Goal: Task Accomplishment & Management: Manage account settings

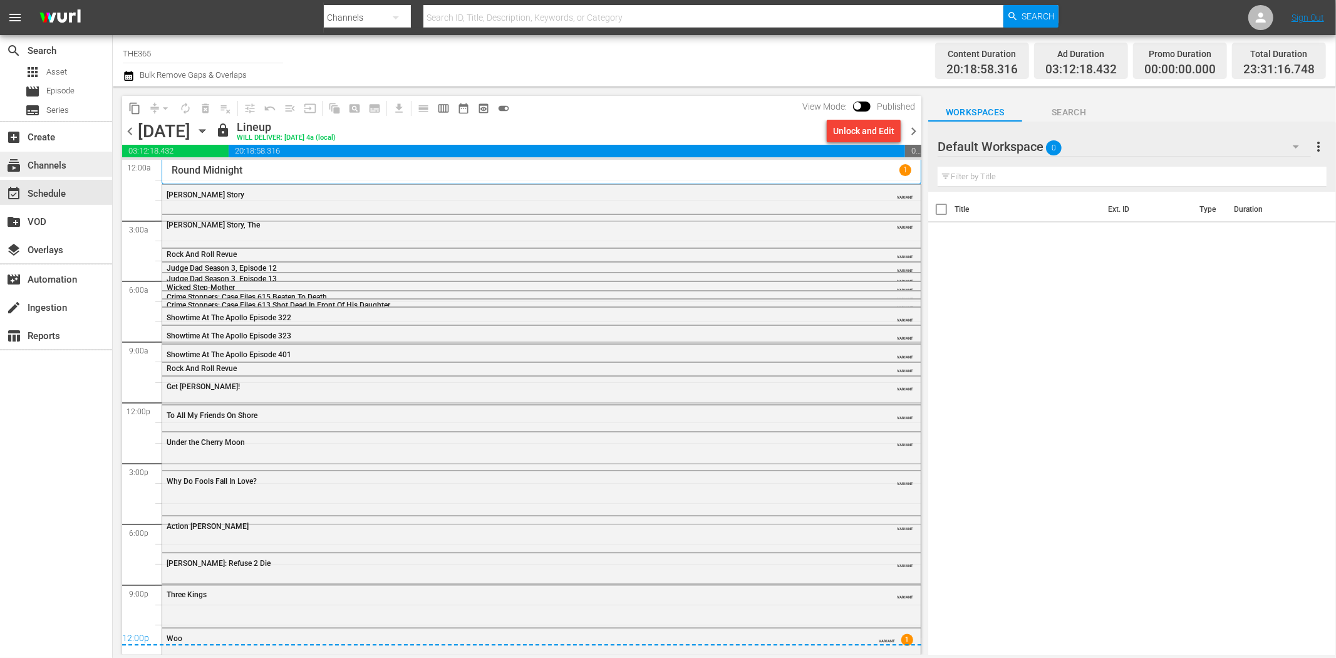
click at [72, 161] on div "subscriptions Channels" at bounding box center [56, 164] width 112 height 25
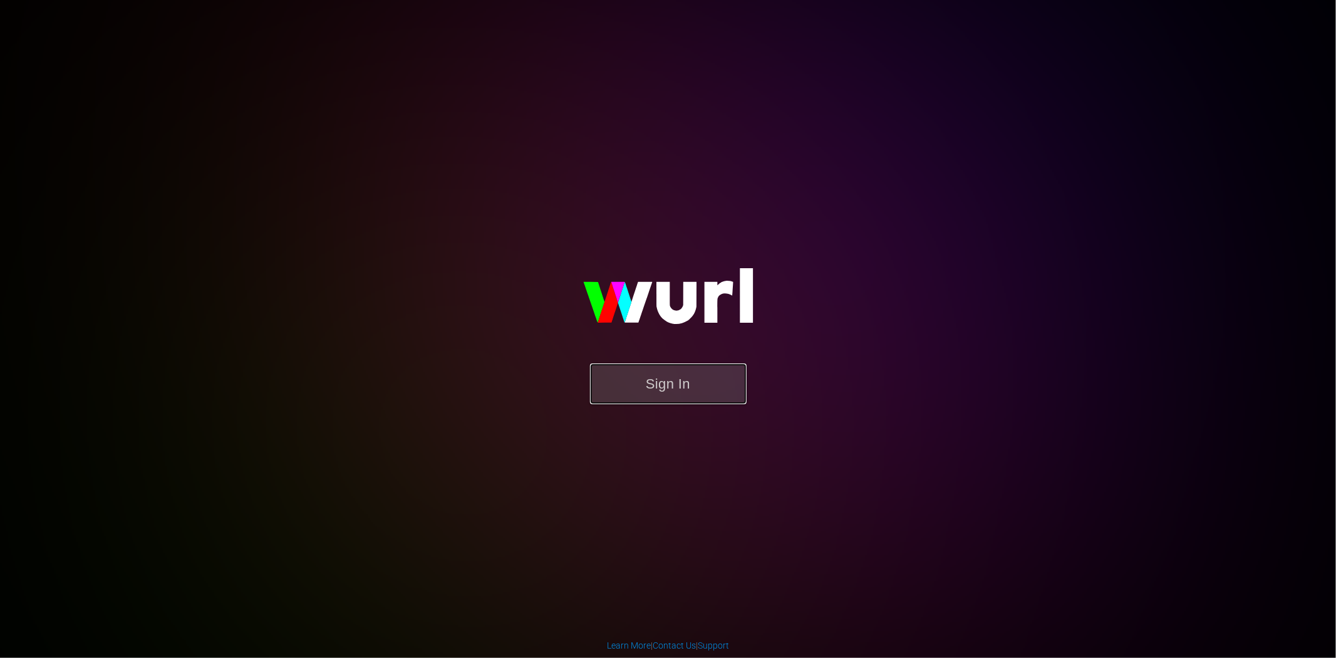
click at [648, 379] on button "Sign In" at bounding box center [668, 383] width 157 height 41
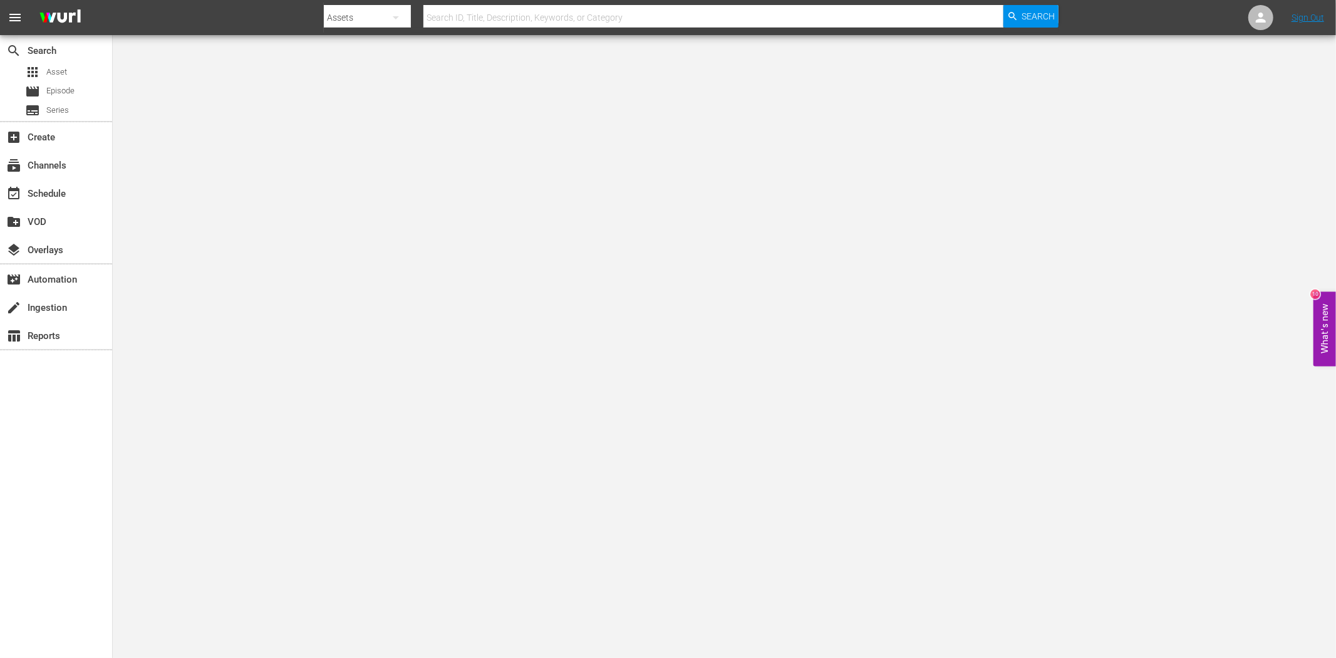
click at [1323, 303] on button "What's new 10" at bounding box center [1324, 329] width 23 height 75
click at [58, 166] on div "subscriptions Channels" at bounding box center [35, 163] width 70 height 11
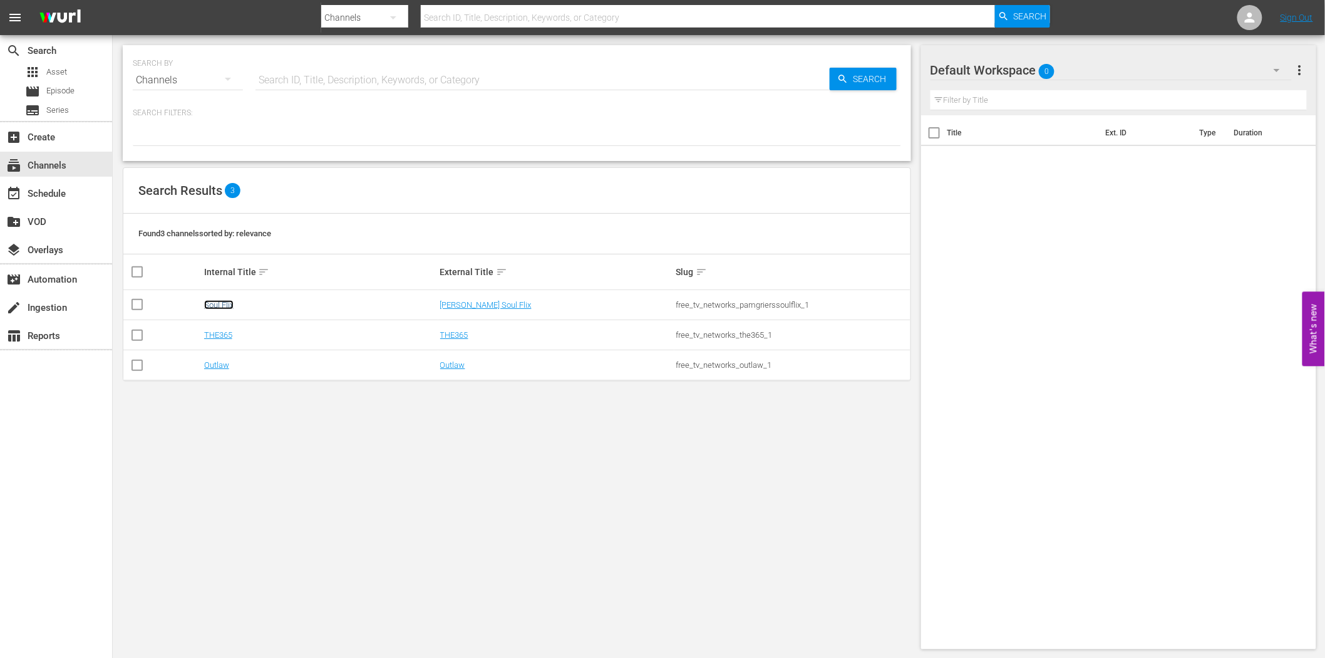
click at [217, 307] on link "Soul Flix" at bounding box center [218, 304] width 29 height 9
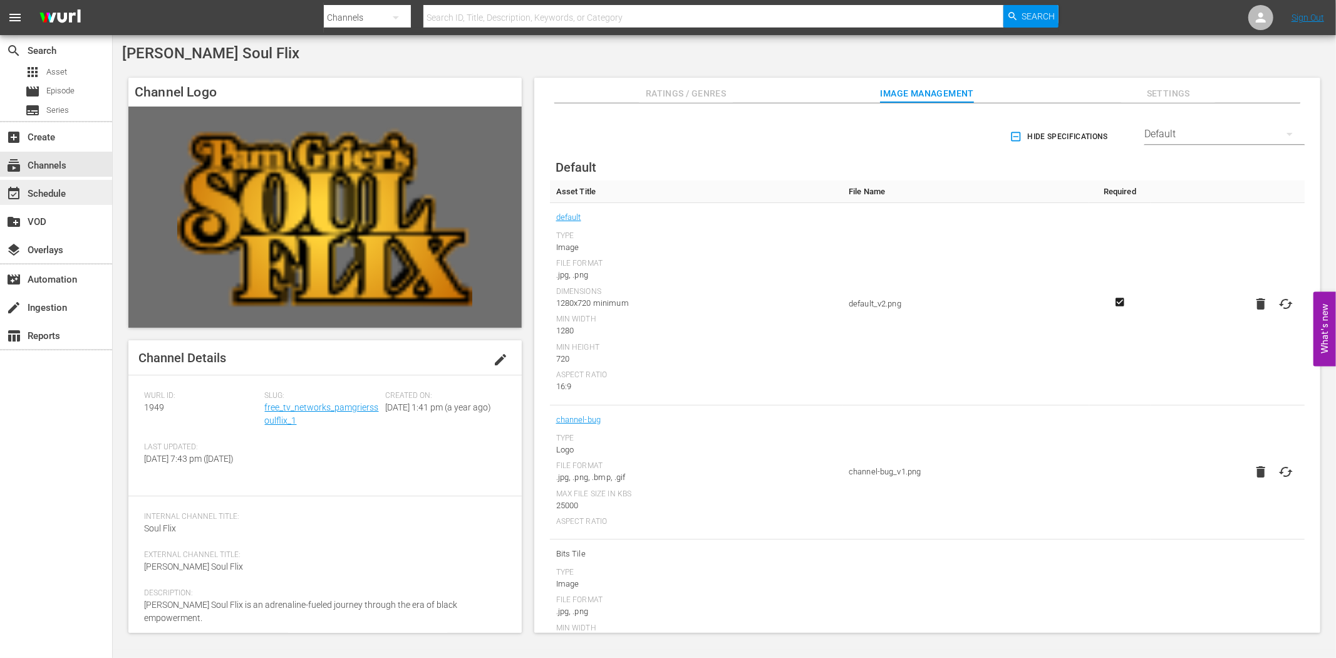
click at [71, 195] on div "event_available Schedule" at bounding box center [56, 192] width 112 height 25
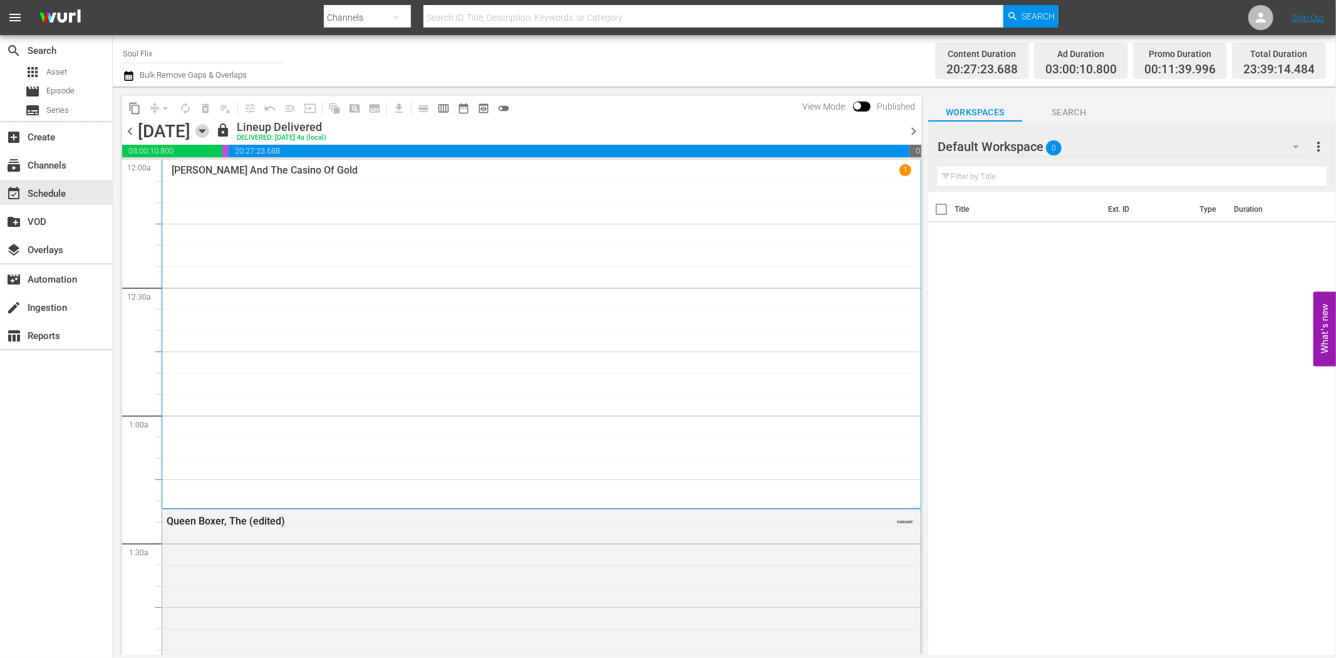
click at [209, 127] on icon "button" at bounding box center [202, 131] width 14 height 14
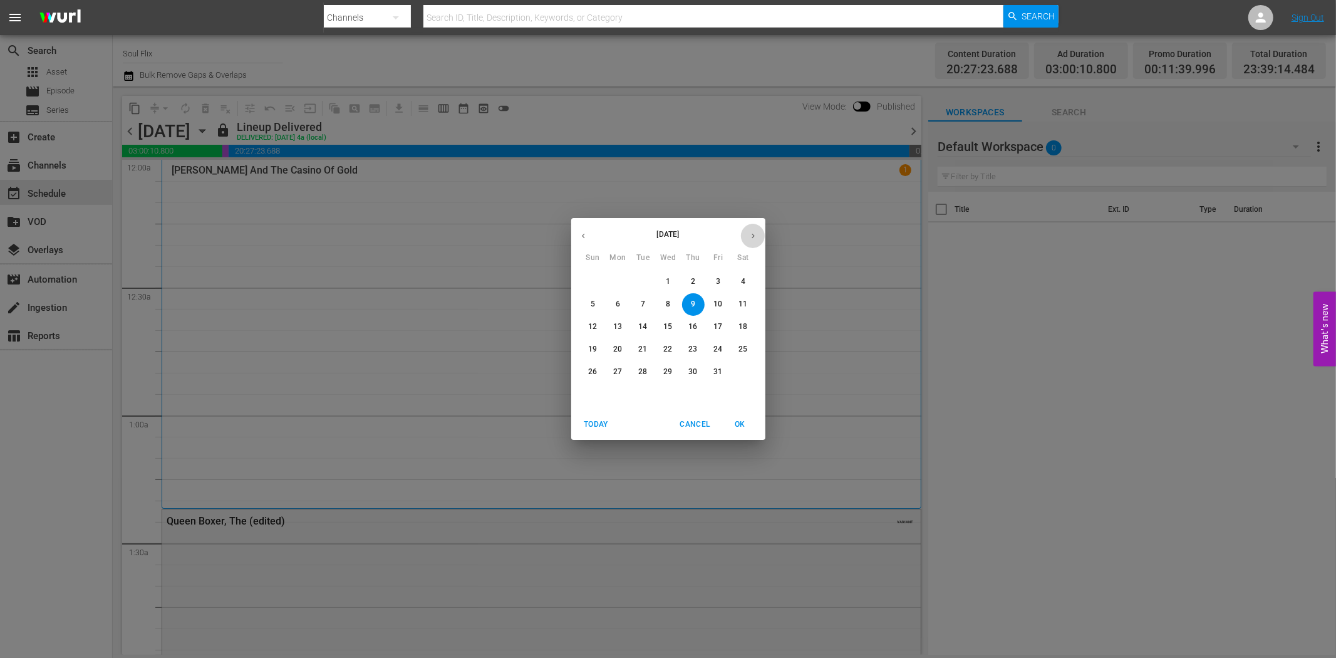
click at [753, 235] on icon "button" at bounding box center [752, 236] width 3 height 5
click at [716, 304] on p "7" at bounding box center [718, 304] width 4 height 11
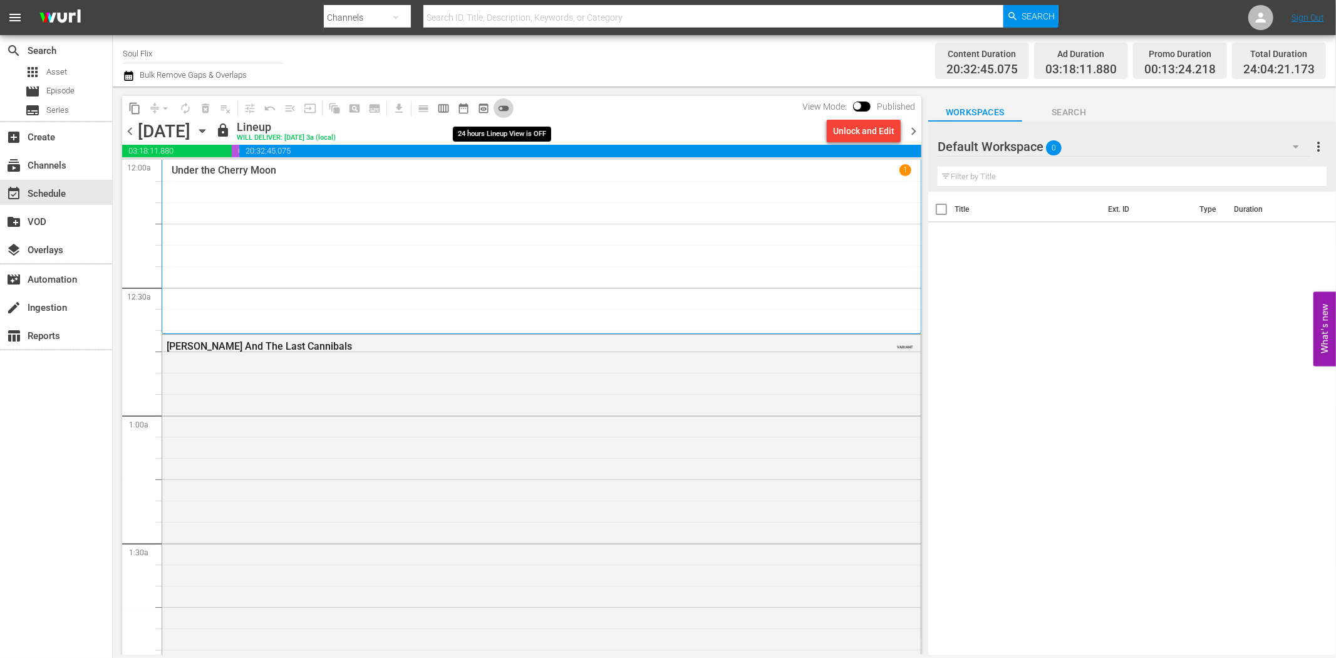
click at [505, 103] on span "toggle_off" at bounding box center [503, 108] width 13 height 13
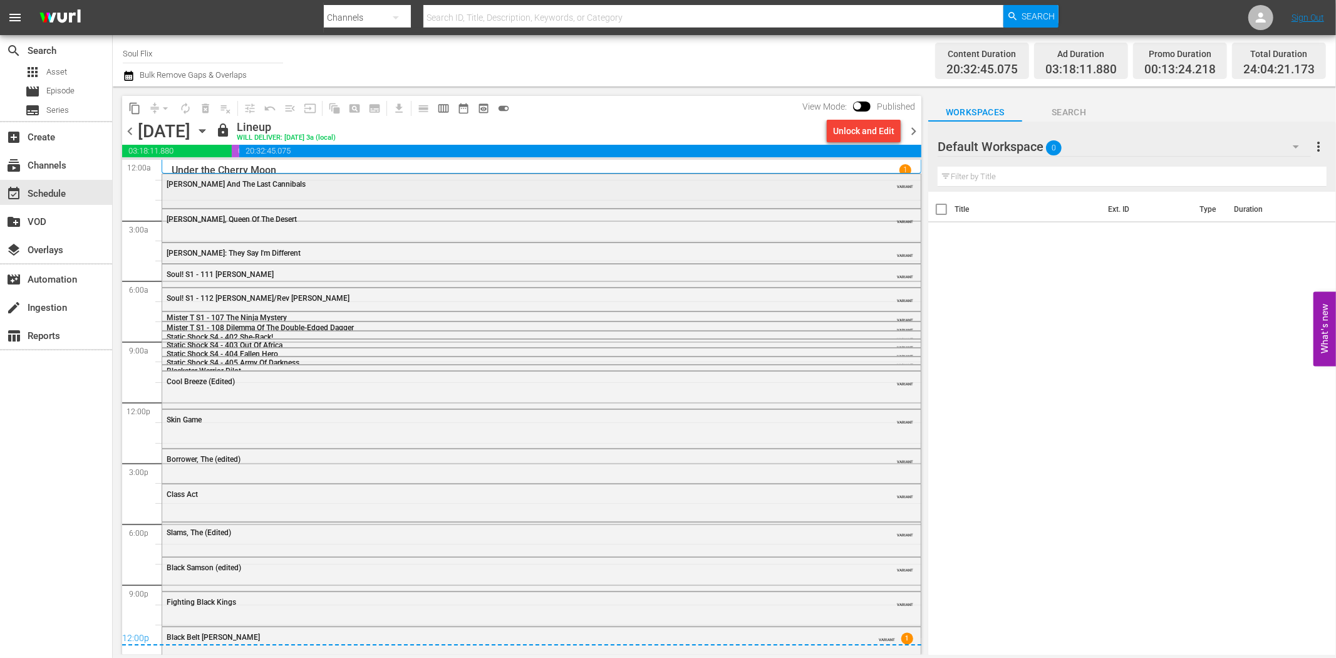
click at [277, 183] on span "Emanuelle And The Last Cannibals" at bounding box center [236, 184] width 139 height 9
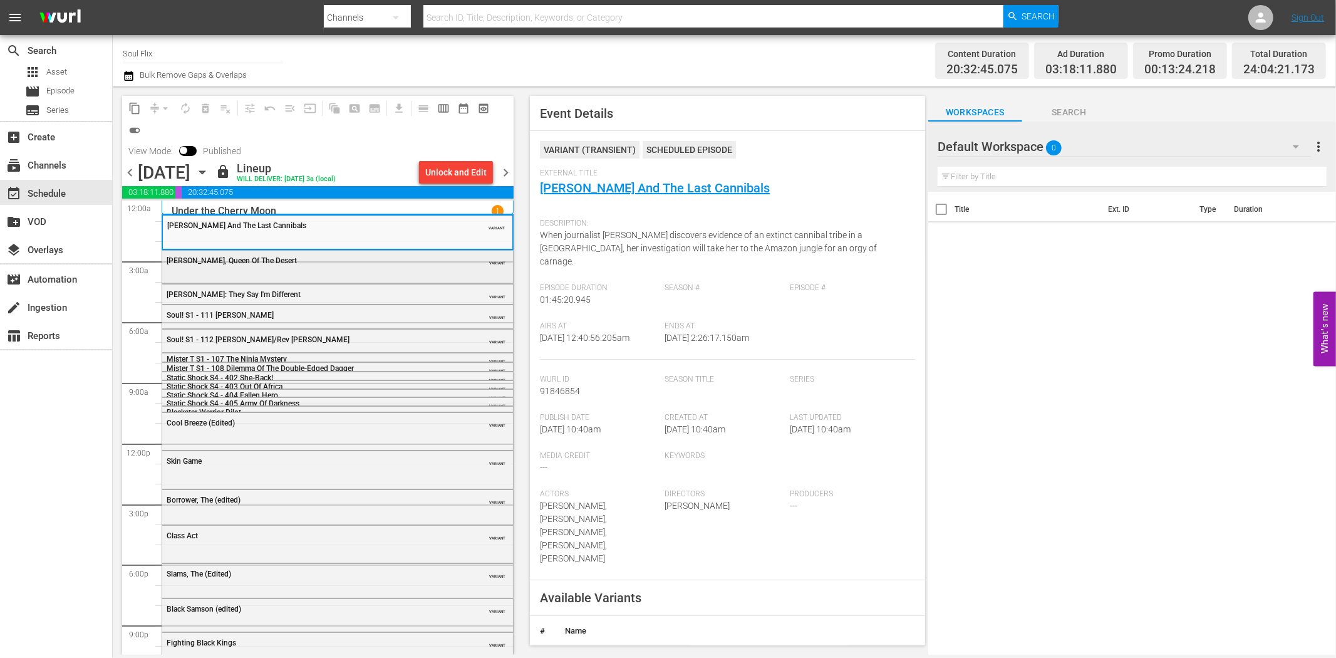
click at [354, 257] on div "Emanuelle, Queen Of The Desert" at bounding box center [306, 260] width 279 height 9
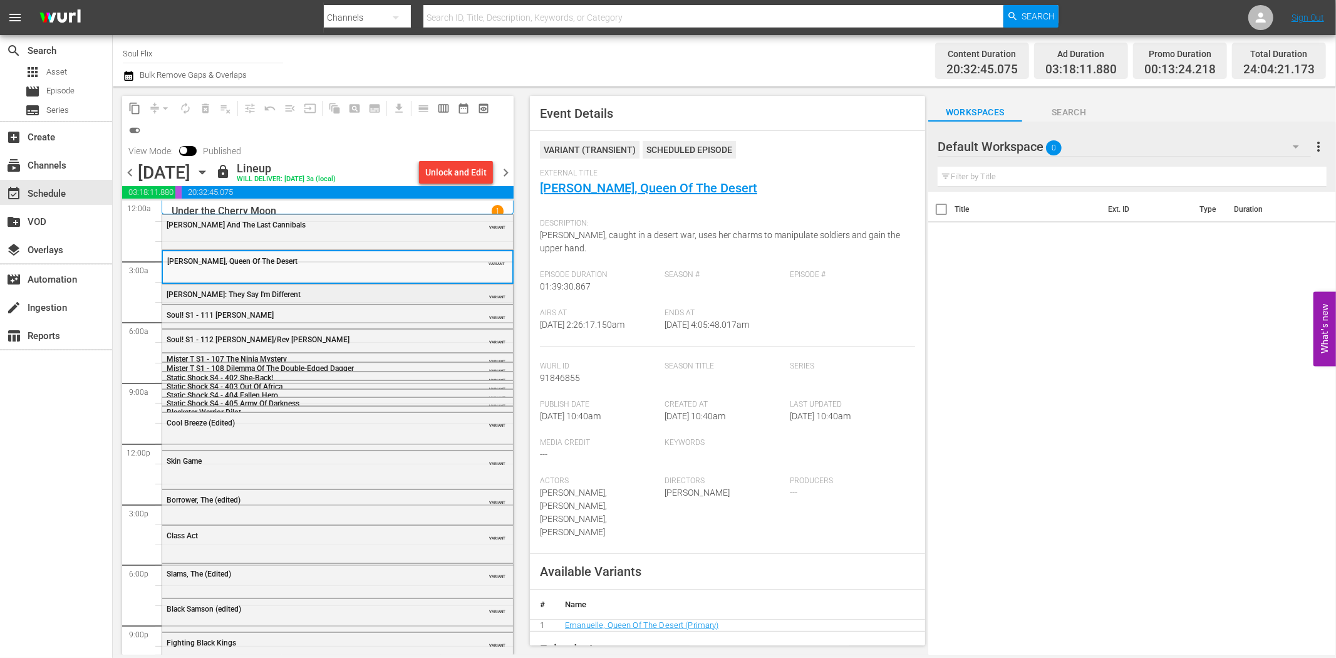
click at [299, 291] on div "Betty: They Say I'm Different" at bounding box center [306, 294] width 279 height 9
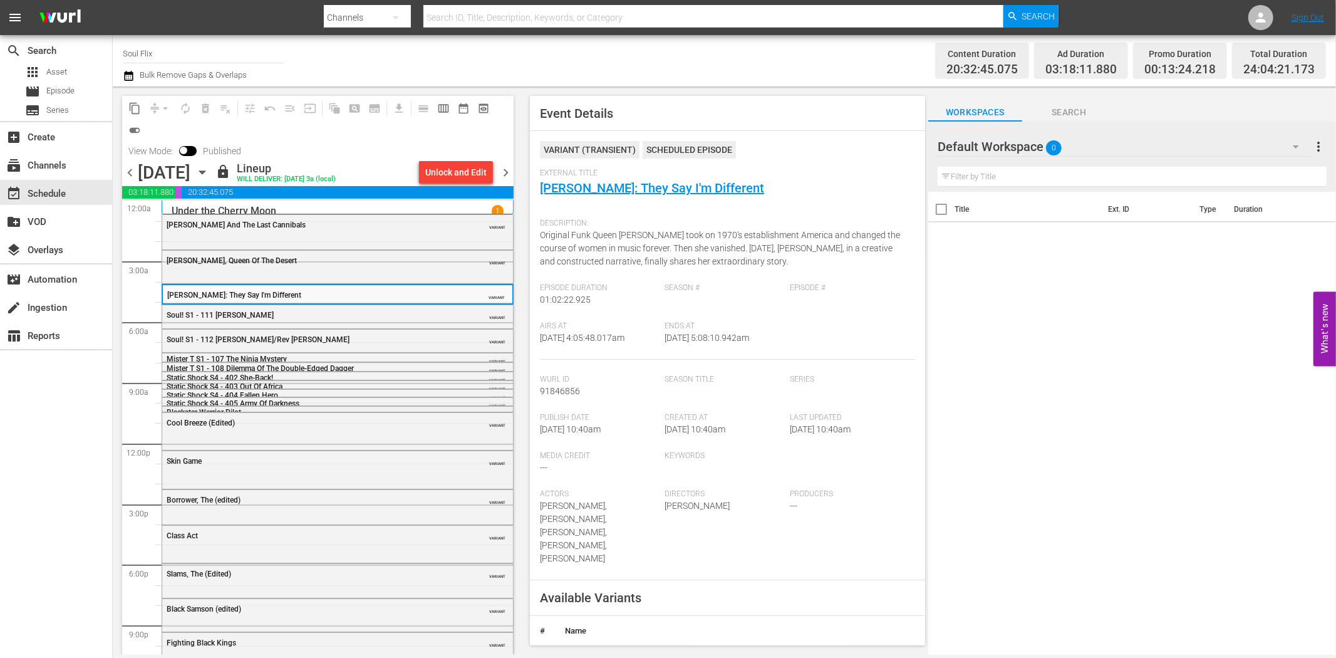
click at [297, 410] on div "Blackstar Warrior Pilot" at bounding box center [306, 412] width 279 height 9
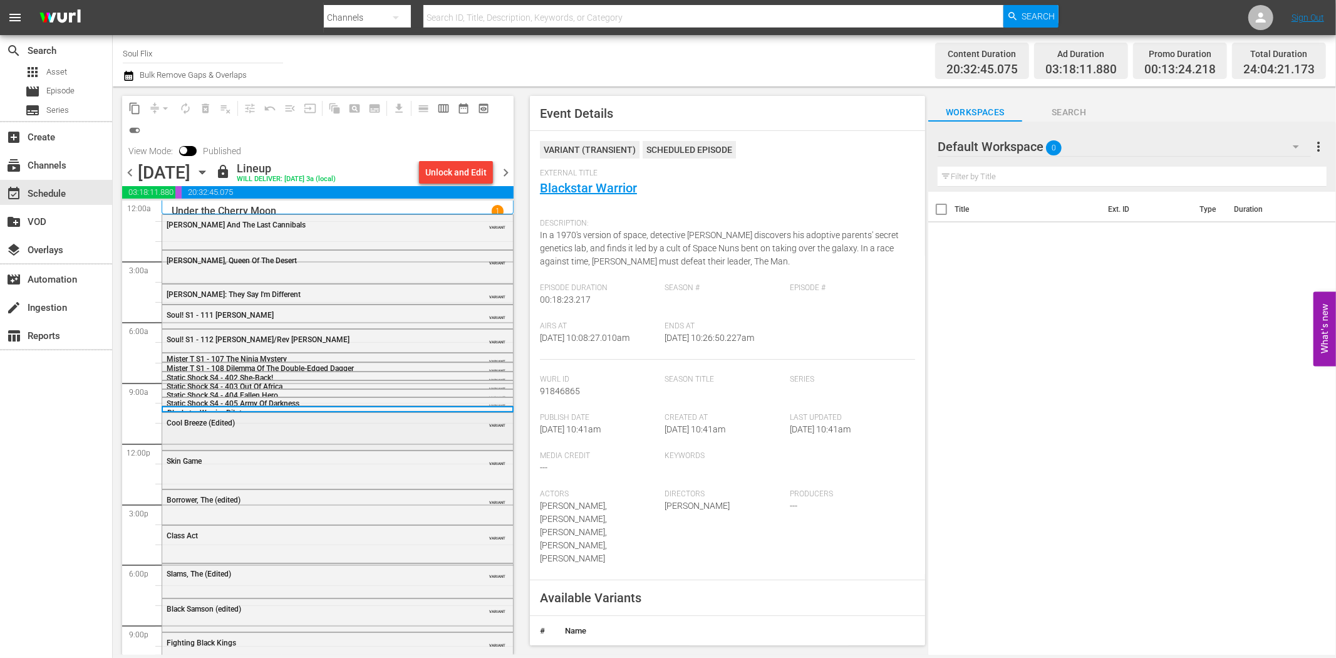
click at [307, 426] on div "Cool Breeze (Edited)" at bounding box center [306, 422] width 279 height 9
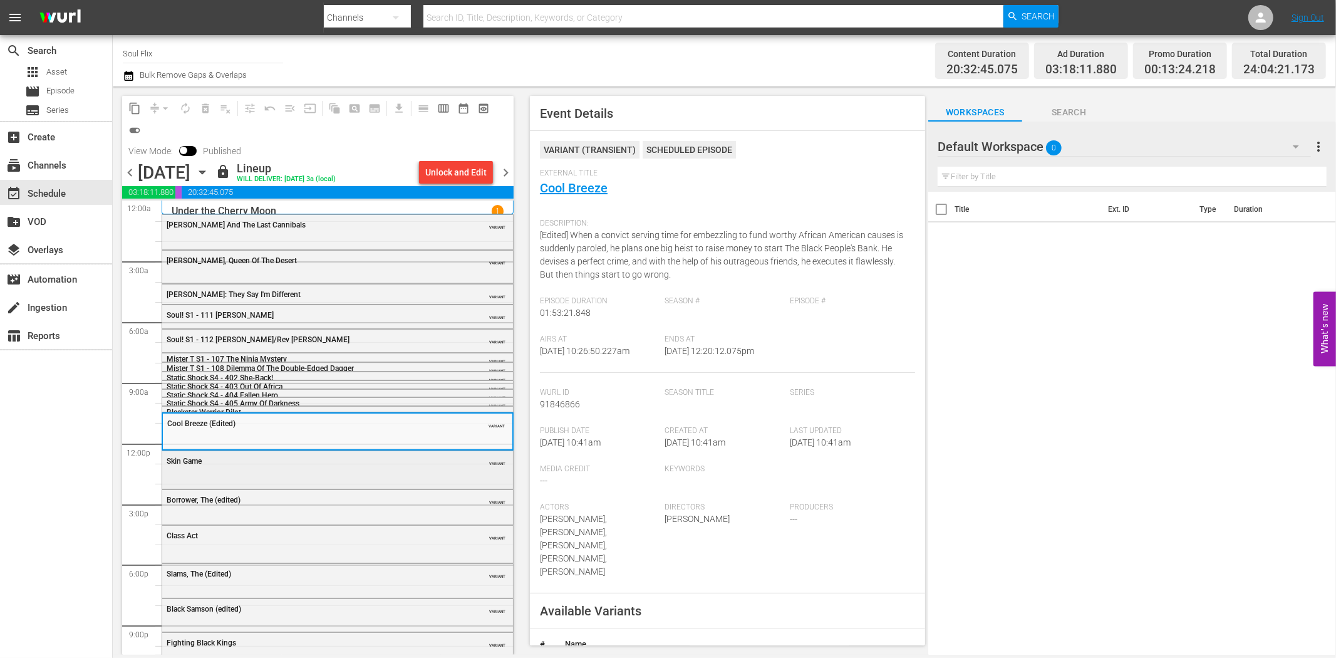
click at [392, 460] on div "Skin Game" at bounding box center [306, 461] width 279 height 9
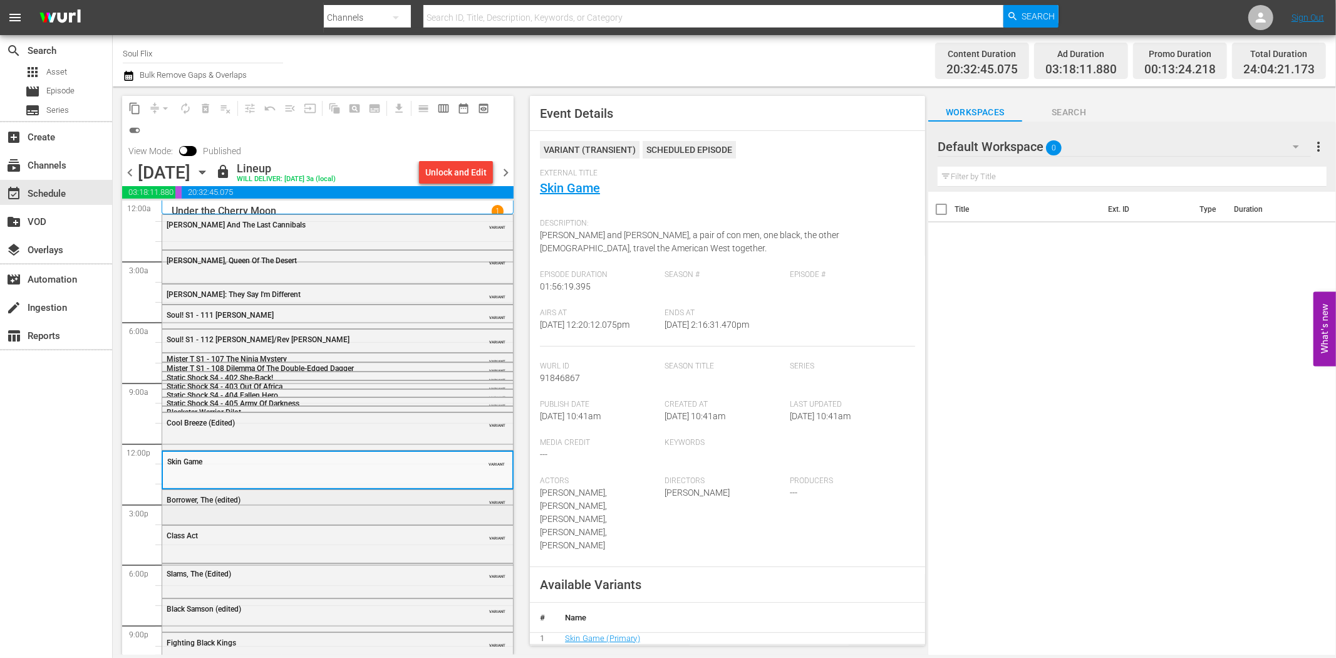
click at [301, 514] on div "Borrower, The (edited) VARIANT" at bounding box center [337, 505] width 351 height 31
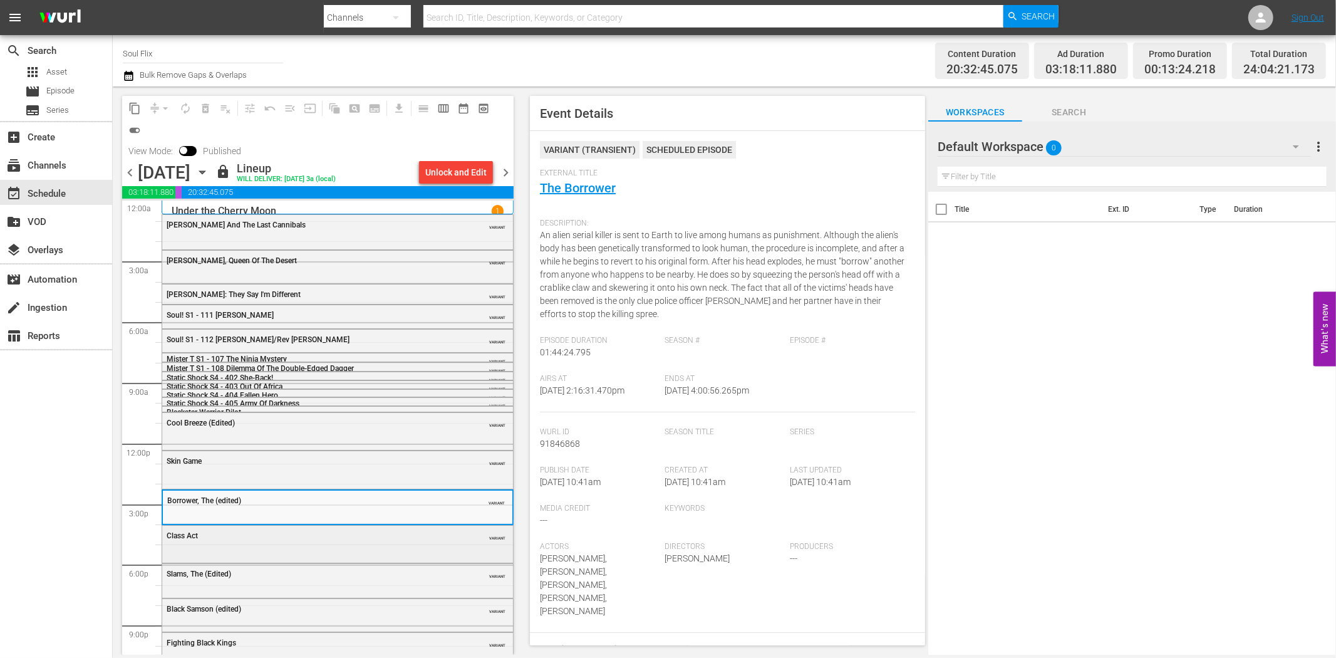
click at [337, 535] on div "Class Act" at bounding box center [306, 535] width 279 height 9
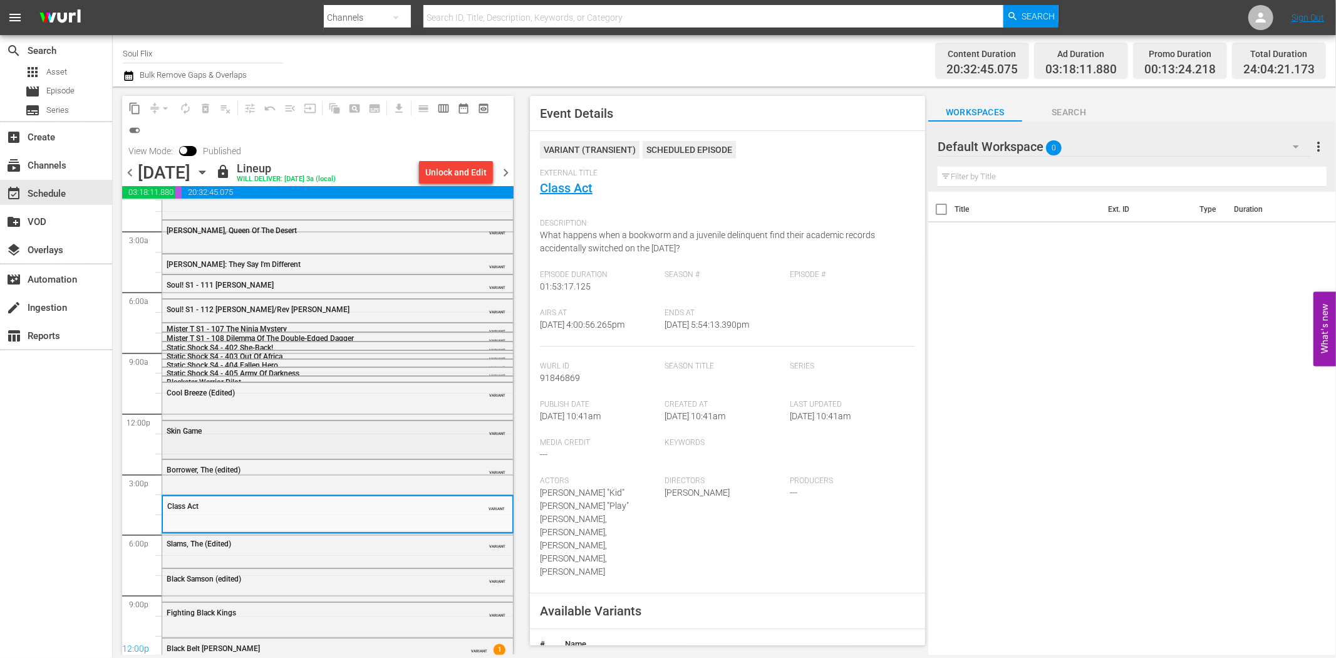
scroll to position [46, 0]
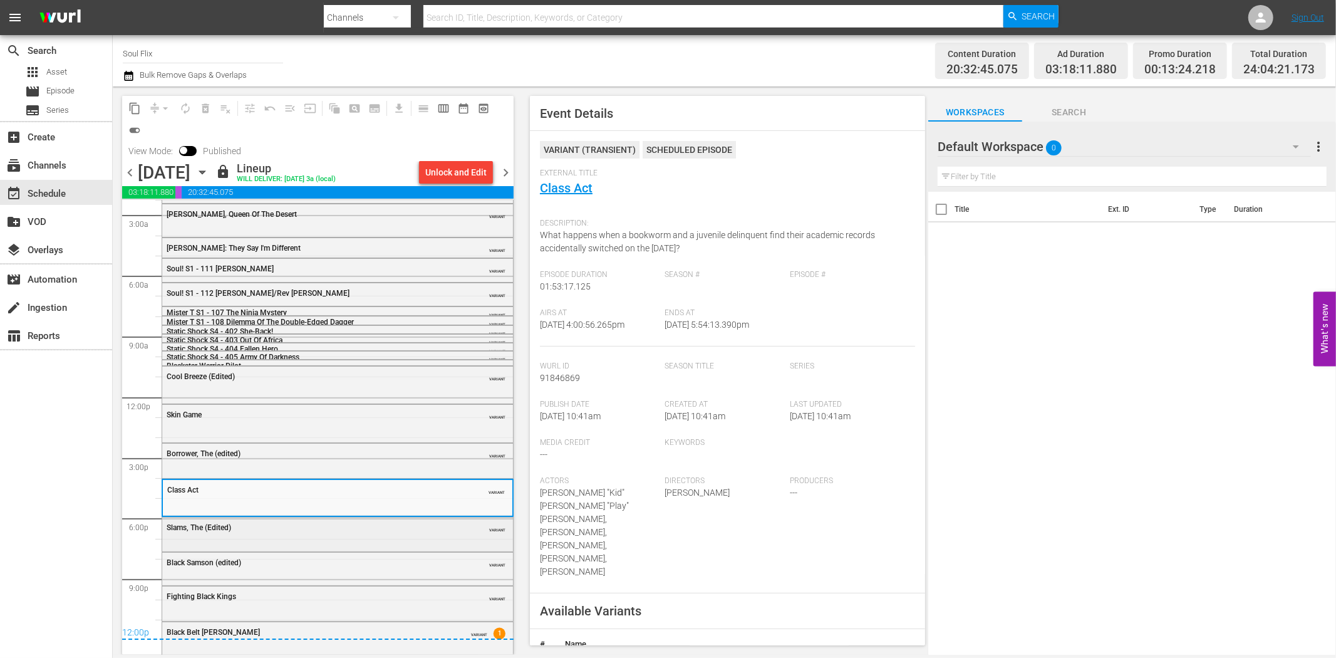
click at [307, 539] on div "Slams, The (Edited) VARIANT" at bounding box center [337, 532] width 351 height 31
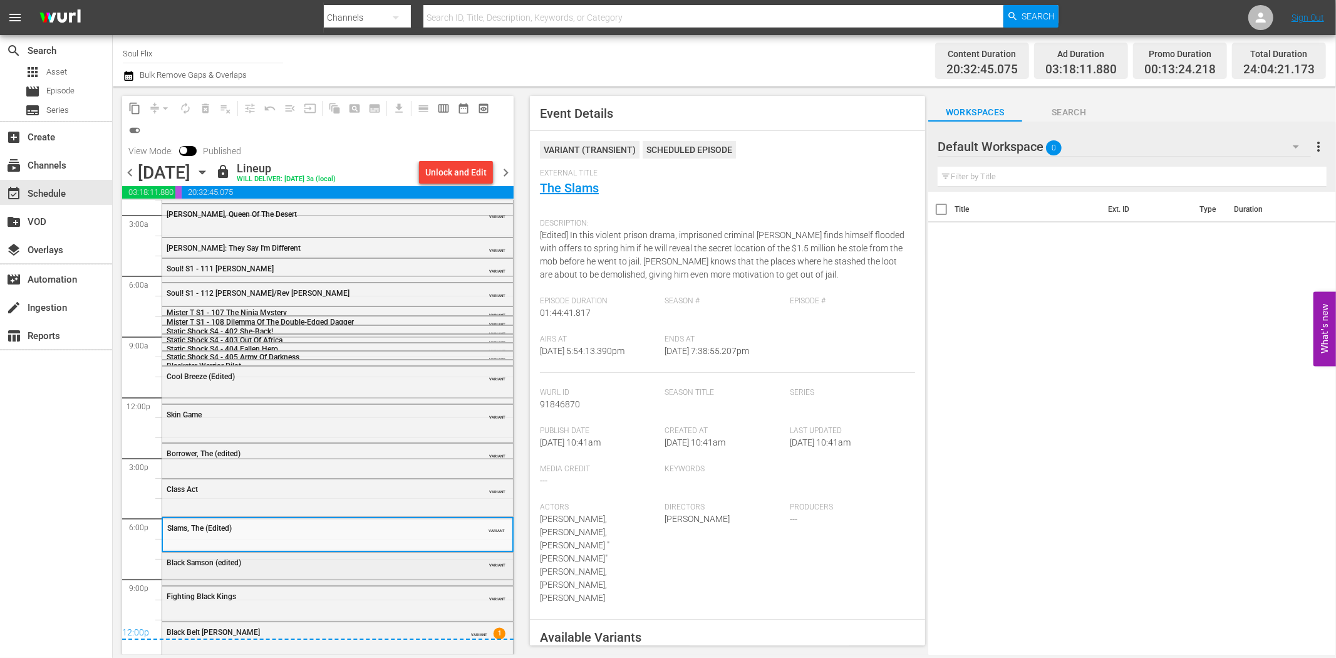
click at [343, 575] on div "Black Samson (edited) VARIANT" at bounding box center [337, 567] width 351 height 30
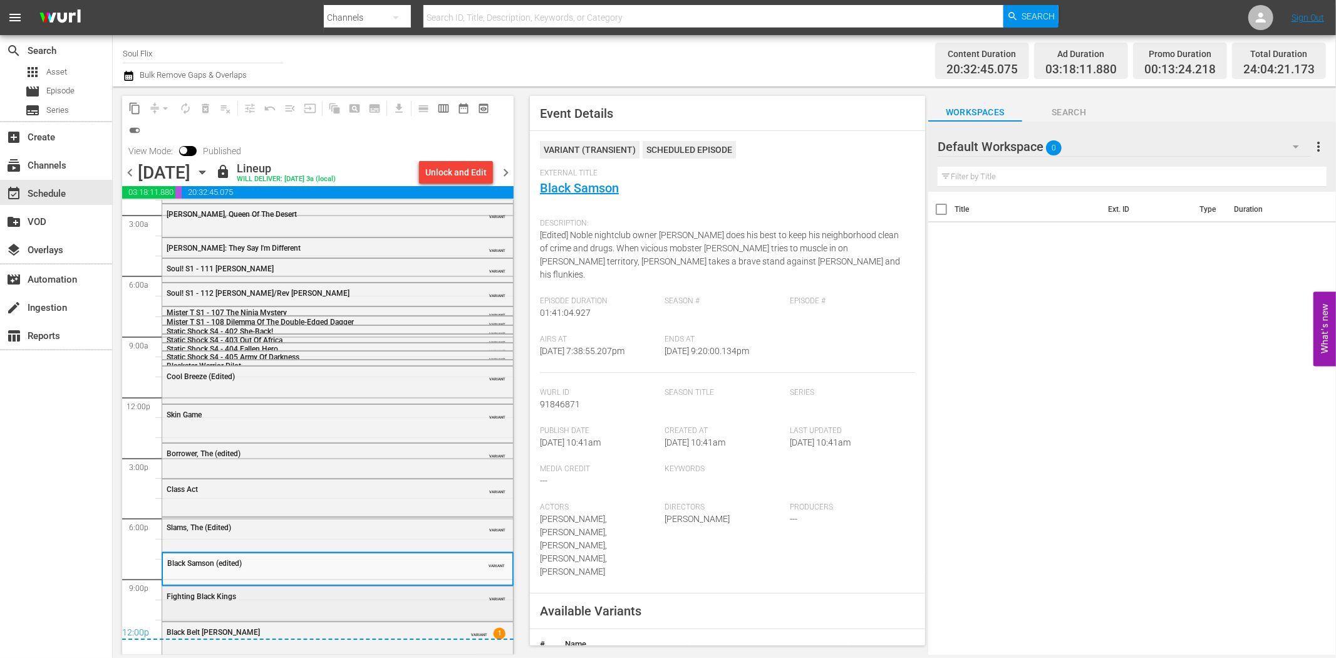
click at [241, 591] on div "Fighting Black Kings" at bounding box center [306, 596] width 279 height 10
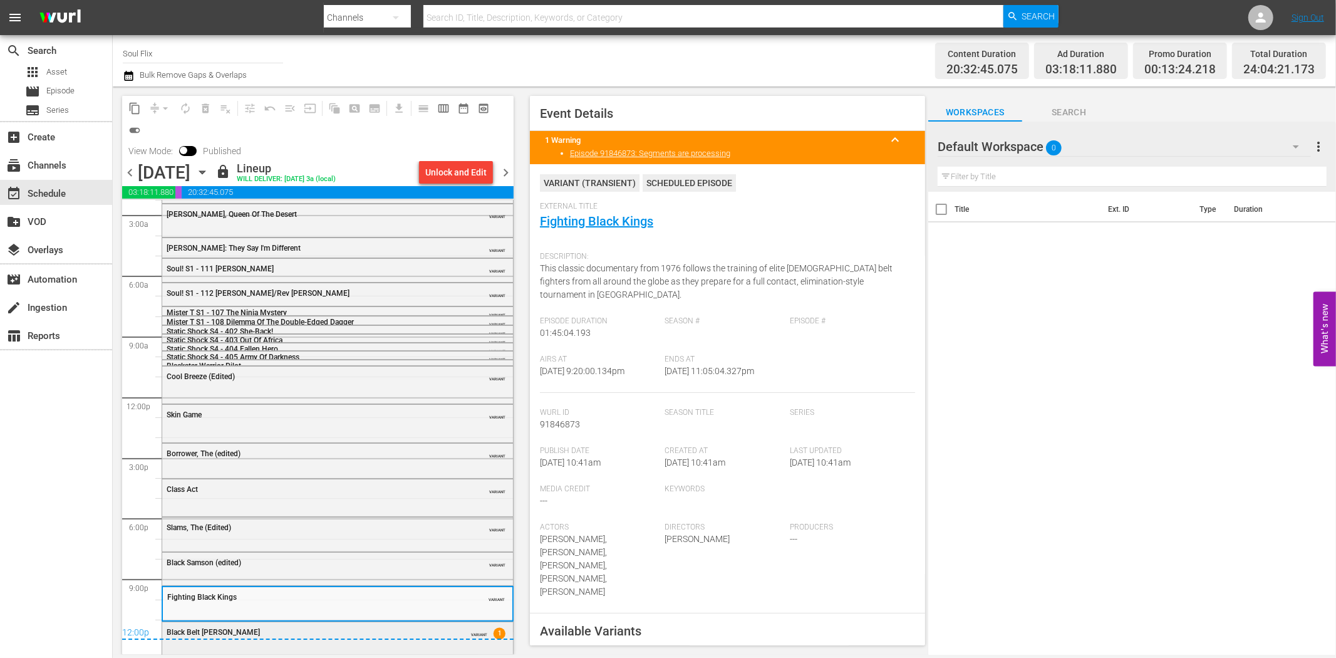
click at [341, 641] on div "Black Belt Jones VARIANT 1" at bounding box center [337, 637] width 351 height 30
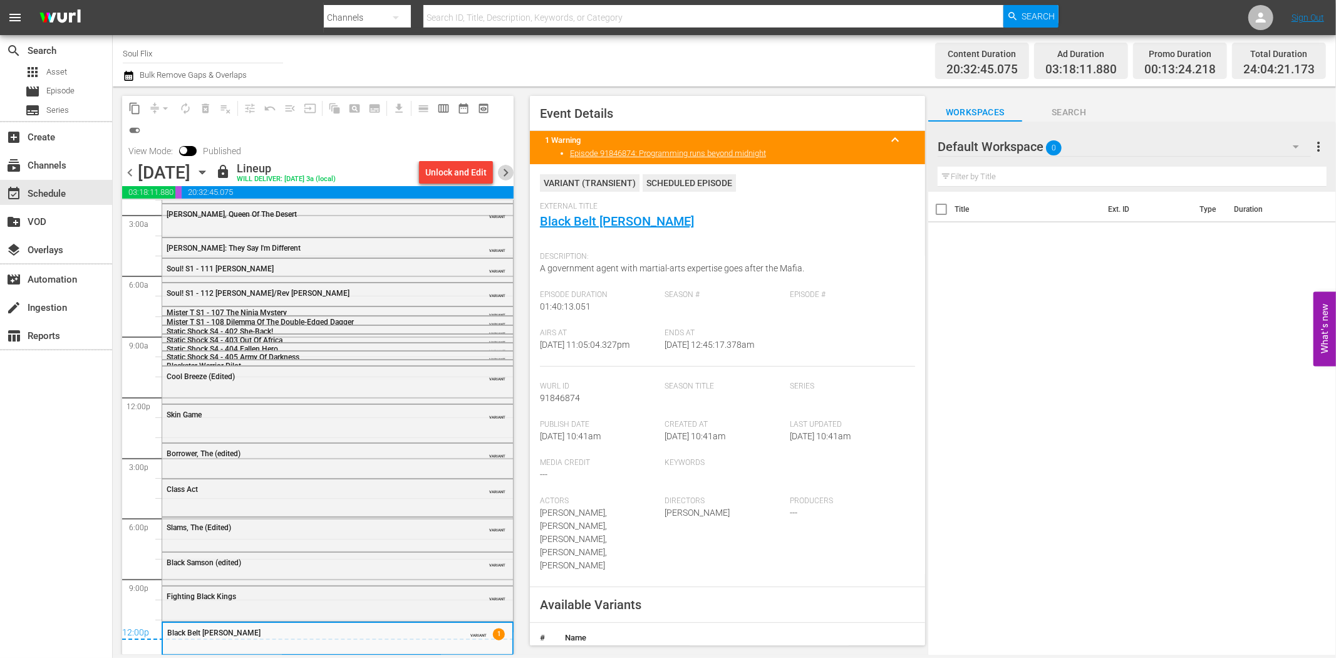
click at [508, 172] on span "chevron_right" at bounding box center [506, 173] width 16 height 16
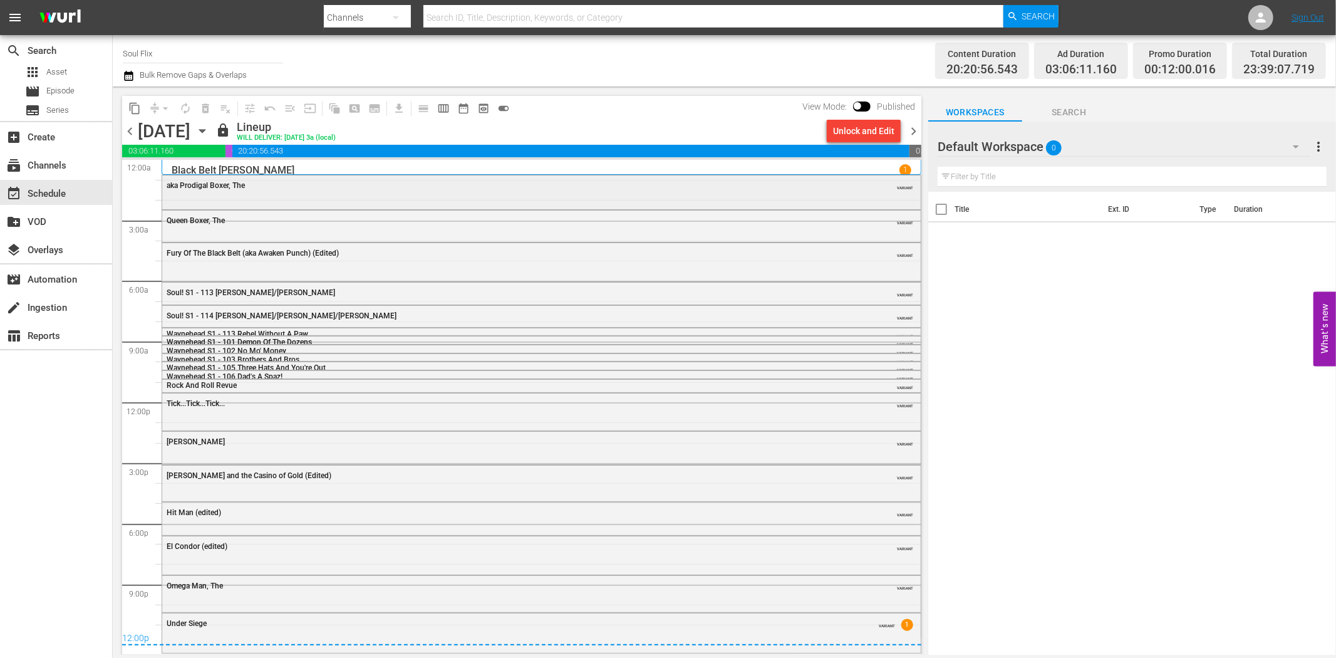
click at [353, 184] on div "aka Prodigal Boxer, The" at bounding box center [507, 185] width 681 height 9
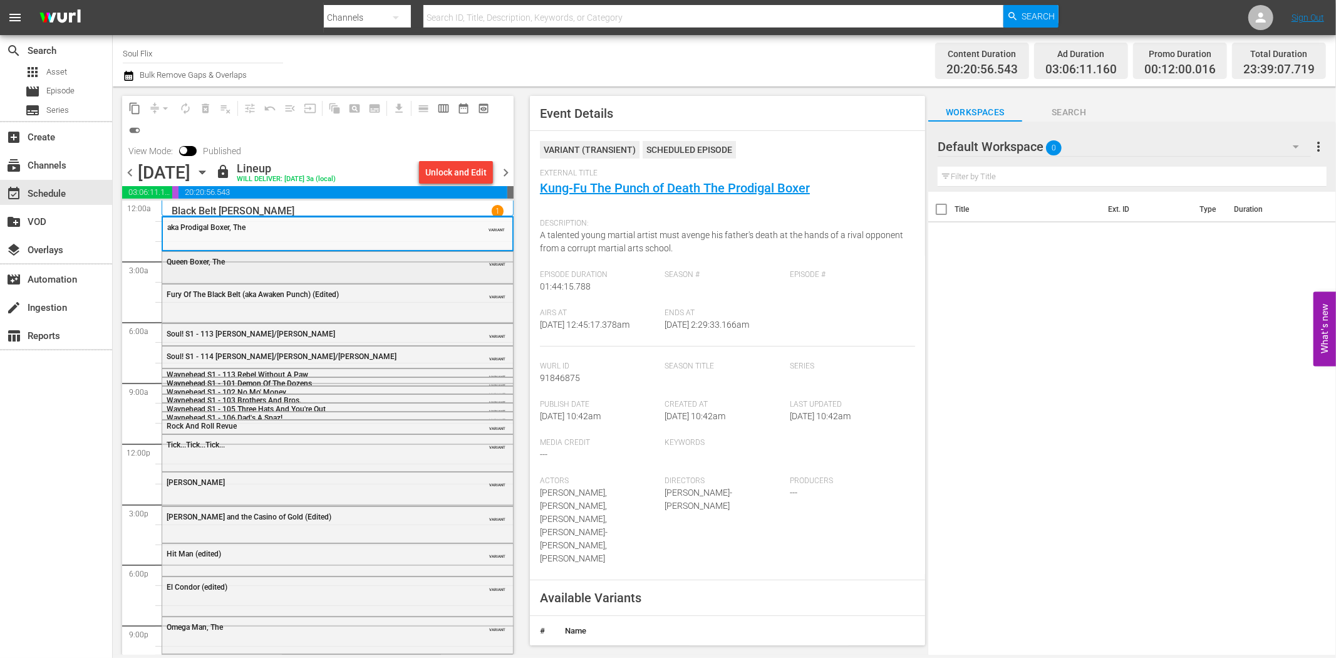
click at [421, 257] on div "Queen Boxer, The" at bounding box center [306, 261] width 279 height 9
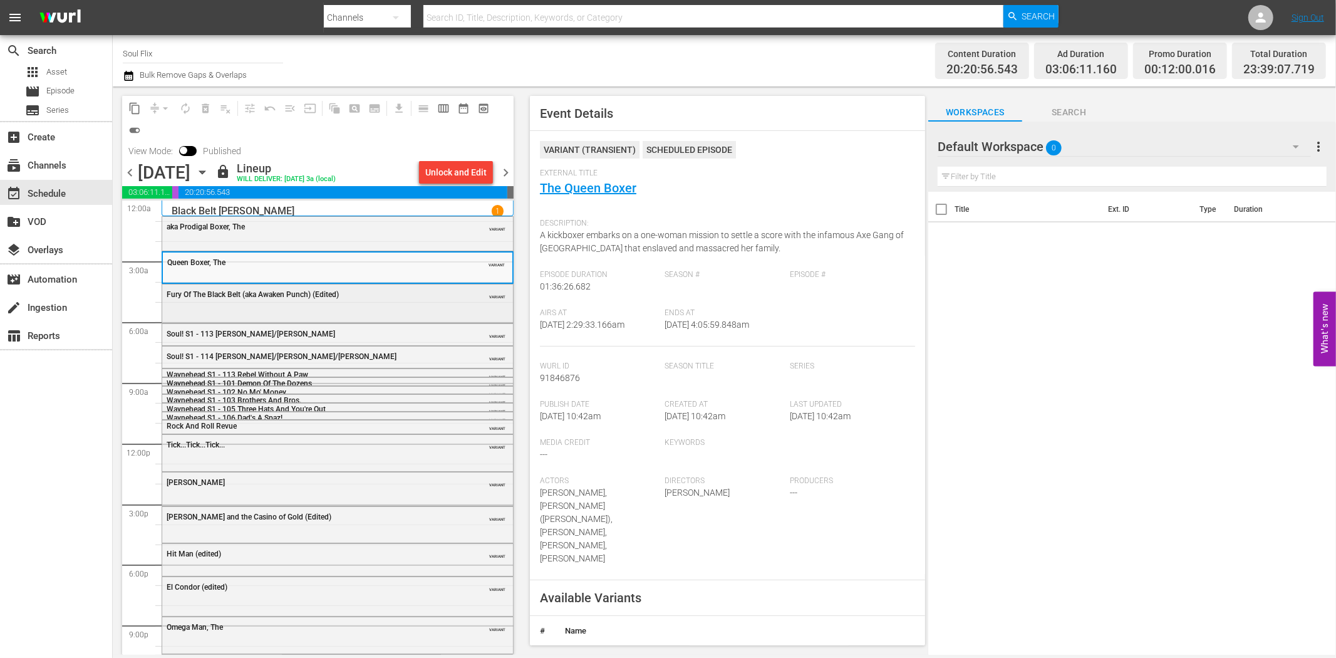
click at [412, 304] on div "Fury Of The Black Belt (aka Awaken Punch) (Edited) VARIANT" at bounding box center [337, 302] width 351 height 36
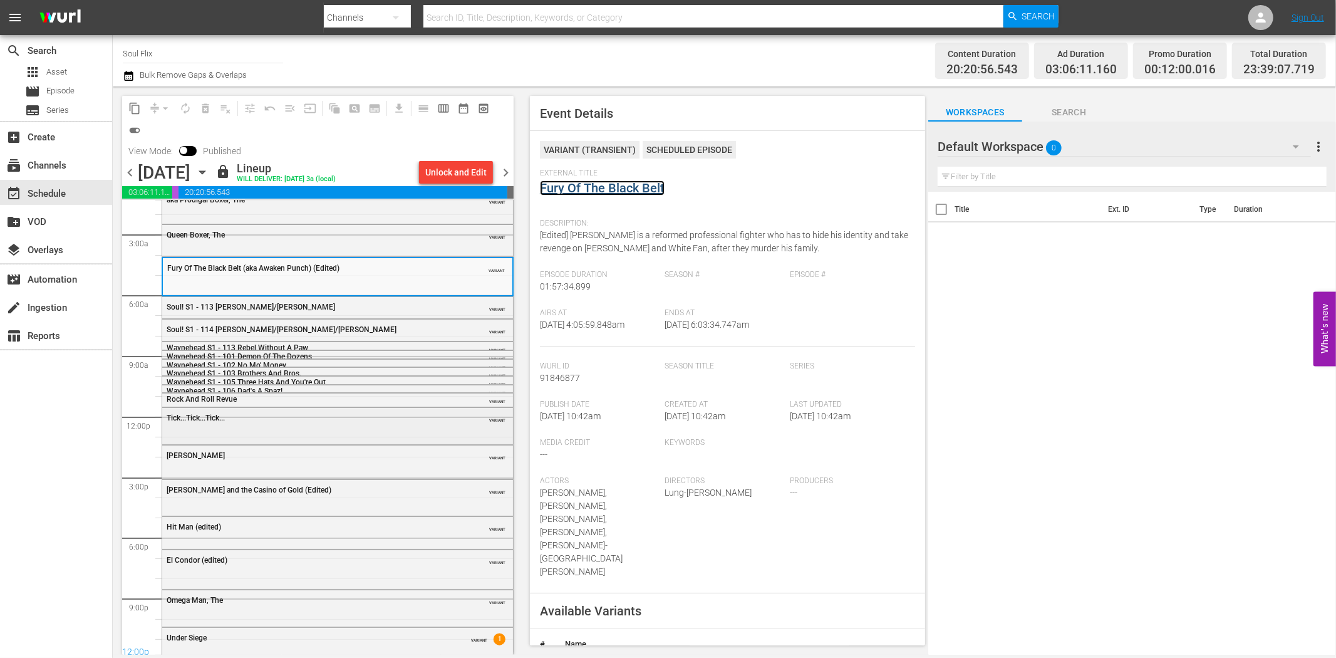
scroll to position [39, 0]
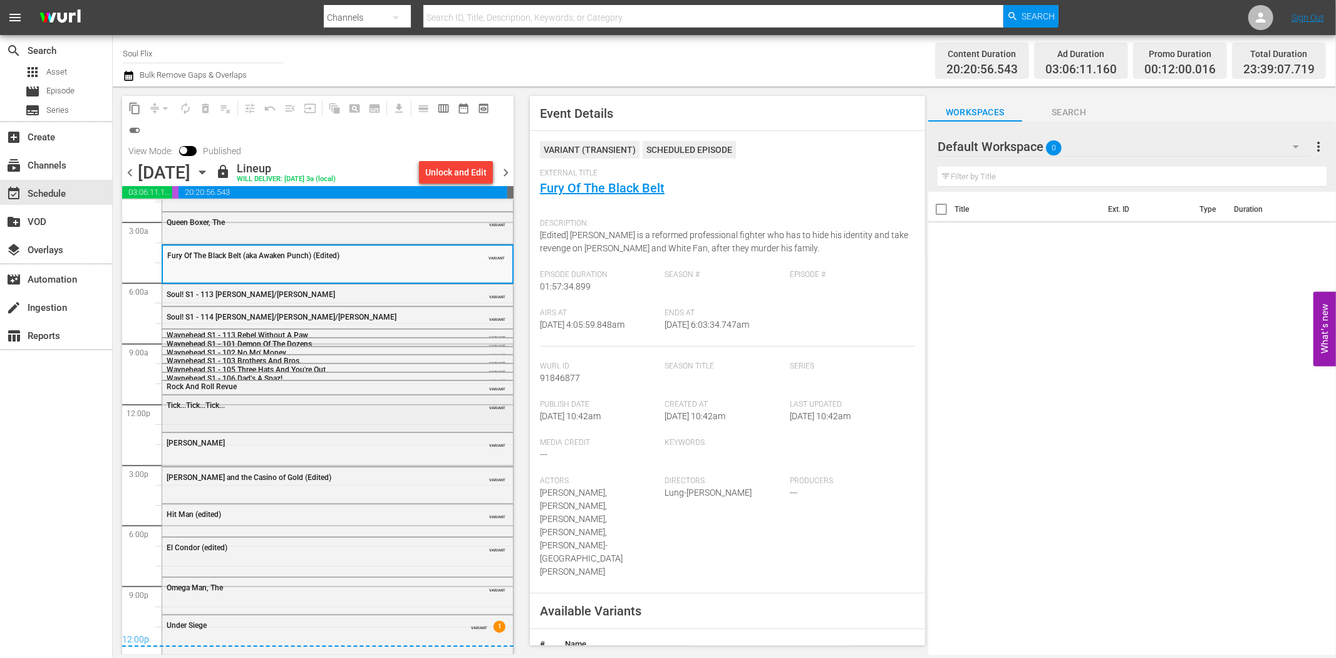
click at [366, 400] on div "Tick...Tick...Tick..." at bounding box center [306, 405] width 279 height 10
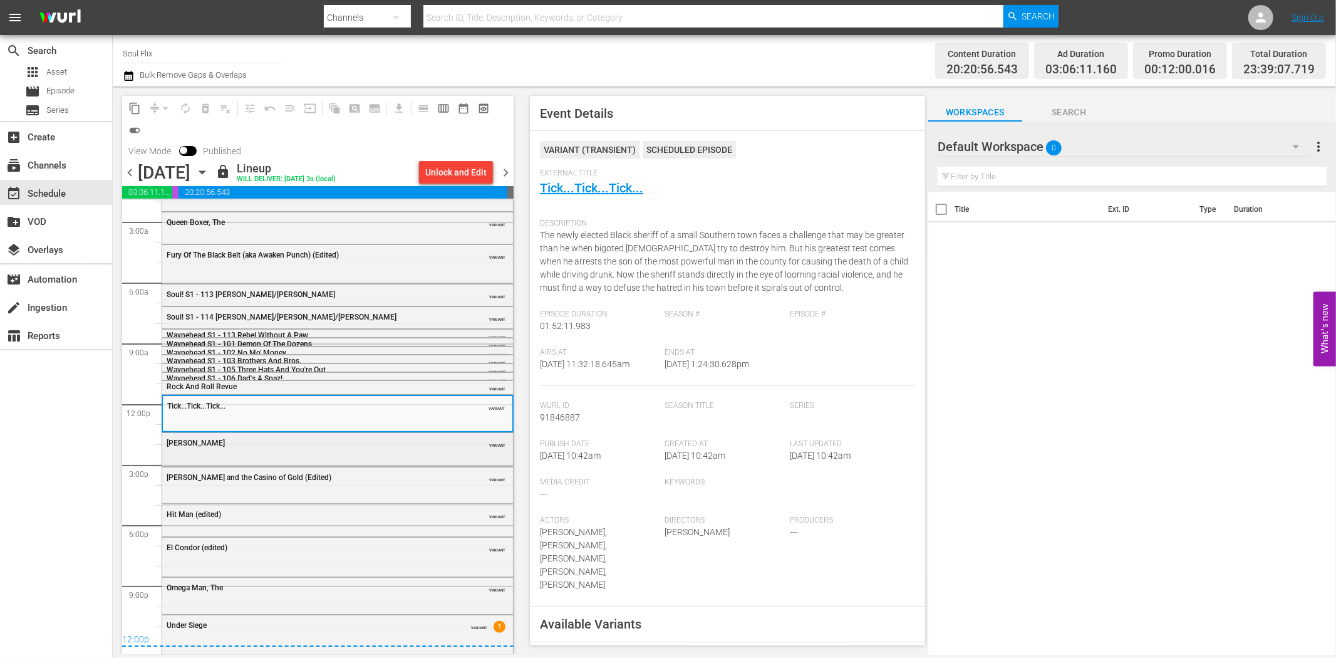
click at [380, 454] on div "Cleopatra Jones VARIANT" at bounding box center [337, 448] width 351 height 30
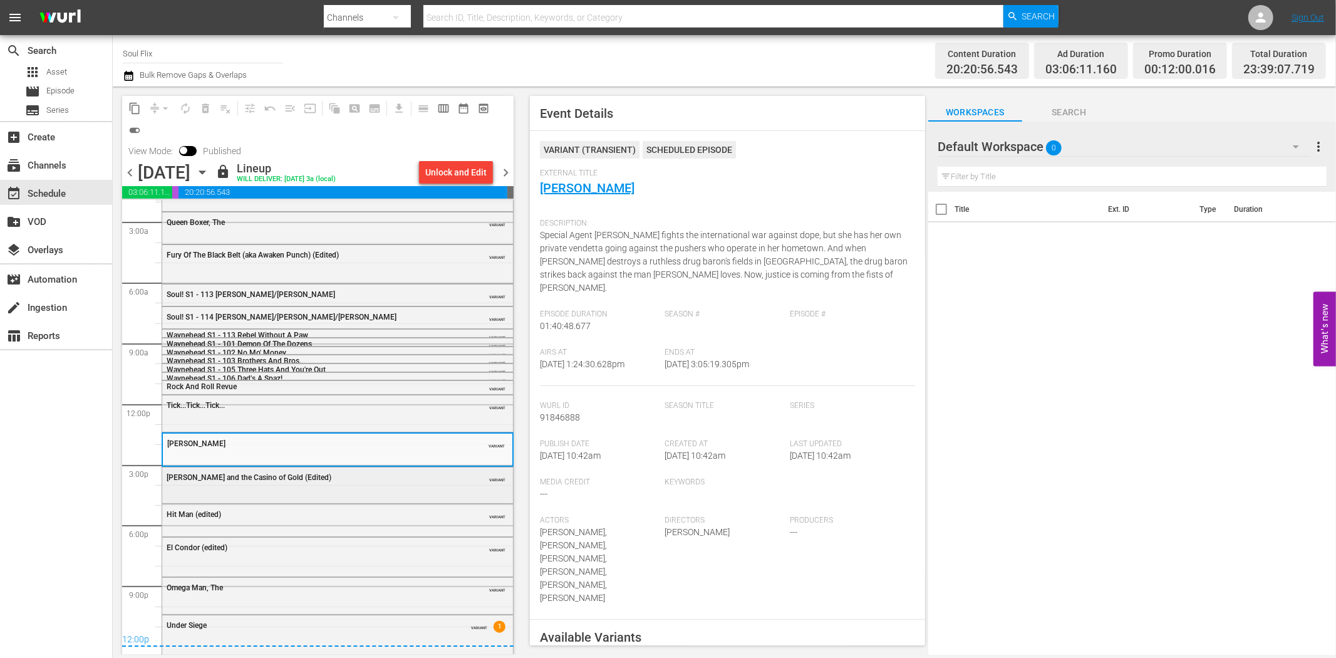
click at [364, 486] on div "Cleopatra Jones and the Casino of Gold (Edited) VARIANT" at bounding box center [337, 483] width 351 height 33
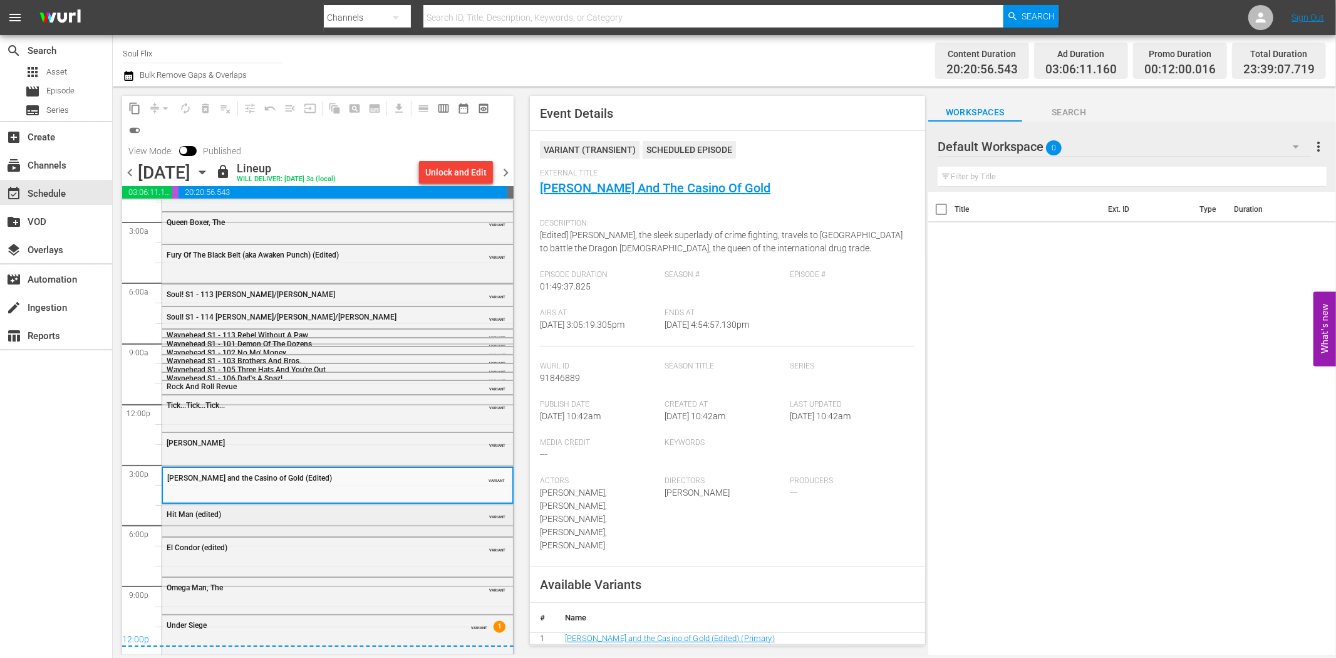
click at [277, 510] on div "Hit Man (edited)" at bounding box center [306, 514] width 279 height 9
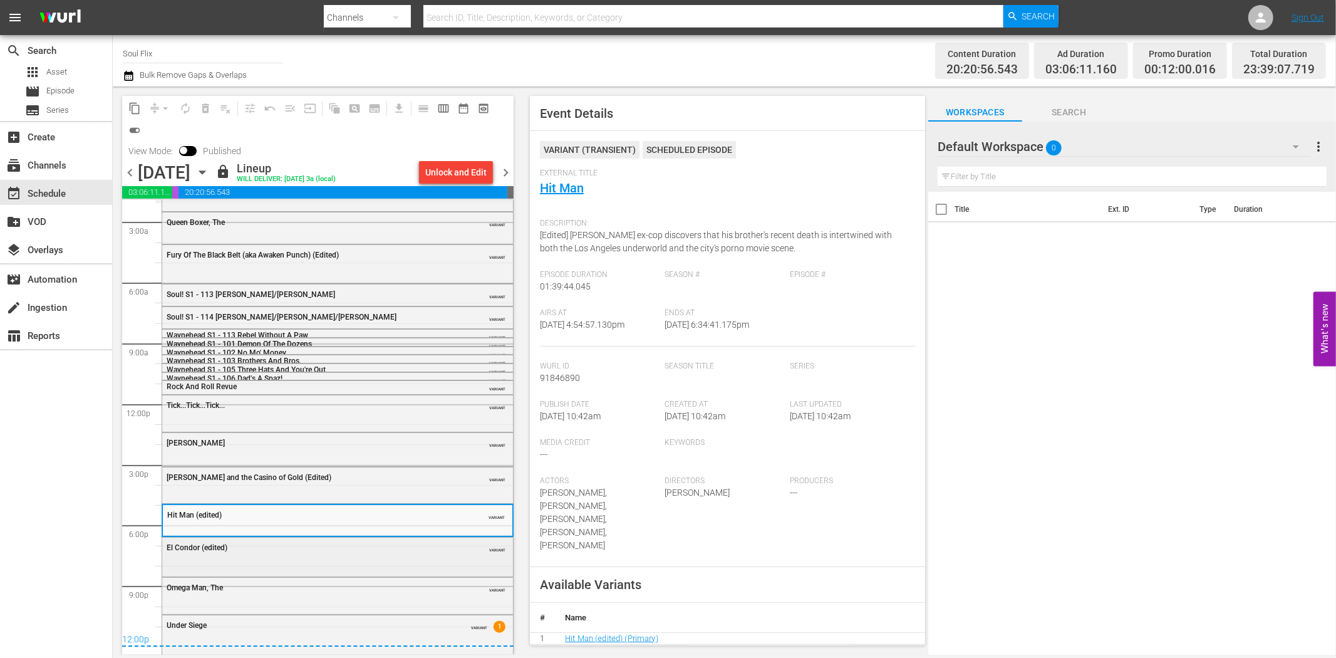
click at [354, 550] on div "El Condor (edited)" at bounding box center [306, 547] width 279 height 9
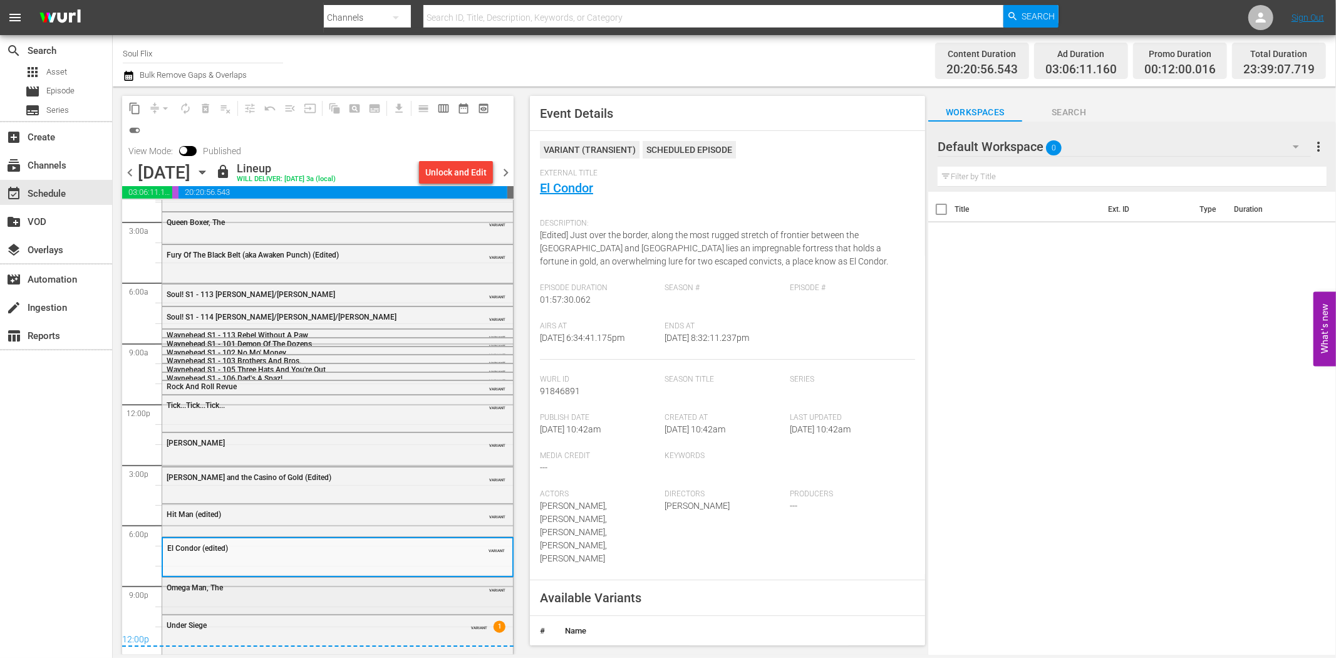
click at [368, 592] on div "Omega Man, The VARIANT" at bounding box center [337, 586] width 351 height 19
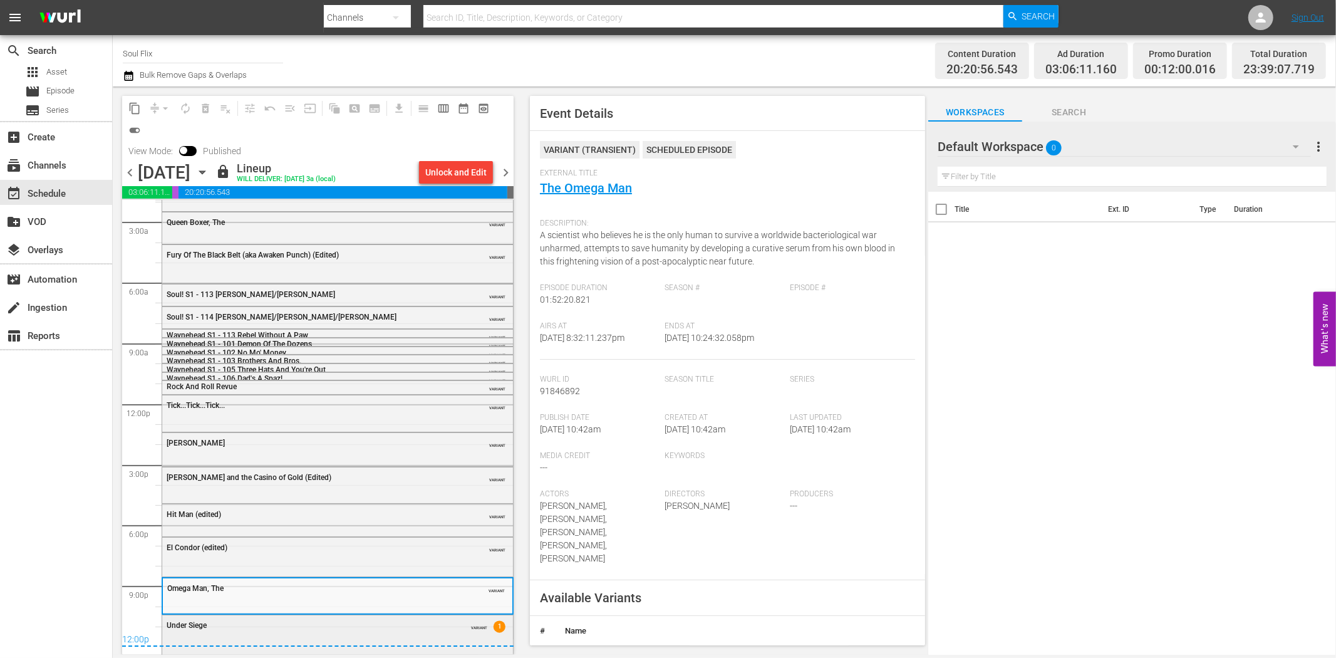
click at [409, 629] on div "Under Siege VARIANT 1" at bounding box center [337, 624] width 351 height 19
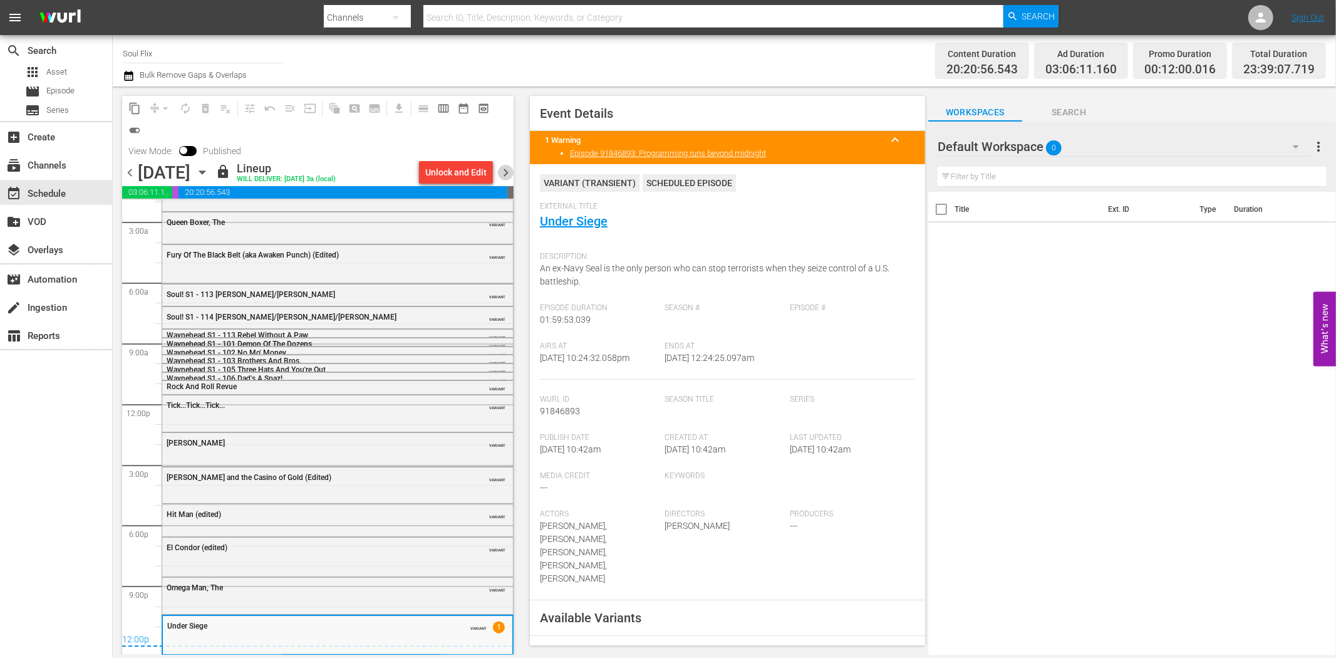
click at [507, 176] on span "chevron_right" at bounding box center [506, 173] width 16 height 16
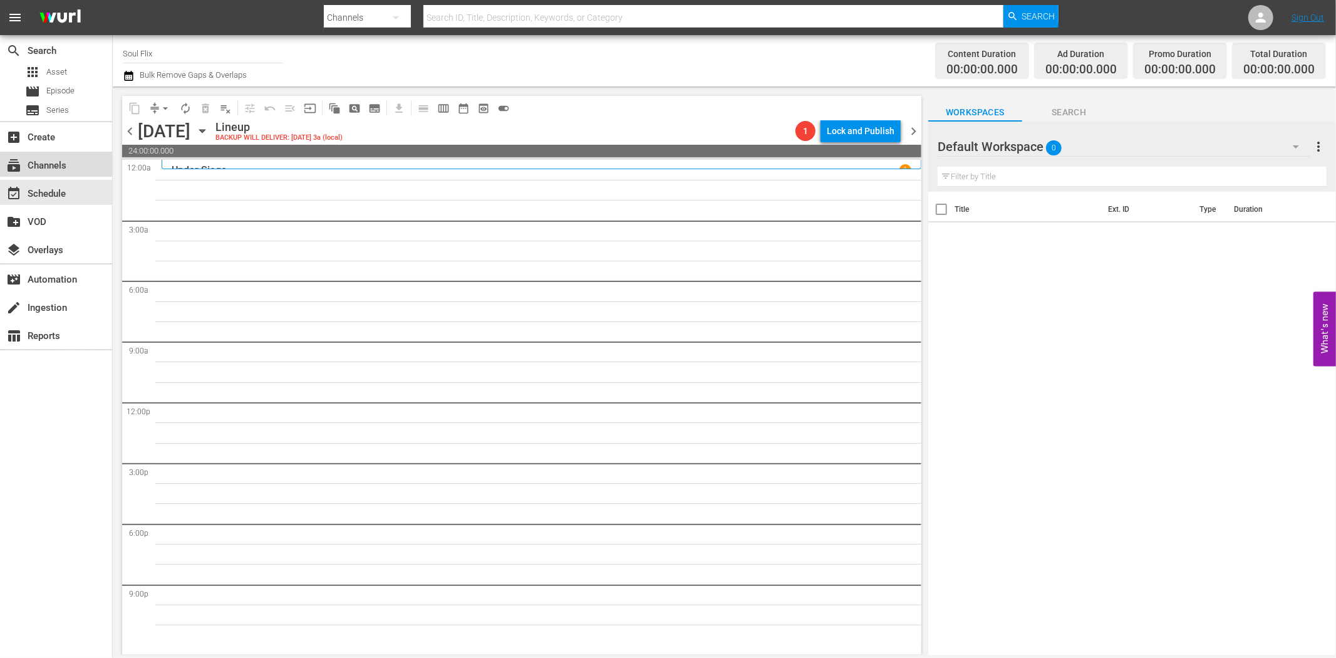
click at [68, 161] on div "subscriptions Channels" at bounding box center [35, 163] width 70 height 11
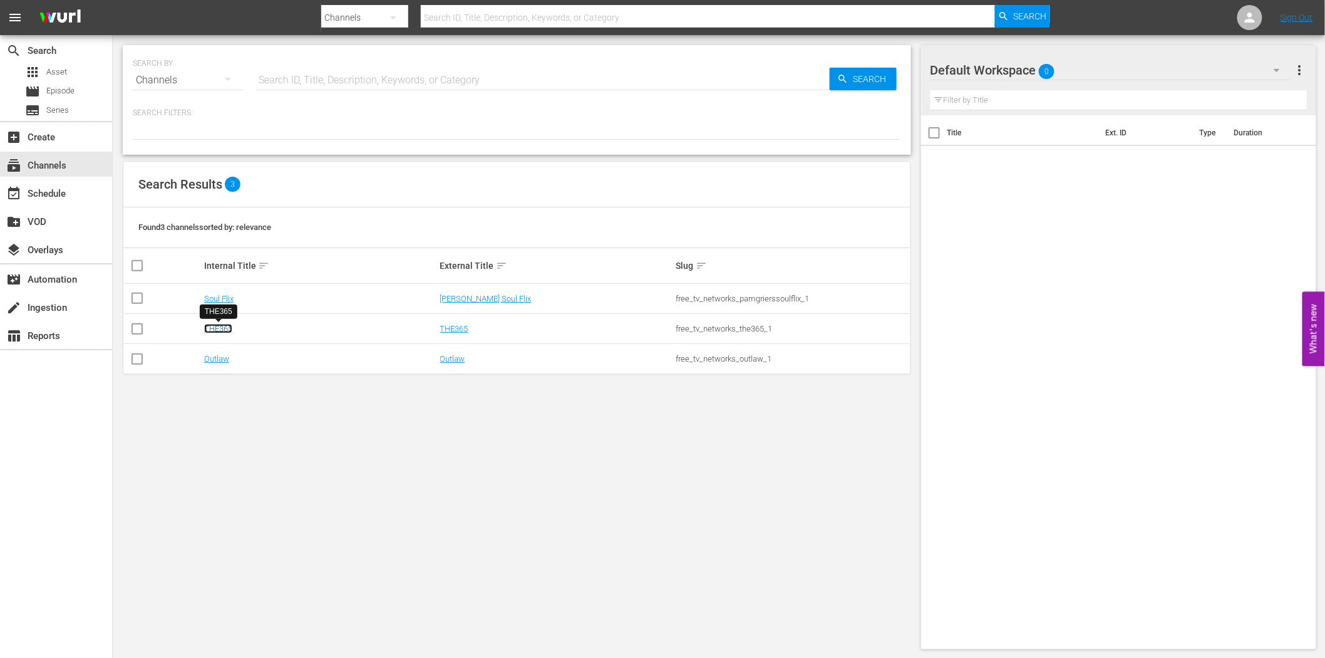
click at [215, 327] on link "THE365" at bounding box center [218, 328] width 28 height 9
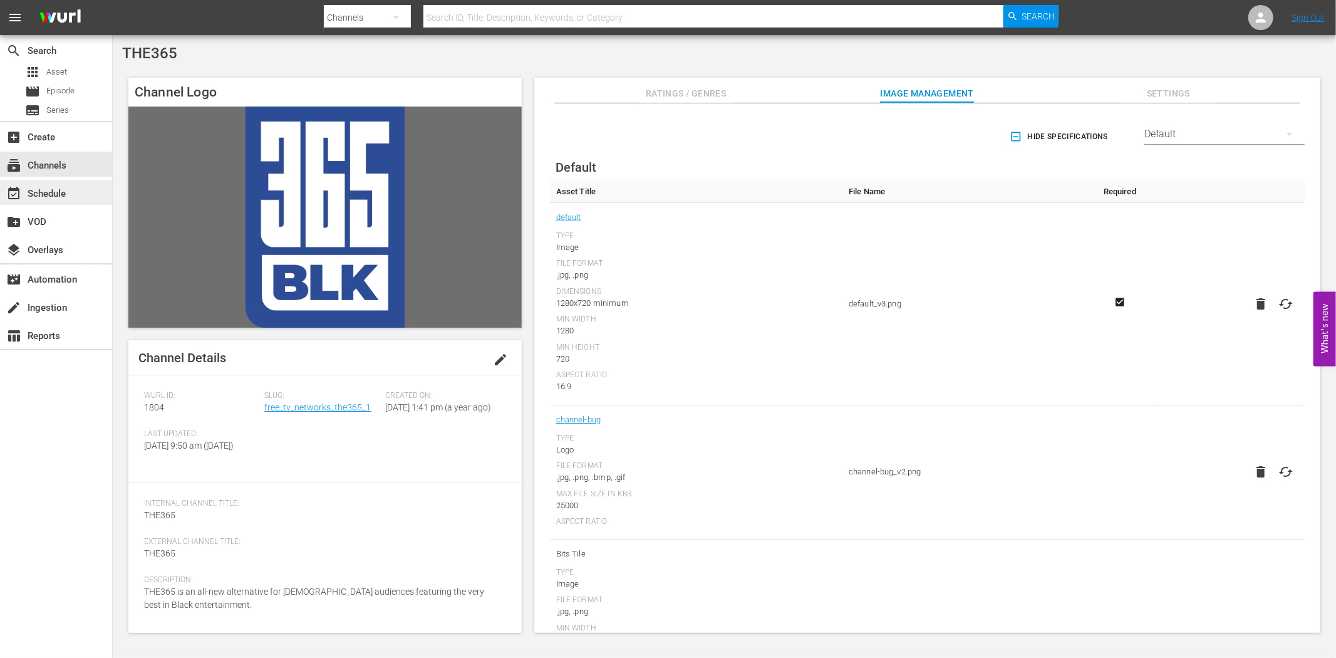
click at [45, 190] on div "event_available Schedule" at bounding box center [35, 191] width 70 height 11
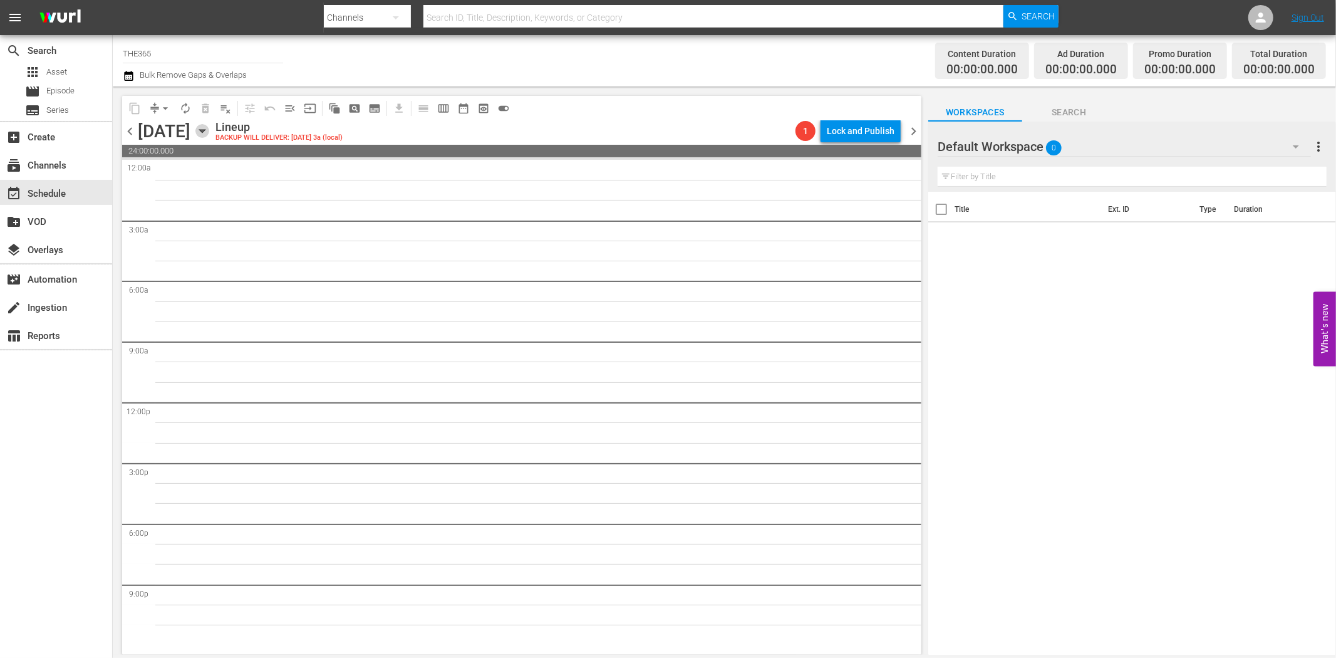
click at [205, 130] on icon "button" at bounding box center [202, 131] width 6 height 3
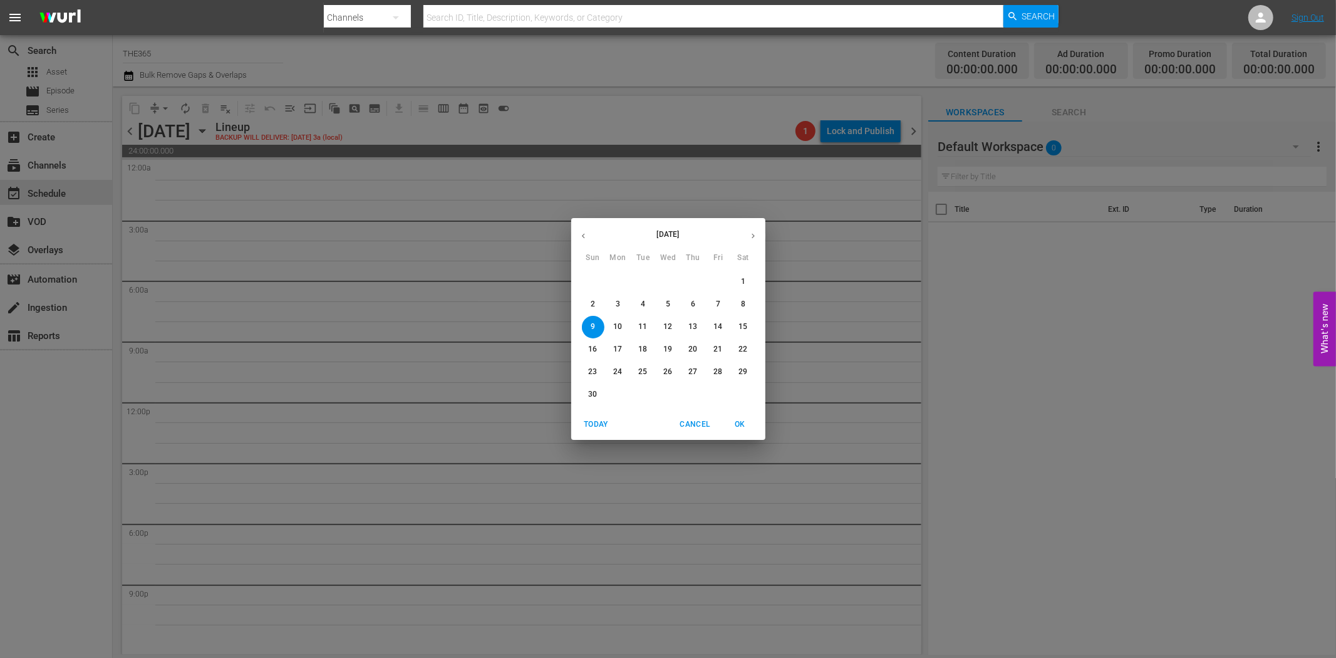
click at [577, 236] on button "button" at bounding box center [583, 236] width 24 height 24
click at [717, 348] on p "24" at bounding box center [717, 349] width 9 height 11
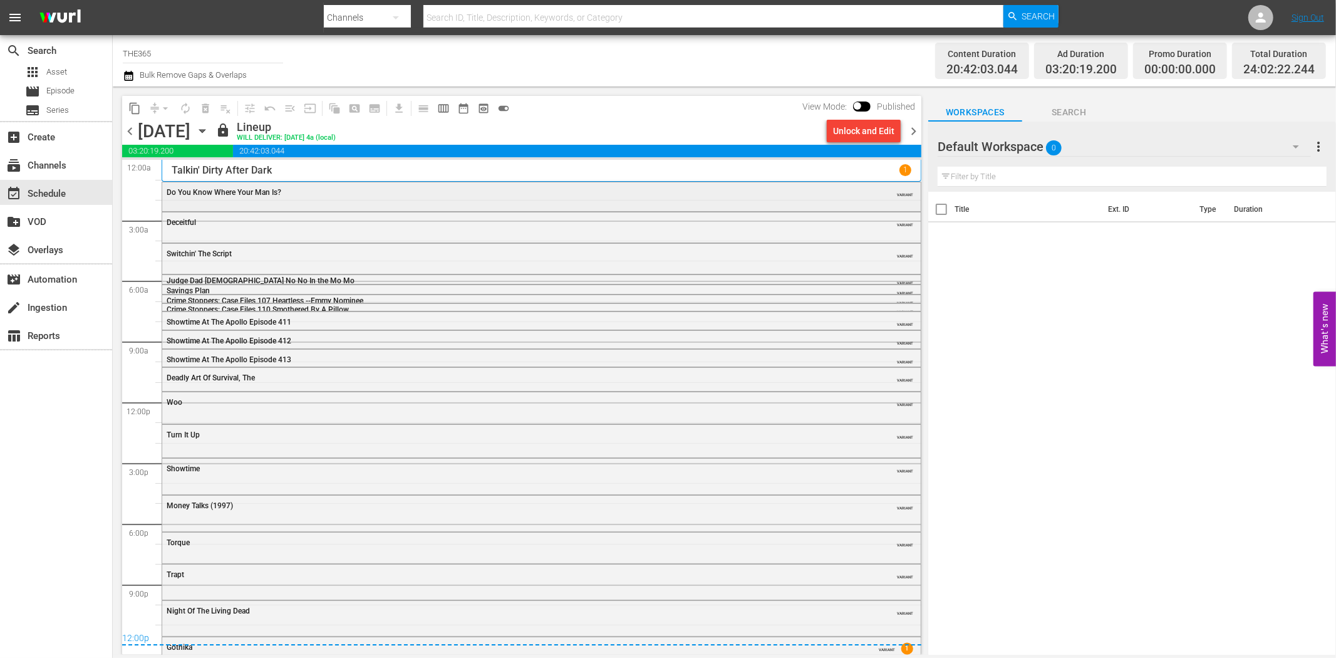
click at [227, 196] on span "Do You Know Where Your Man Is?" at bounding box center [224, 192] width 115 height 9
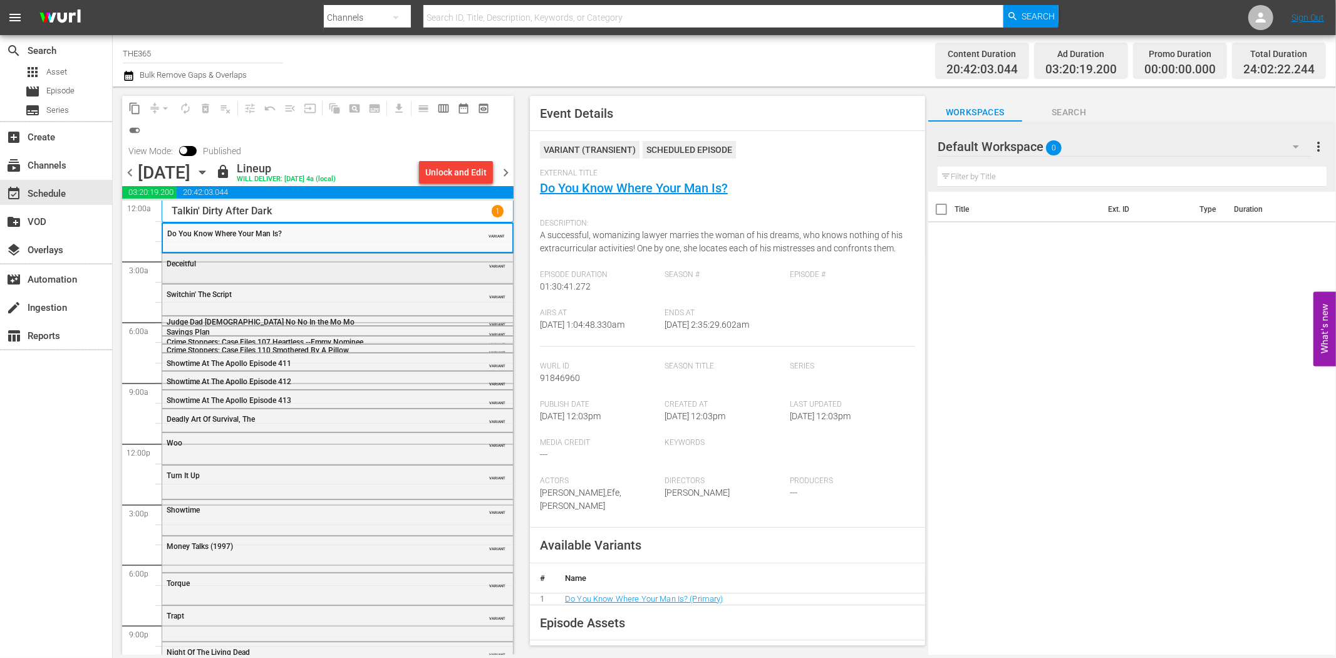
click at [425, 270] on div "Deceitful VARIANT" at bounding box center [337, 263] width 351 height 19
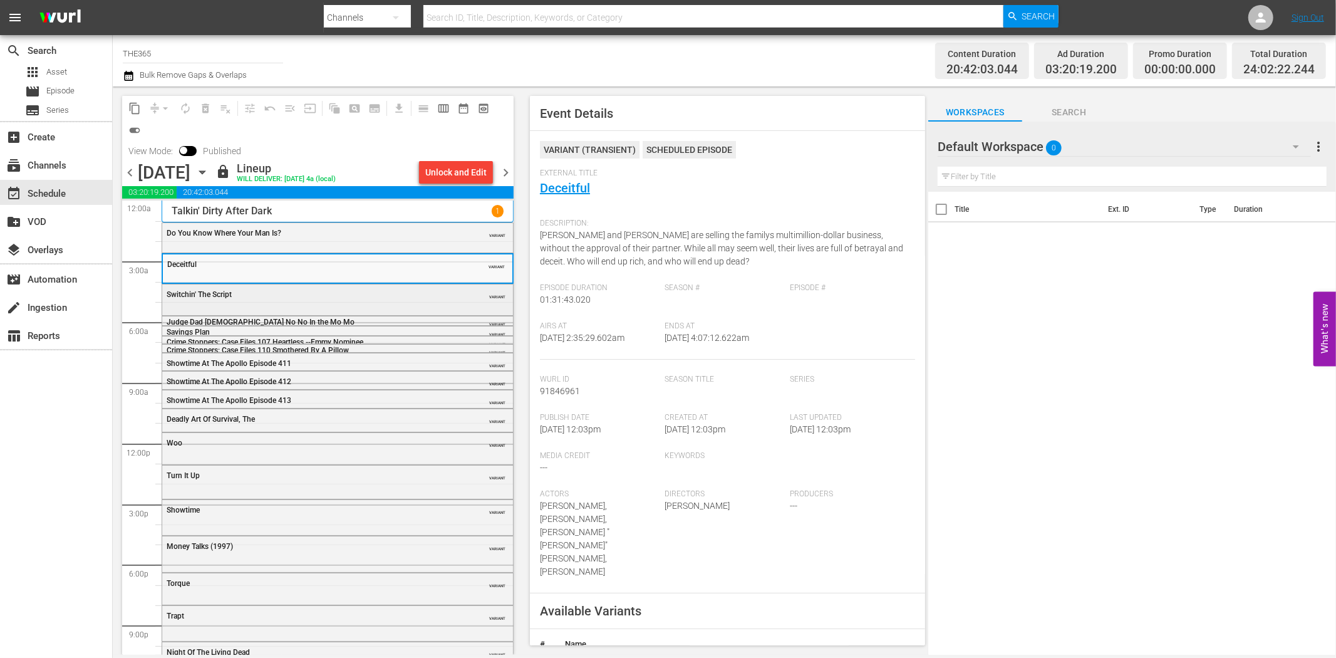
click at [373, 297] on div "Switchin' The Script" at bounding box center [306, 294] width 279 height 9
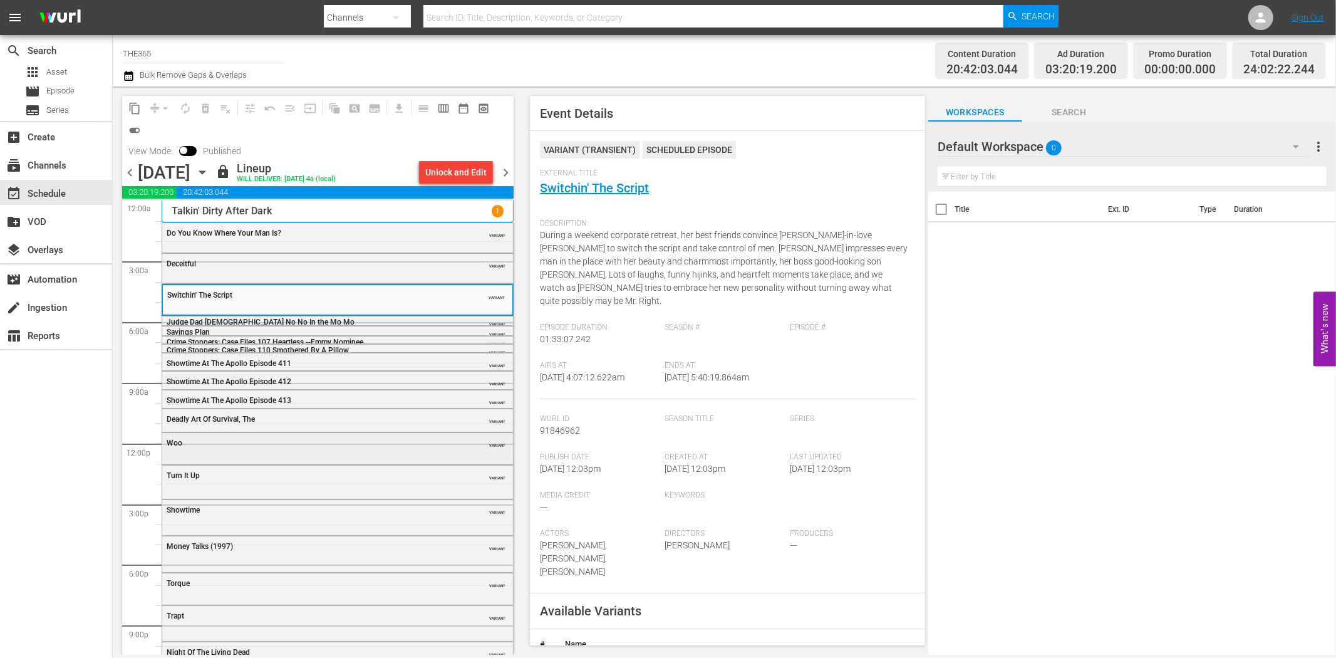
click at [324, 460] on div "Woo VARIANT" at bounding box center [337, 447] width 351 height 29
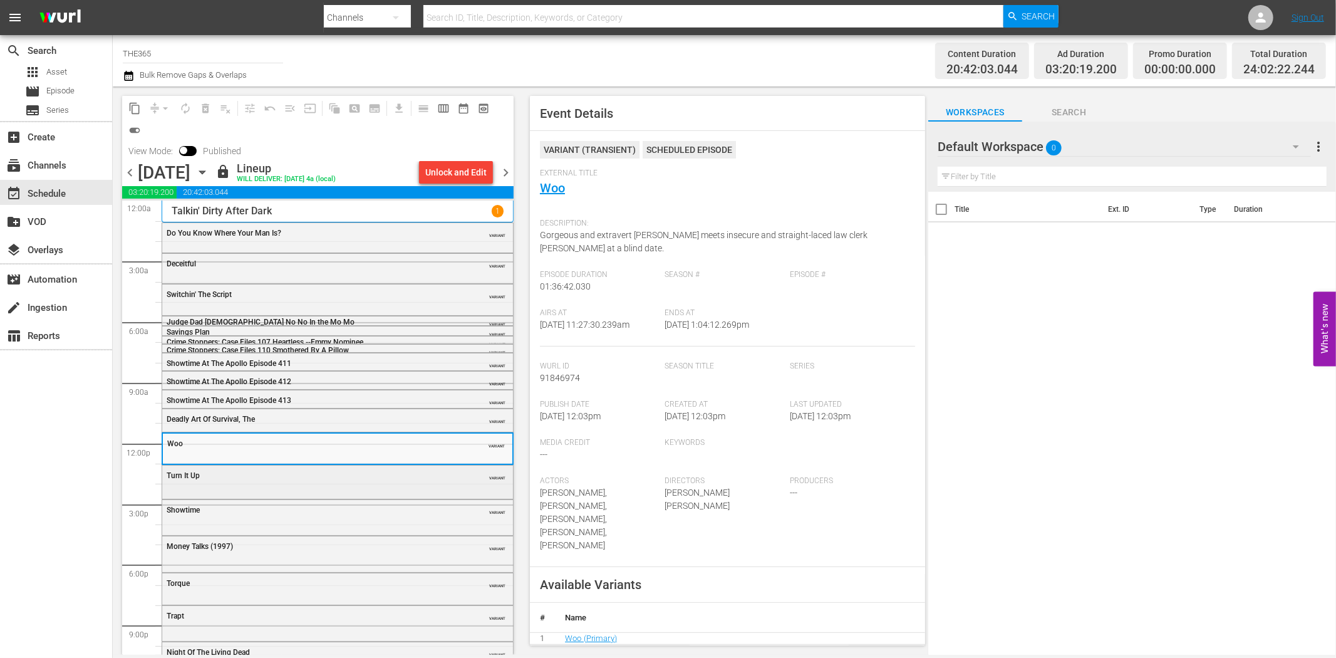
click at [319, 477] on div "Turn It Up" at bounding box center [306, 475] width 279 height 9
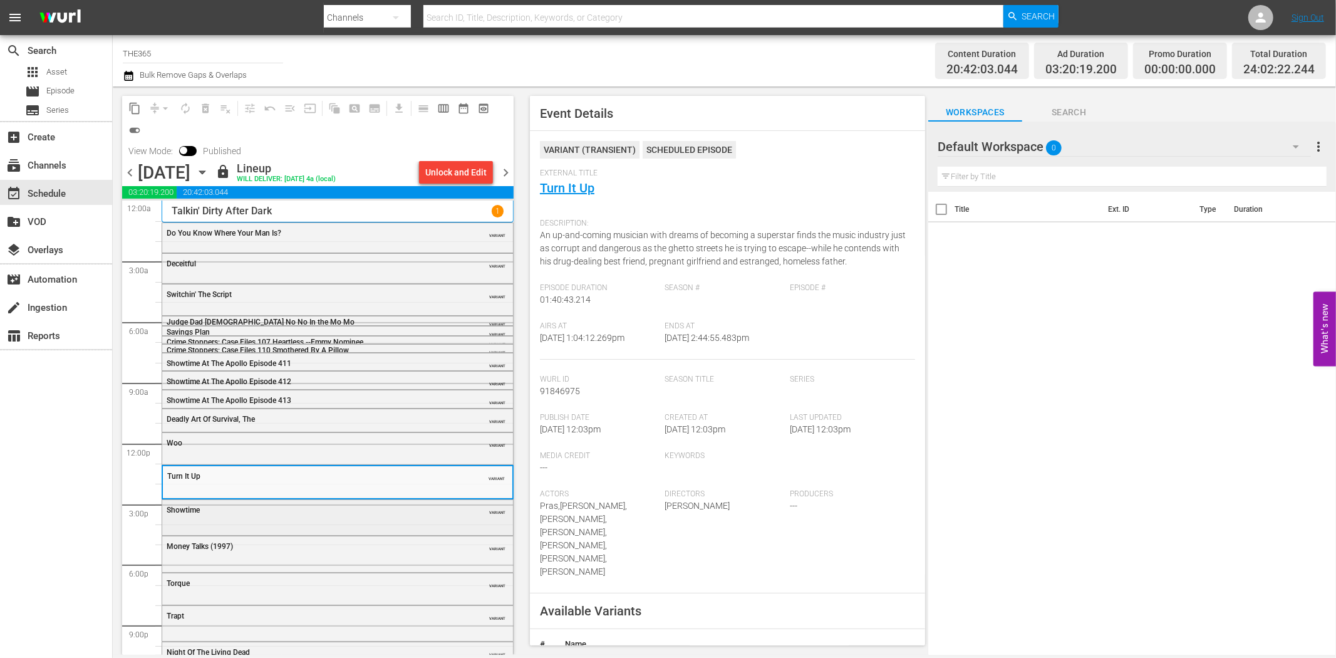
click at [306, 524] on div "Showtime VARIANT" at bounding box center [337, 516] width 351 height 33
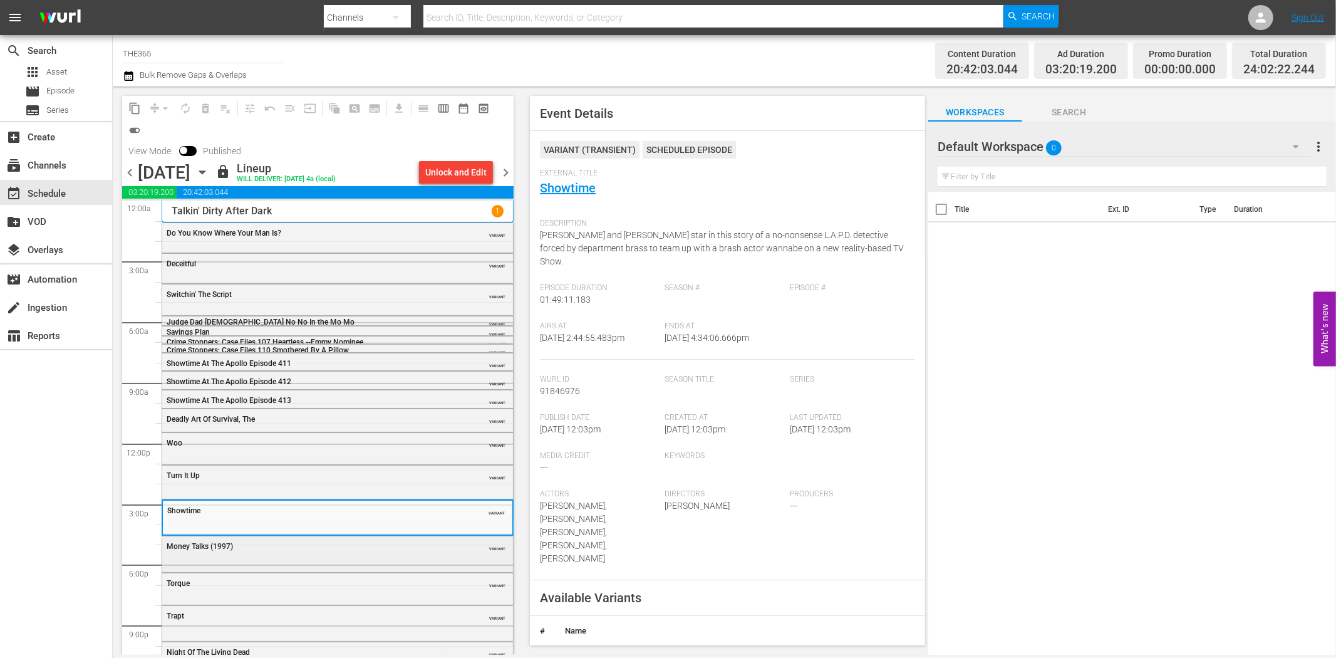
click at [354, 550] on div "Money Talks (1997)" at bounding box center [306, 546] width 279 height 9
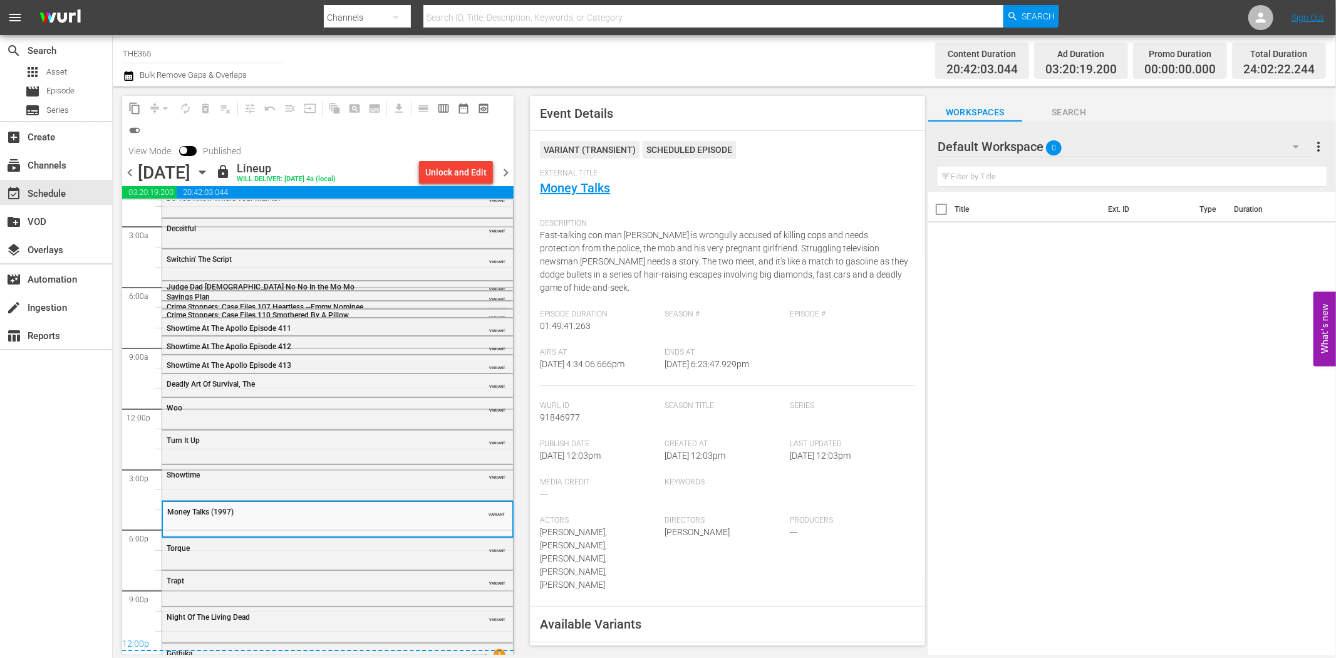
scroll to position [54, 0]
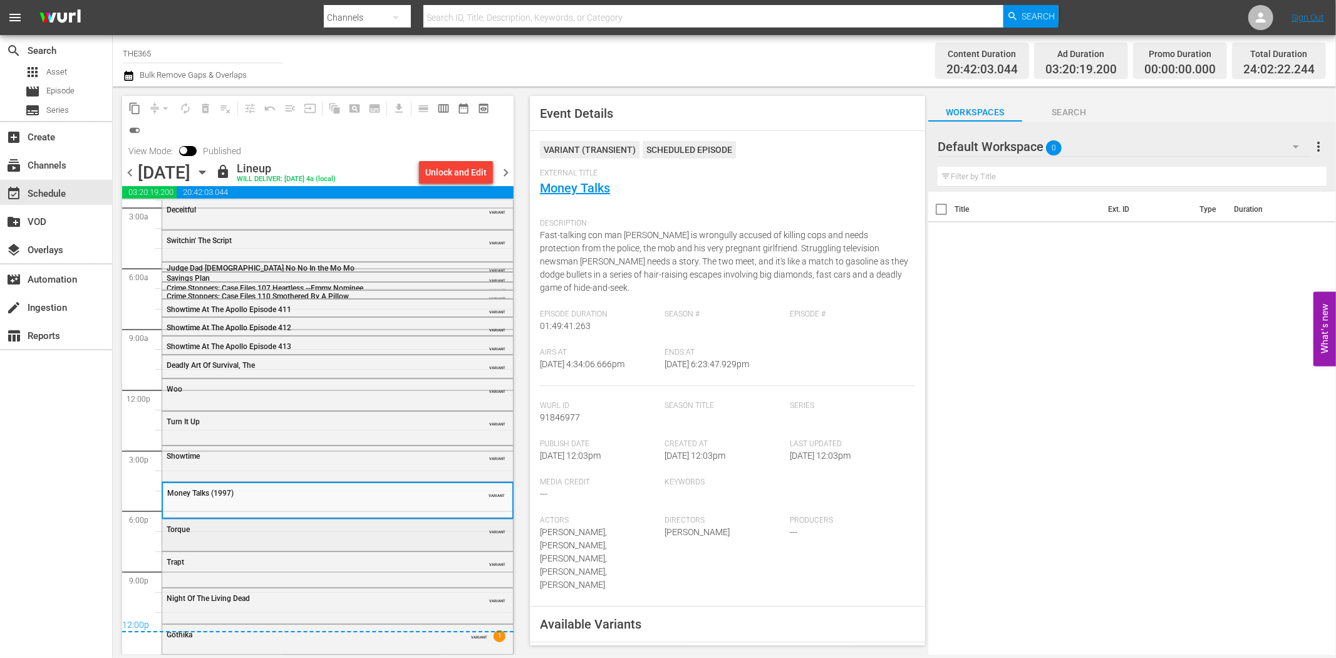
click at [377, 535] on div "Torque VARIANT" at bounding box center [337, 528] width 351 height 19
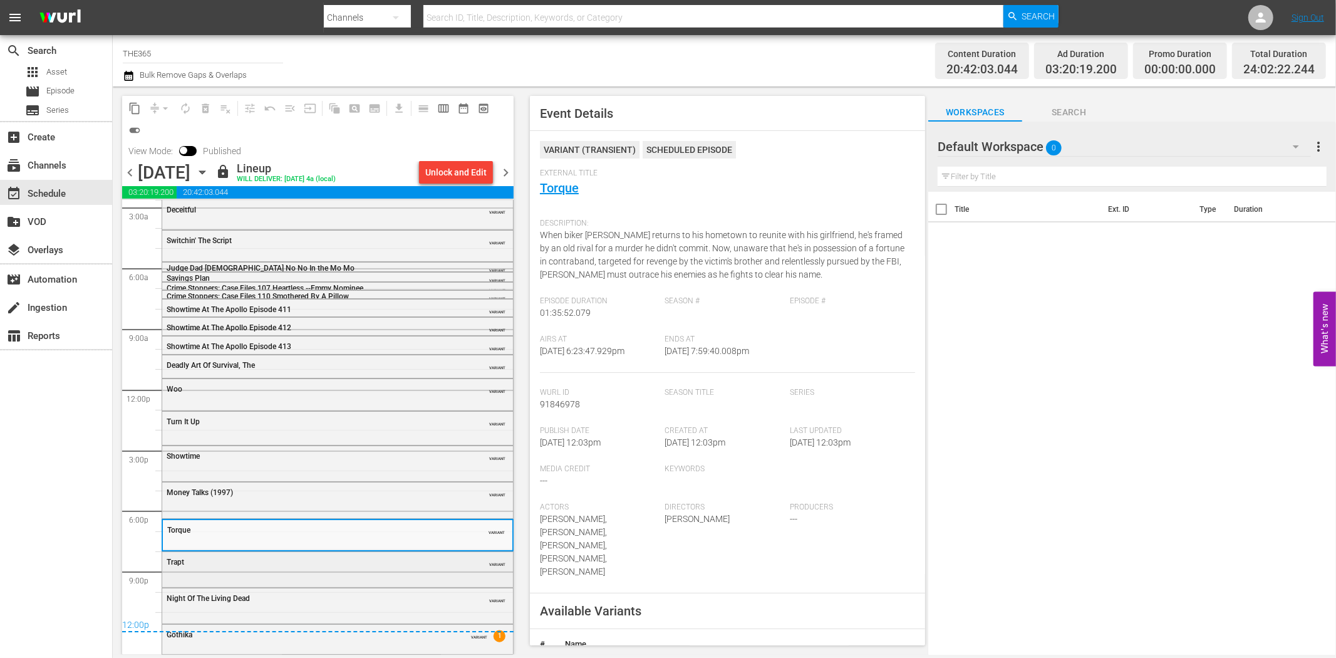
click at [396, 572] on div "Trapt VARIANT" at bounding box center [337, 568] width 351 height 33
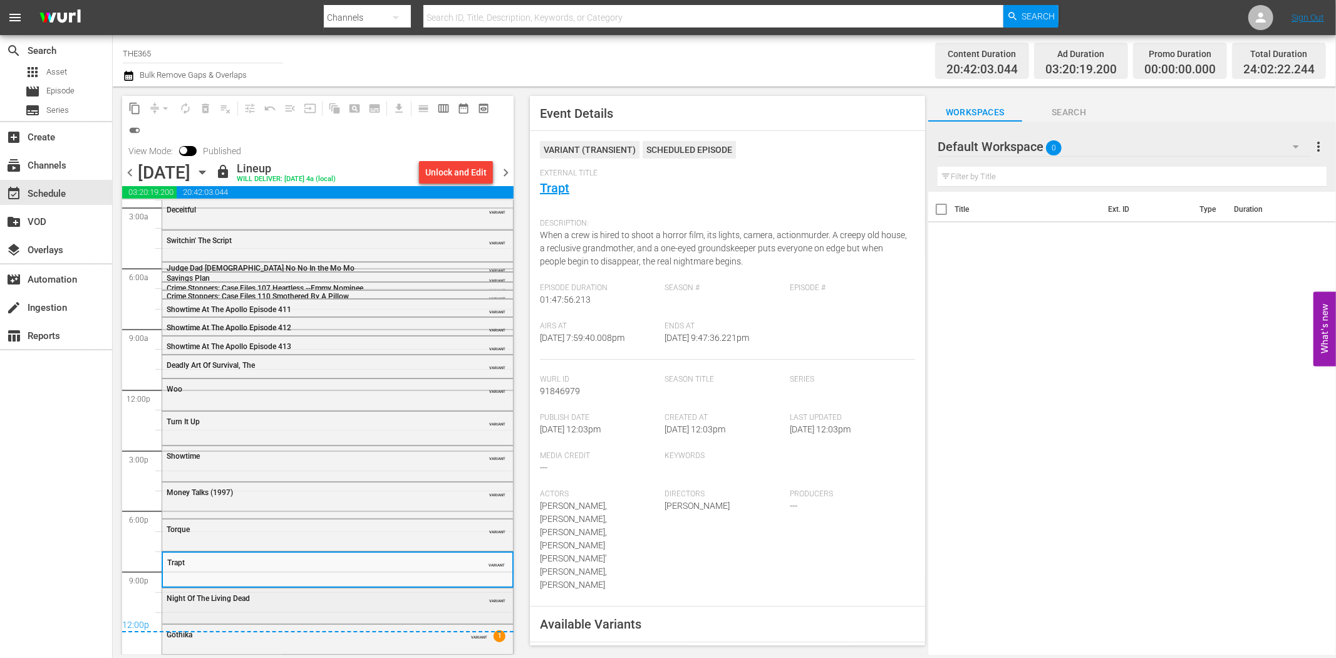
click at [389, 602] on div "Night Of The Living Dead" at bounding box center [306, 598] width 279 height 9
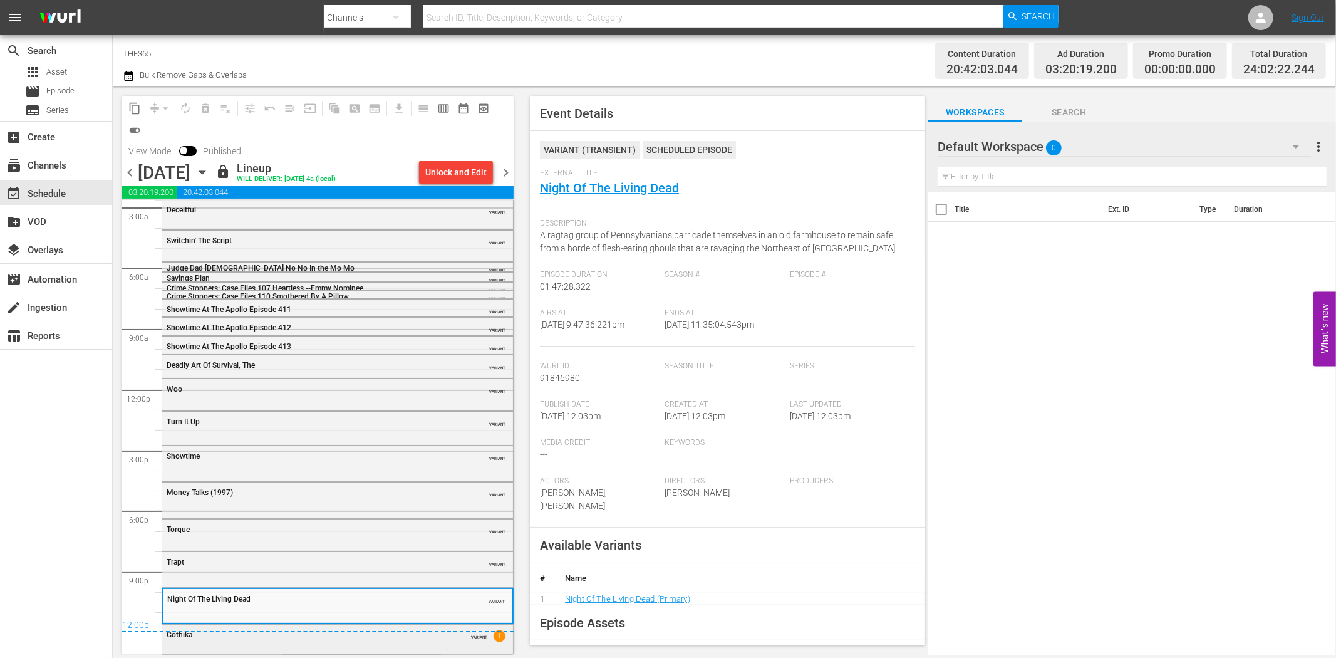
click at [403, 634] on div "Gothika" at bounding box center [306, 634] width 279 height 9
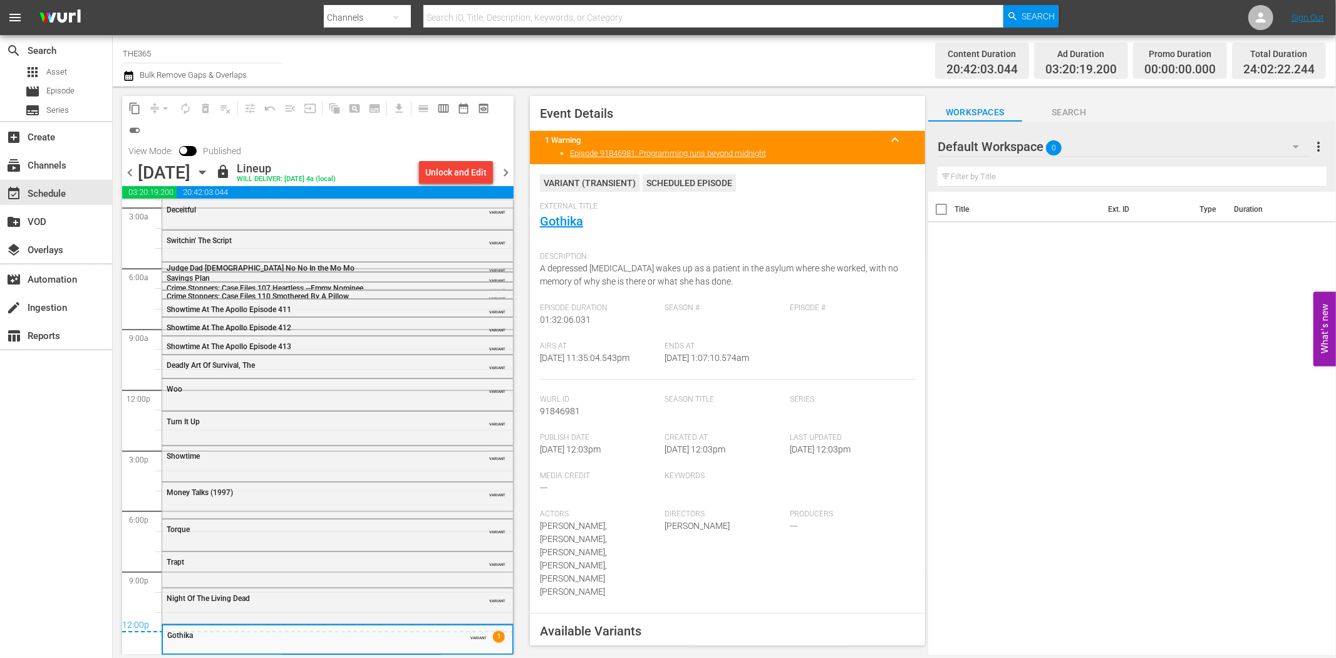
click at [510, 172] on span "chevron_right" at bounding box center [506, 173] width 16 height 16
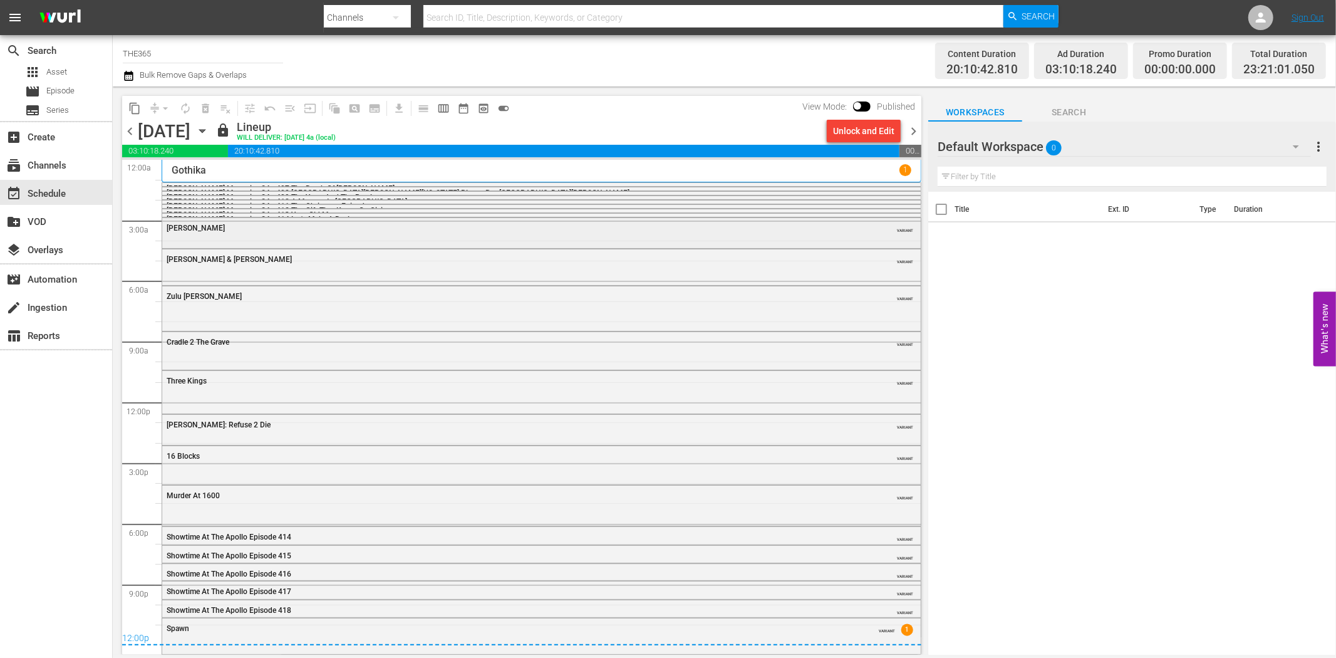
click at [341, 228] on div "Joshua" at bounding box center [507, 228] width 681 height 9
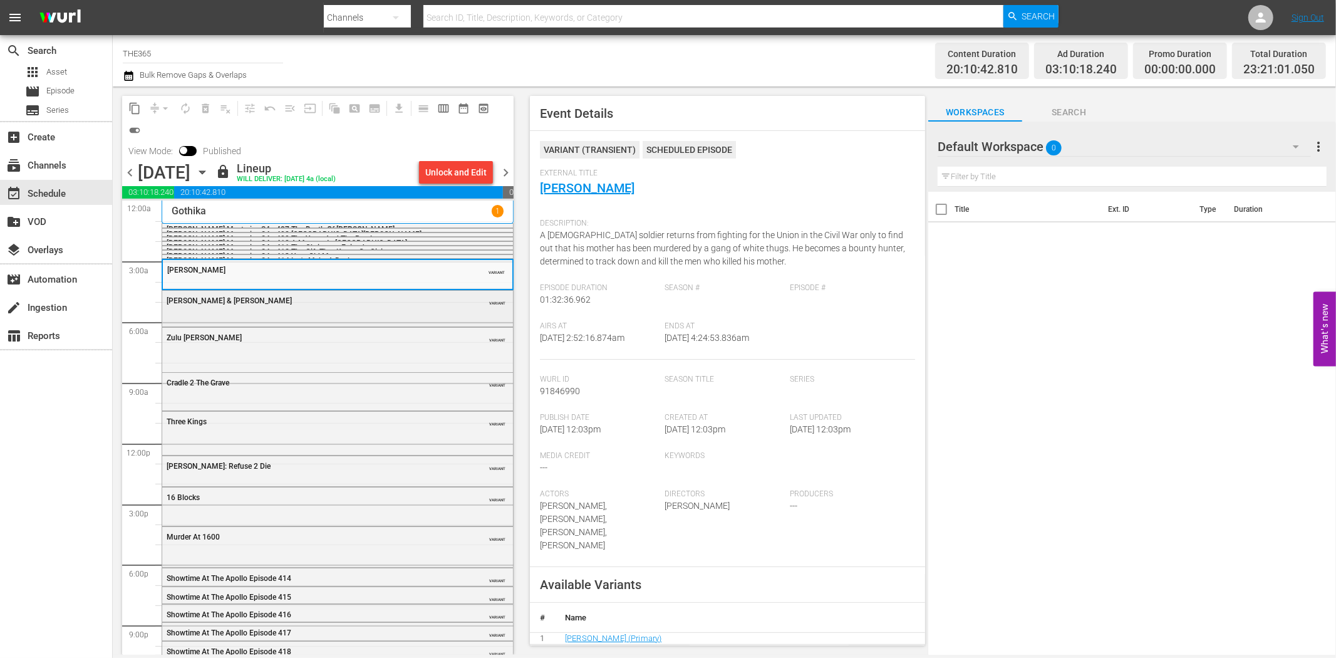
click at [397, 299] on div "Amos & Andrew" at bounding box center [306, 300] width 279 height 9
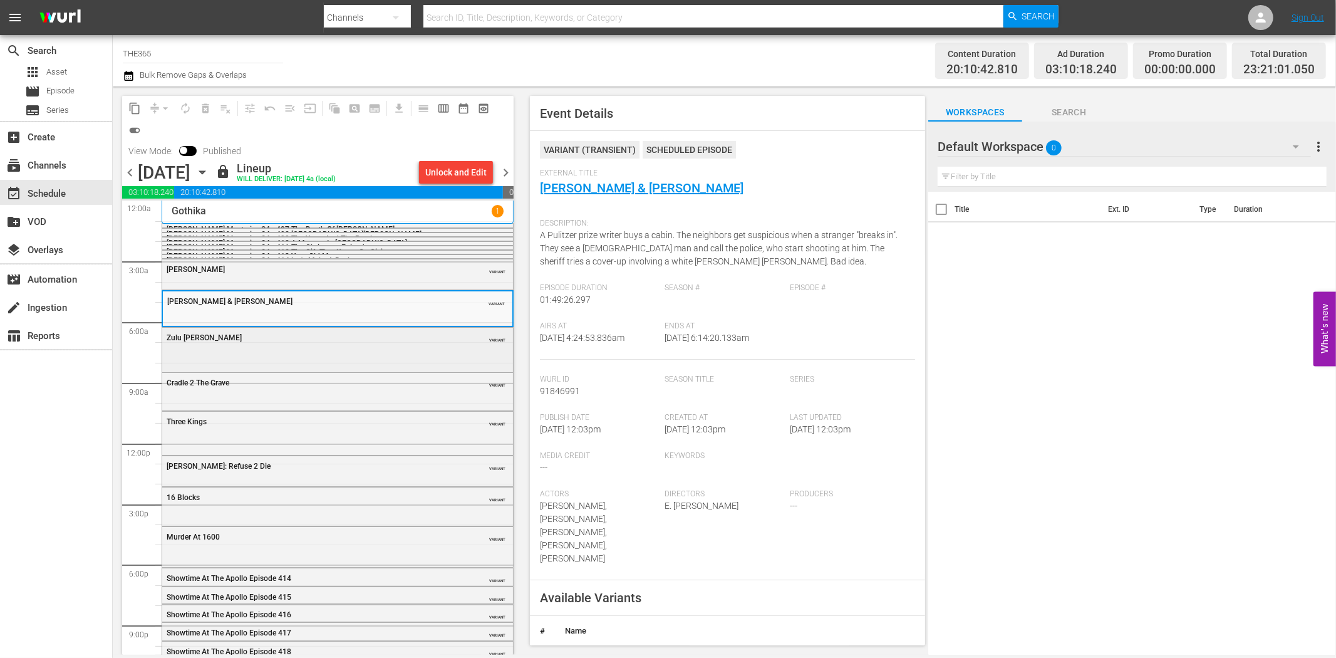
click at [313, 354] on div "Zulu Dawn VARIANT" at bounding box center [337, 349] width 351 height 42
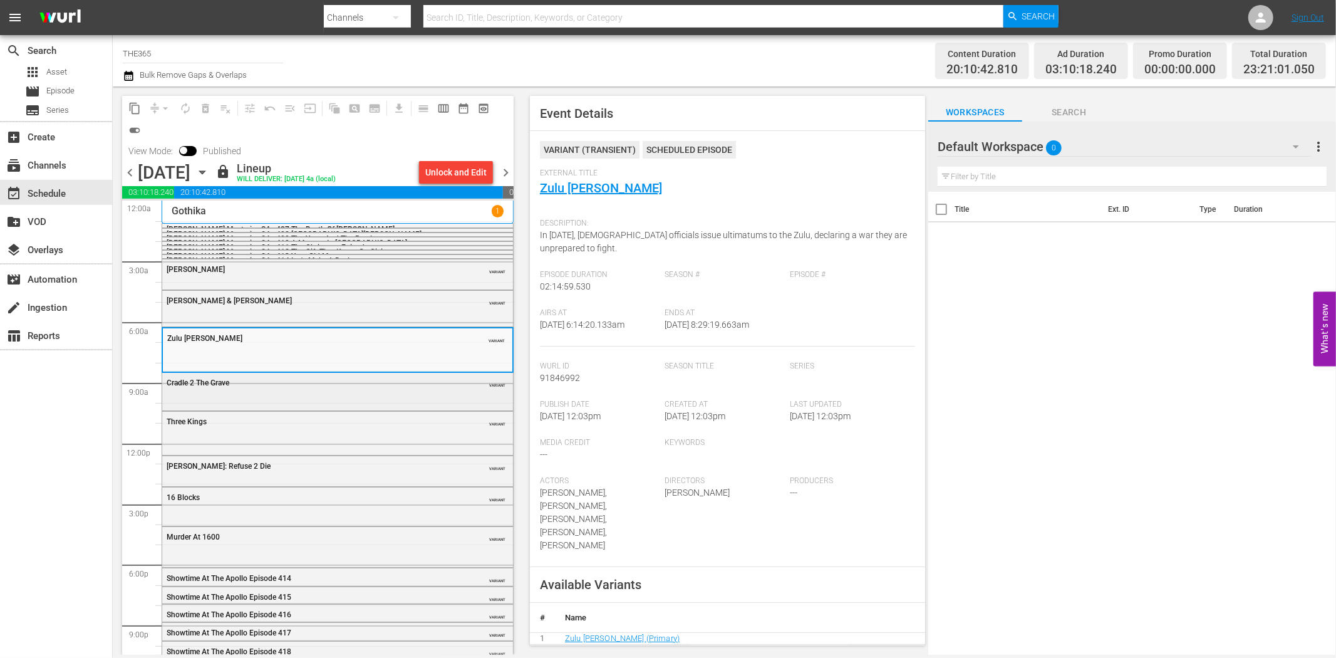
click at [365, 385] on div "Cradle 2 The Grave" at bounding box center [306, 382] width 279 height 9
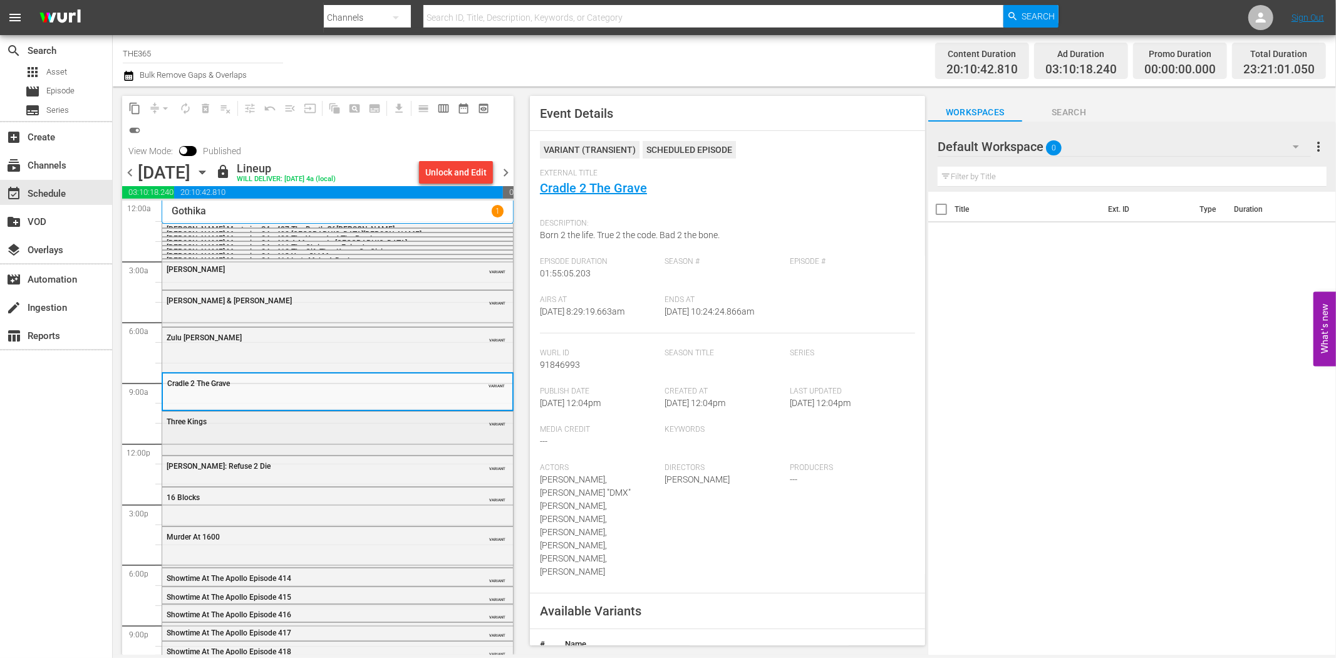
click at [349, 428] on div "Three Kings VARIANT" at bounding box center [337, 420] width 351 height 19
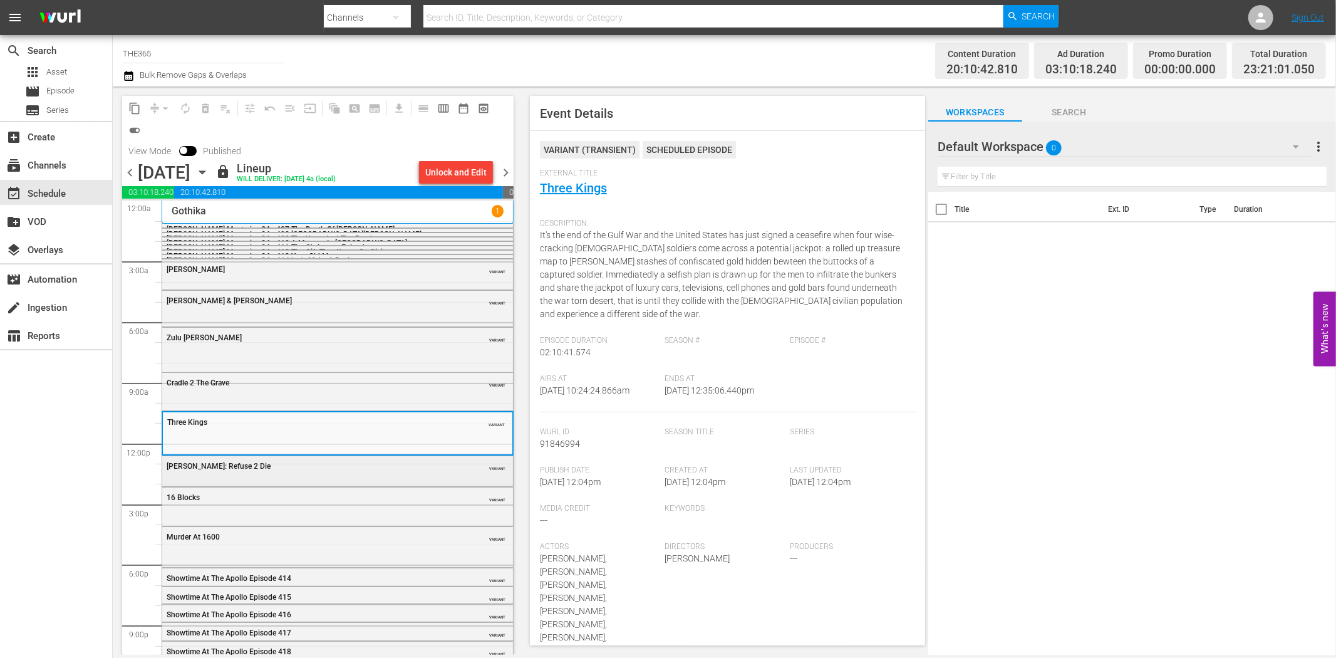
click at [392, 472] on div "50 Cent: Refuse 2 Die VARIANT" at bounding box center [337, 465] width 351 height 19
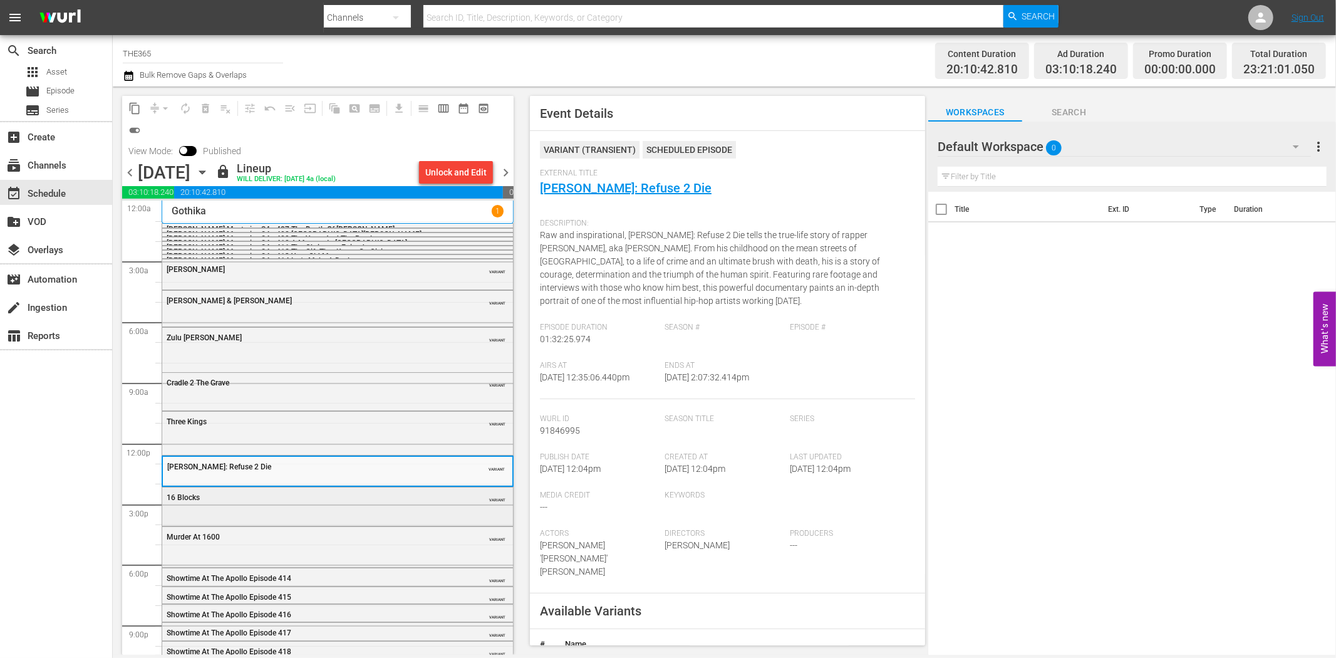
click at [395, 514] on div "16 Blocks VARIANT" at bounding box center [337, 505] width 351 height 36
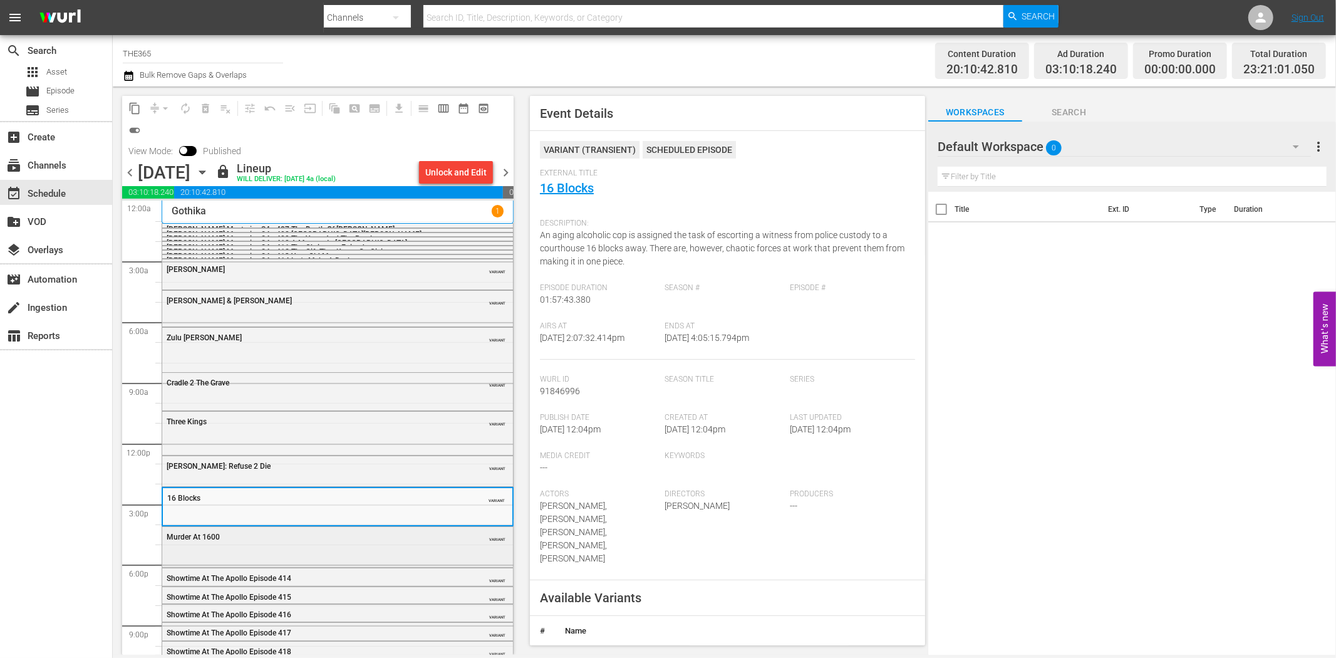
click at [331, 546] on div "Murder At 1600 VARIANT" at bounding box center [337, 546] width 351 height 38
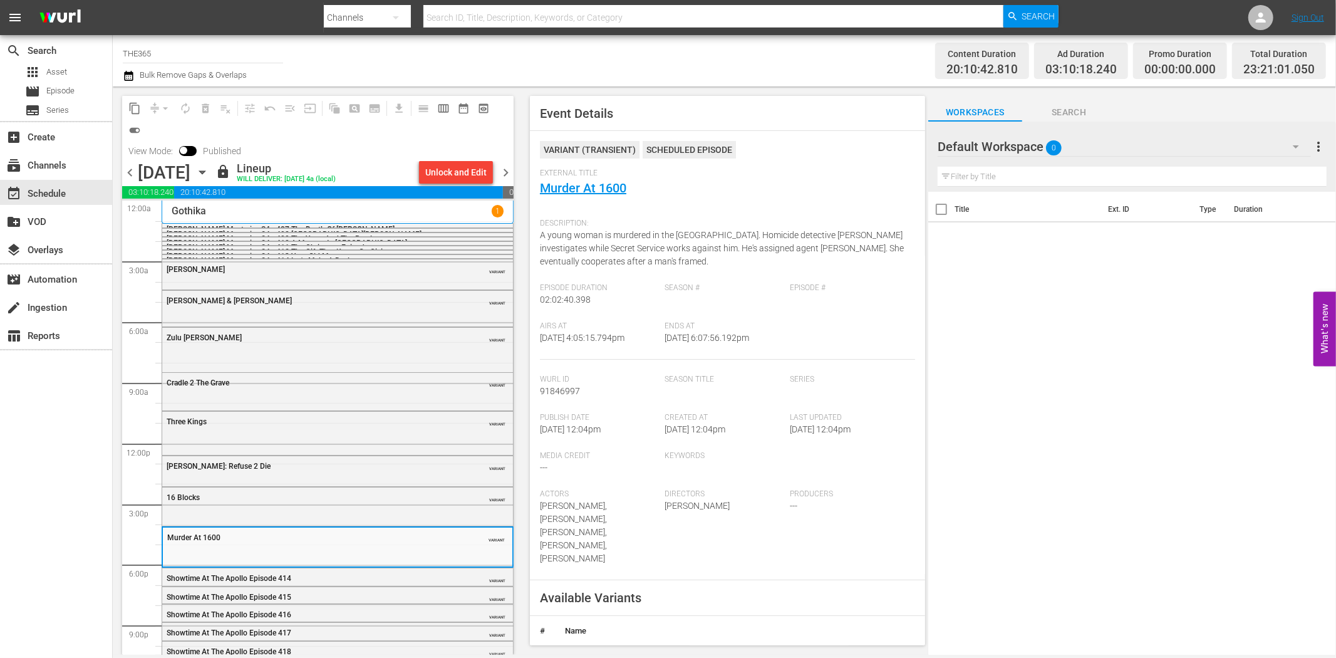
scroll to position [41, 0]
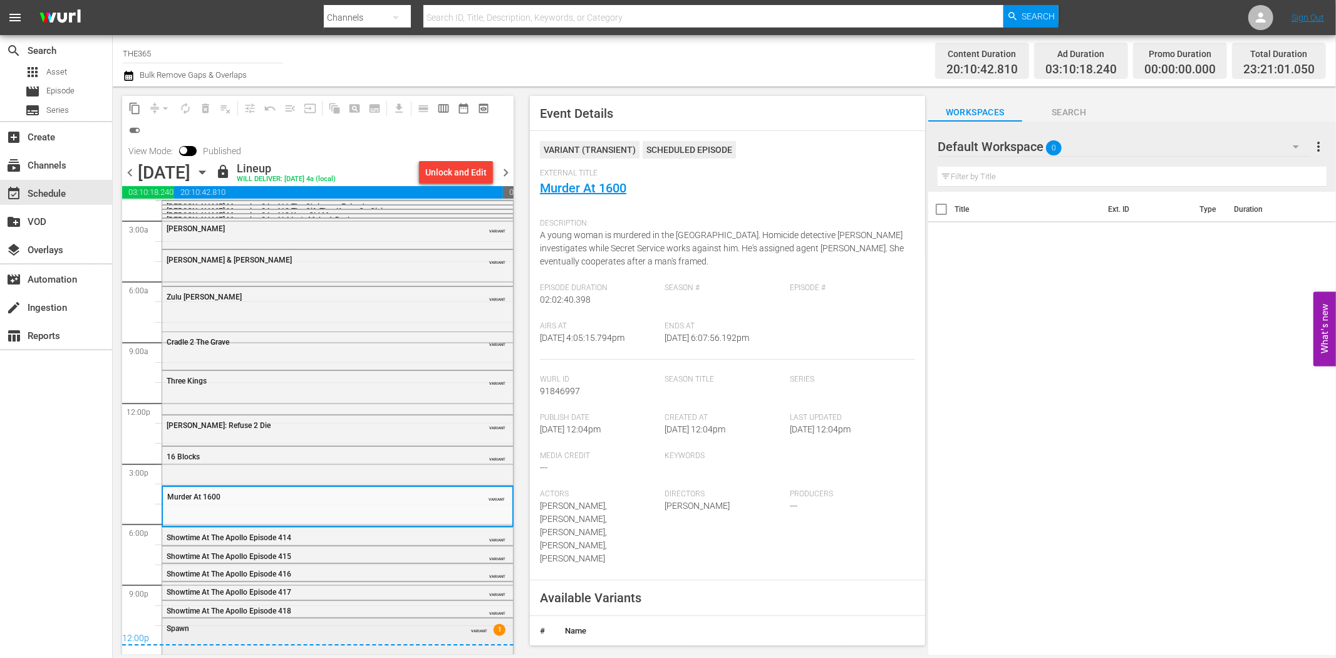
click at [390, 627] on div "Spawn" at bounding box center [306, 628] width 279 height 9
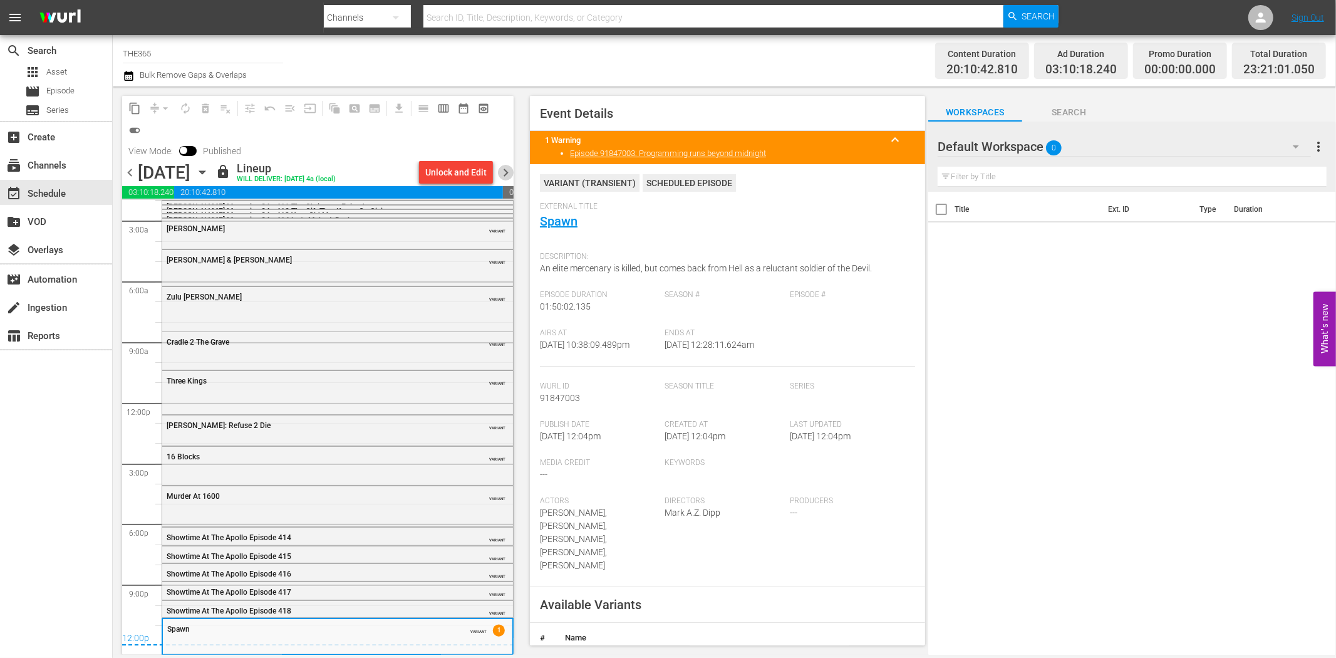
click at [511, 173] on span "chevron_right" at bounding box center [506, 173] width 16 height 16
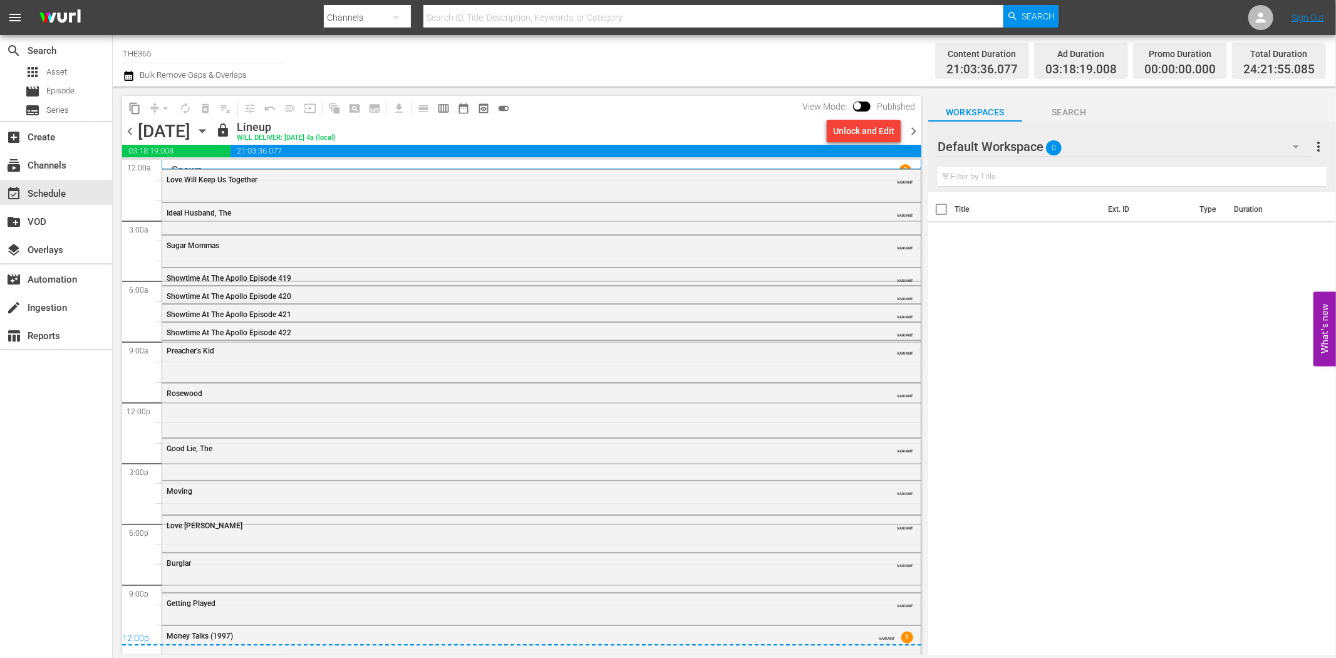
click at [511, 173] on div "Love Will Keep Us Together VARIANT" at bounding box center [541, 179] width 758 height 19
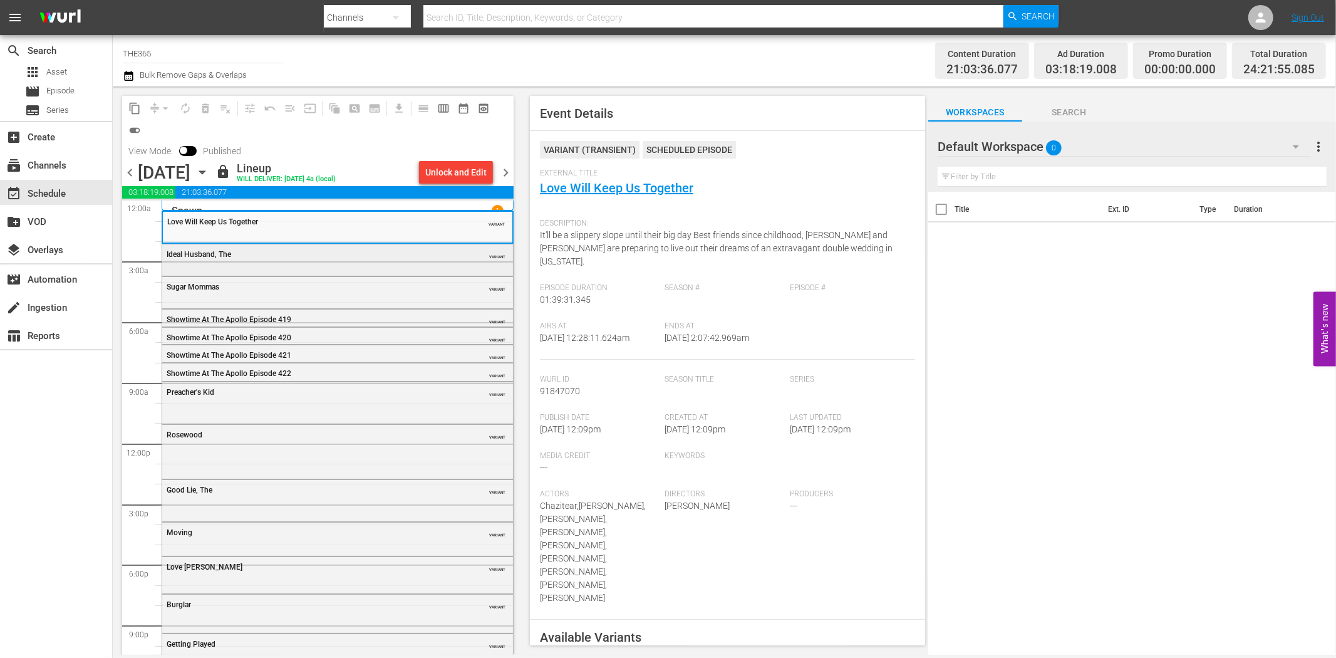
click at [423, 257] on div "Ideal Husband, The" at bounding box center [306, 254] width 279 height 9
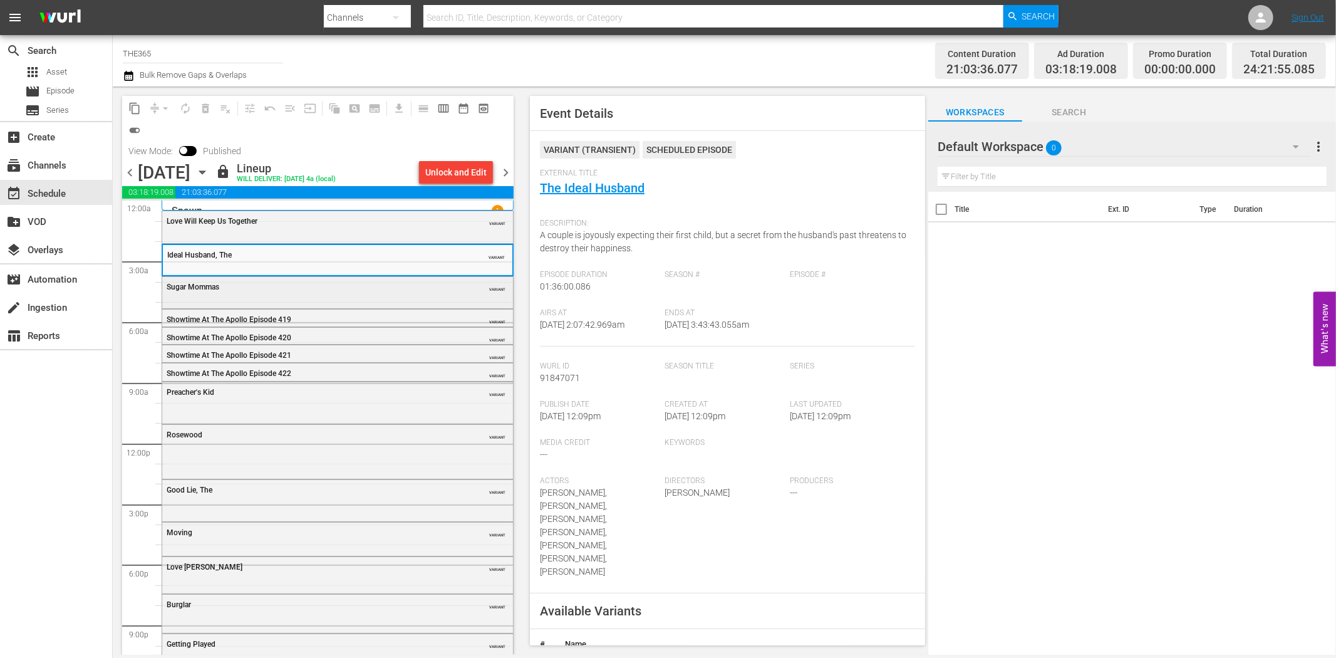
click at [378, 302] on div "Sugar Mommas VARIANT" at bounding box center [337, 291] width 351 height 29
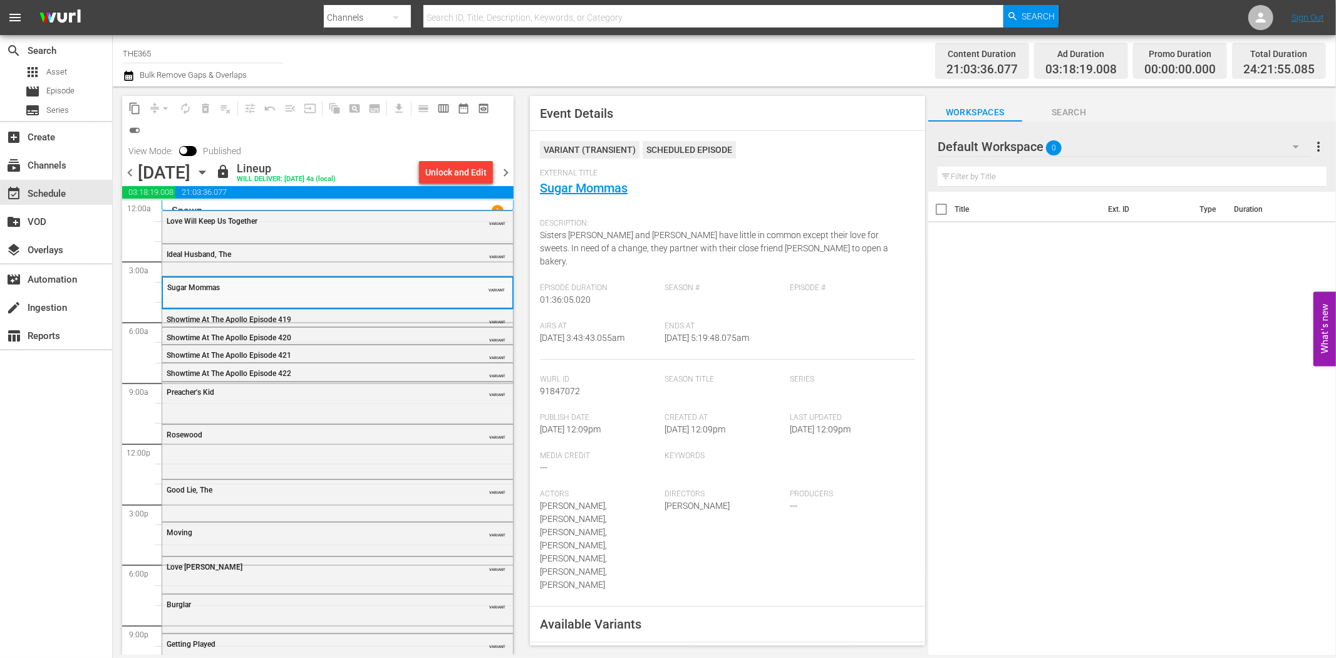
drag, startPoint x: 408, startPoint y: 393, endPoint x: 529, endPoint y: 356, distance: 126.4
click at [408, 393] on div "Preacher's Kid" at bounding box center [306, 392] width 279 height 9
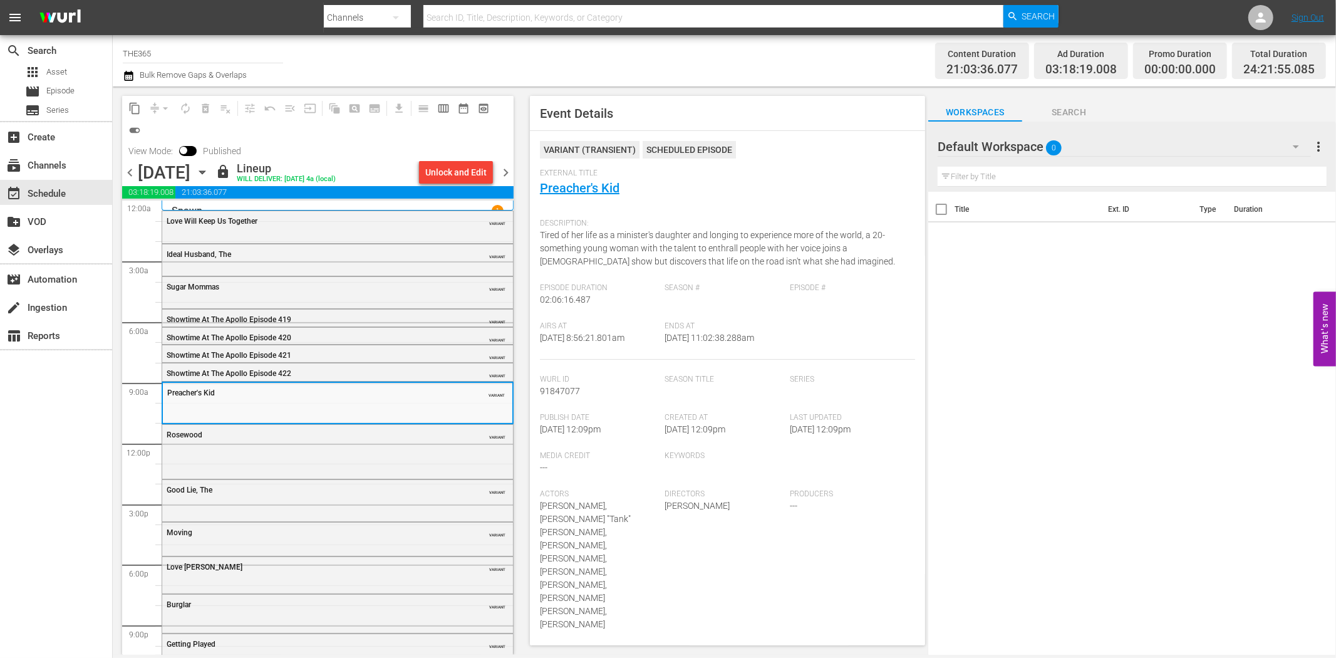
drag, startPoint x: 386, startPoint y: 445, endPoint x: 577, endPoint y: 366, distance: 207.5
click at [390, 443] on div "Rosewood VARIANT" at bounding box center [337, 450] width 351 height 51
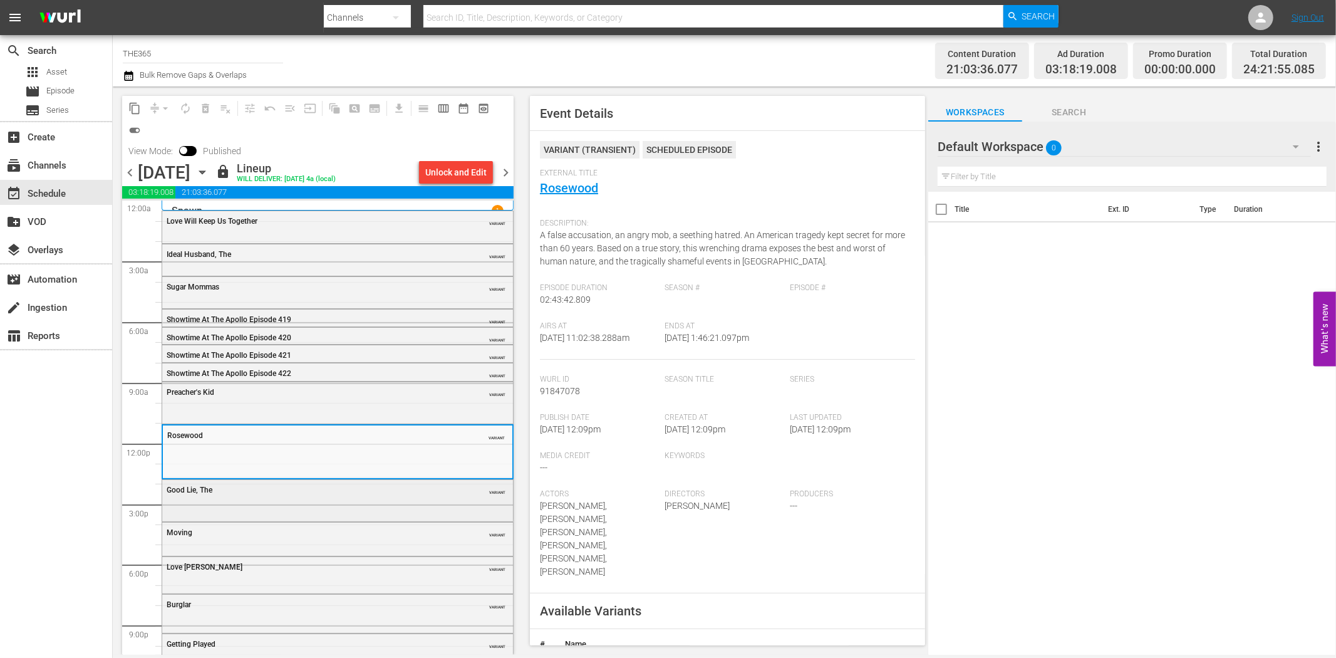
click at [403, 501] on div "Good Lie, The VARIANT" at bounding box center [337, 499] width 351 height 39
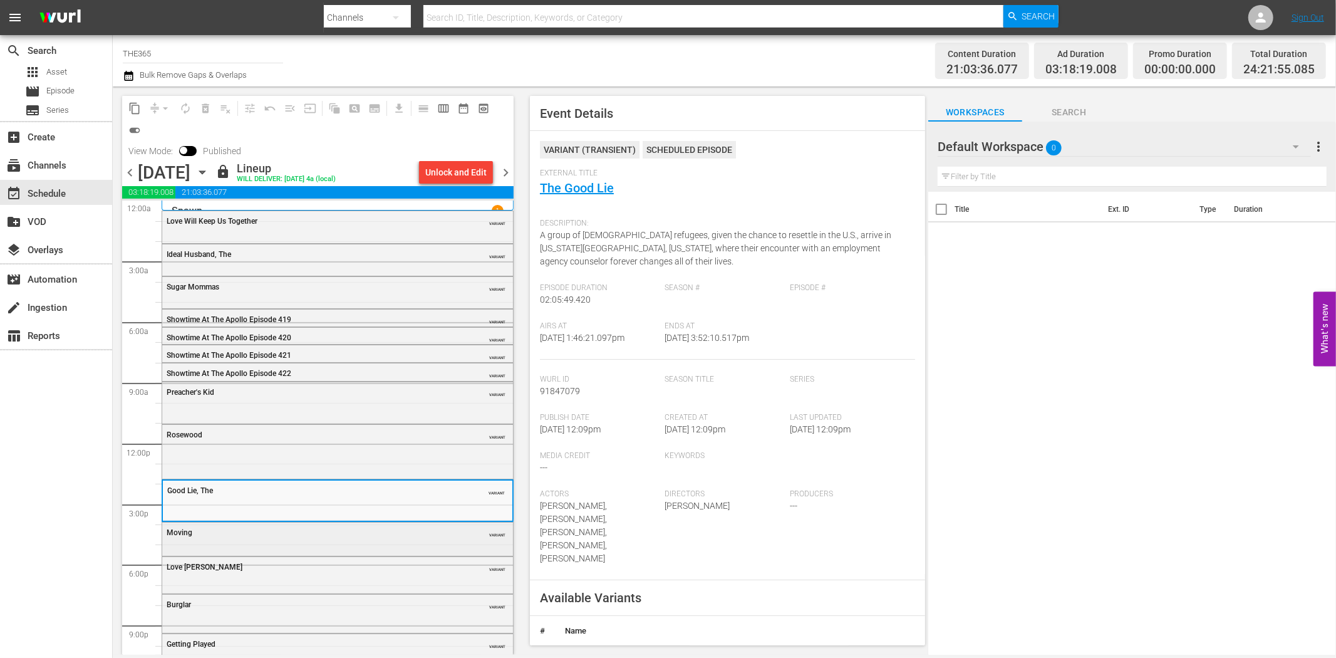
click at [448, 527] on div "VARIANT" at bounding box center [476, 532] width 57 height 10
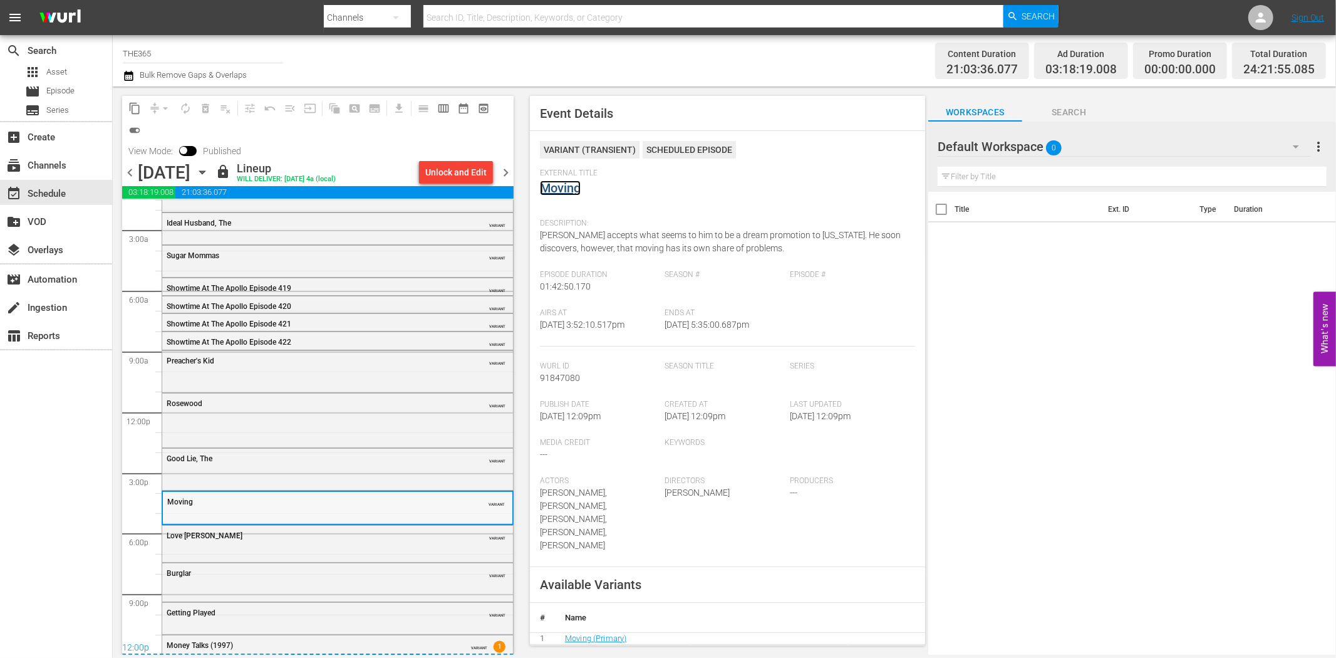
scroll to position [48, 0]
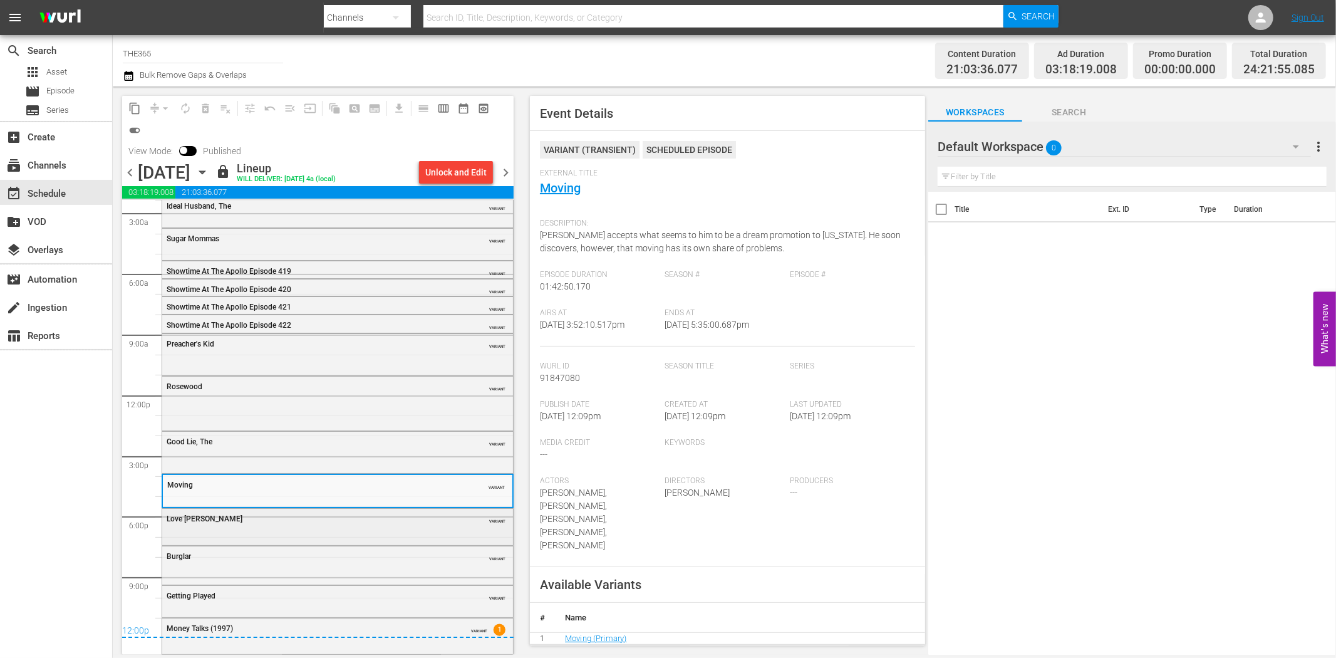
click at [415, 523] on div "Love Jones VARIANT" at bounding box center [337, 518] width 351 height 19
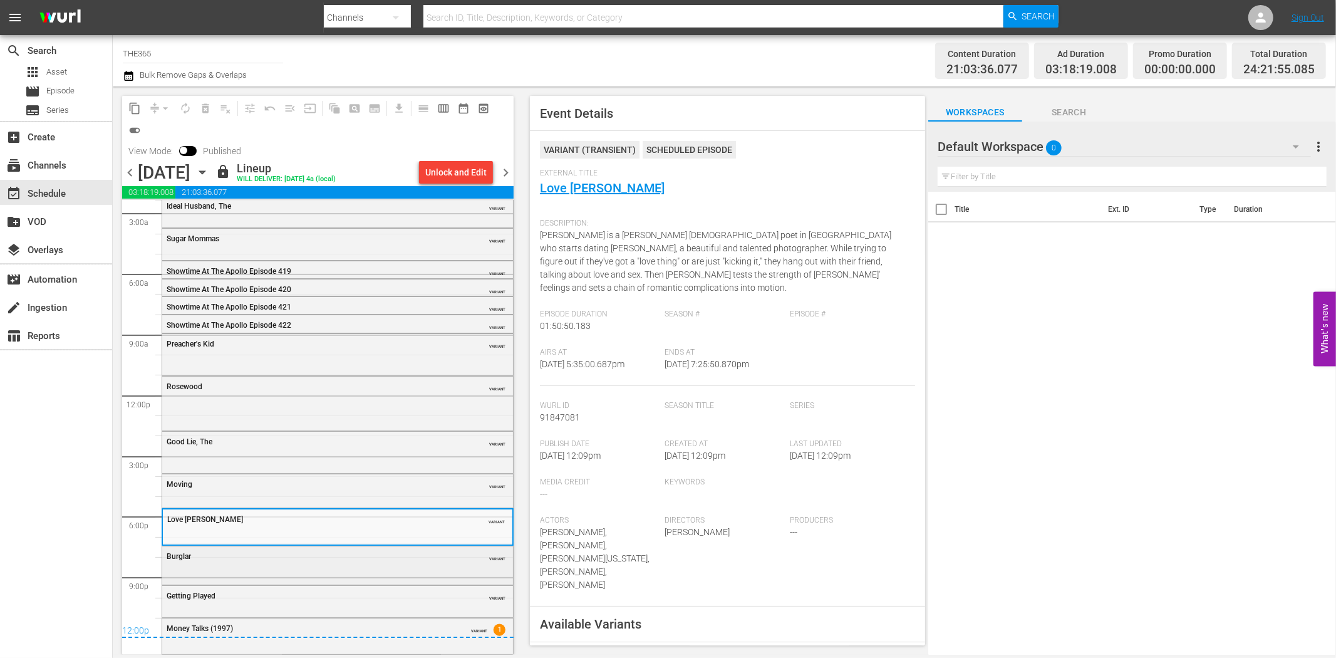
click at [385, 554] on div "Burglar" at bounding box center [306, 556] width 279 height 9
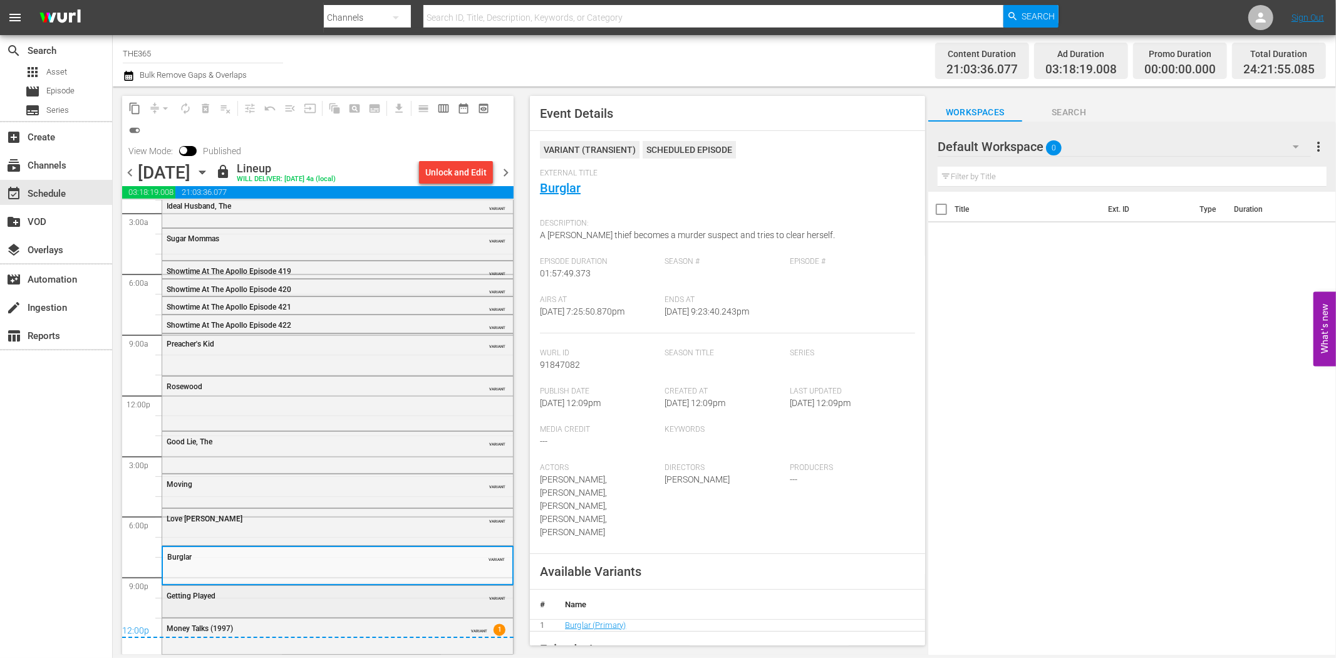
click at [448, 605] on div "Getting Played VARIANT" at bounding box center [337, 600] width 351 height 29
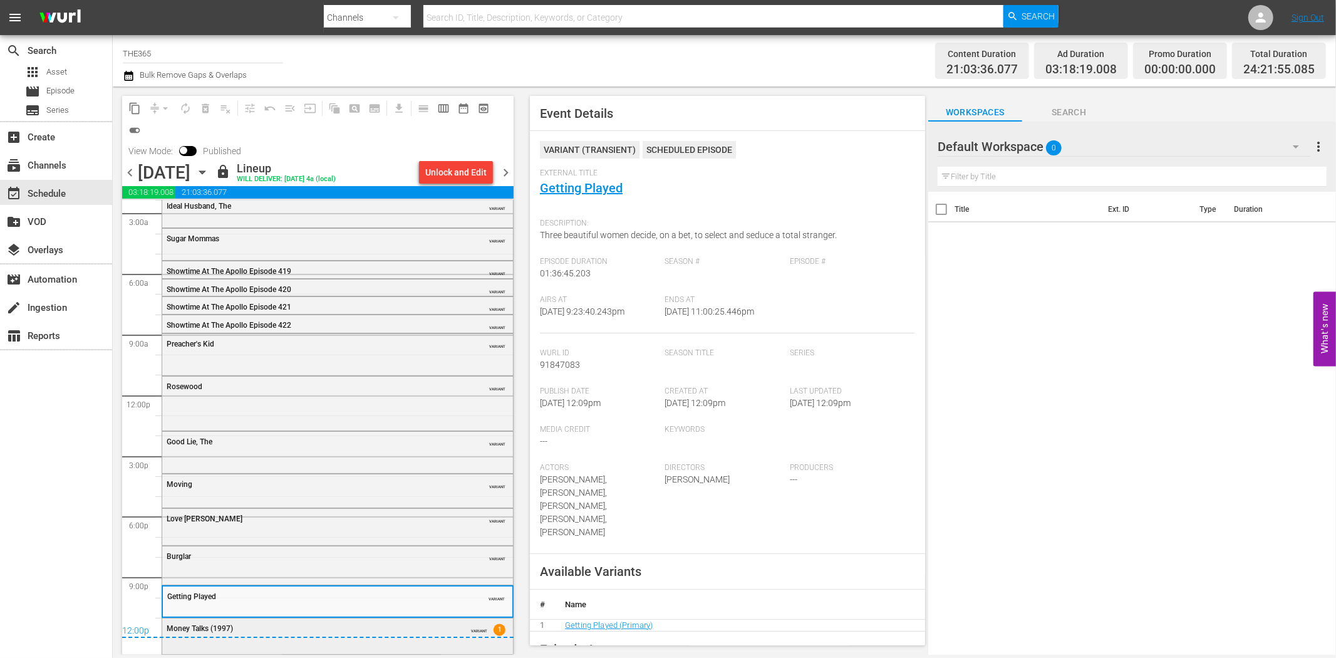
click at [406, 646] on div "Money Talks (1997) VARIANT 1" at bounding box center [337, 634] width 351 height 33
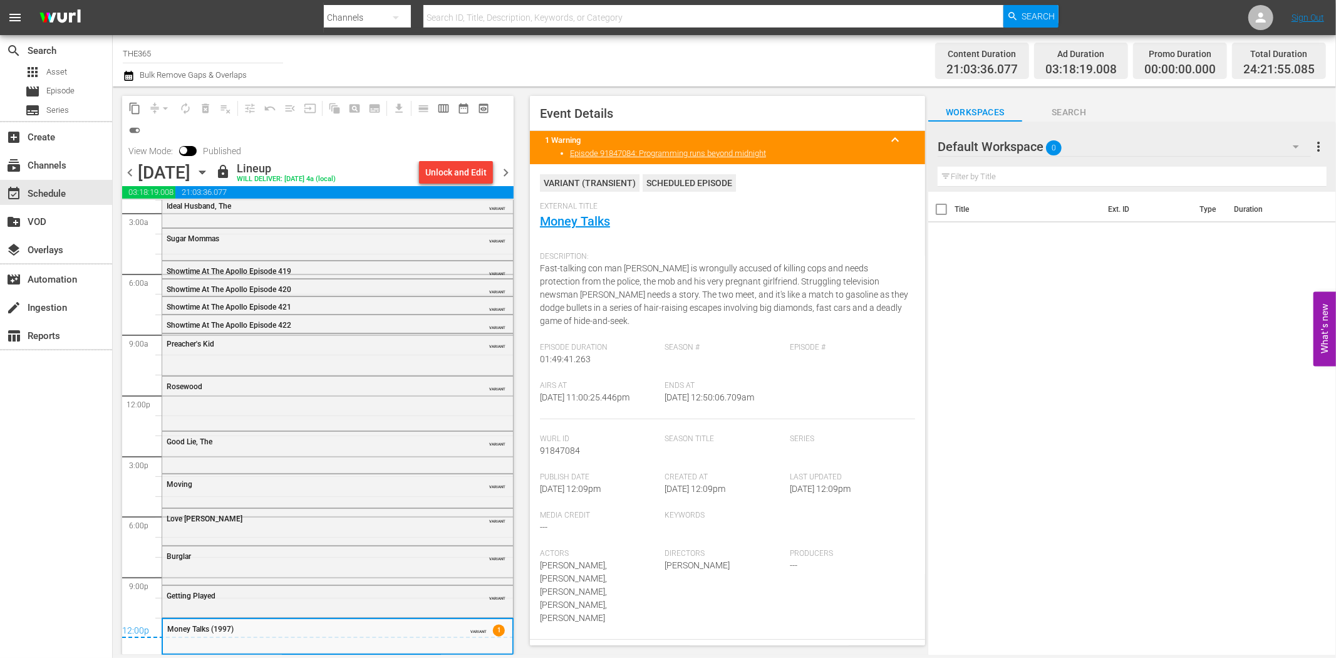
click at [505, 173] on span "chevron_right" at bounding box center [506, 173] width 16 height 16
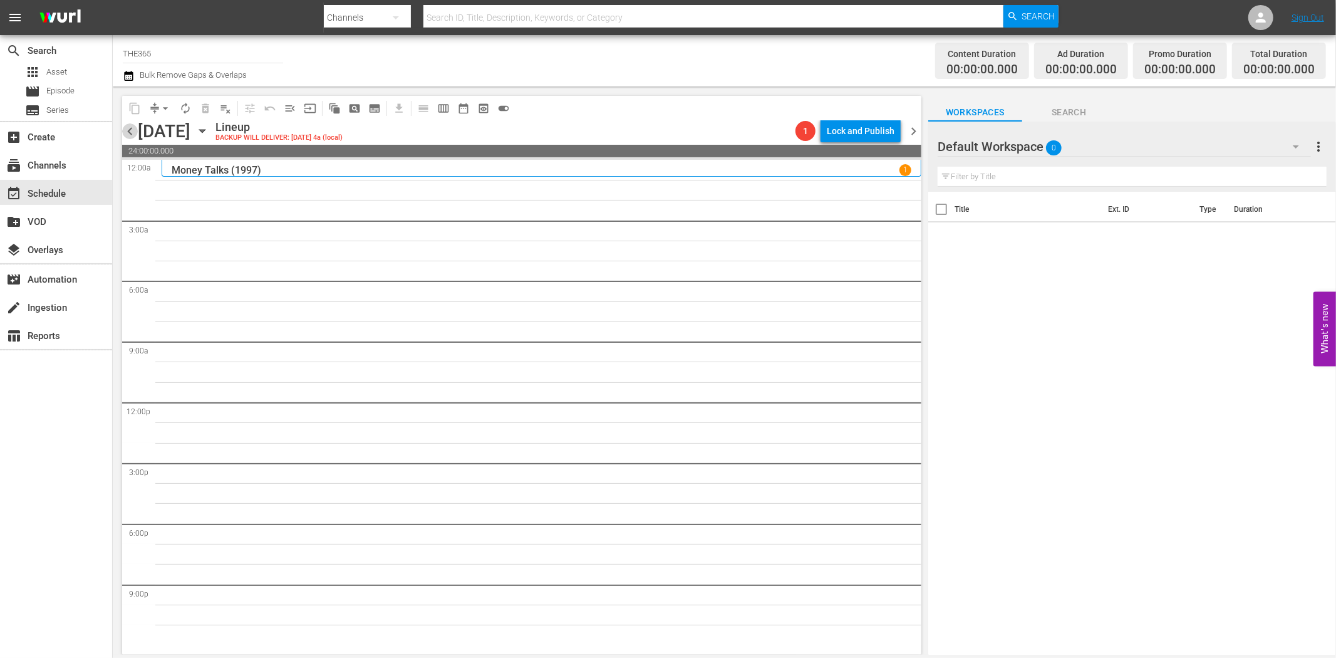
click at [128, 130] on span "chevron_left" at bounding box center [130, 131] width 16 height 16
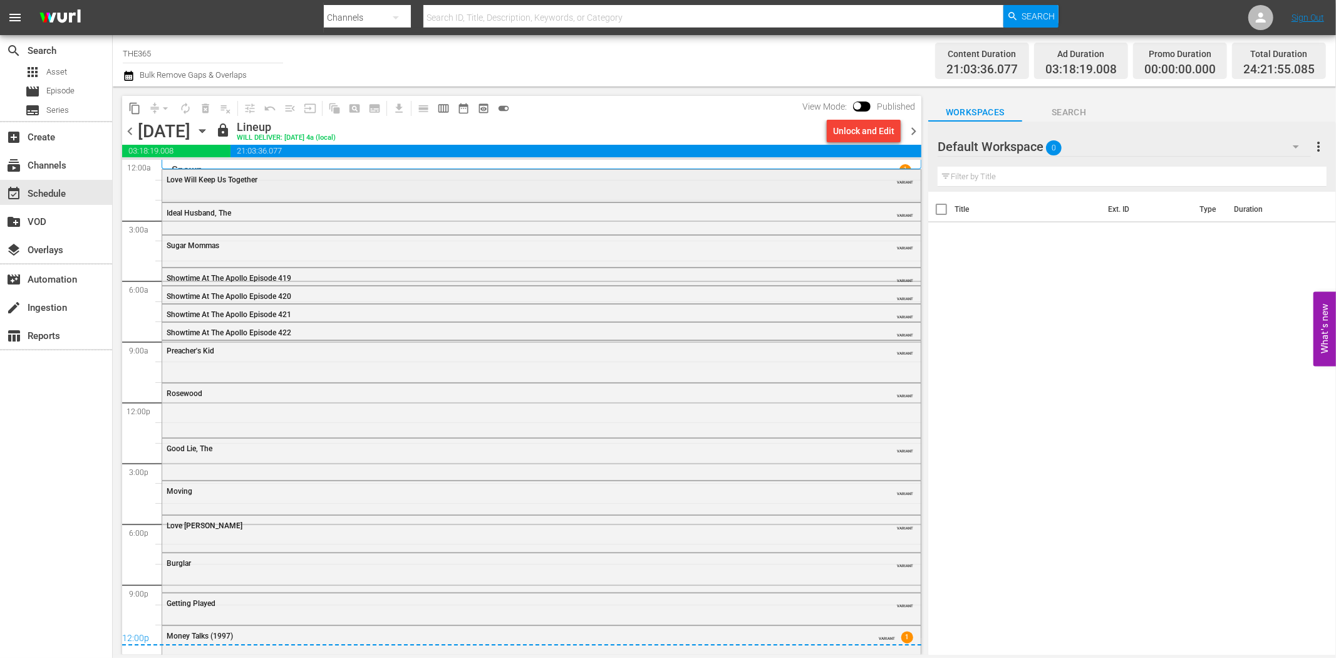
click at [271, 177] on div "Love Will Keep Us Together" at bounding box center [507, 179] width 681 height 9
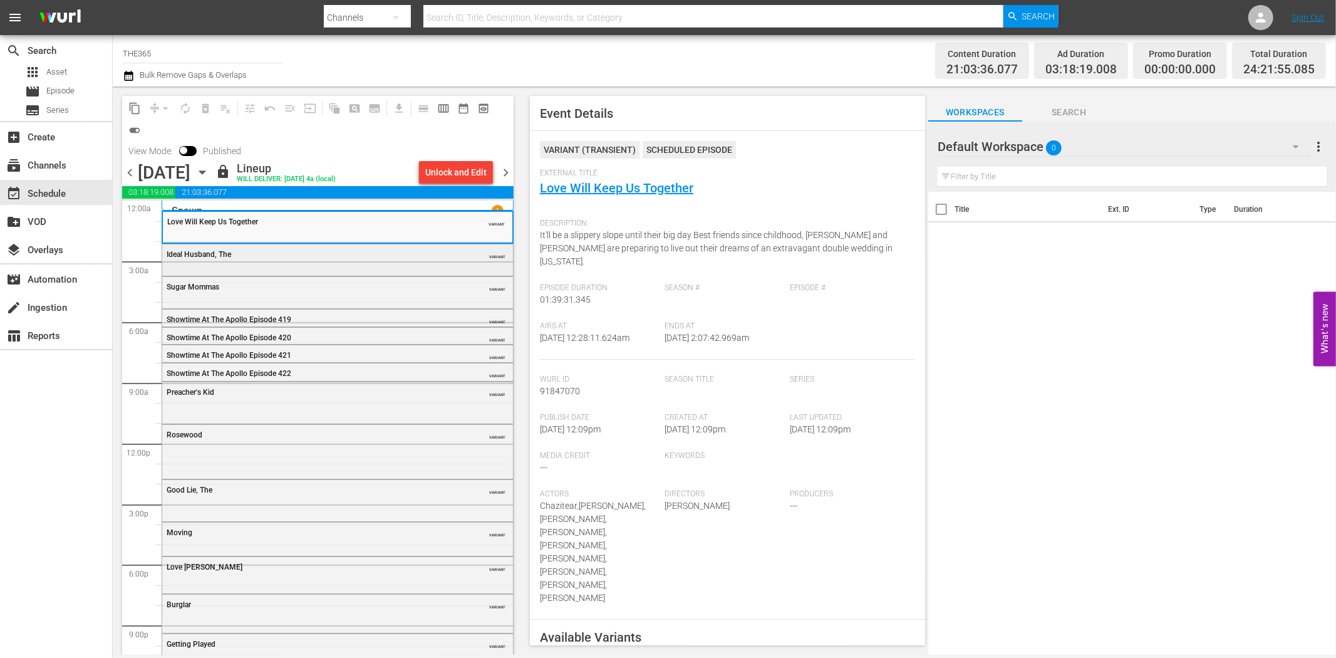
click at [412, 263] on div "Ideal Husband, The VARIANT" at bounding box center [337, 253] width 351 height 19
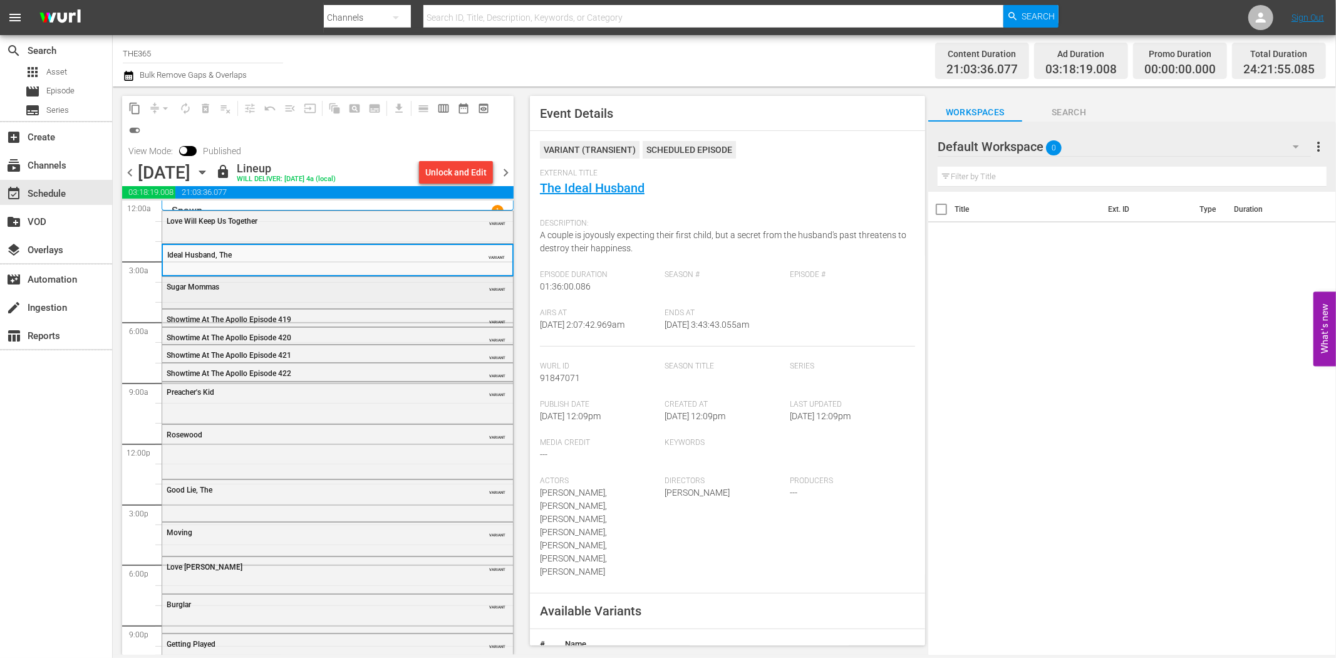
click at [346, 297] on div "Sugar Mommas VARIANT" at bounding box center [337, 291] width 351 height 29
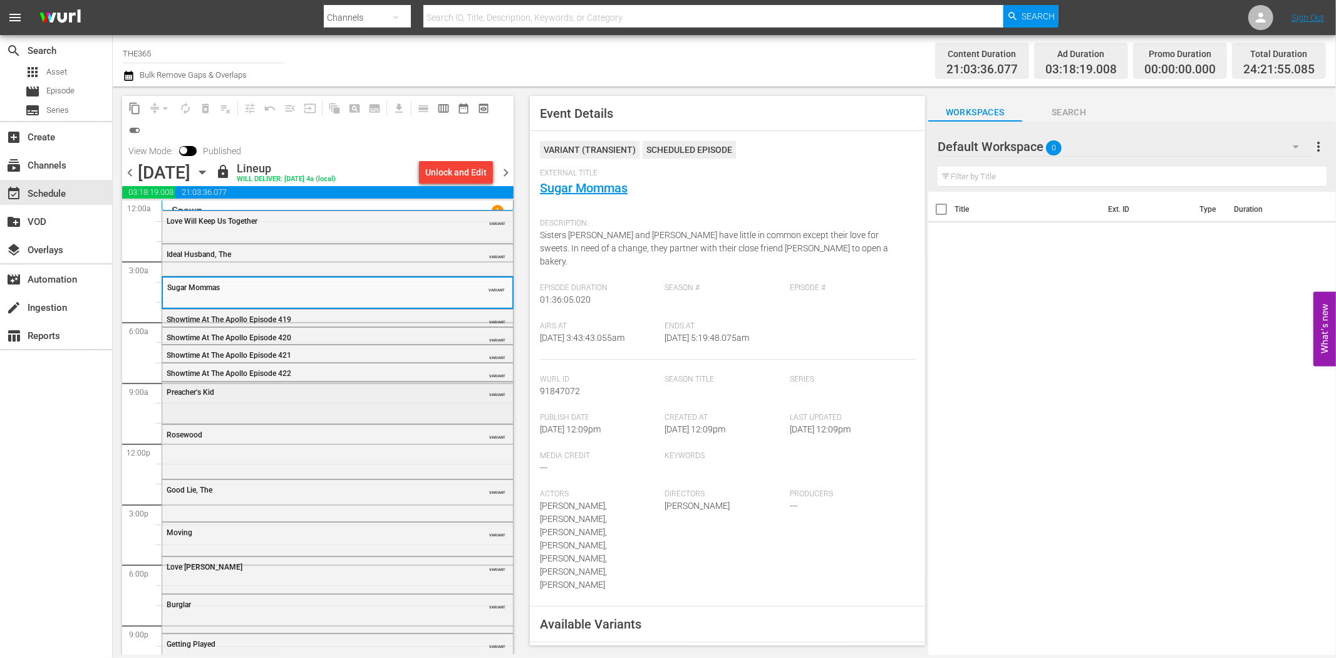
click at [383, 385] on div "Preacher's Kid VARIANT" at bounding box center [337, 391] width 351 height 19
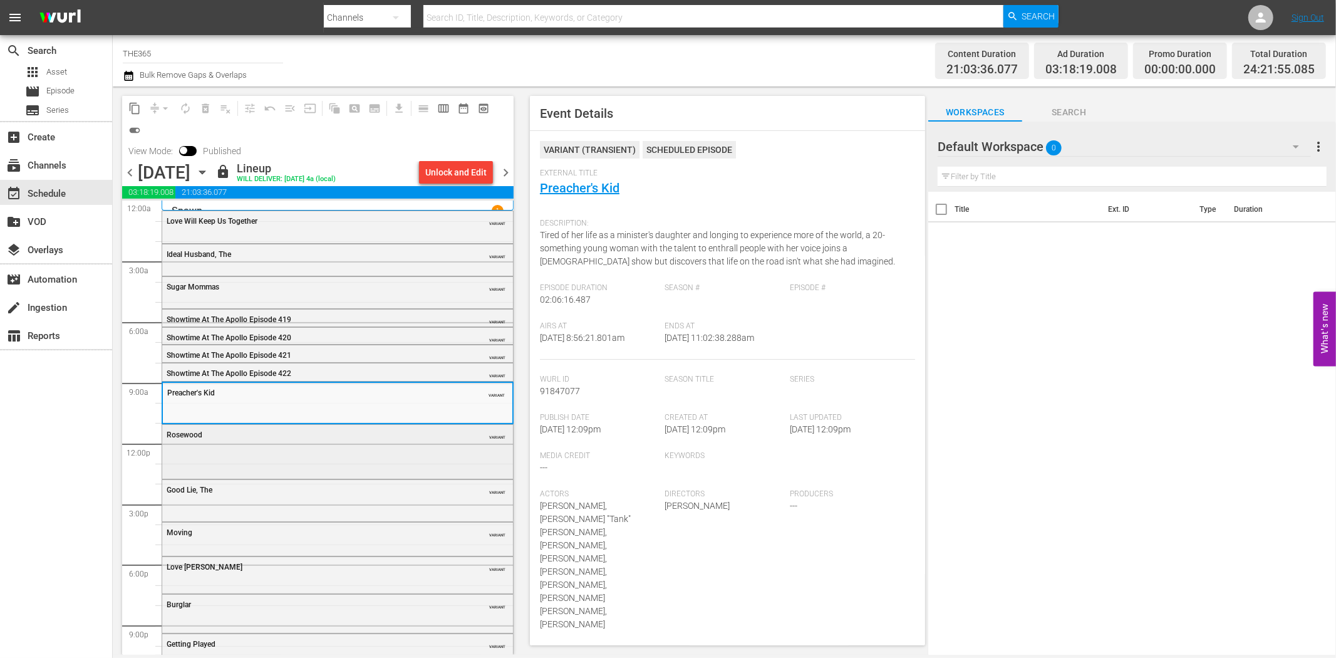
click at [311, 448] on div "Rosewood VARIANT" at bounding box center [337, 450] width 351 height 51
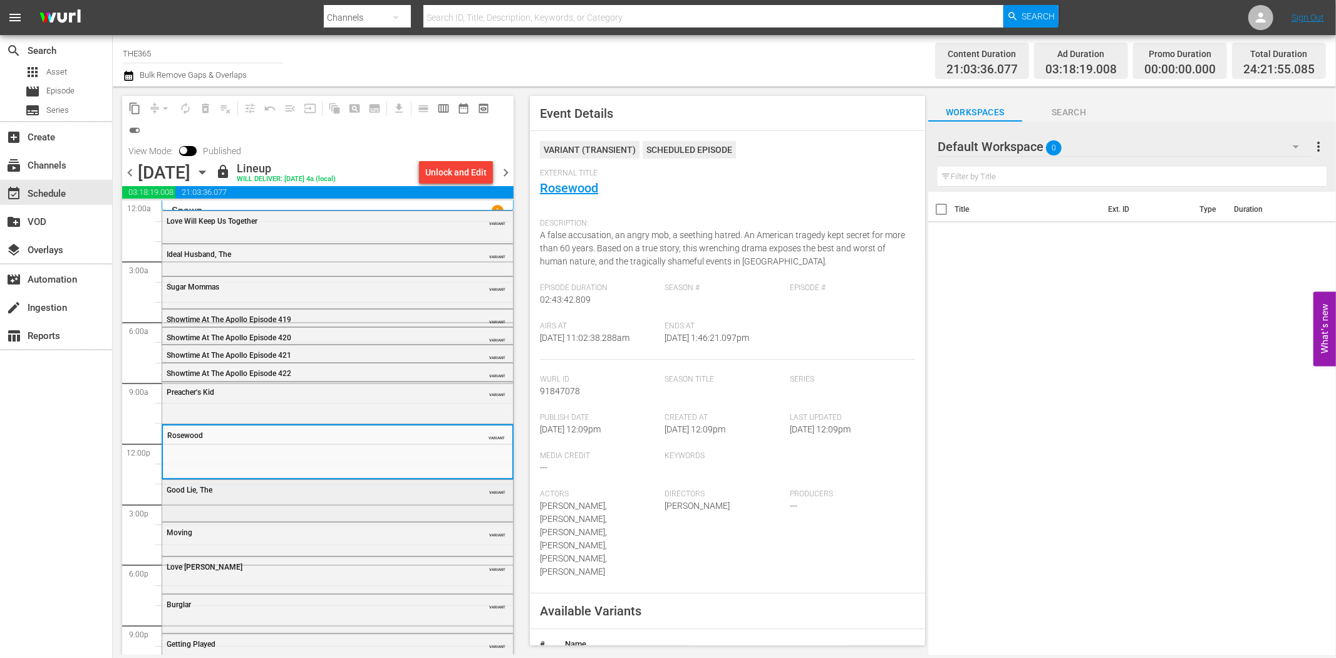
click at [276, 515] on div "Good Lie, The VARIANT" at bounding box center [337, 499] width 351 height 39
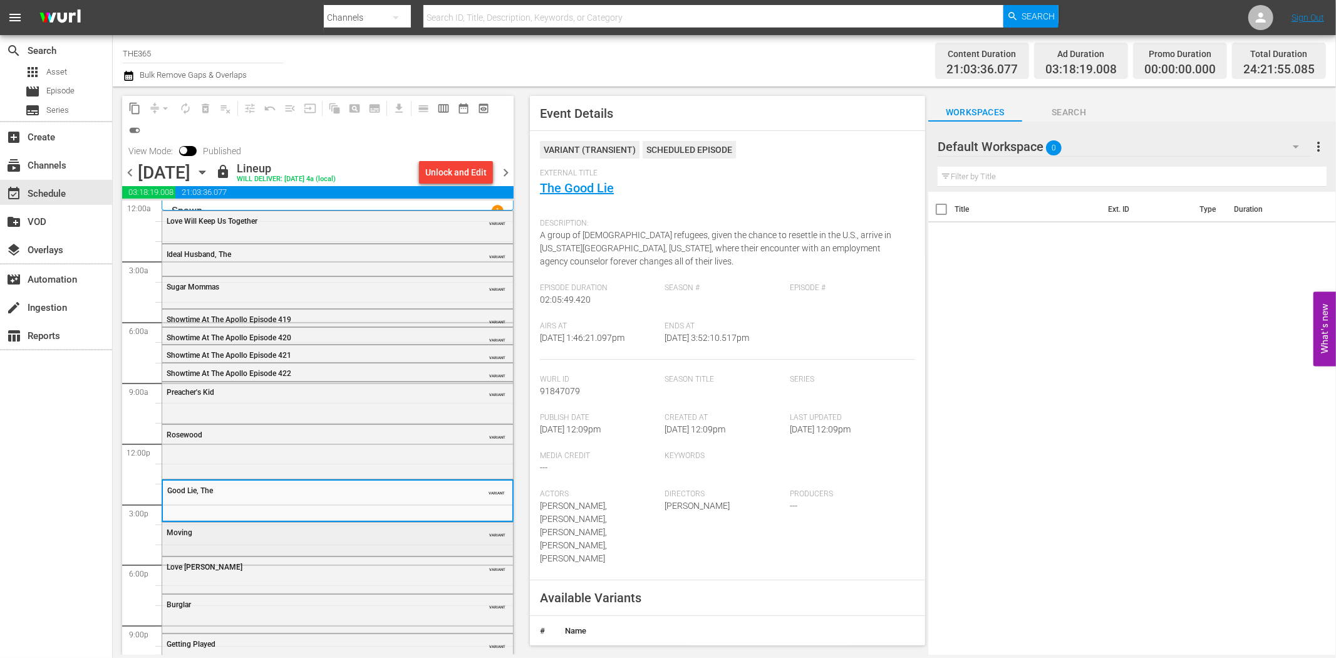
click at [319, 540] on div "Moving VARIANT" at bounding box center [337, 531] width 351 height 19
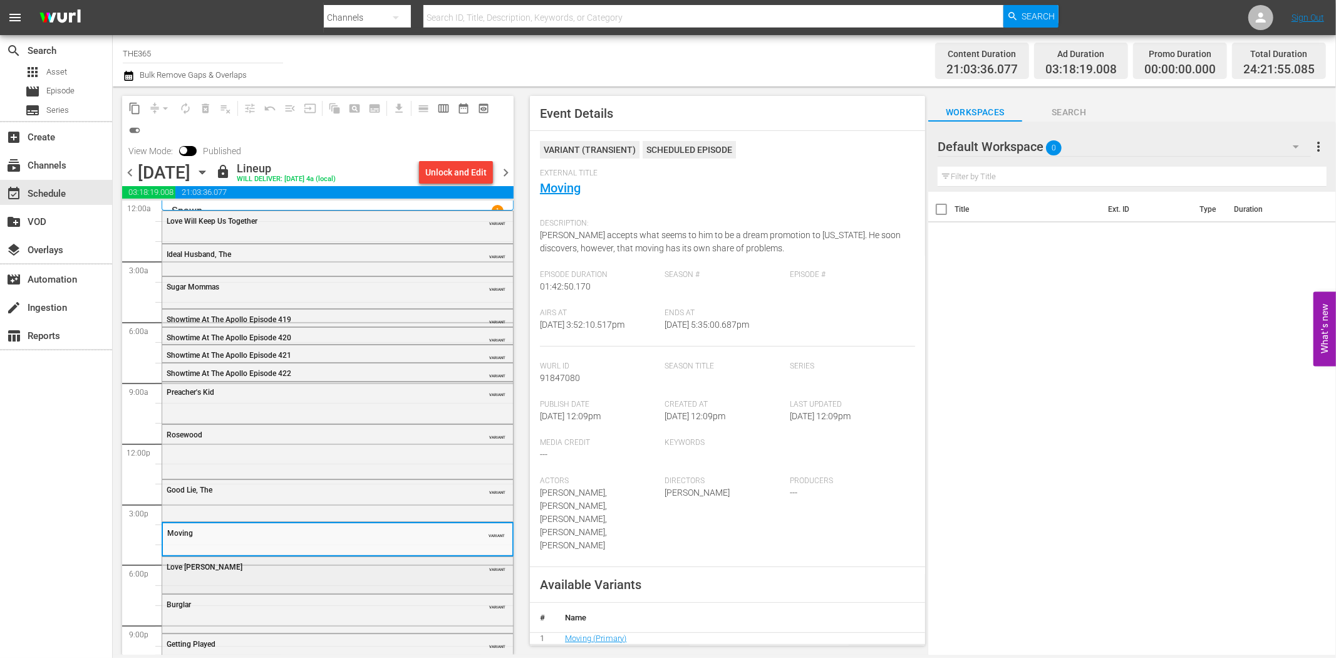
click at [339, 566] on div "Love Jones" at bounding box center [306, 566] width 279 height 9
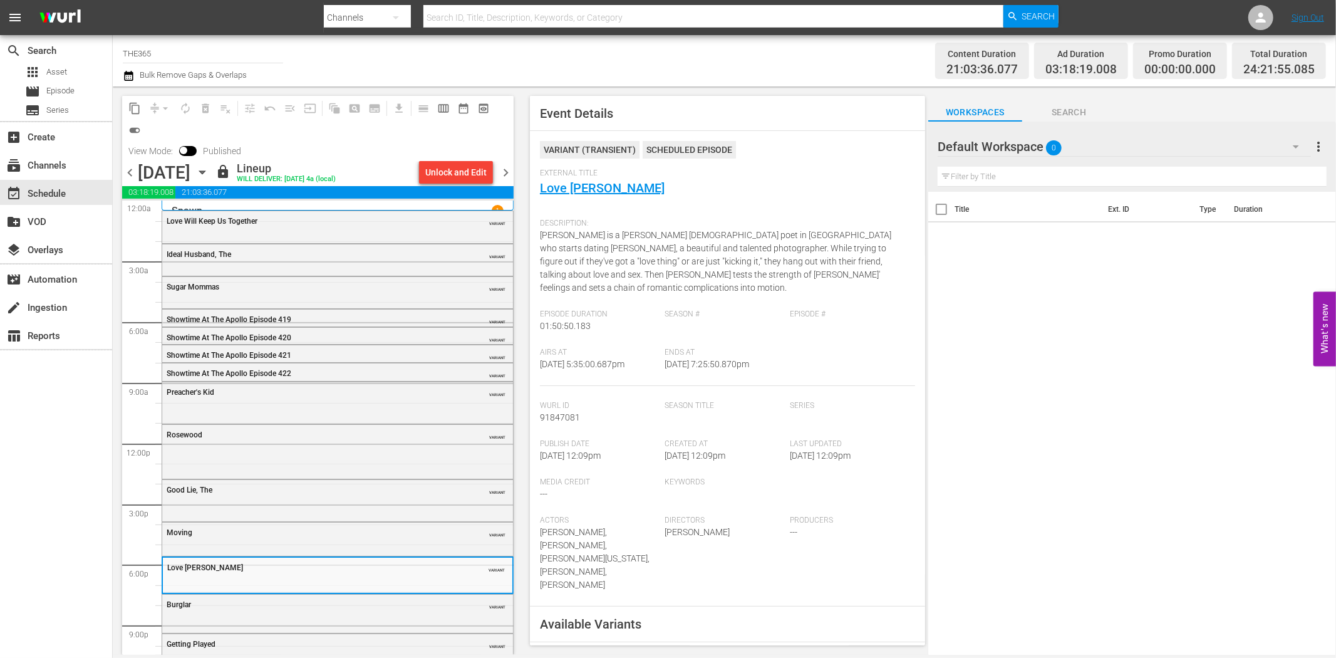
scroll to position [48, 0]
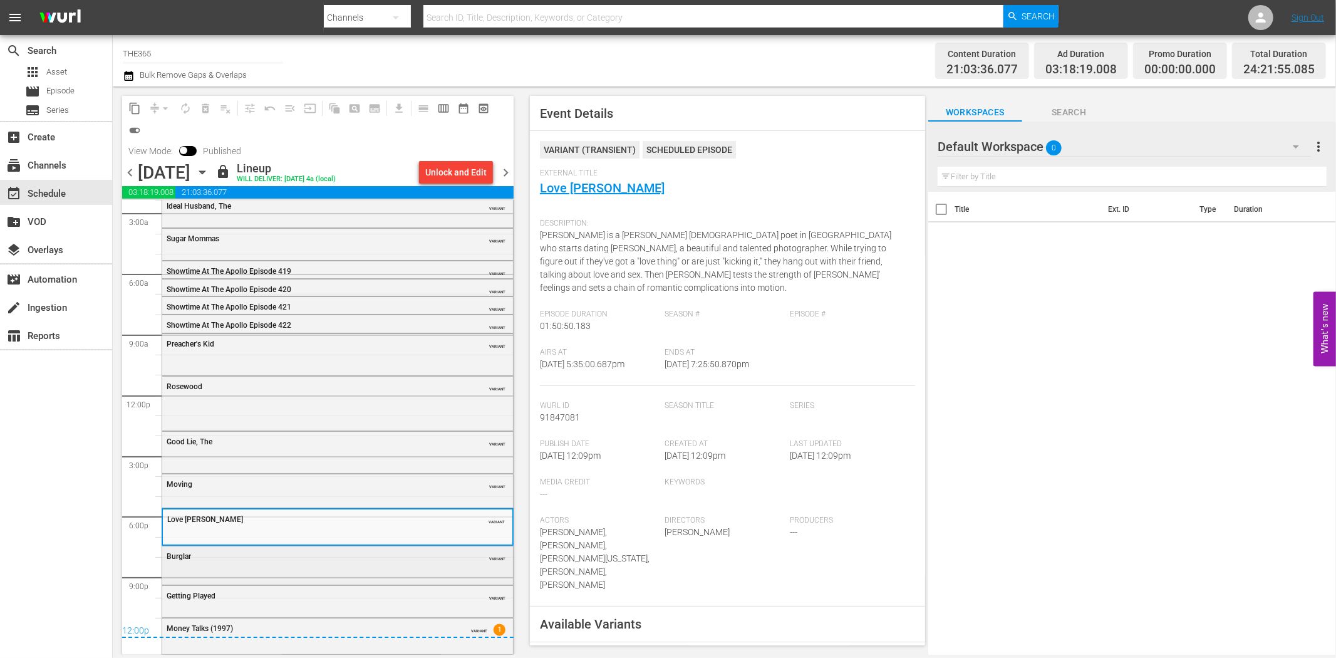
click at [332, 562] on div "Burglar VARIANT" at bounding box center [337, 555] width 351 height 19
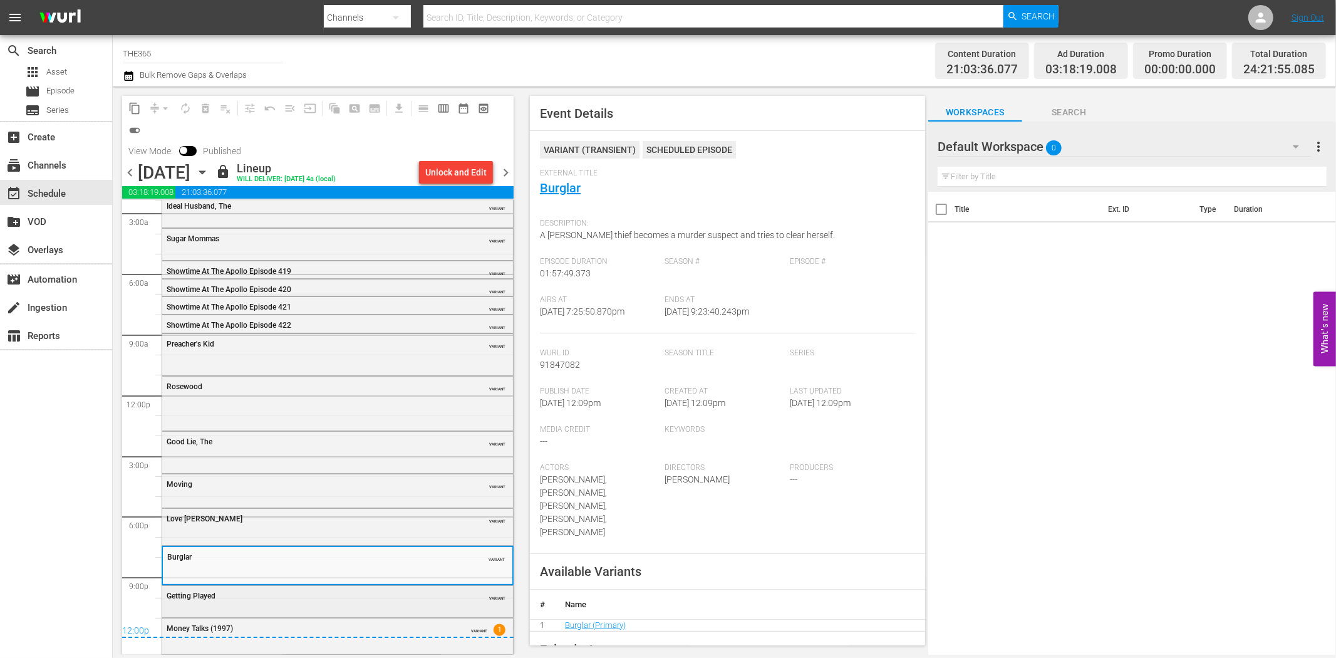
click at [336, 606] on div "Getting Played VARIANT" at bounding box center [337, 600] width 351 height 29
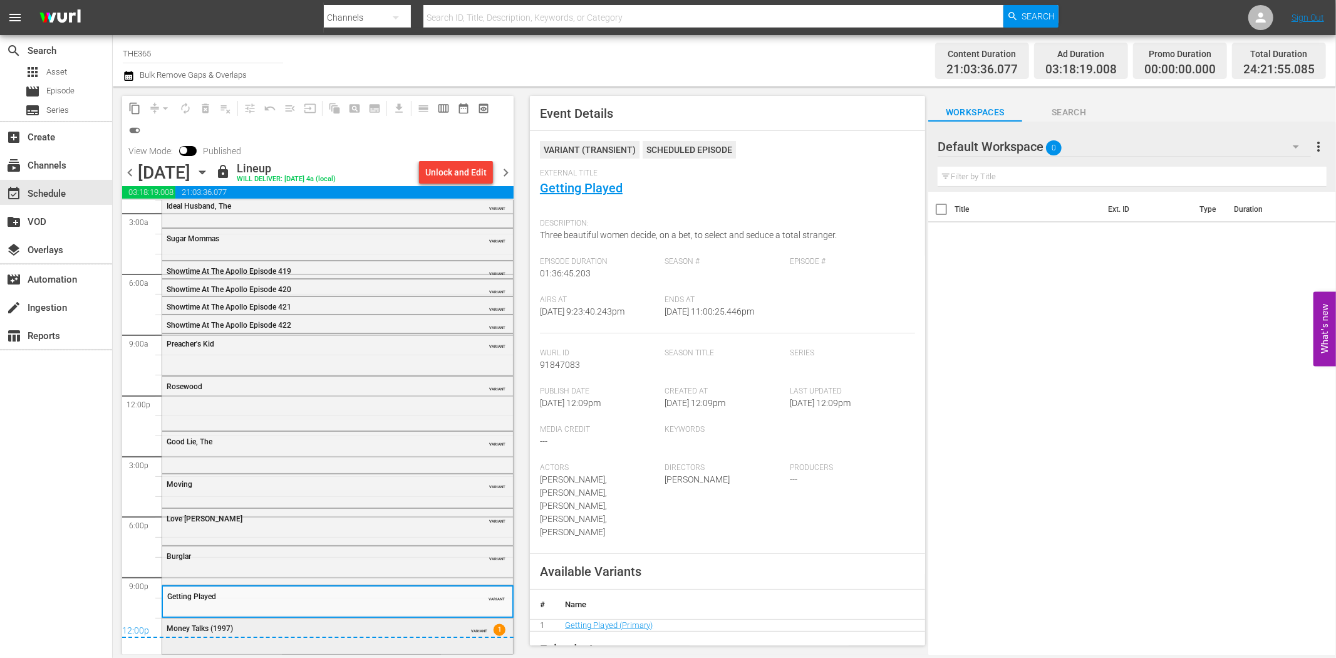
click at [316, 641] on div "Money Talks (1997) VARIANT 1" at bounding box center [337, 634] width 351 height 33
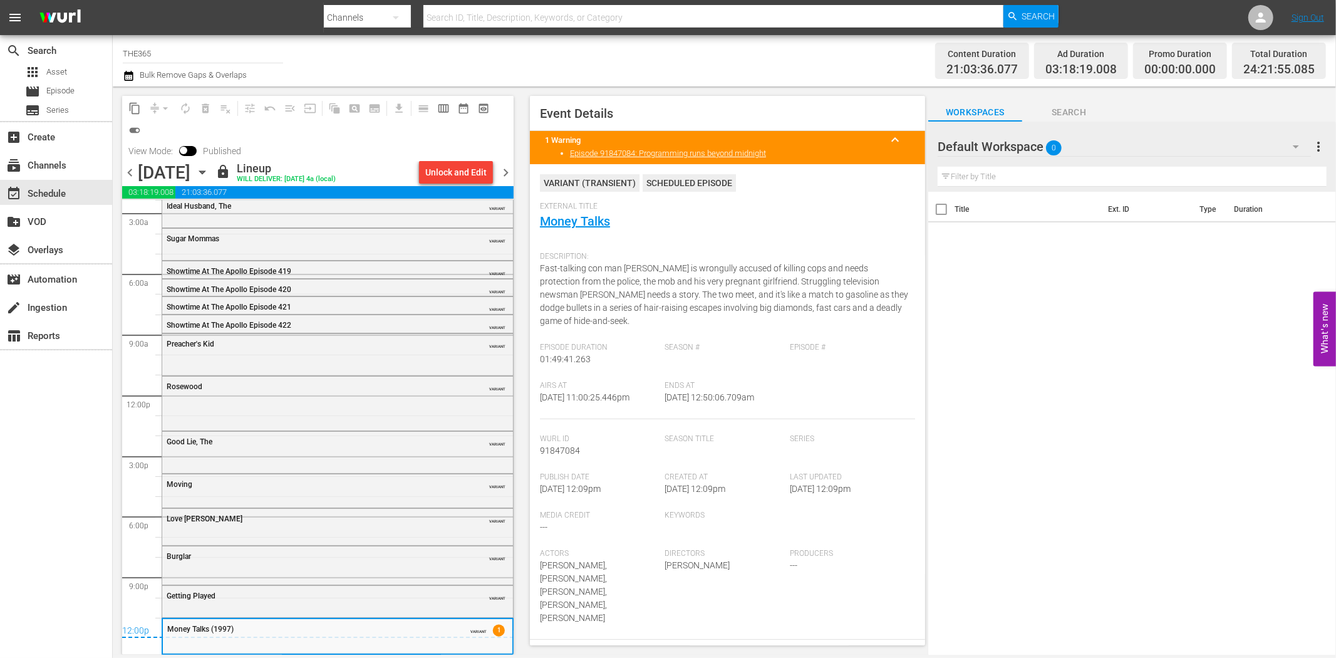
click at [505, 167] on span "chevron_right" at bounding box center [506, 173] width 16 height 16
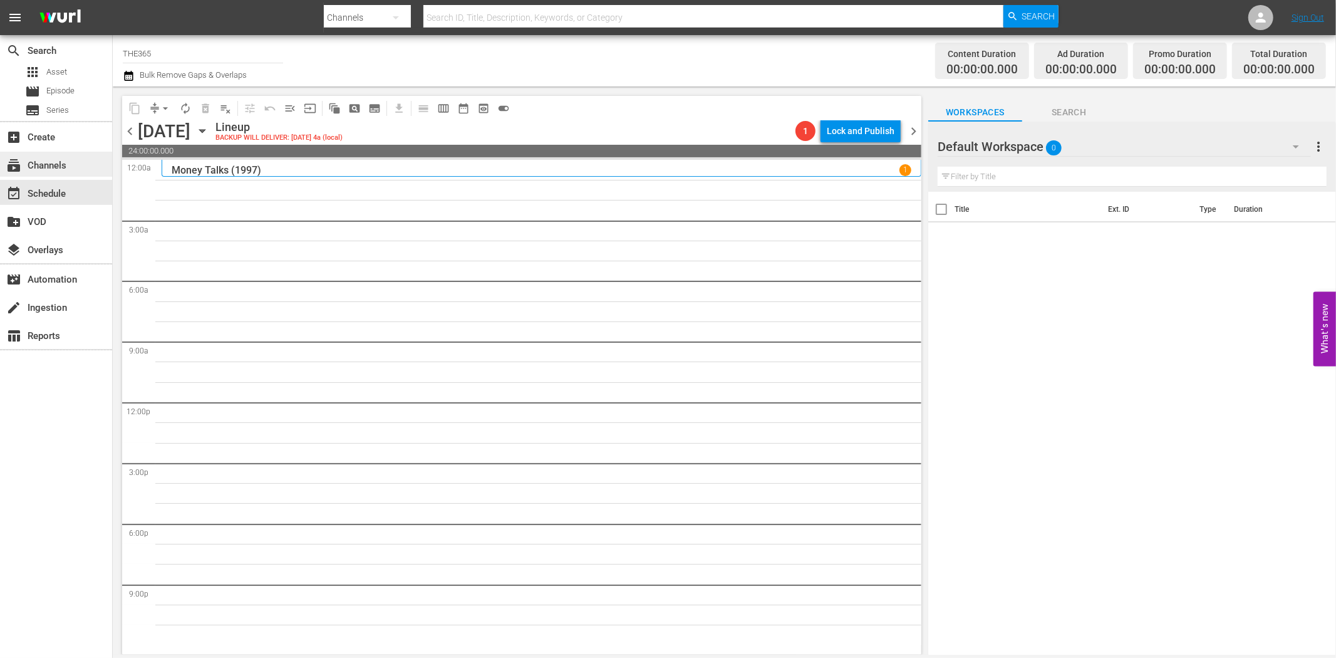
click at [61, 155] on div "subscriptions Channels" at bounding box center [56, 164] width 112 height 25
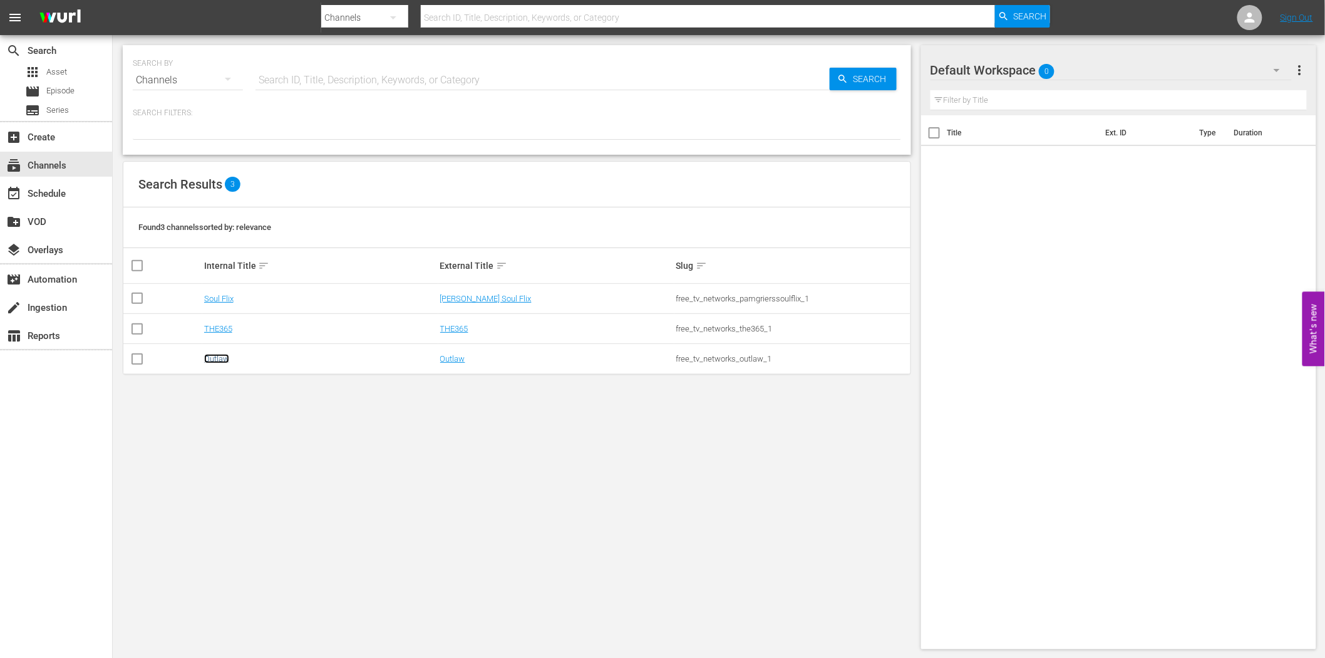
click at [220, 359] on link "Outlaw" at bounding box center [216, 358] width 25 height 9
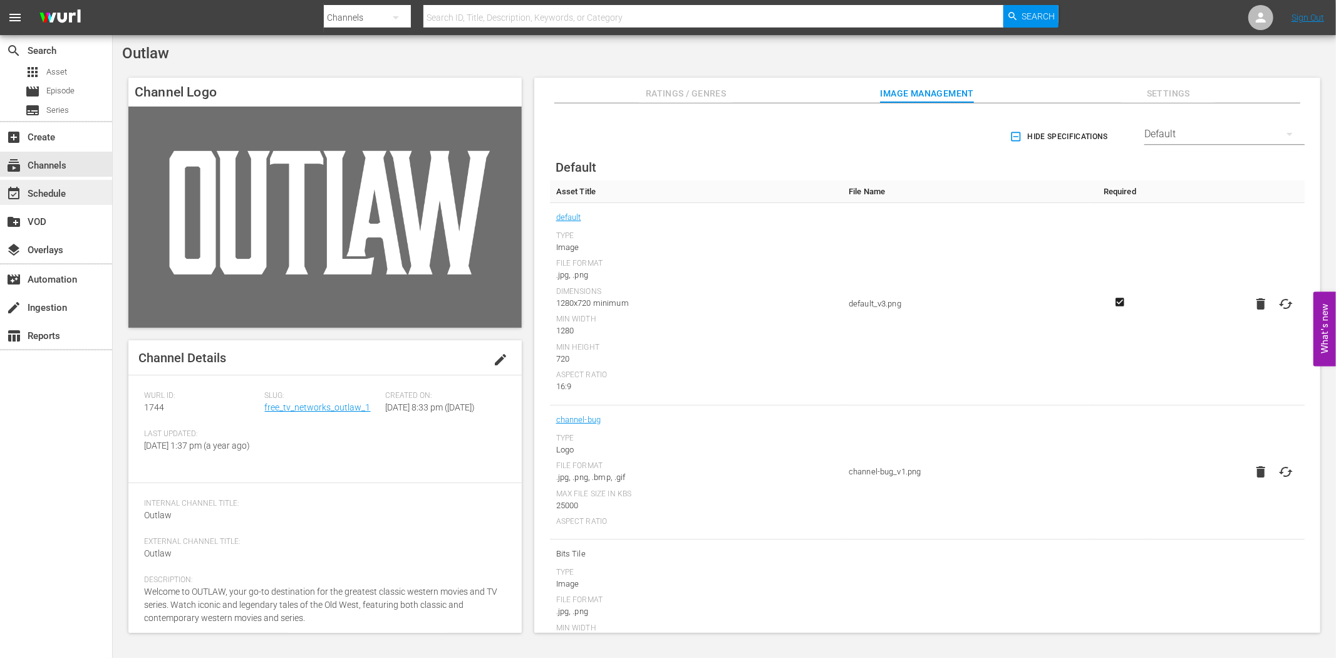
click at [51, 188] on div "event_available Schedule" at bounding box center [35, 191] width 70 height 11
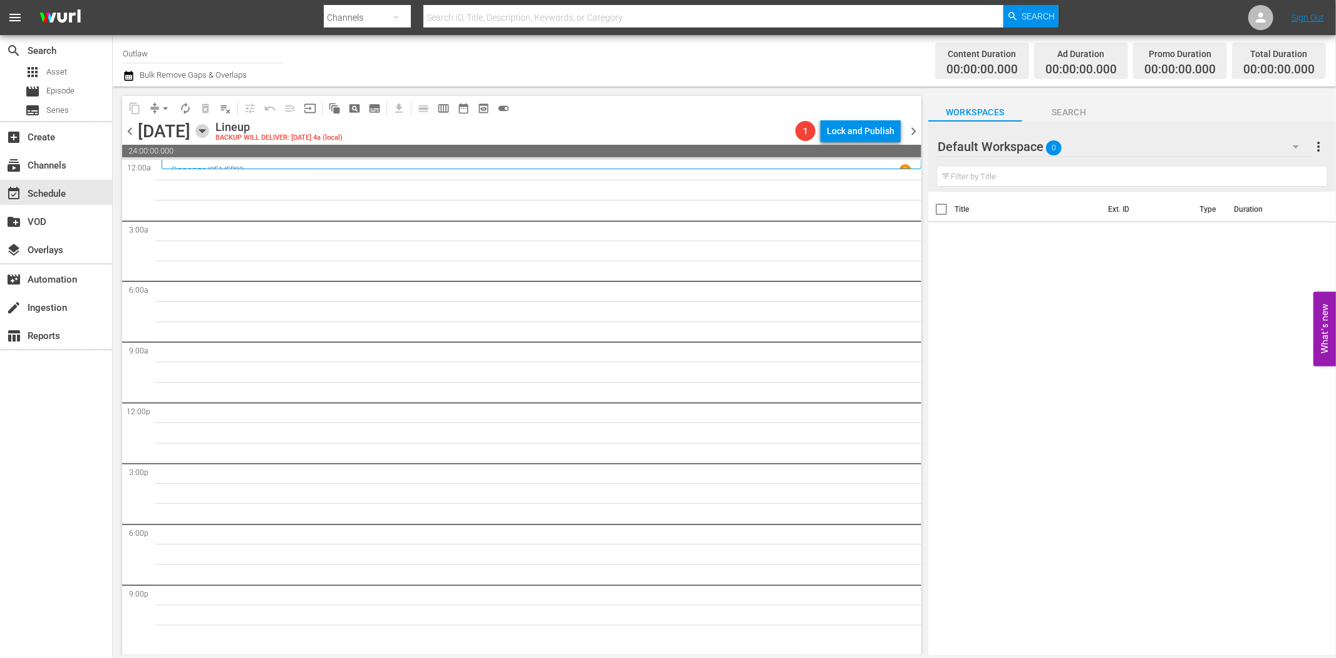
click at [209, 124] on icon "button" at bounding box center [202, 131] width 14 height 14
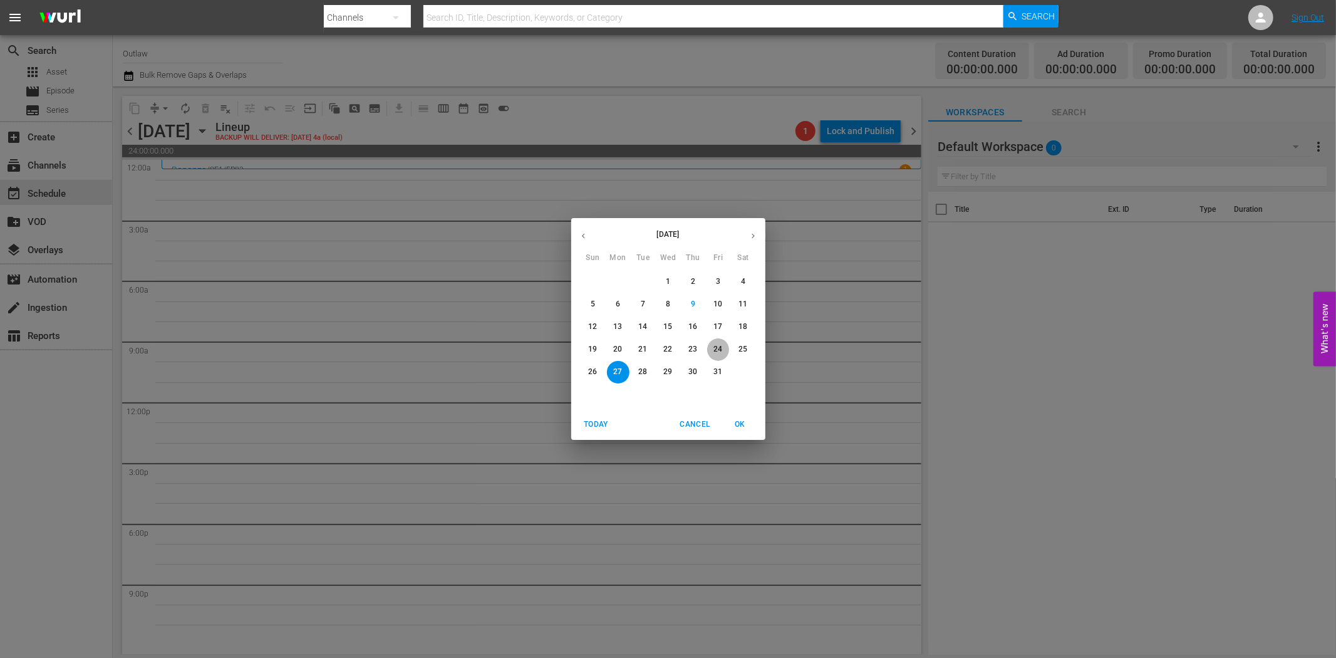
click at [714, 339] on button "24" at bounding box center [718, 349] width 23 height 23
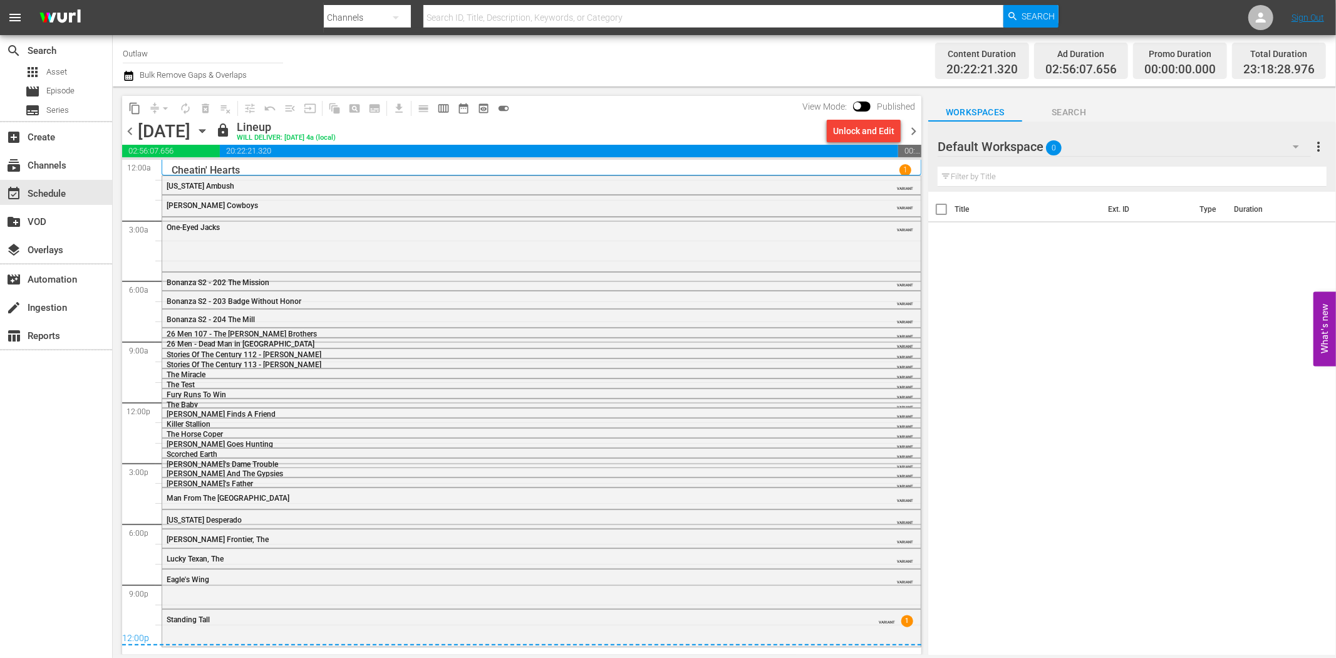
click at [485, 67] on div "Channel Title Outlaw Bulk Remove Gaps & Overlaps" at bounding box center [451, 60] width 656 height 45
click at [229, 228] on div "One-Eyed Jacks" at bounding box center [507, 227] width 681 height 9
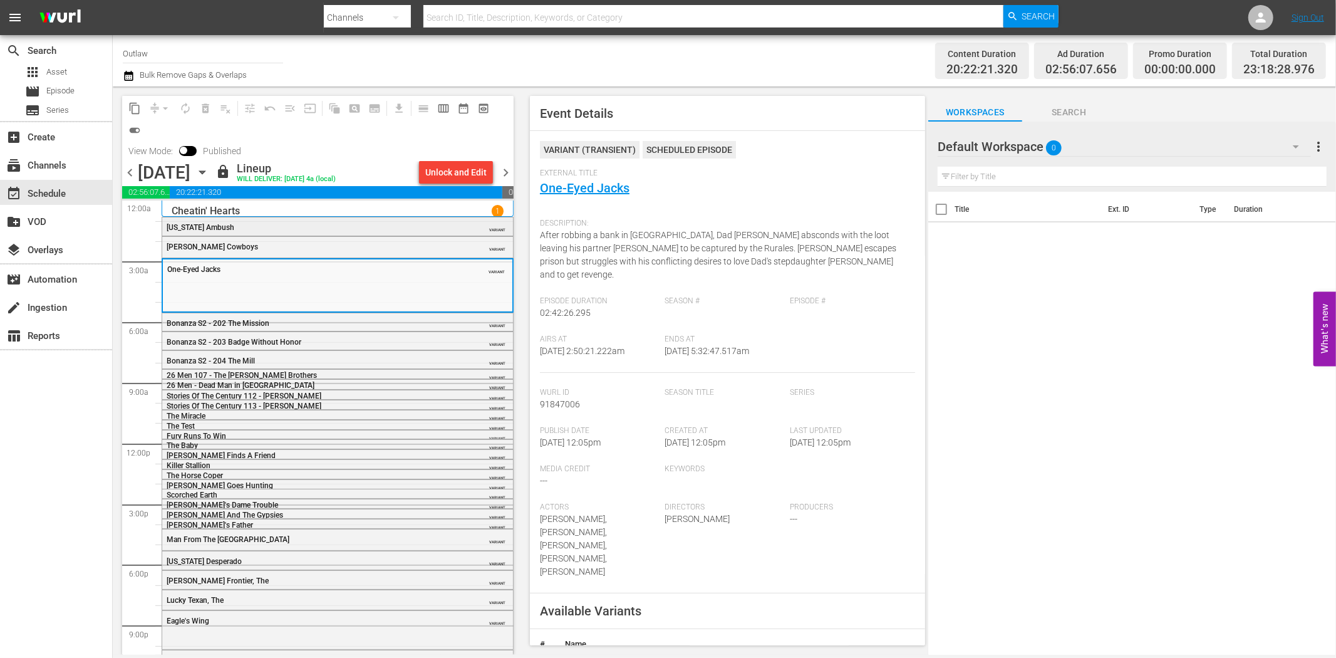
click at [261, 227] on div "Colorado Ambush" at bounding box center [306, 227] width 279 height 9
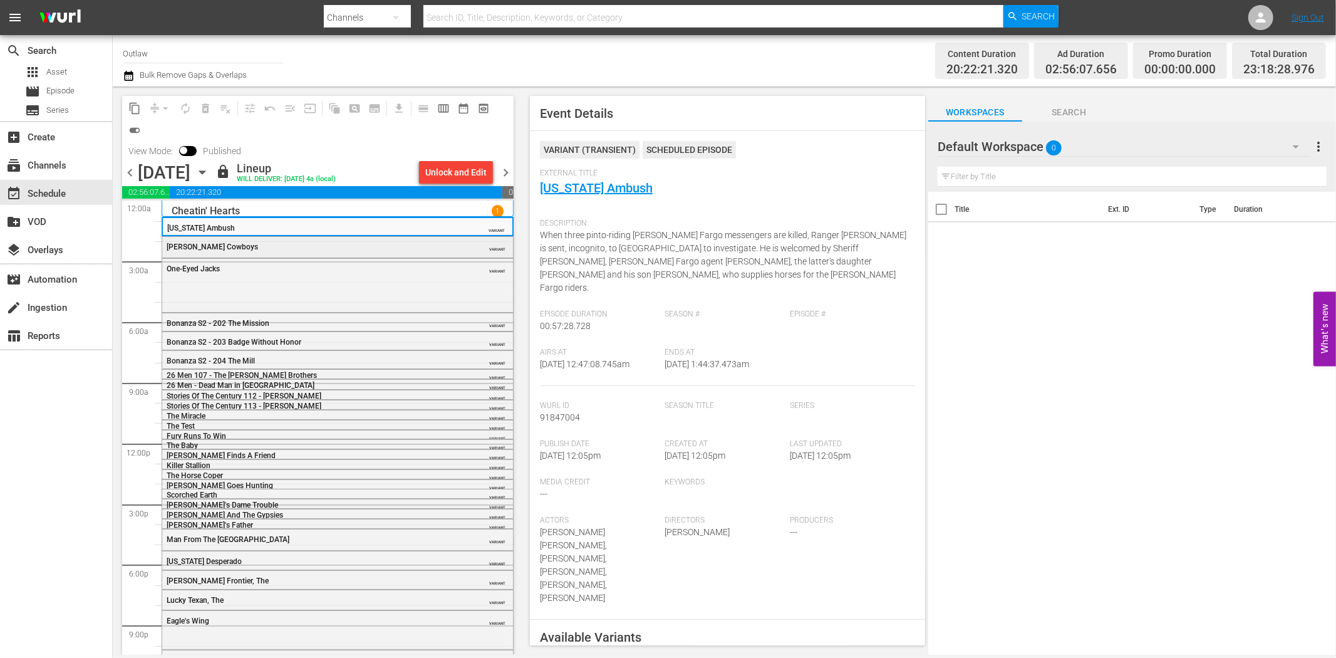
click at [408, 248] on div "Lawless Cowboys" at bounding box center [306, 246] width 279 height 9
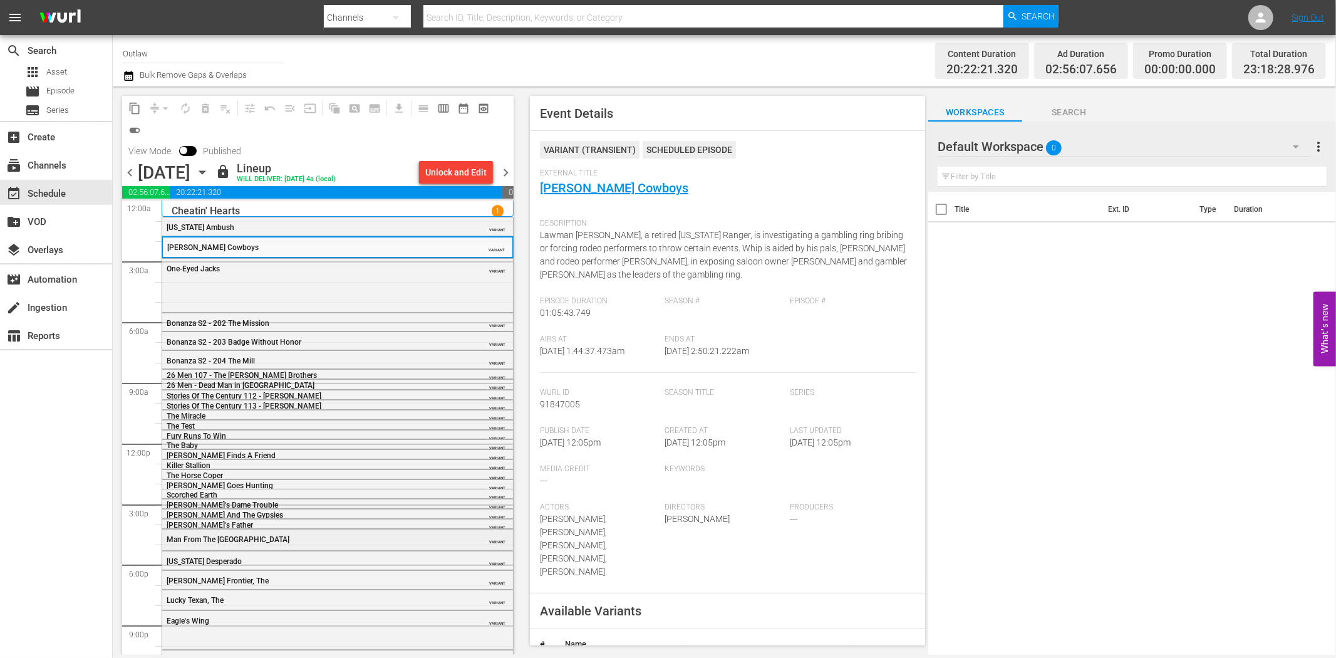
click at [336, 535] on div "Man From The Black Hills" at bounding box center [306, 539] width 279 height 9
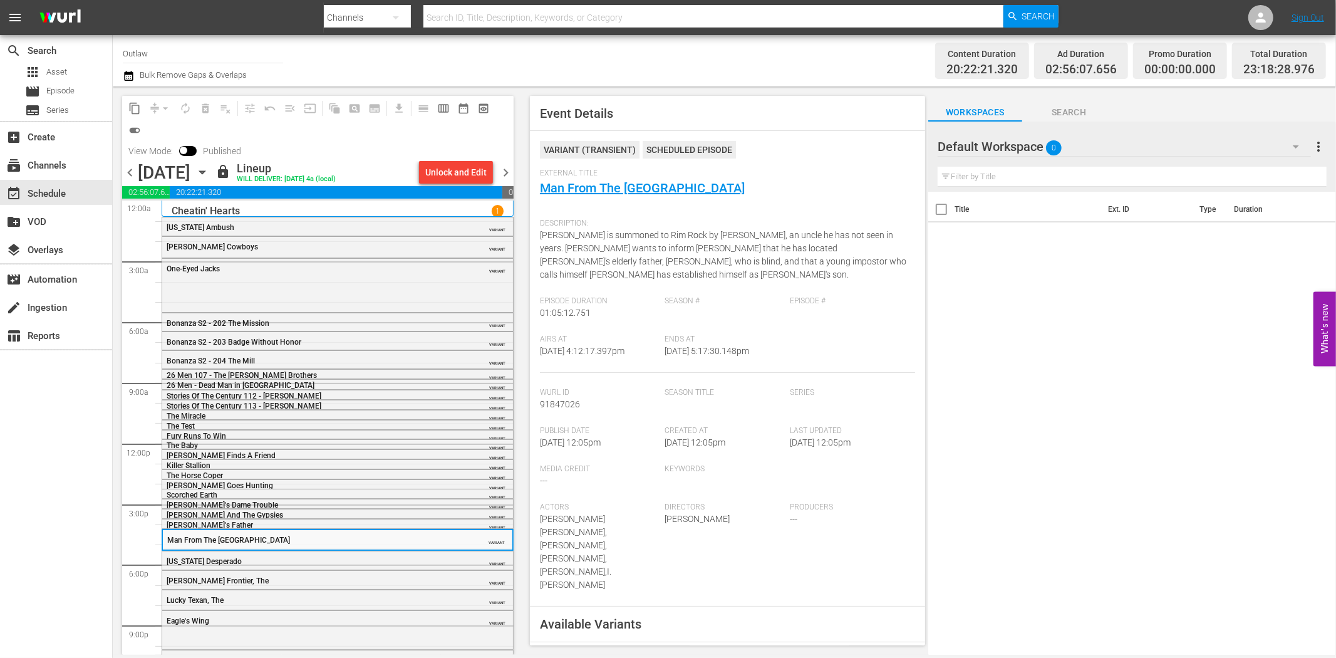
scroll to position [33, 0]
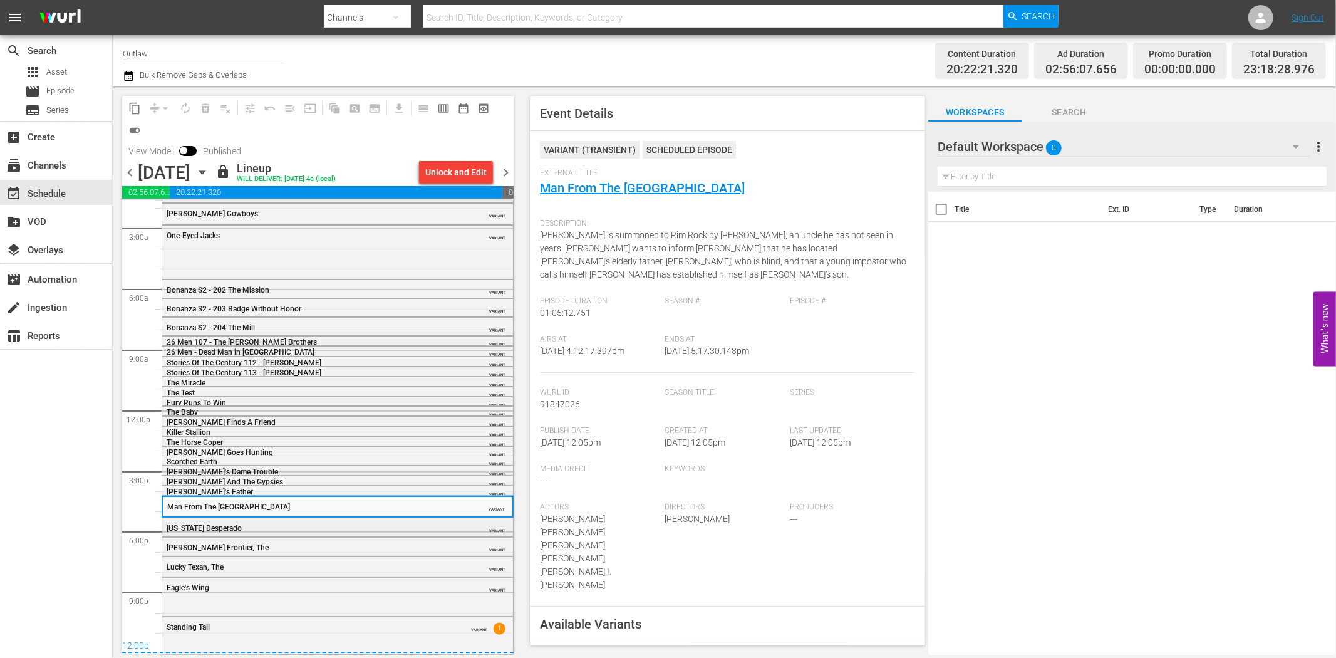
click at [337, 528] on div "Montana Desperado" at bounding box center [306, 528] width 279 height 9
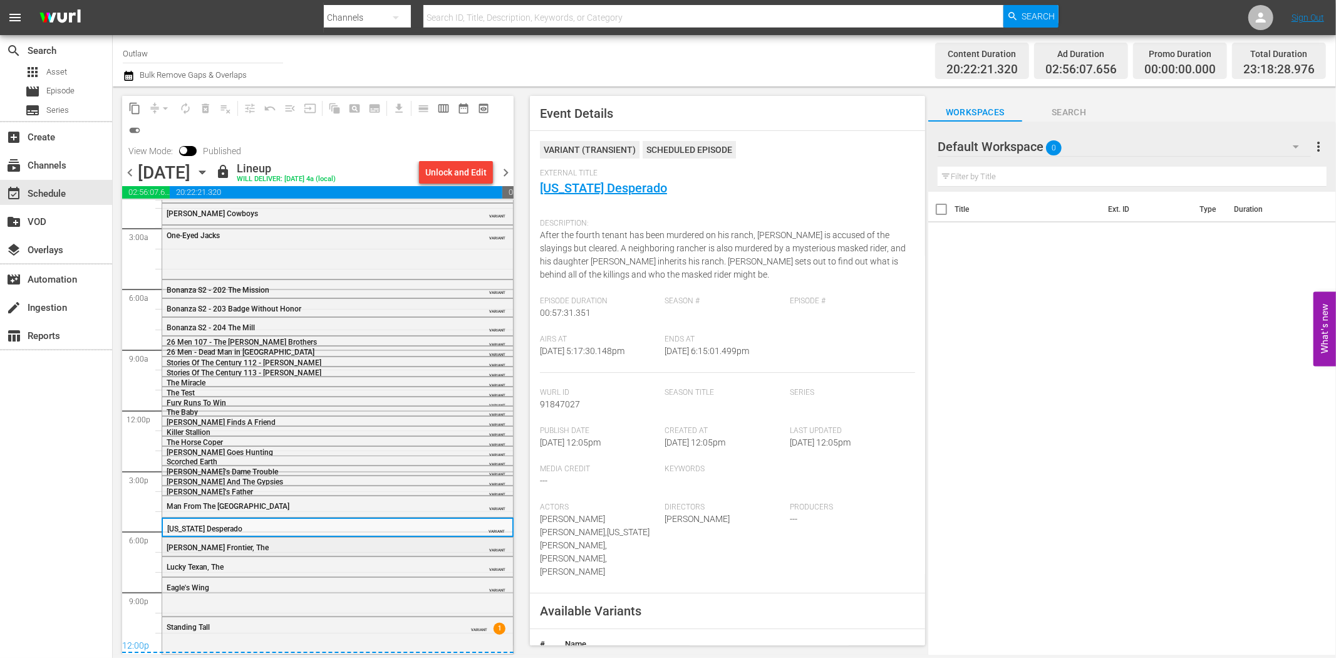
click at [379, 546] on div "Lawless Frontier, The" at bounding box center [306, 547] width 279 height 9
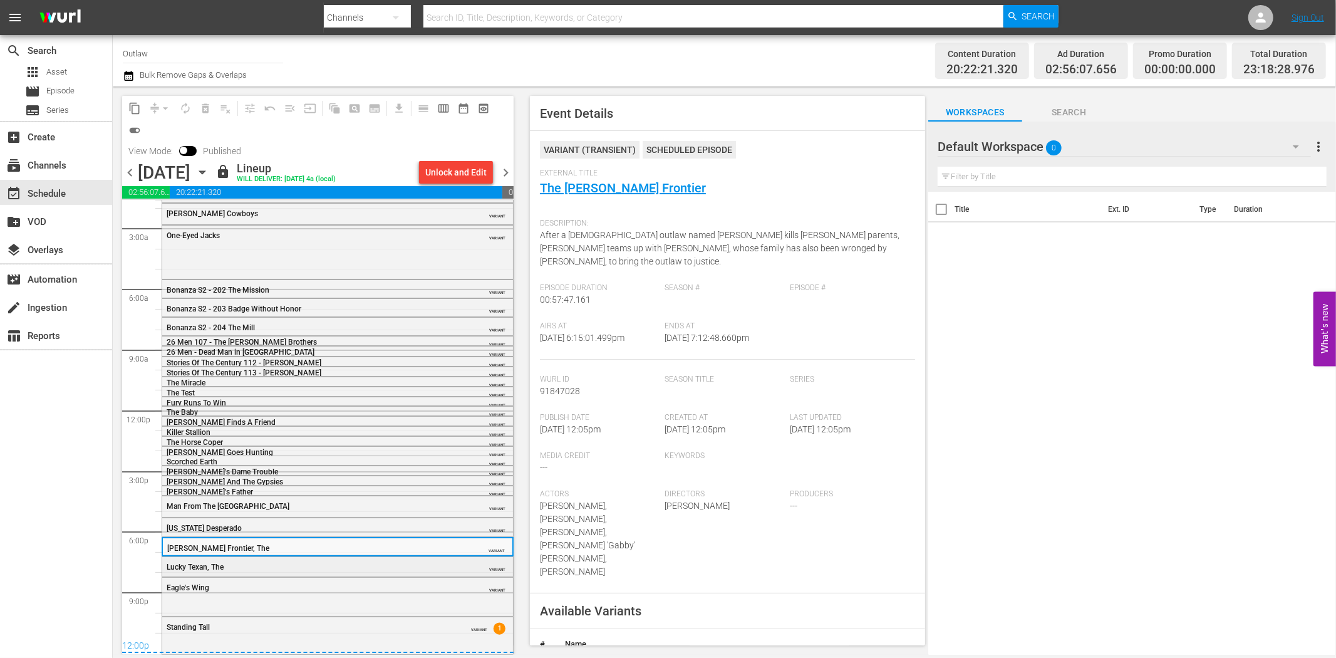
click at [355, 564] on div "Lucky Texan, The" at bounding box center [306, 566] width 279 height 9
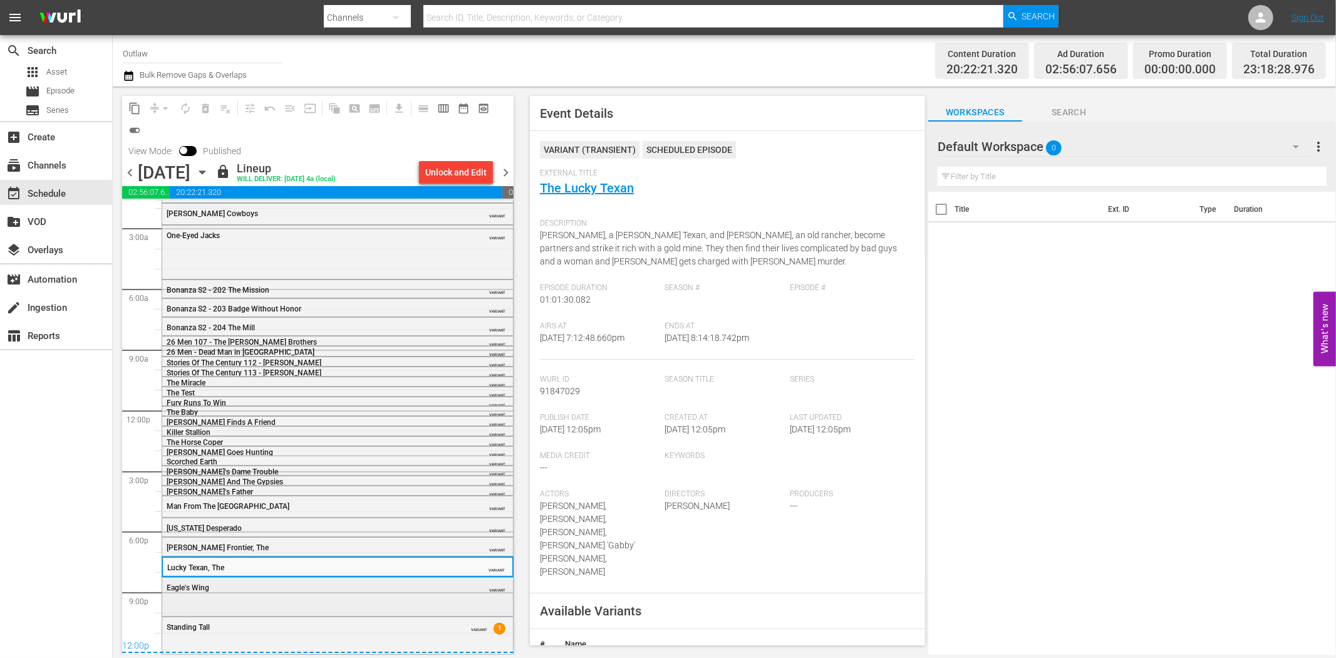
click at [366, 587] on div "Eagle's Wing" at bounding box center [306, 587] width 279 height 9
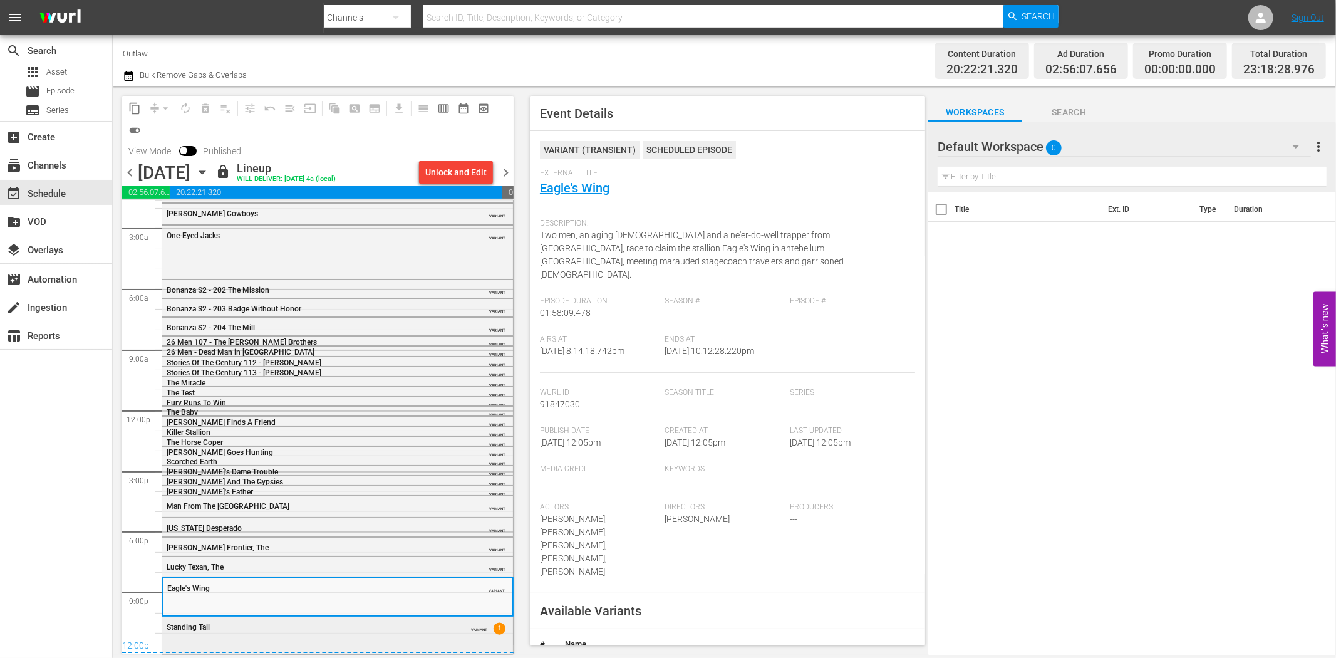
click at [376, 638] on div "Standing Tall VARIANT 1" at bounding box center [337, 634] width 351 height 34
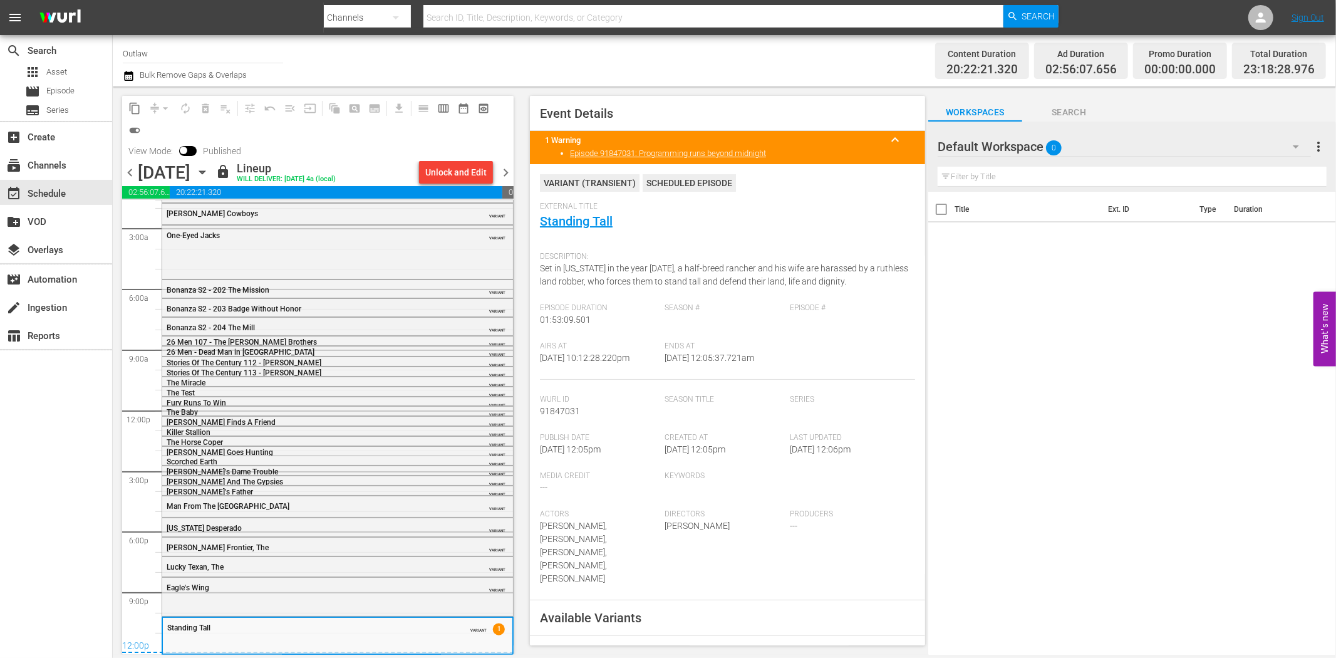
click at [506, 172] on span "chevron_right" at bounding box center [506, 173] width 16 height 16
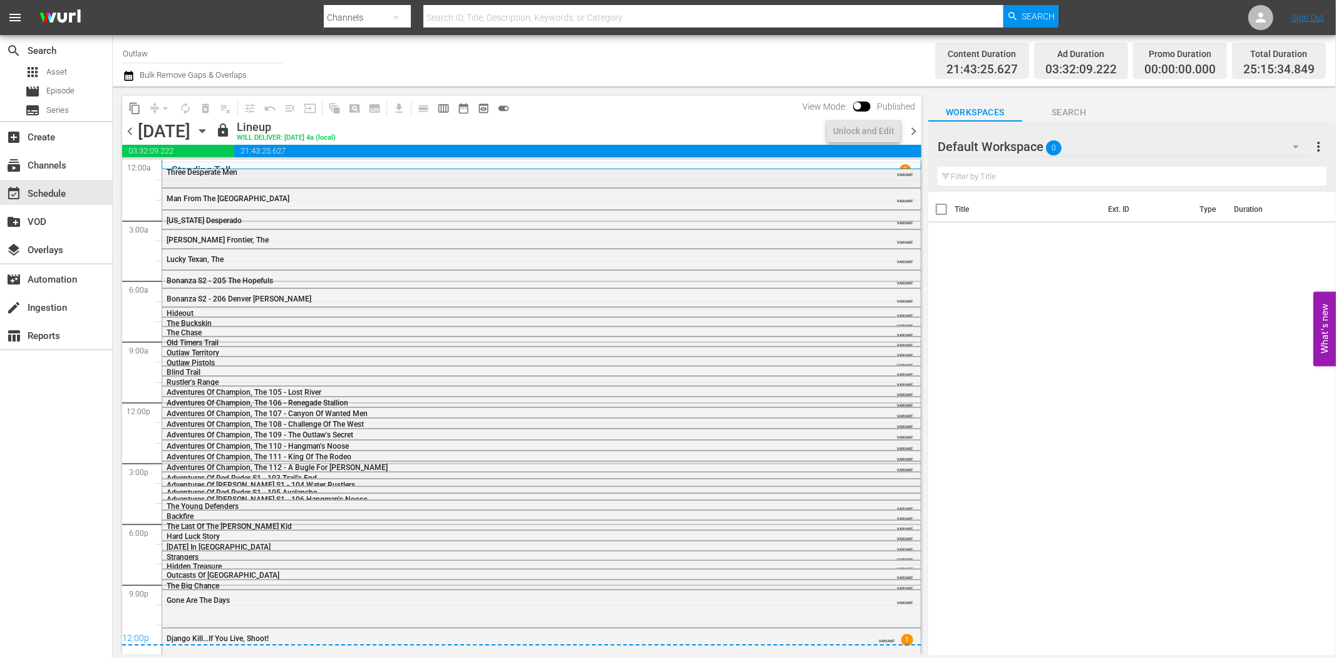
click at [221, 172] on span "Three Desperate Men" at bounding box center [202, 172] width 71 height 9
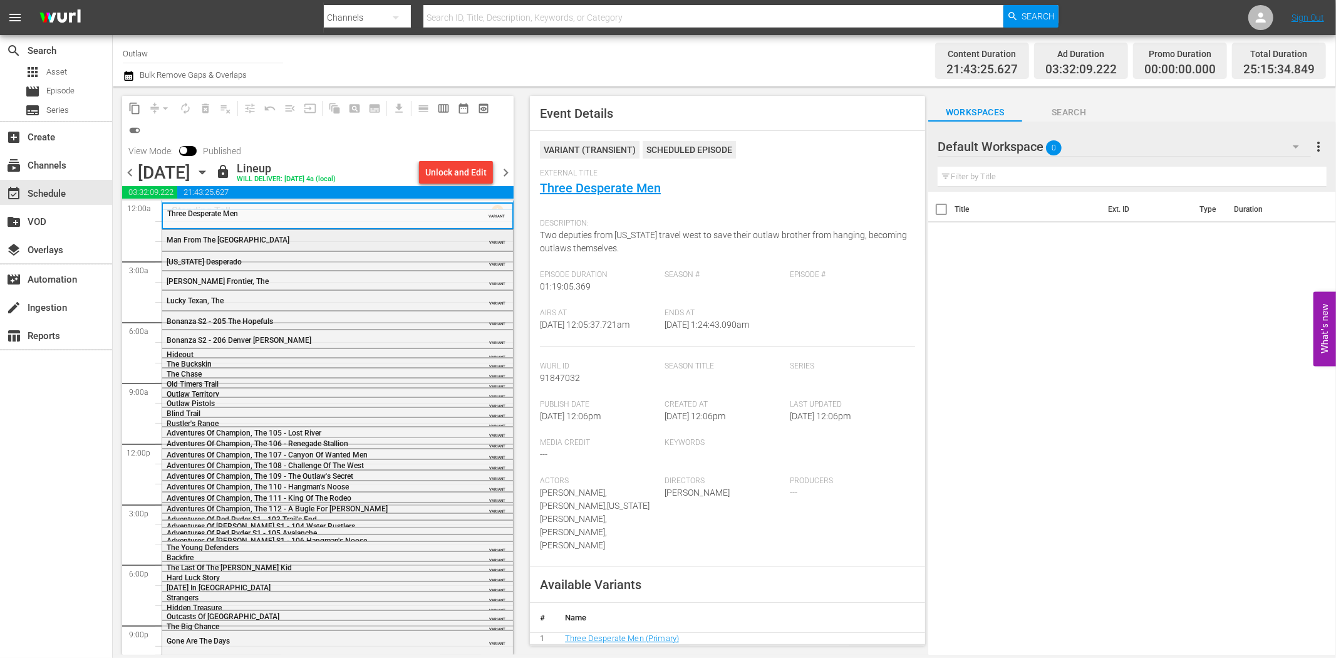
click at [417, 239] on div "Man From The Black Hills" at bounding box center [306, 239] width 279 height 9
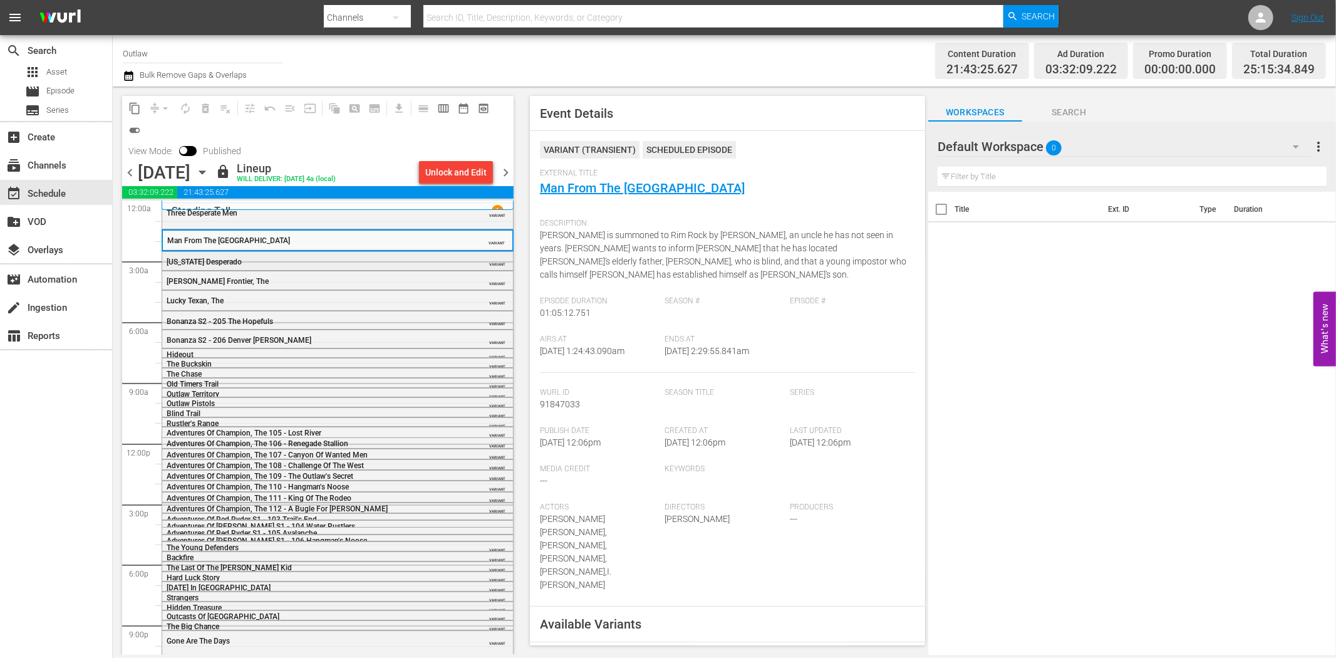
click at [417, 253] on div "Montana Desperado VARIANT" at bounding box center [337, 261] width 351 height 19
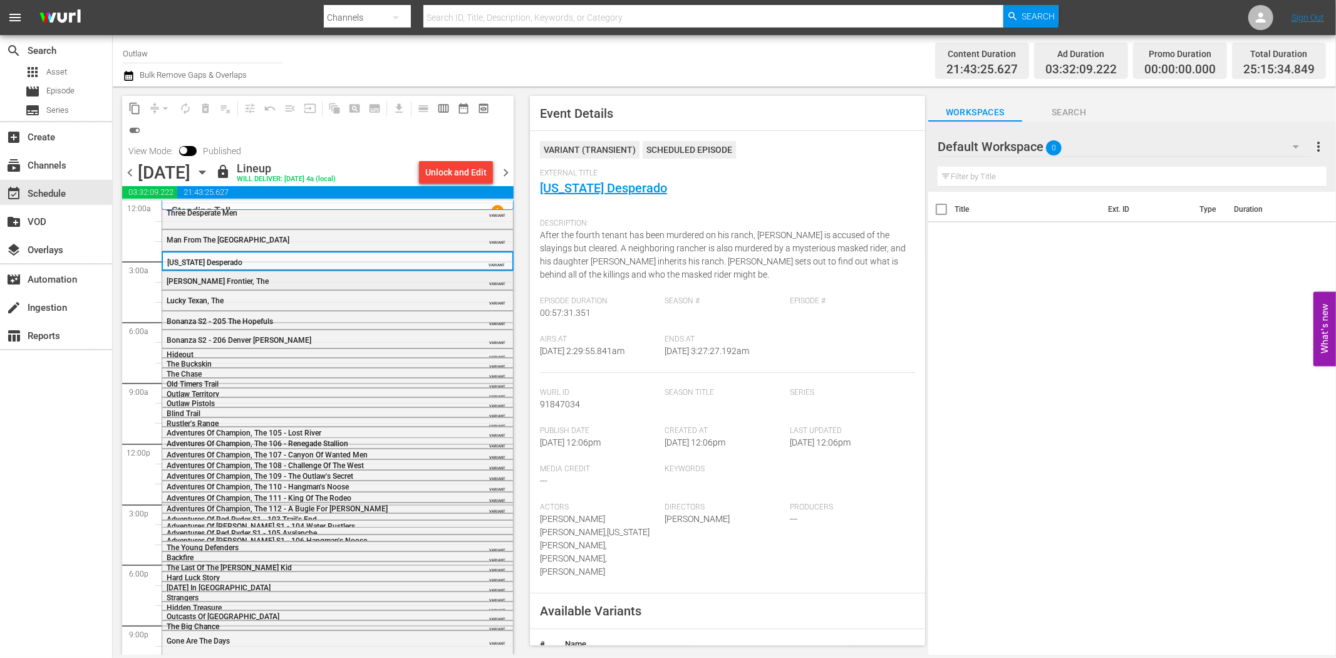
click at [392, 279] on div "Lawless Frontier, The" at bounding box center [306, 281] width 279 height 9
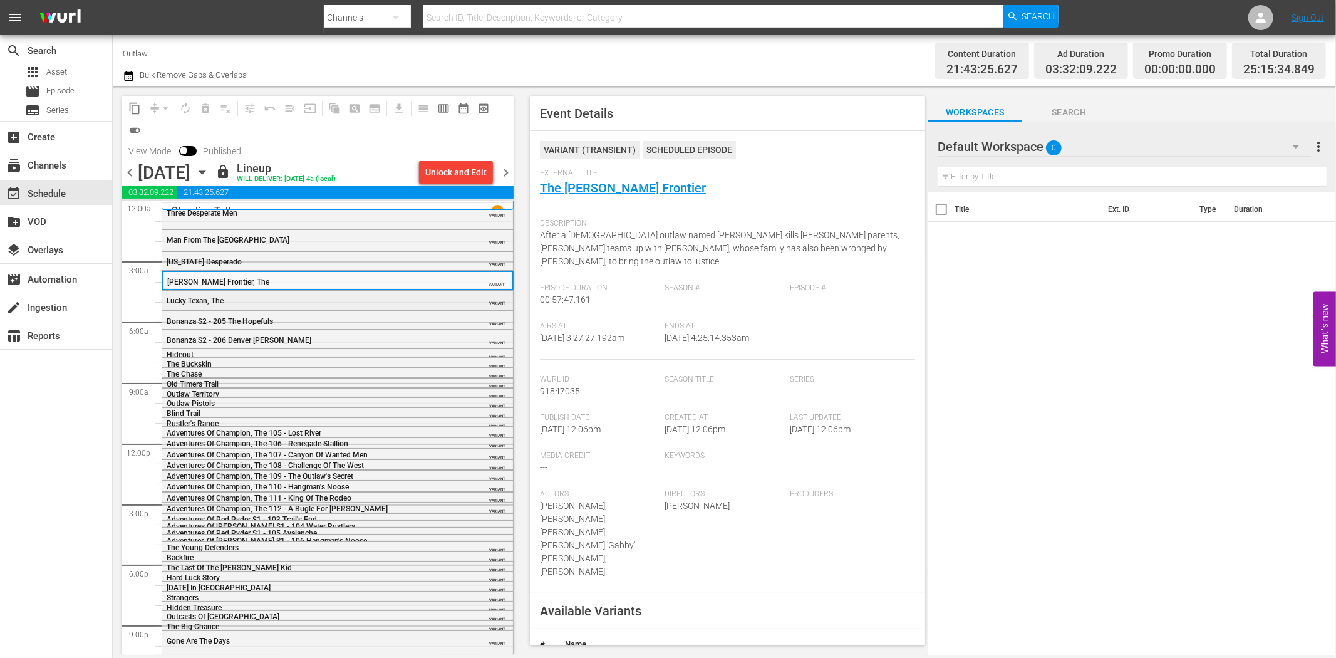
click at [351, 299] on div "Lucky Texan, The" at bounding box center [306, 300] width 279 height 9
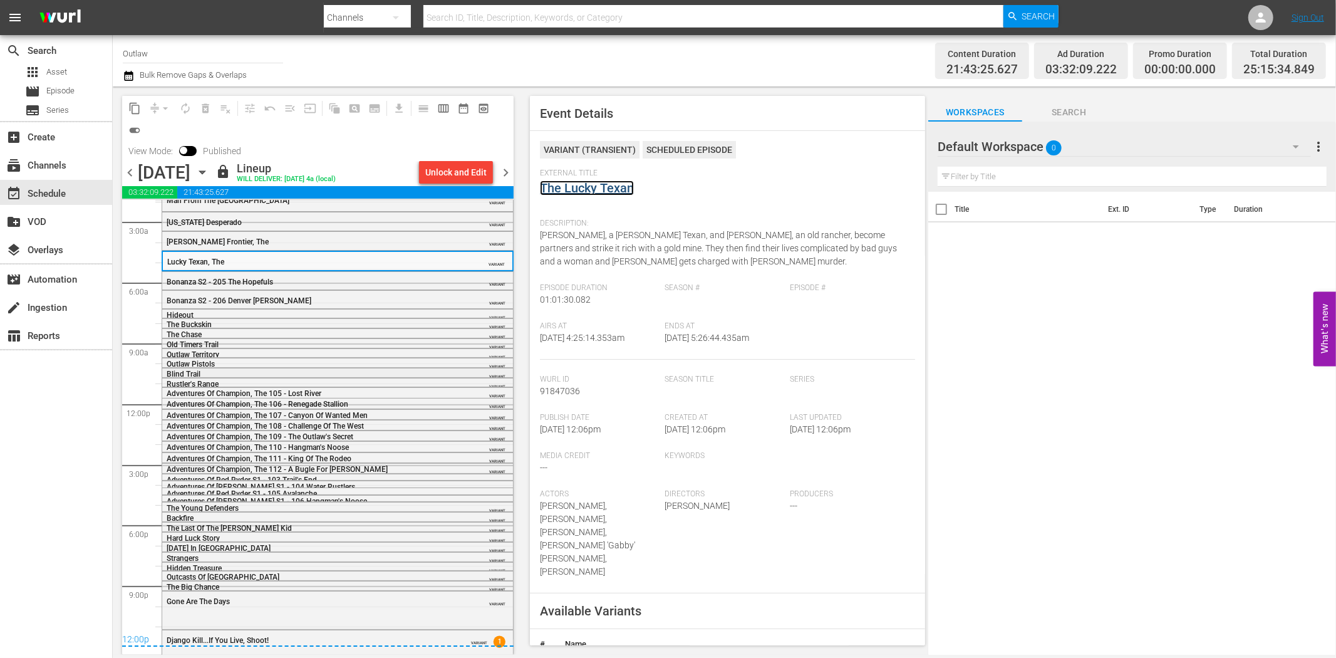
scroll to position [59, 0]
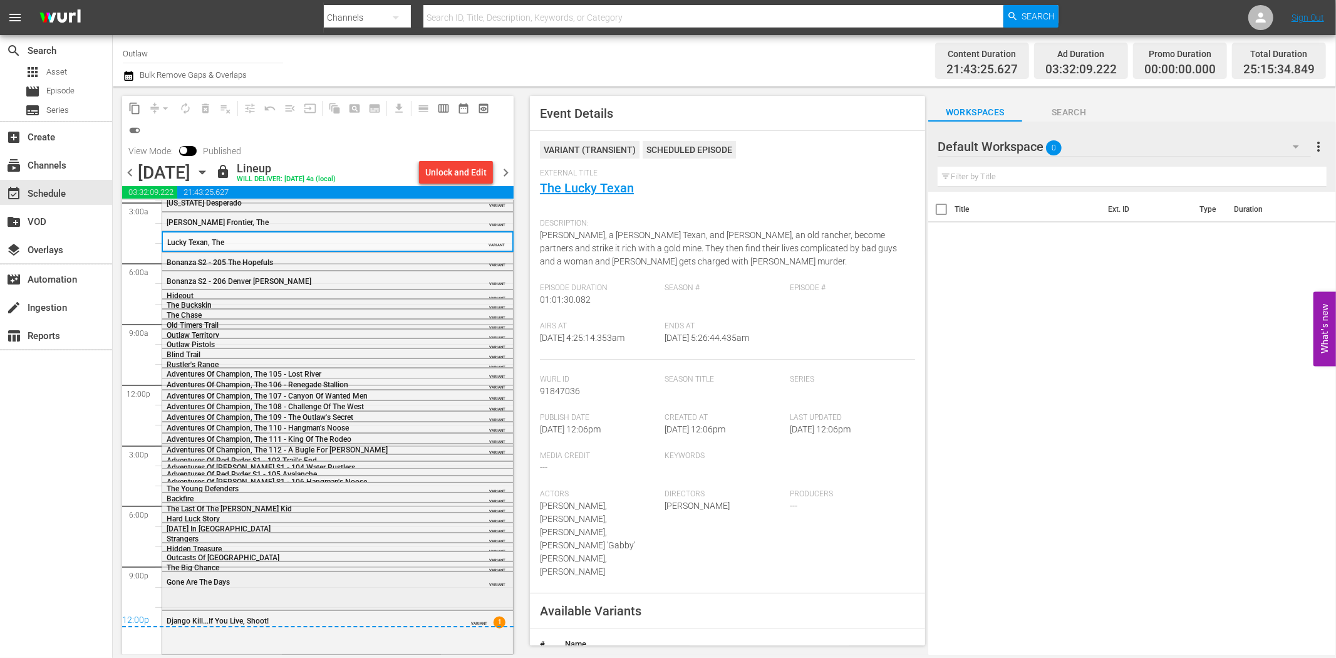
click at [414, 581] on div "Gone Are The Days" at bounding box center [306, 581] width 279 height 9
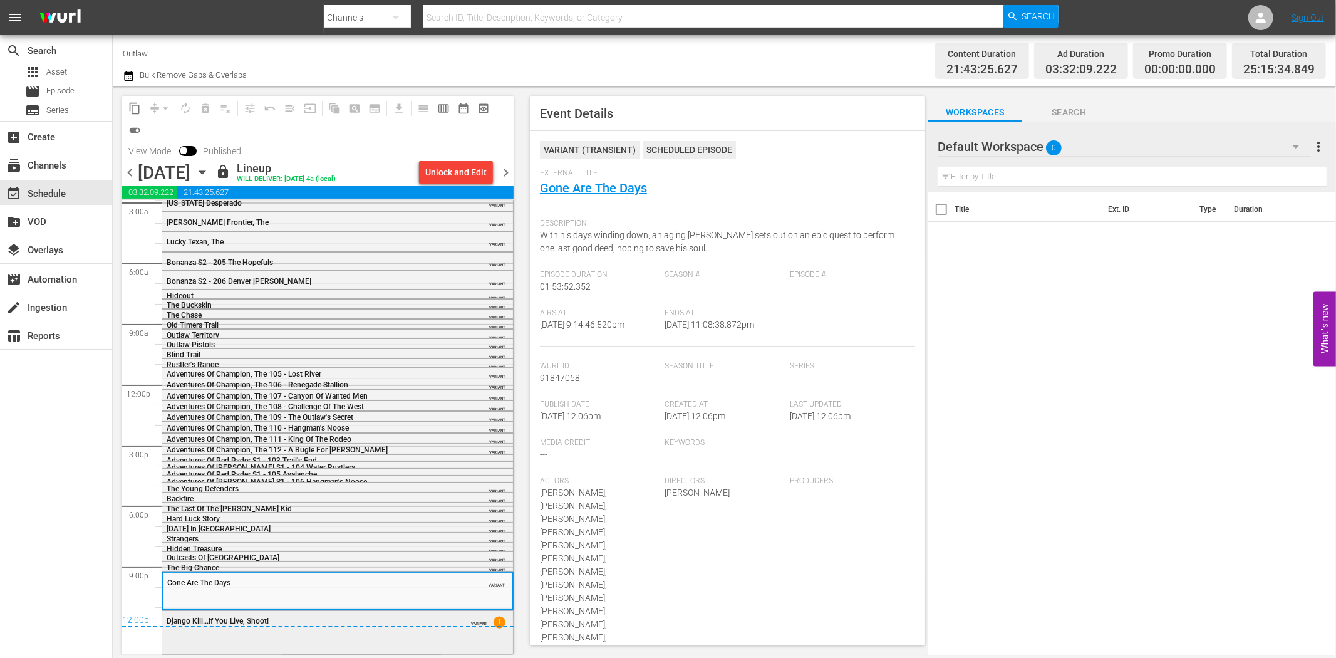
click at [428, 638] on div "Django Kill...If You Live, Shoot! VARIANT 1" at bounding box center [337, 631] width 351 height 41
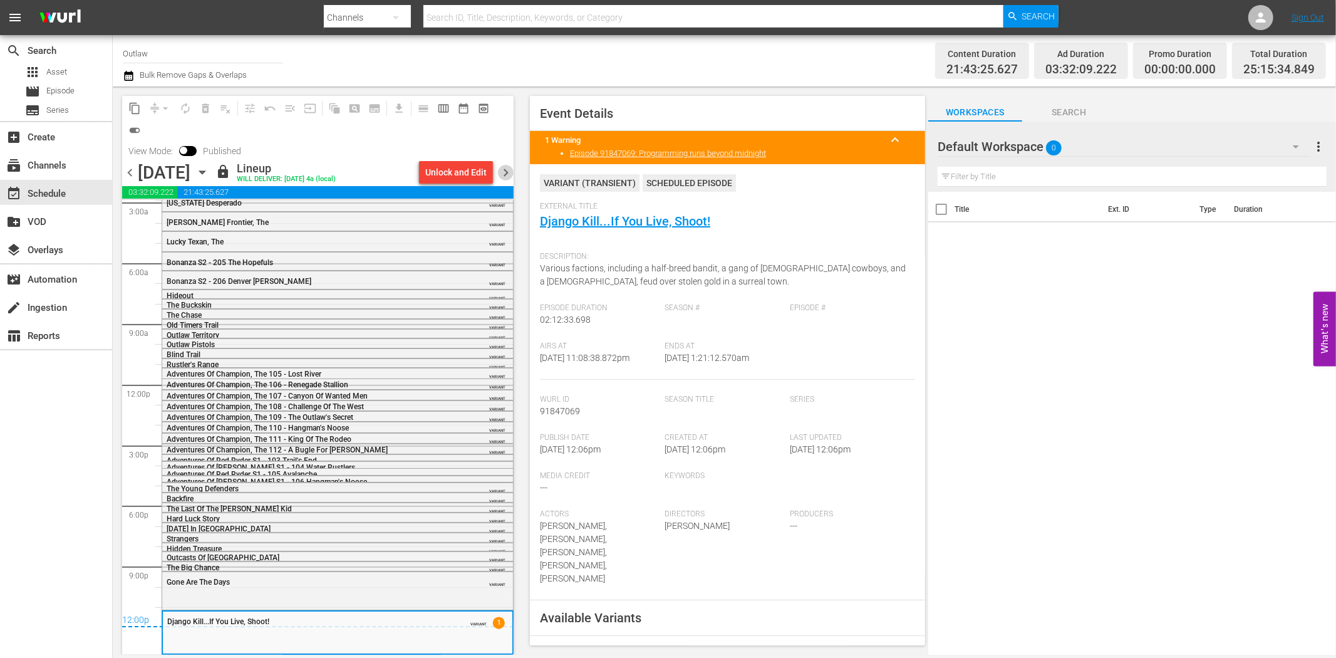
click at [505, 171] on span "chevron_right" at bounding box center [506, 173] width 16 height 16
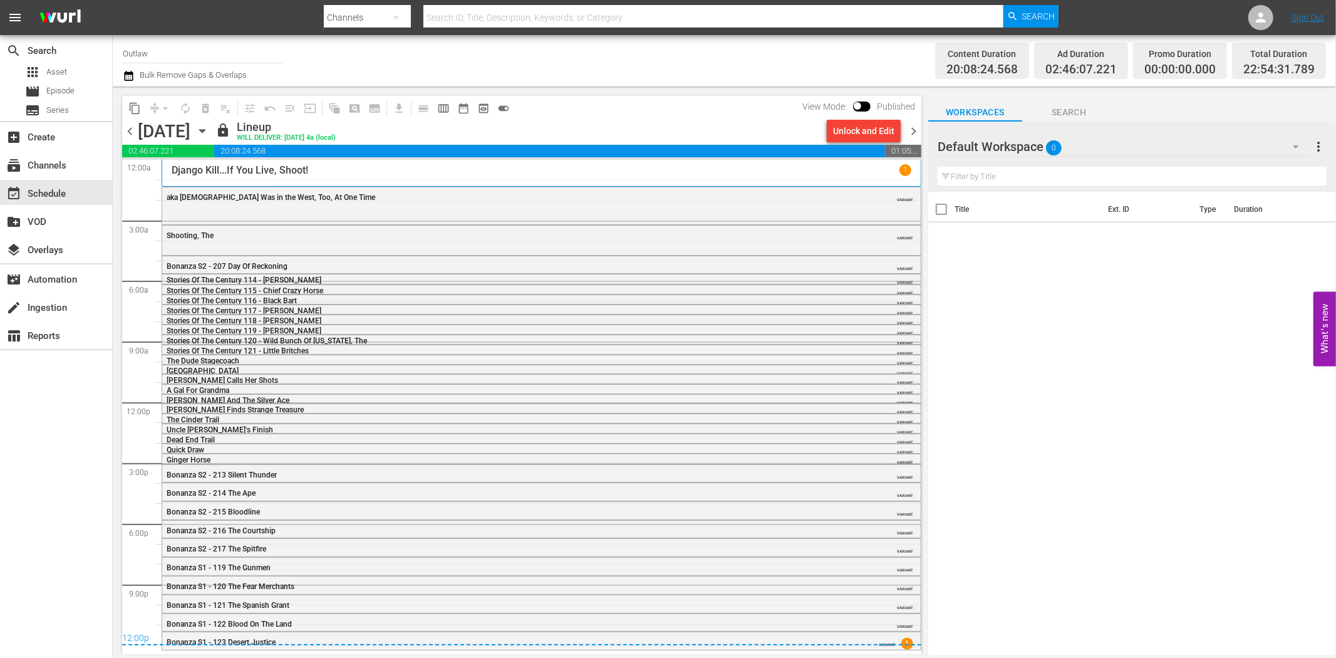
click at [229, 202] on div "aka God Was in the West, Too, At One Time VARIANT" at bounding box center [541, 196] width 758 height 19
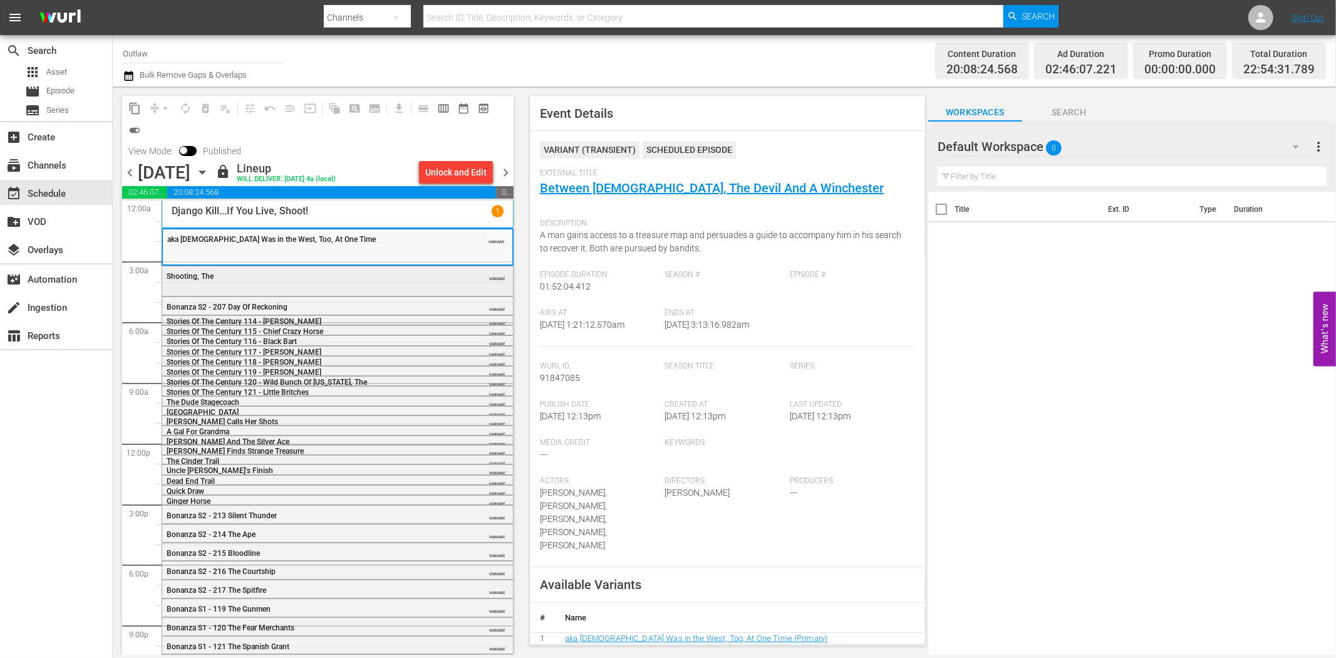
click at [393, 285] on div "Shooting, The VARIANT" at bounding box center [337, 275] width 351 height 19
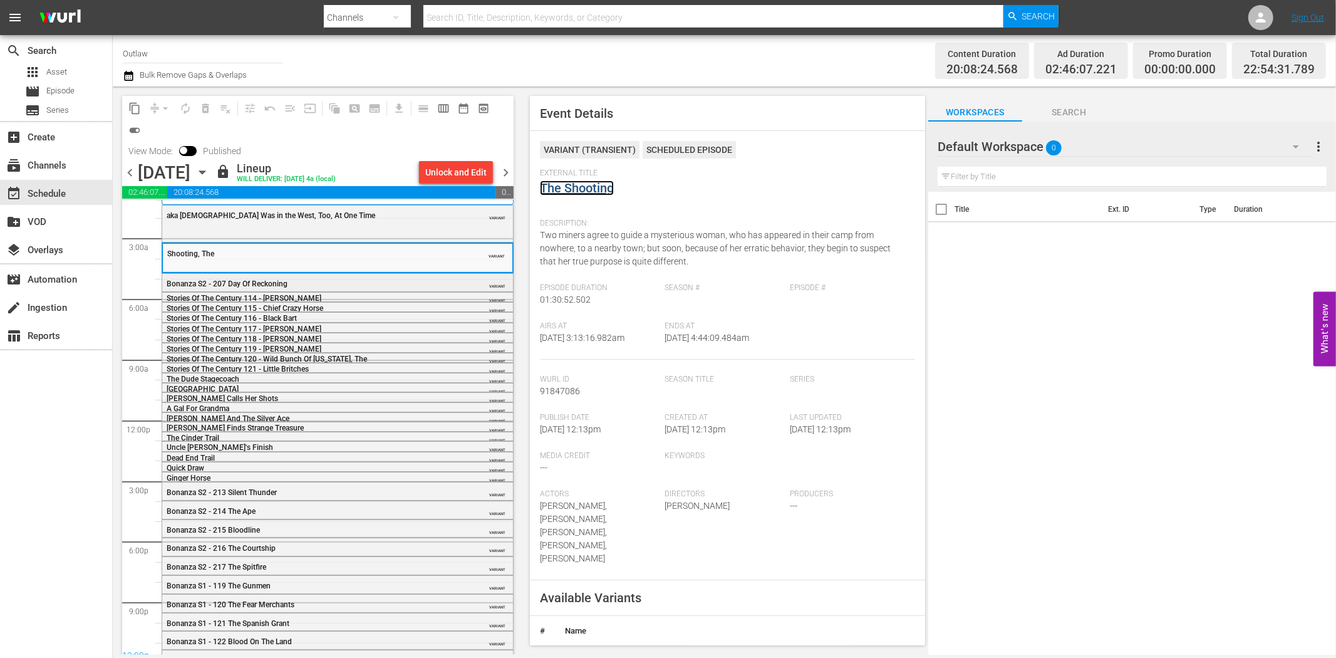
scroll to position [36, 0]
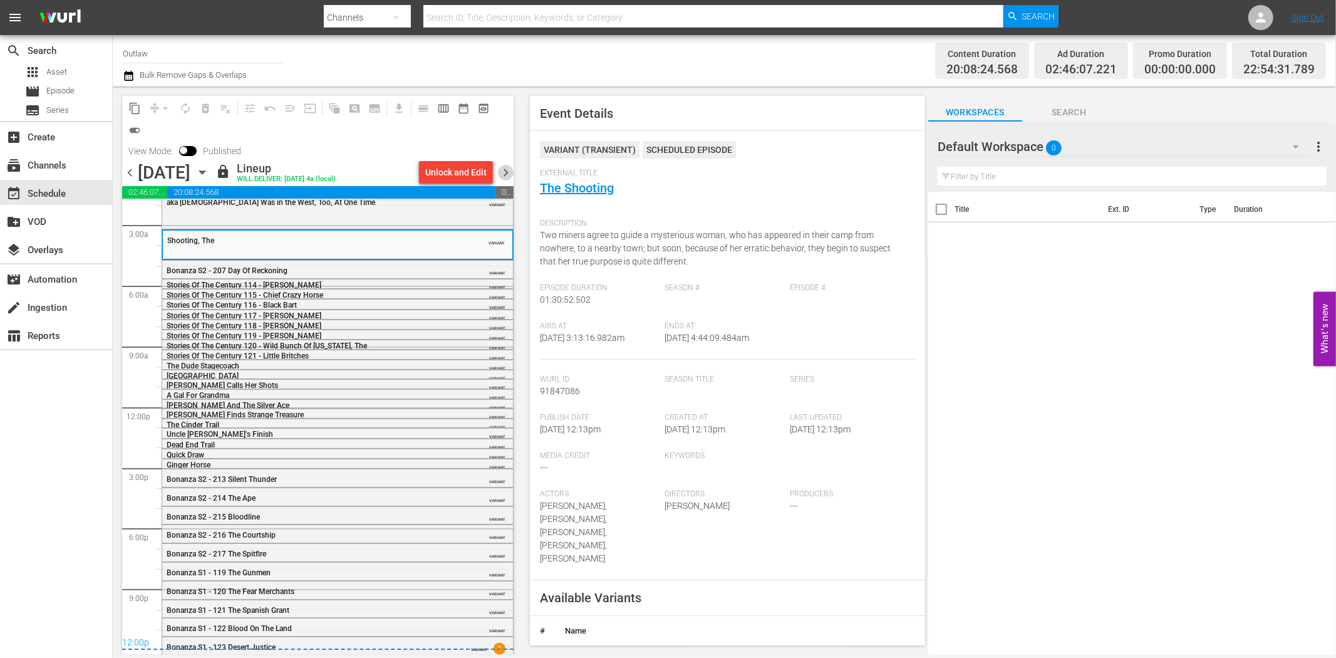
click at [509, 171] on span "chevron_right" at bounding box center [506, 173] width 16 height 16
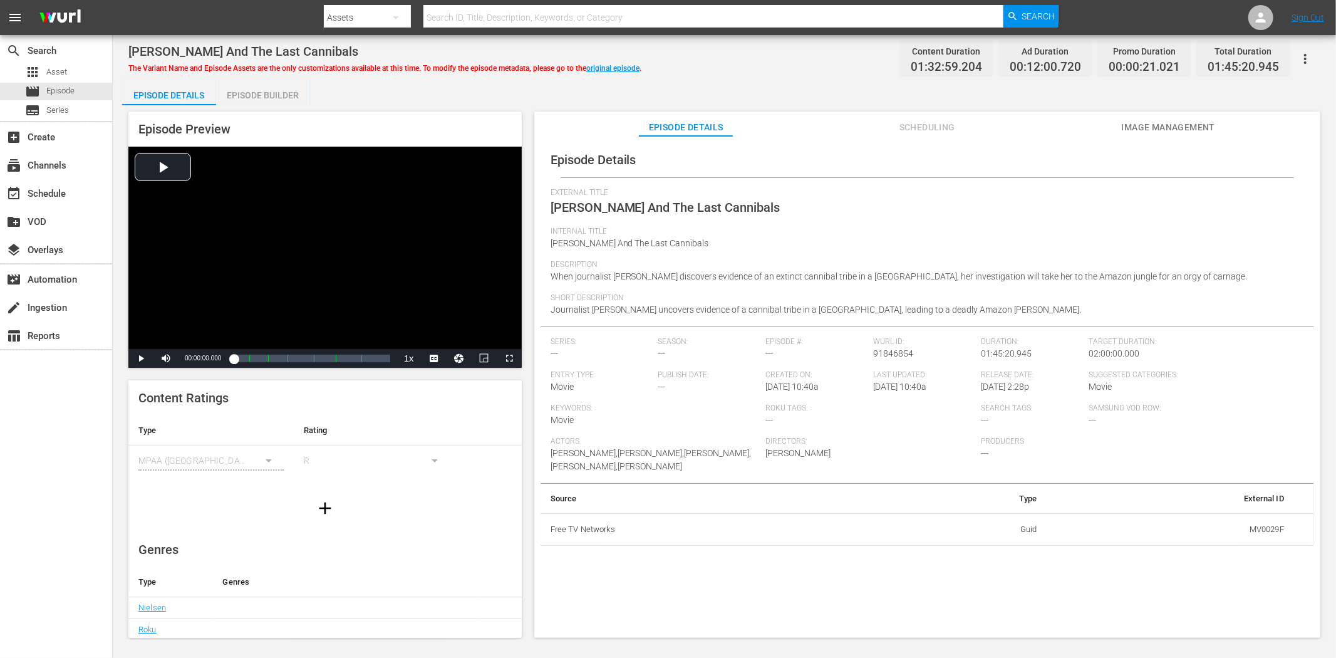
click at [1180, 118] on button "Image Management" at bounding box center [1168, 123] width 94 height 25
click at [1167, 120] on span "Image Management" at bounding box center [1168, 128] width 94 height 16
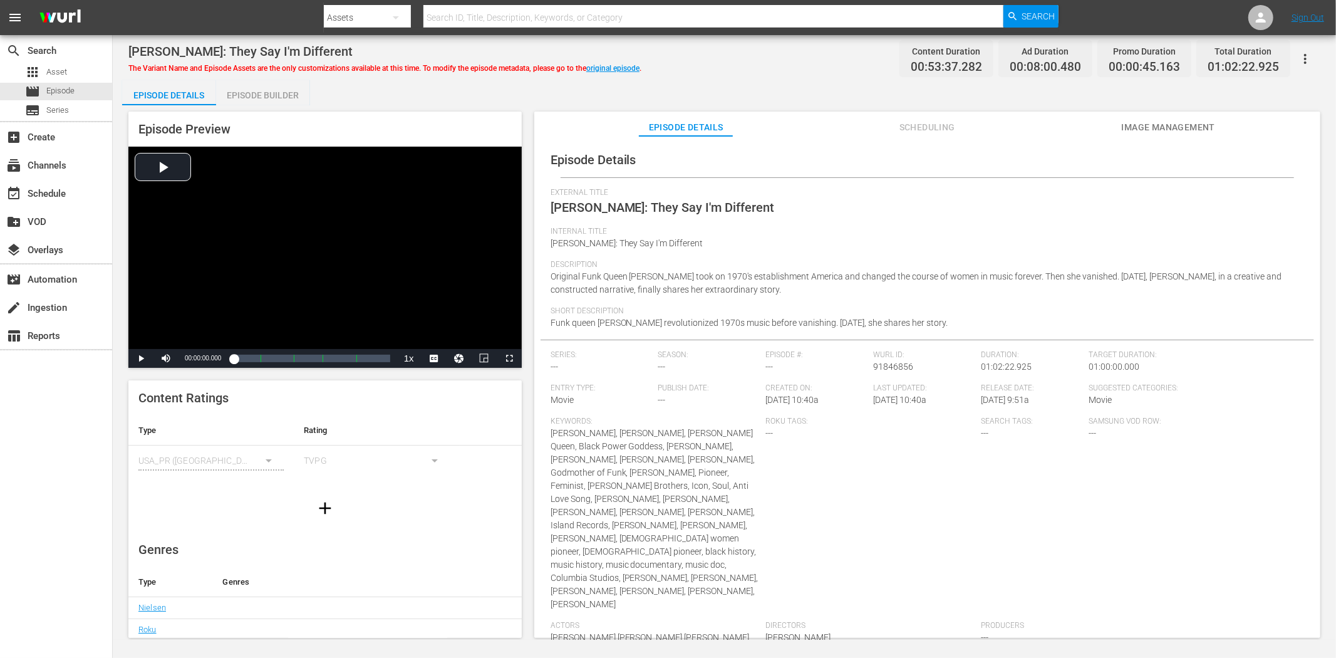
click at [1146, 120] on span "Image Management" at bounding box center [1168, 128] width 94 height 16
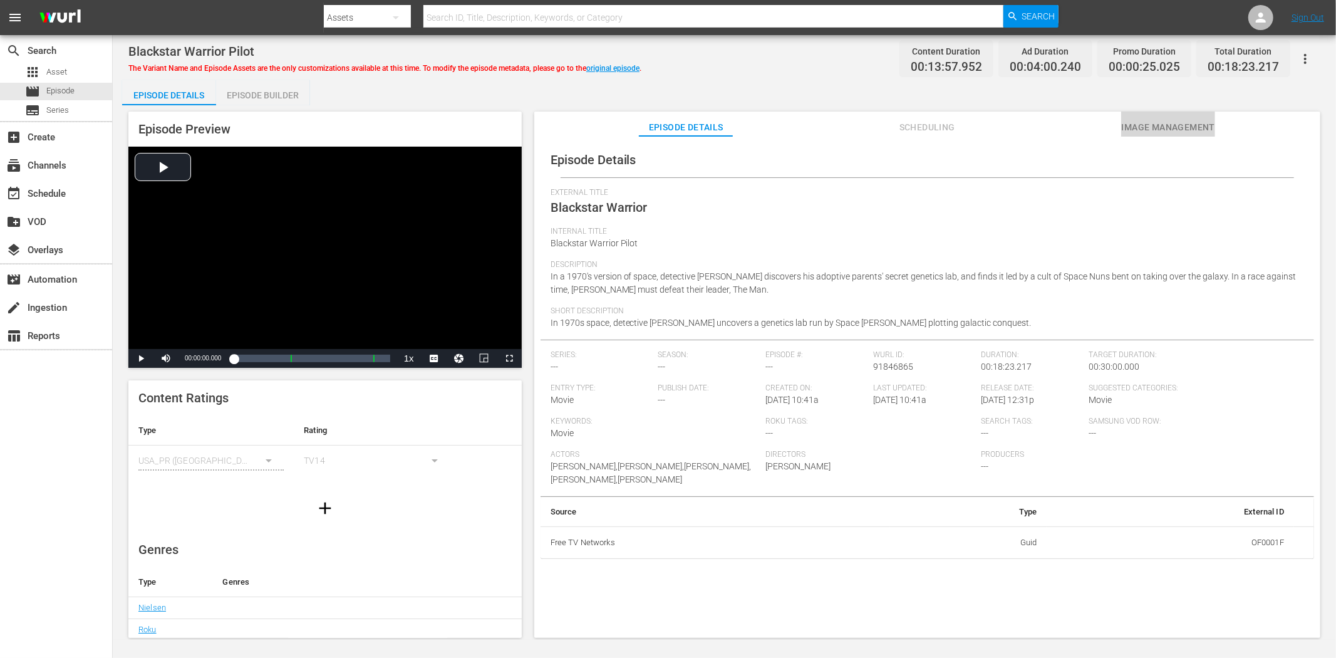
click at [1138, 120] on span "Image Management" at bounding box center [1168, 128] width 94 height 16
click at [1144, 130] on span "Image Management" at bounding box center [1168, 128] width 94 height 16
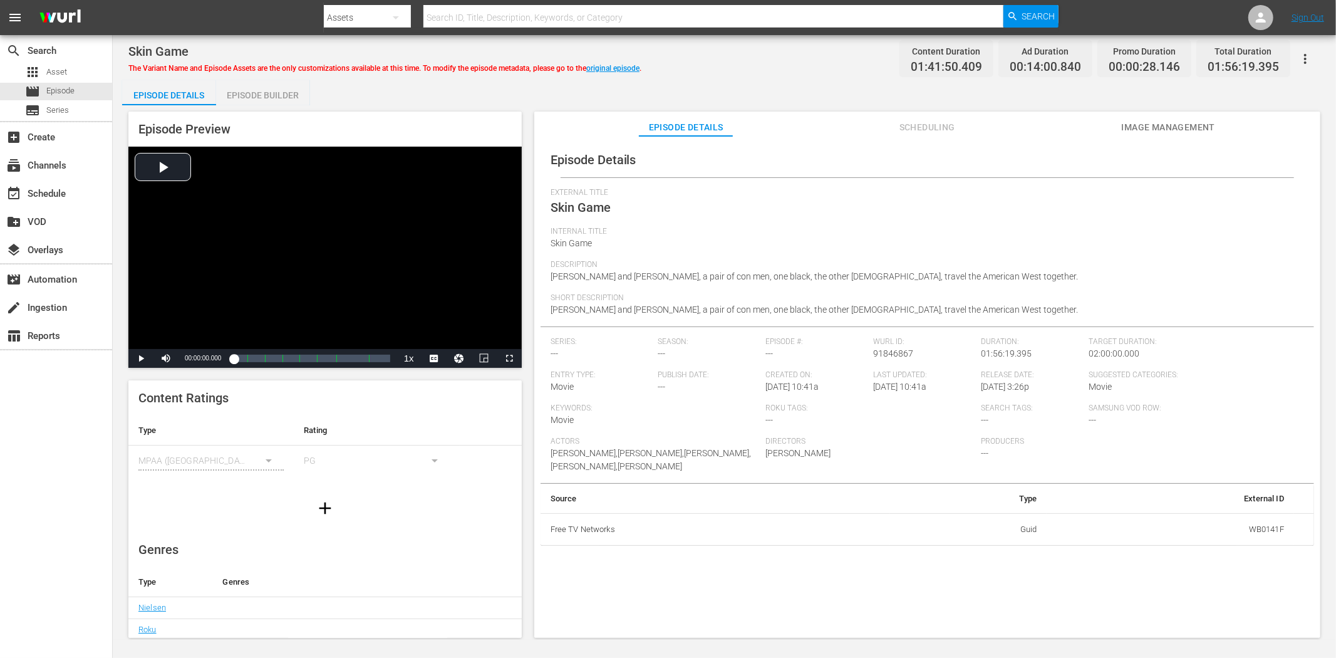
click at [1163, 133] on span "Image Management" at bounding box center [1168, 128] width 94 height 16
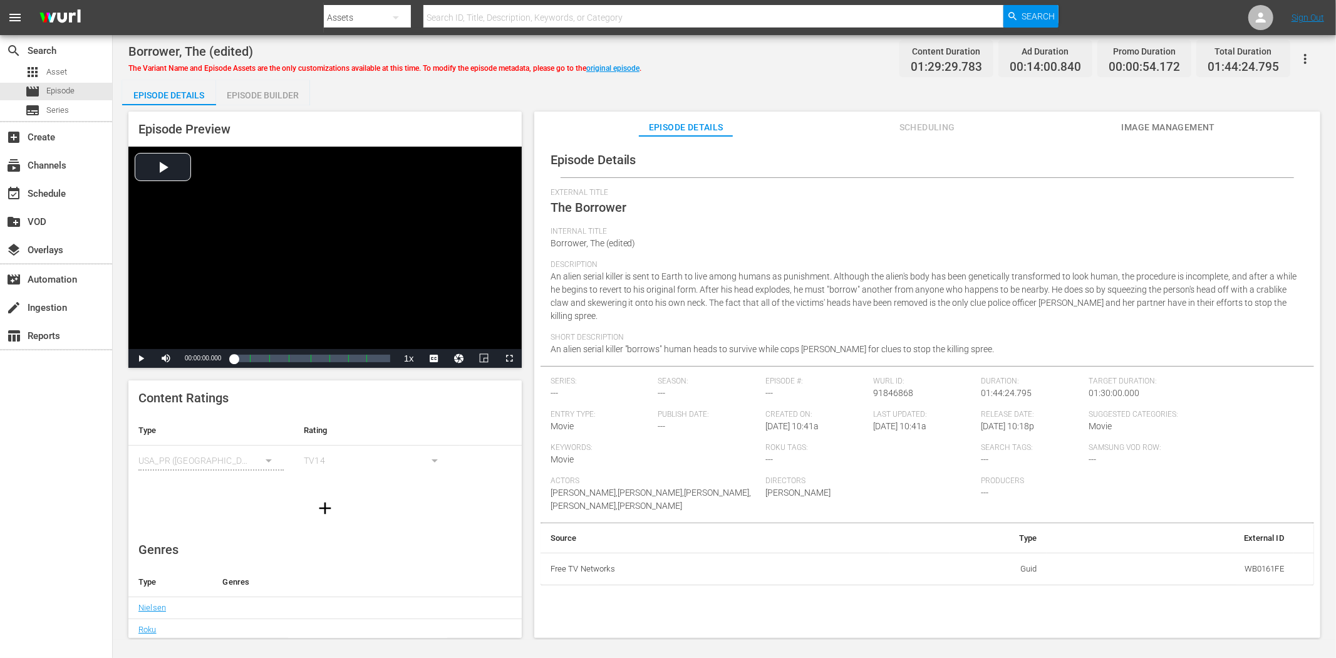
click at [1202, 122] on span "Image Management" at bounding box center [1168, 128] width 94 height 16
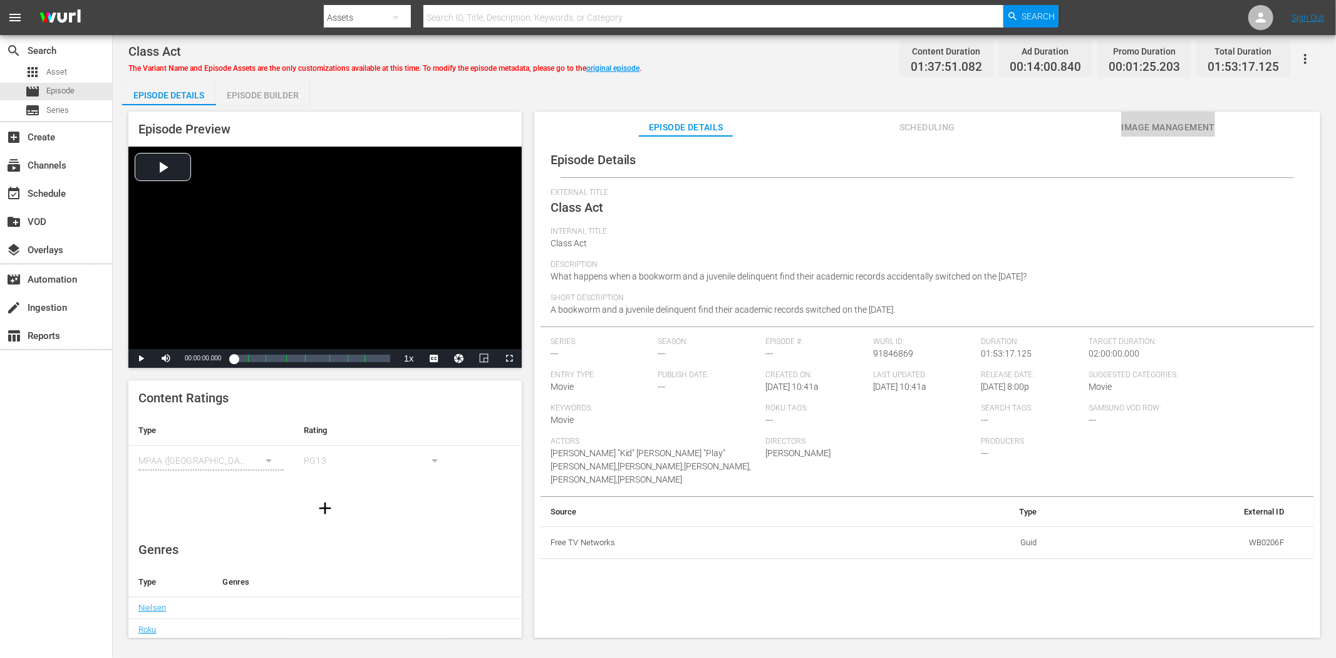
click at [1161, 121] on span "Image Management" at bounding box center [1168, 128] width 94 height 16
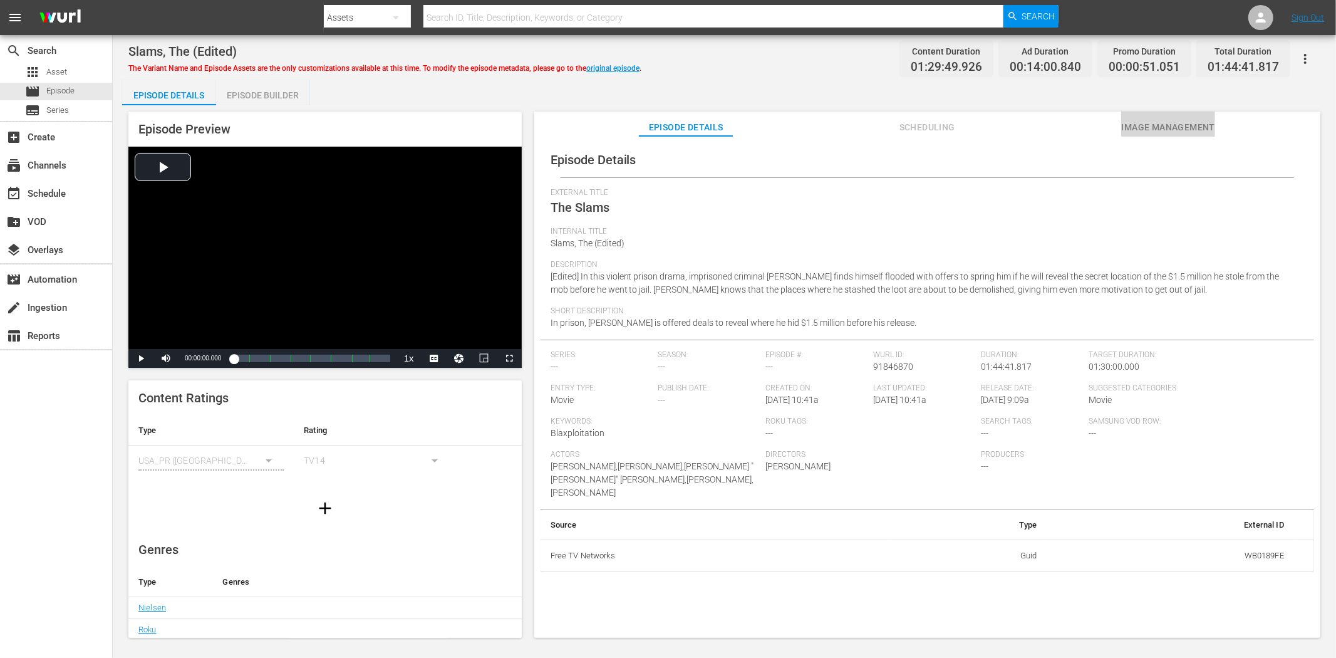
click at [1170, 121] on span "Image Management" at bounding box center [1168, 128] width 94 height 16
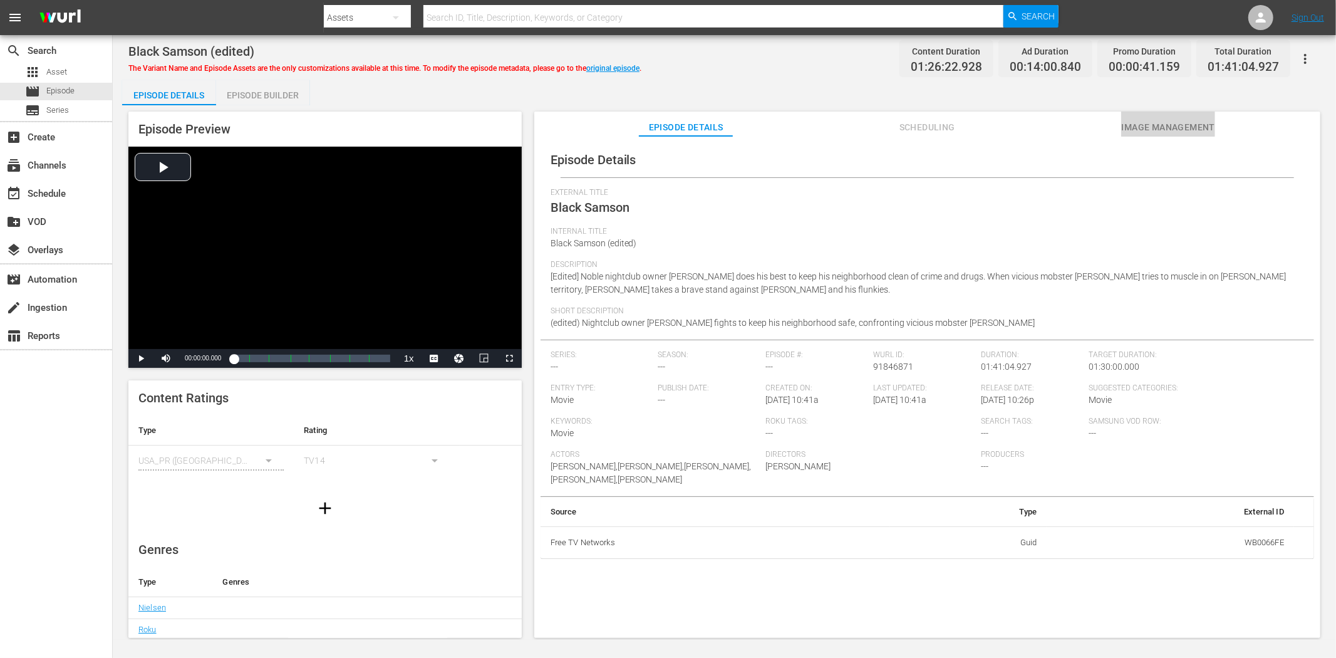
click at [1166, 133] on span "Image Management" at bounding box center [1168, 128] width 94 height 16
click at [604, 64] on link "original episode" at bounding box center [612, 68] width 53 height 9
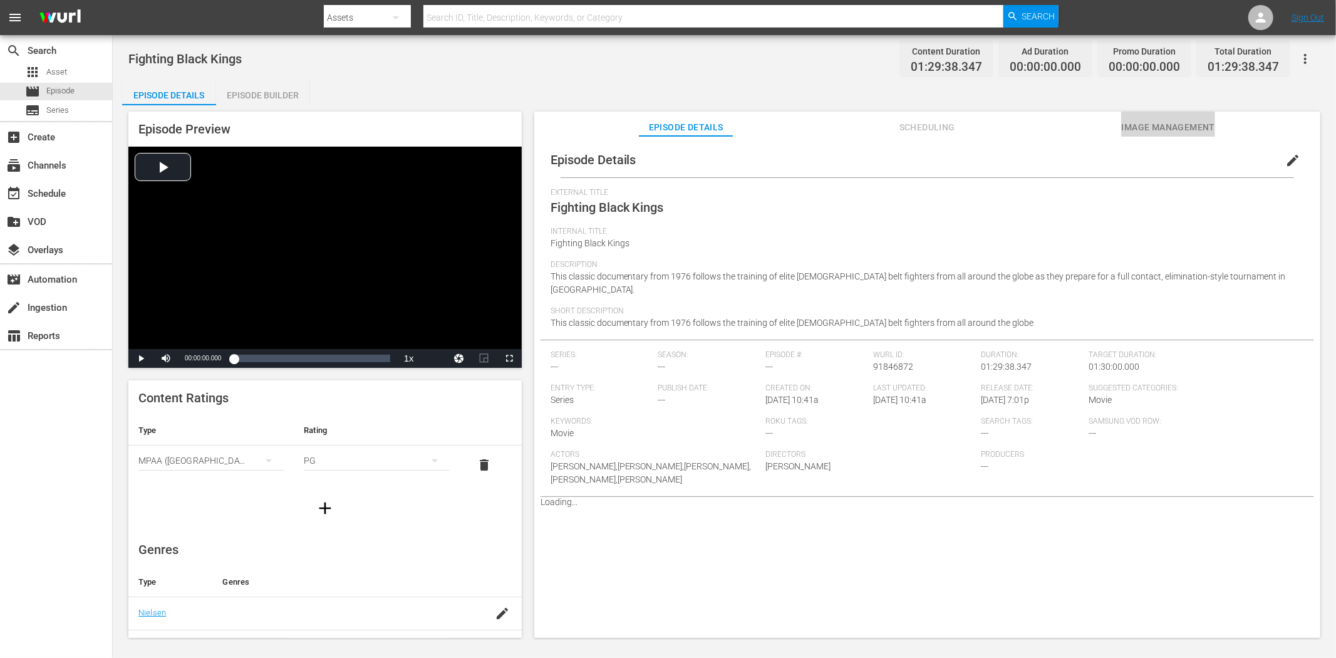
click at [1144, 126] on span "Image Management" at bounding box center [1168, 128] width 94 height 16
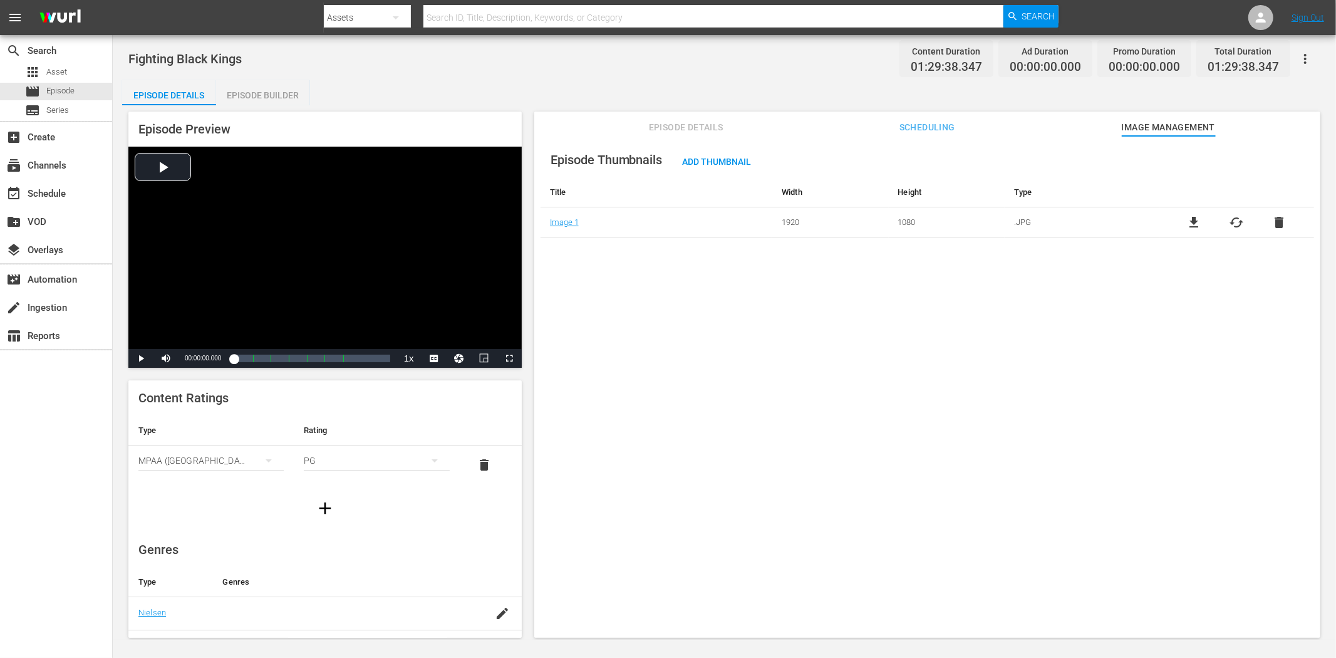
click at [661, 120] on span "Episode Details" at bounding box center [686, 128] width 94 height 16
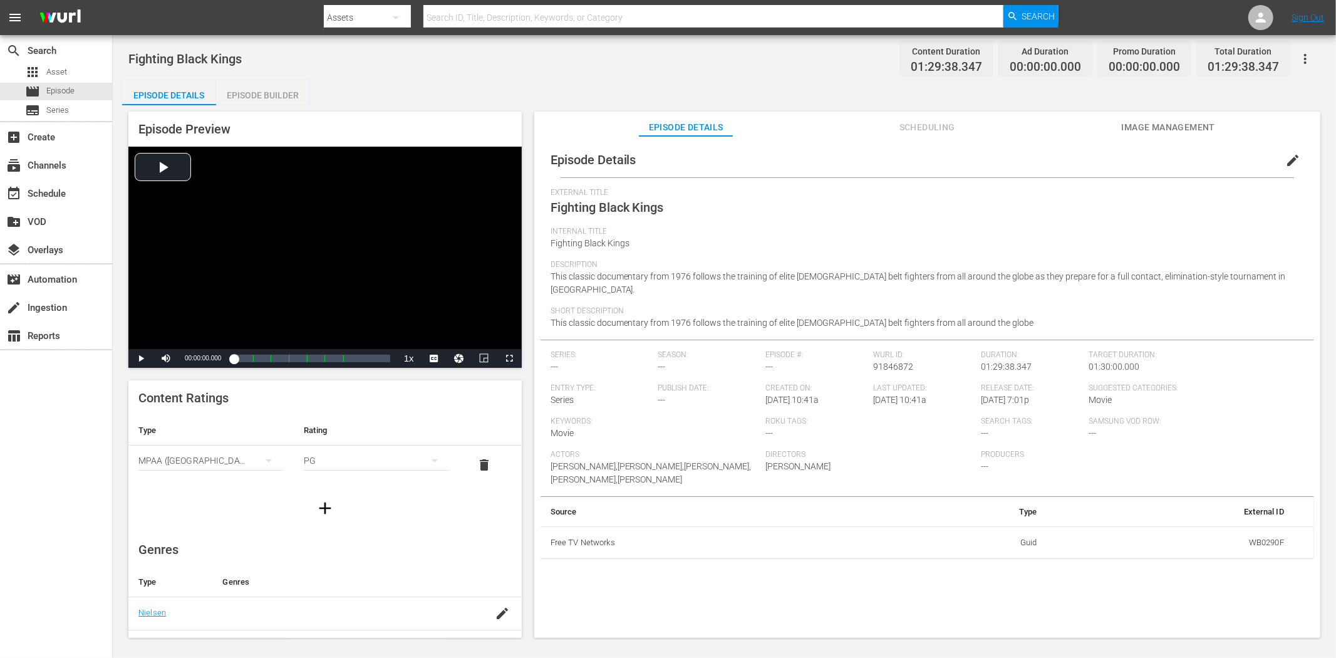
click at [1202, 158] on span "edit" at bounding box center [1292, 160] width 15 height 15
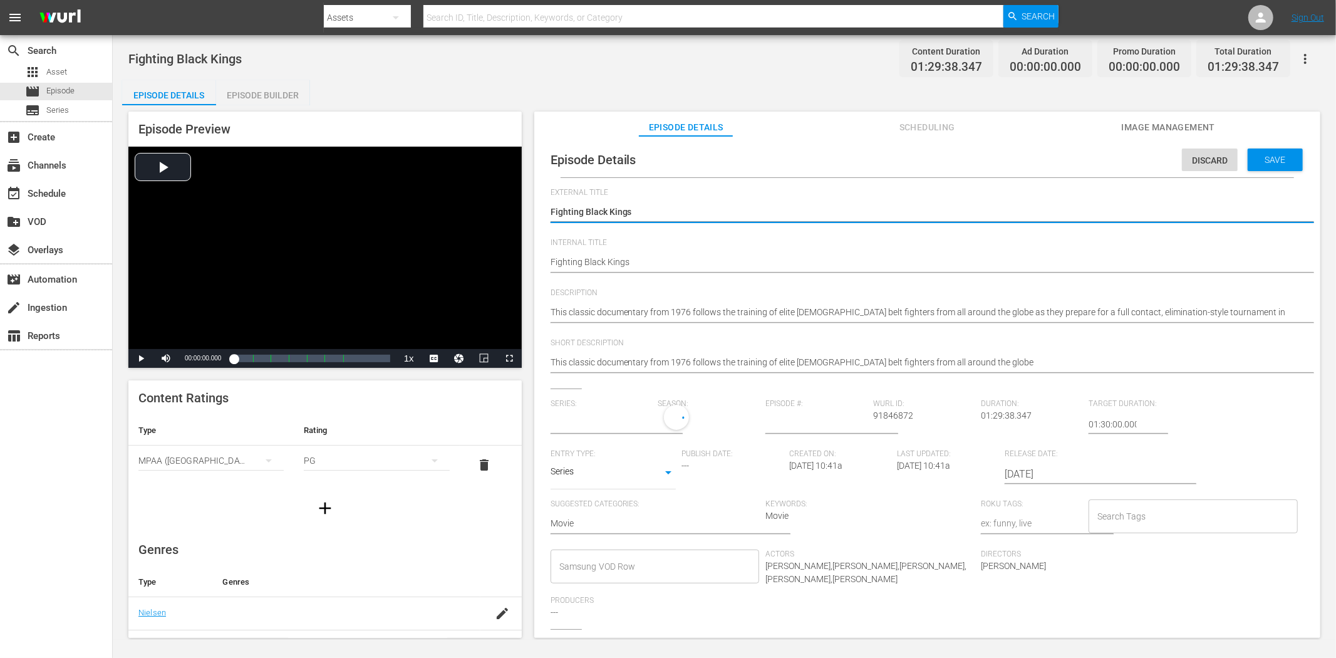
type input "No Series"
click at [661, 470] on body "menu Search By Assets Search ID, Title, Description, Keywords, or Category Sear…" at bounding box center [668, 329] width 1336 height 658
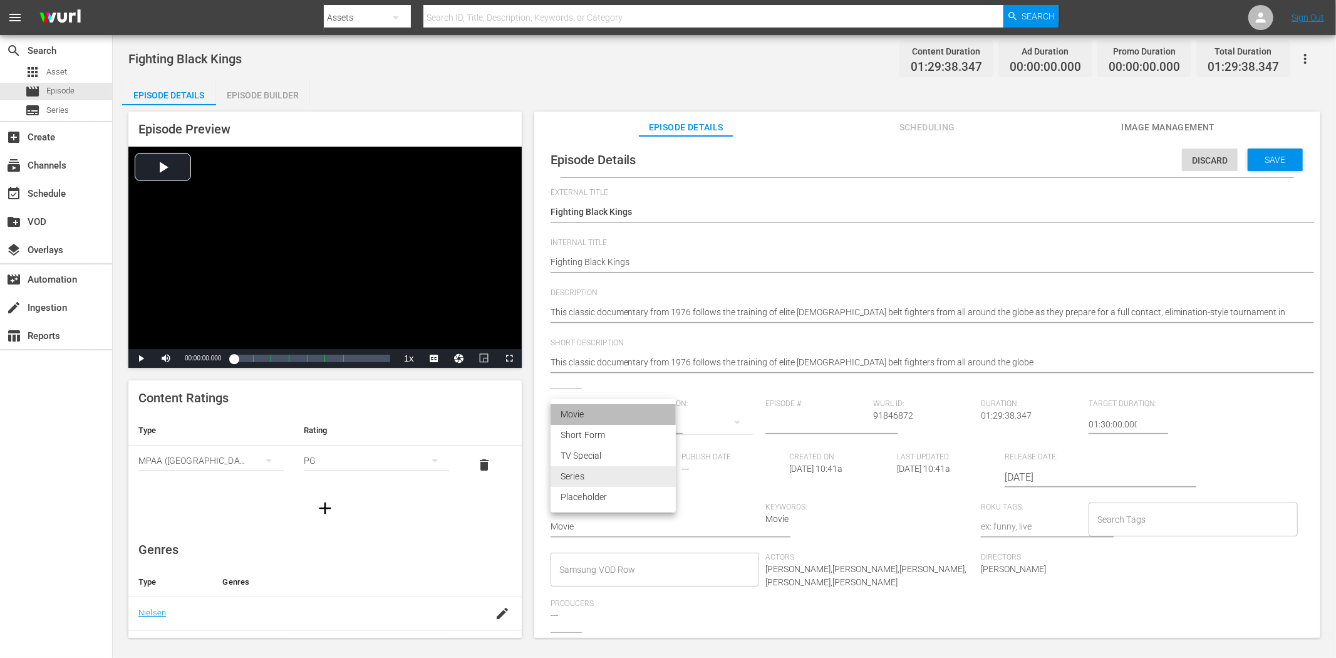
click at [626, 410] on li "Movie" at bounding box center [612, 414] width 125 height 21
type input "MOVIE"
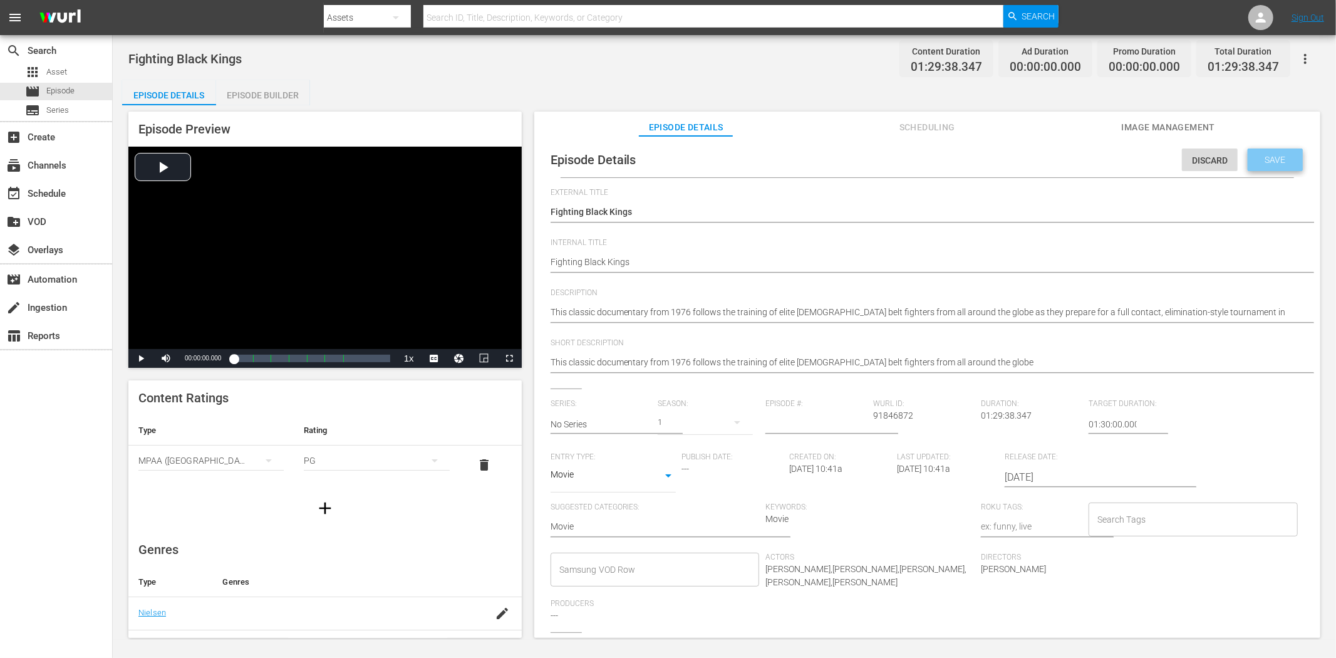
click at [1202, 159] on span "Save" at bounding box center [1275, 160] width 41 height 10
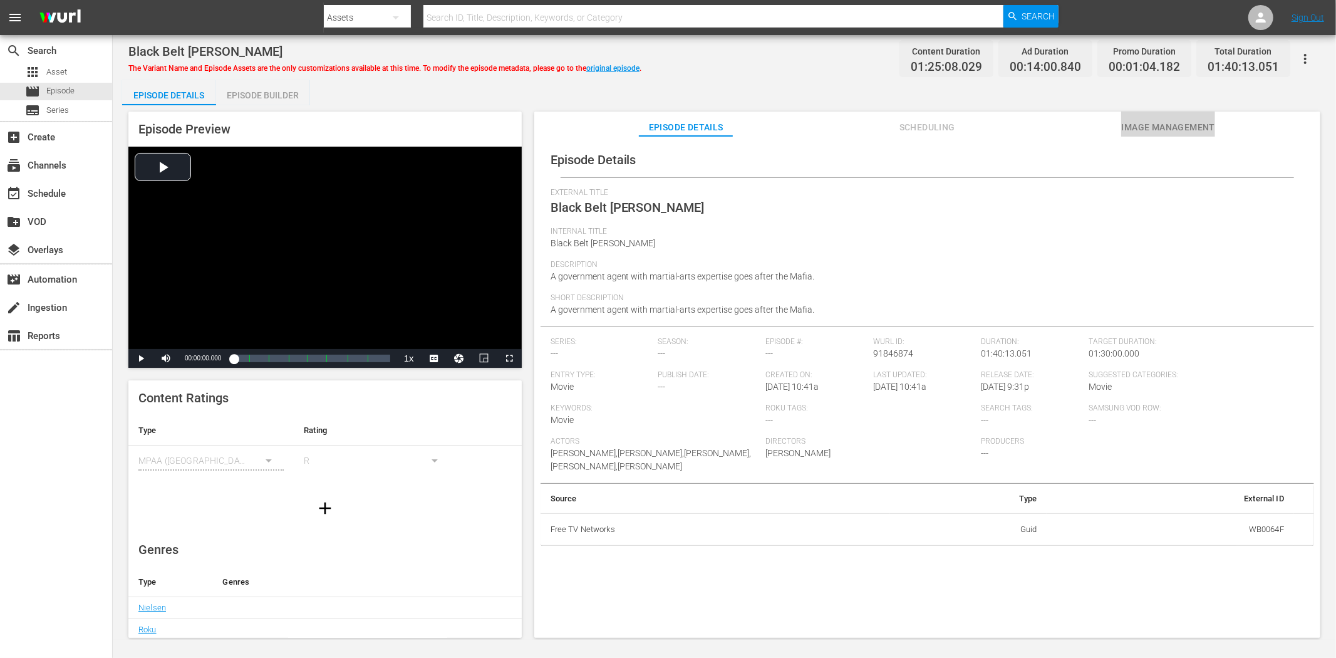
click at [1192, 123] on span "Image Management" at bounding box center [1168, 128] width 94 height 16
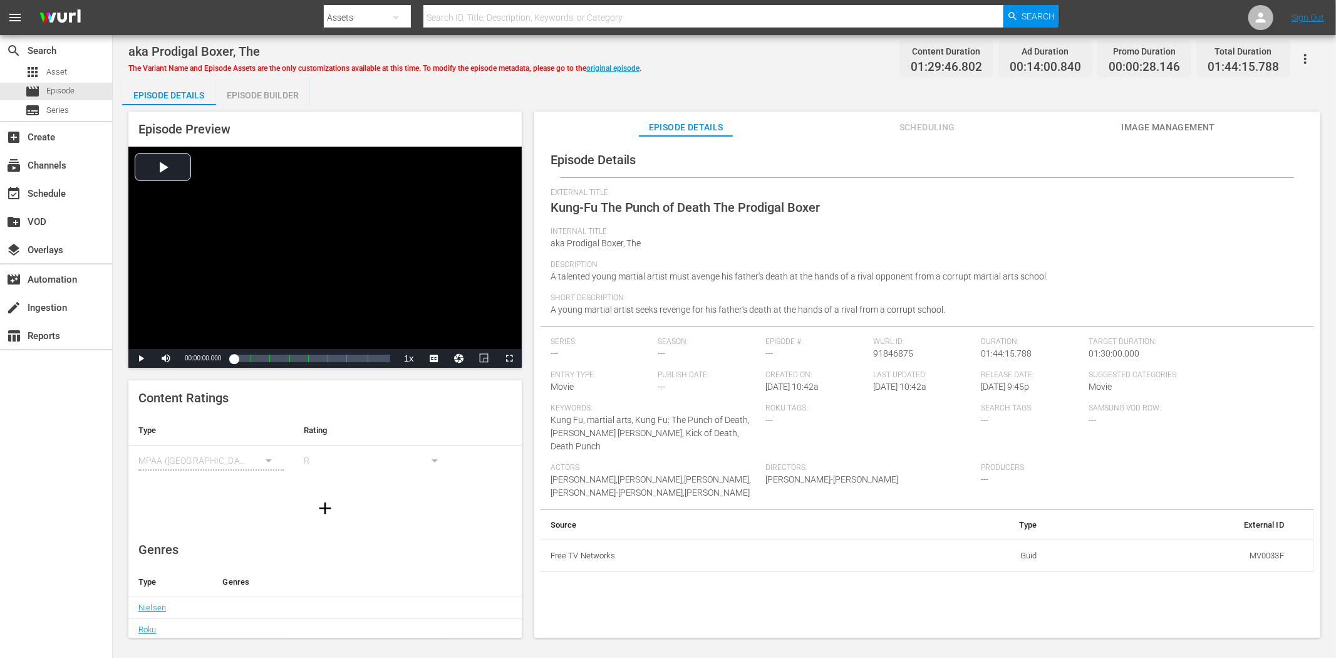
click at [1162, 121] on span "Image Management" at bounding box center [1168, 128] width 94 height 16
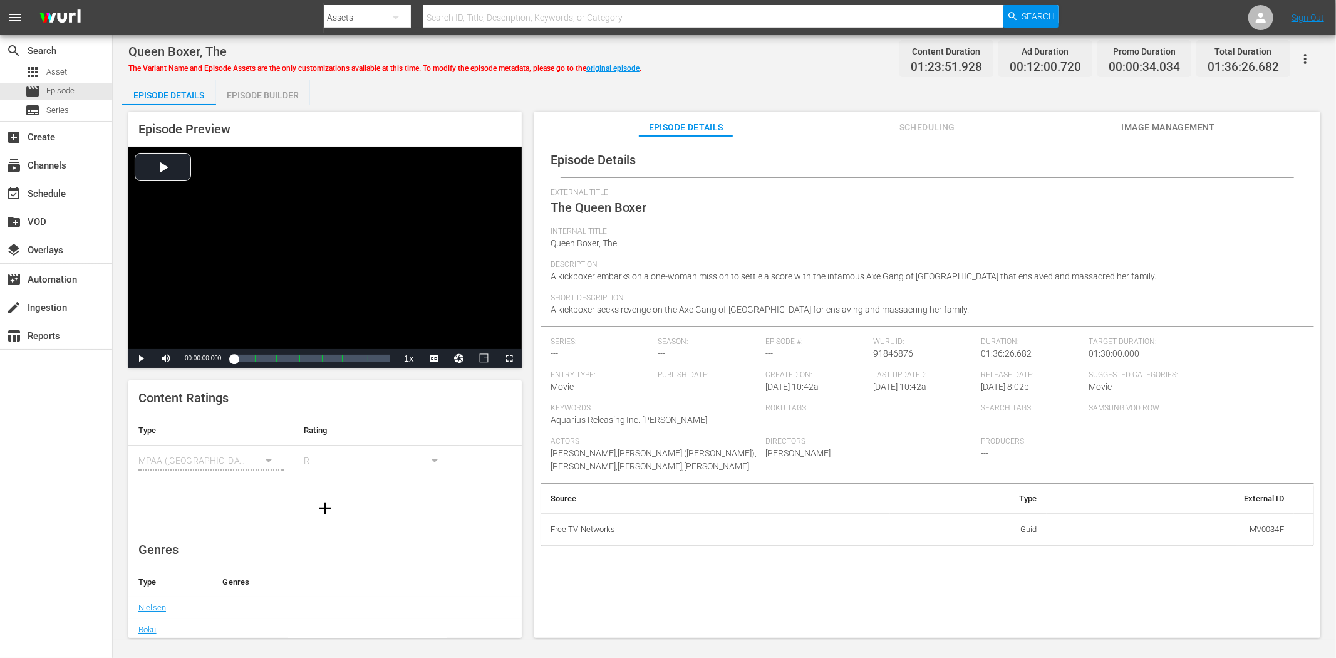
click at [1192, 121] on span "Image Management" at bounding box center [1168, 128] width 94 height 16
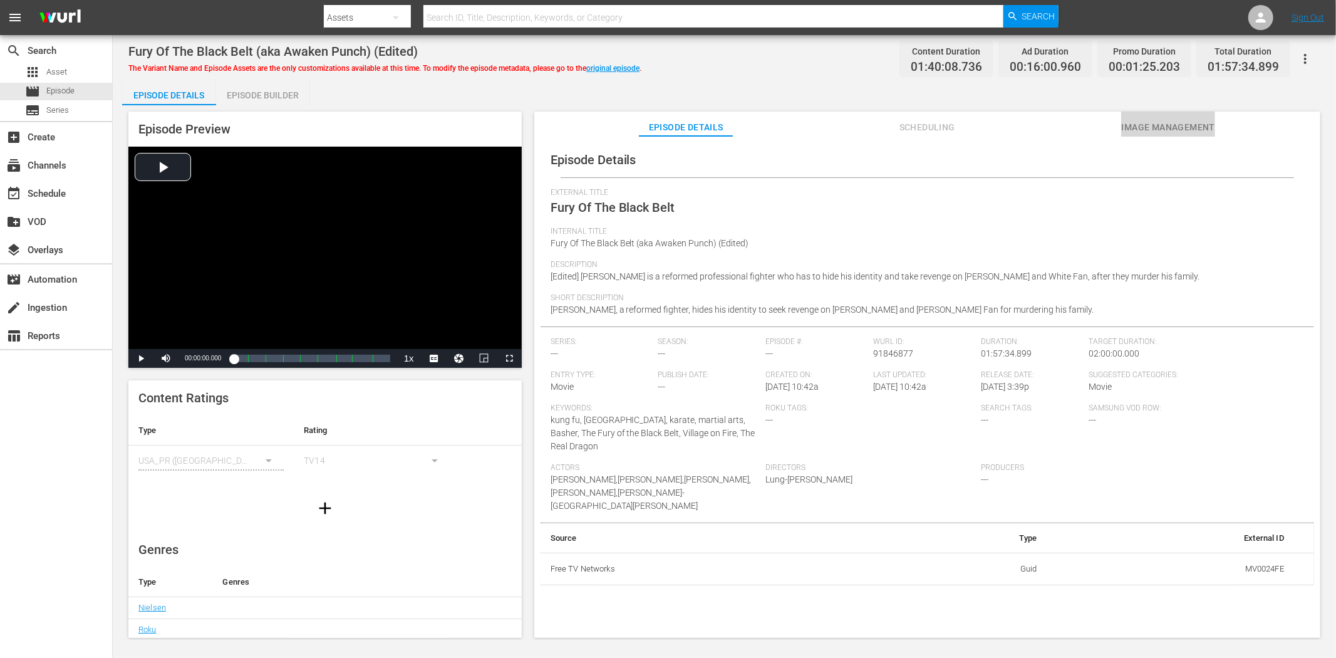
click at [1202, 128] on span "Image Management" at bounding box center [1168, 128] width 94 height 16
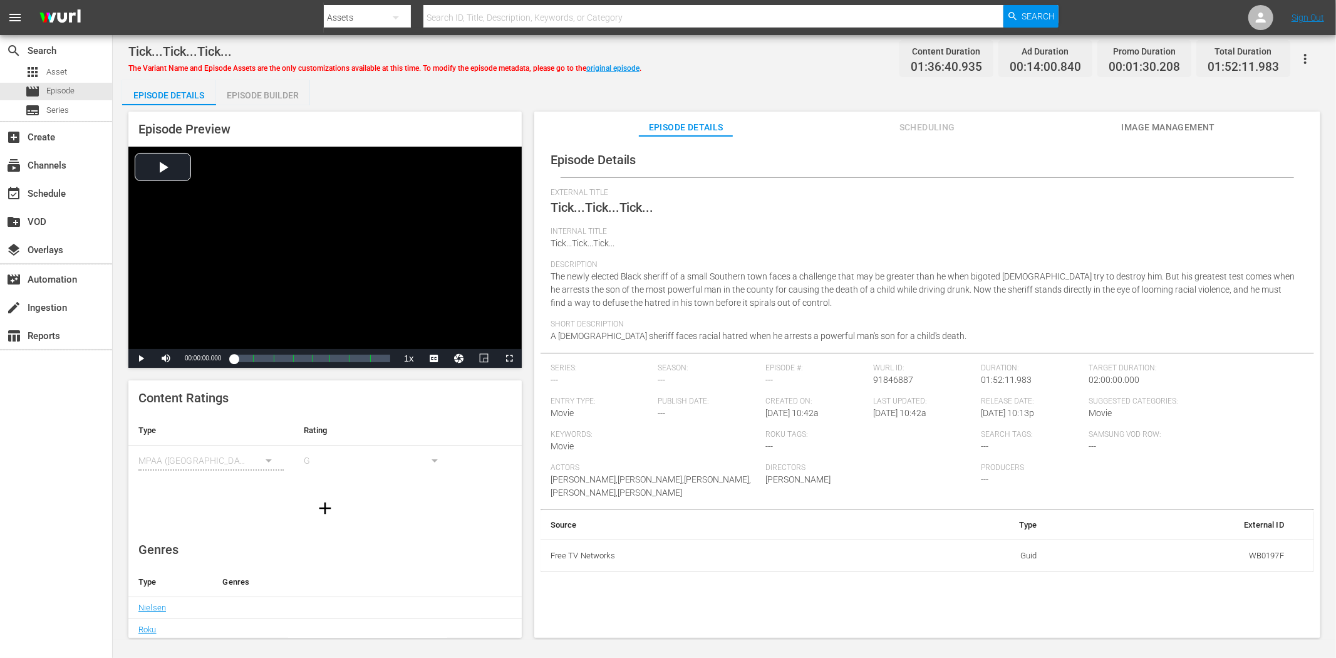
click at [1157, 111] on button "Image Management" at bounding box center [1168, 123] width 94 height 25
click at [1170, 128] on span "Image Management" at bounding box center [1168, 128] width 94 height 16
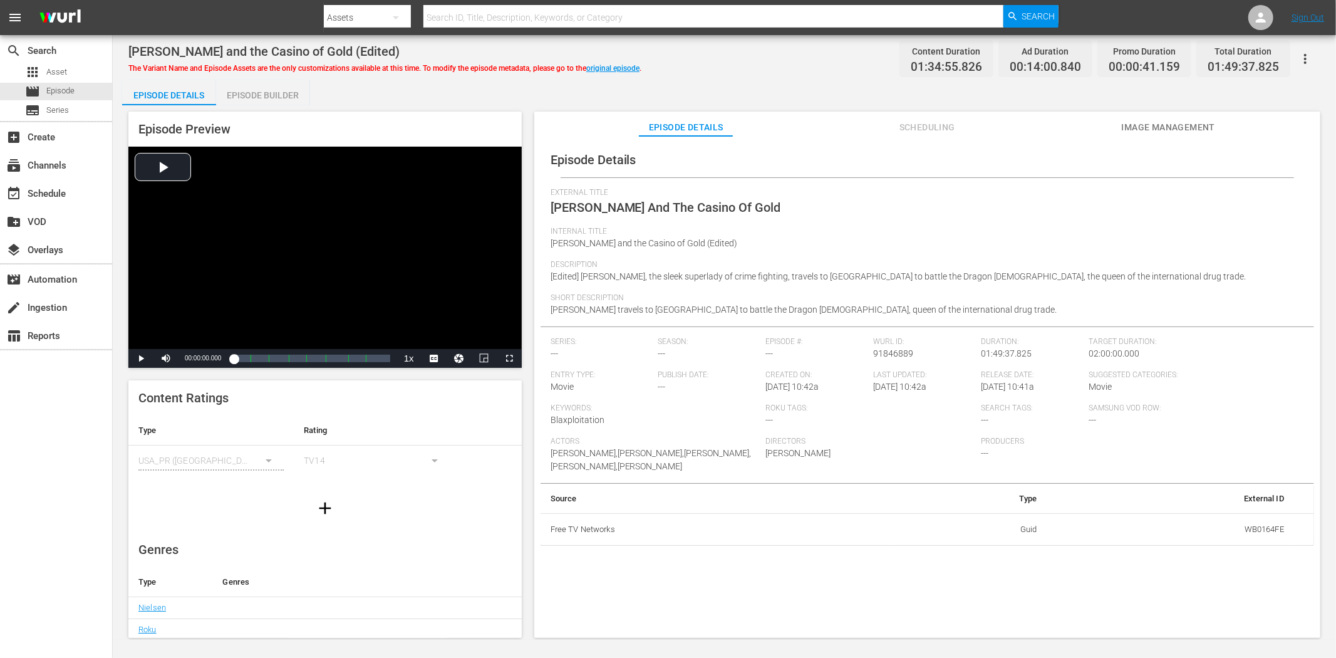
click at [1202, 120] on span "Image Management" at bounding box center [1168, 128] width 94 height 16
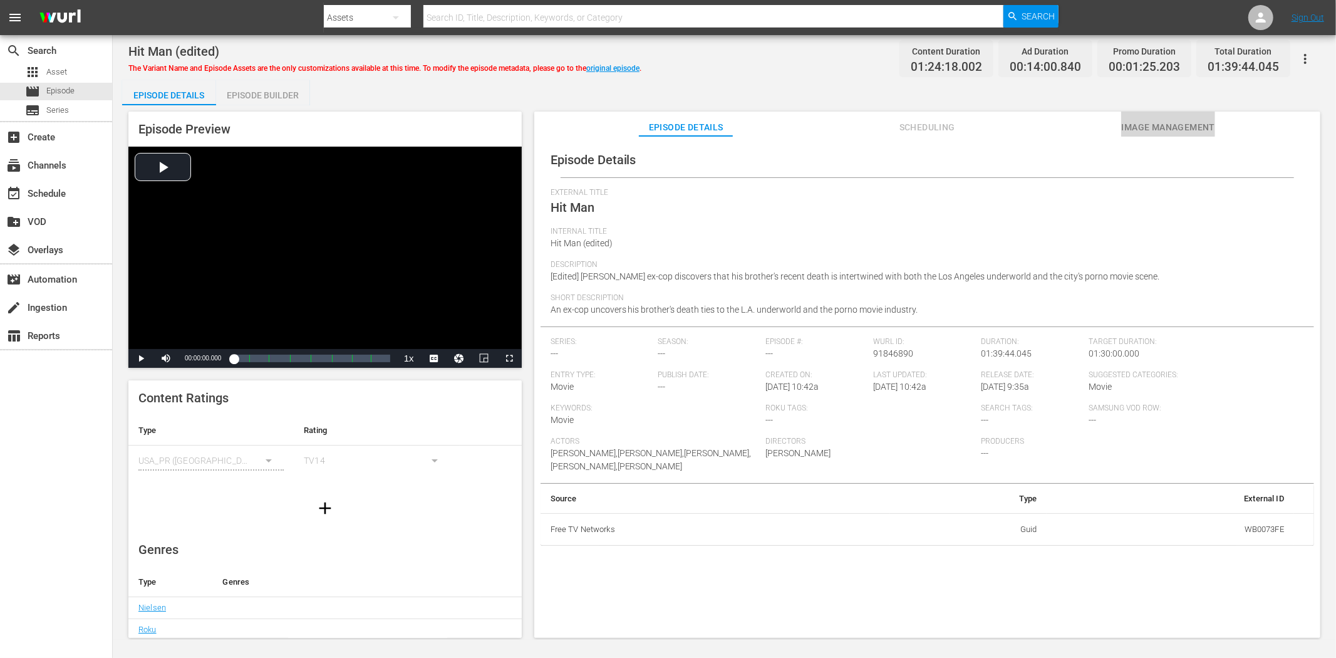
click at [1181, 127] on span "Image Management" at bounding box center [1168, 128] width 94 height 16
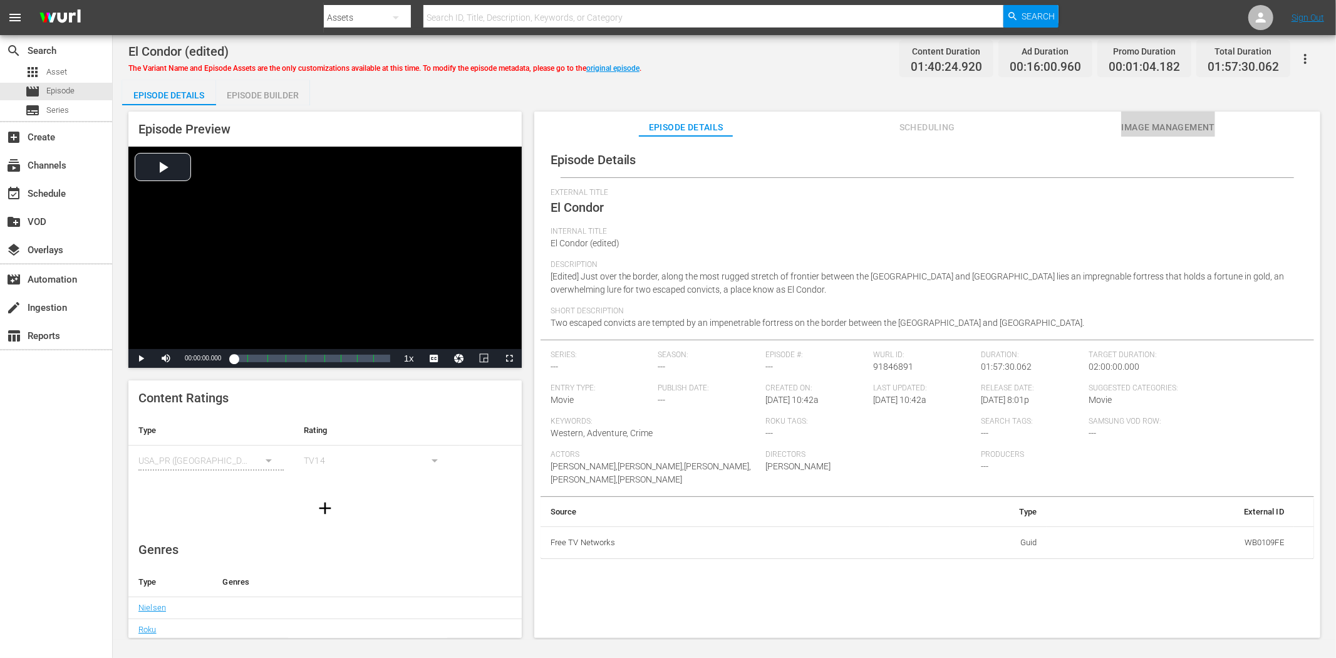
click at [1150, 123] on span "Image Management" at bounding box center [1168, 128] width 94 height 16
click at [1138, 124] on span "Image Management" at bounding box center [1168, 128] width 94 height 16
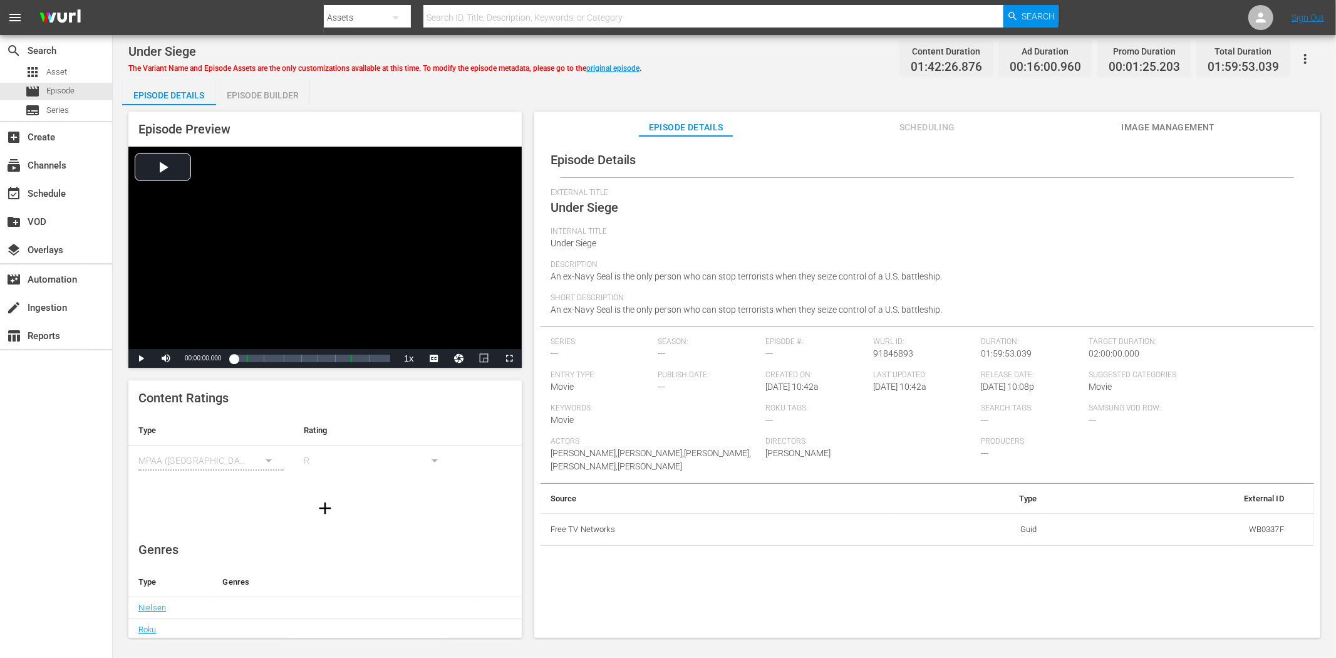
click at [1129, 120] on span "Image Management" at bounding box center [1168, 128] width 94 height 16
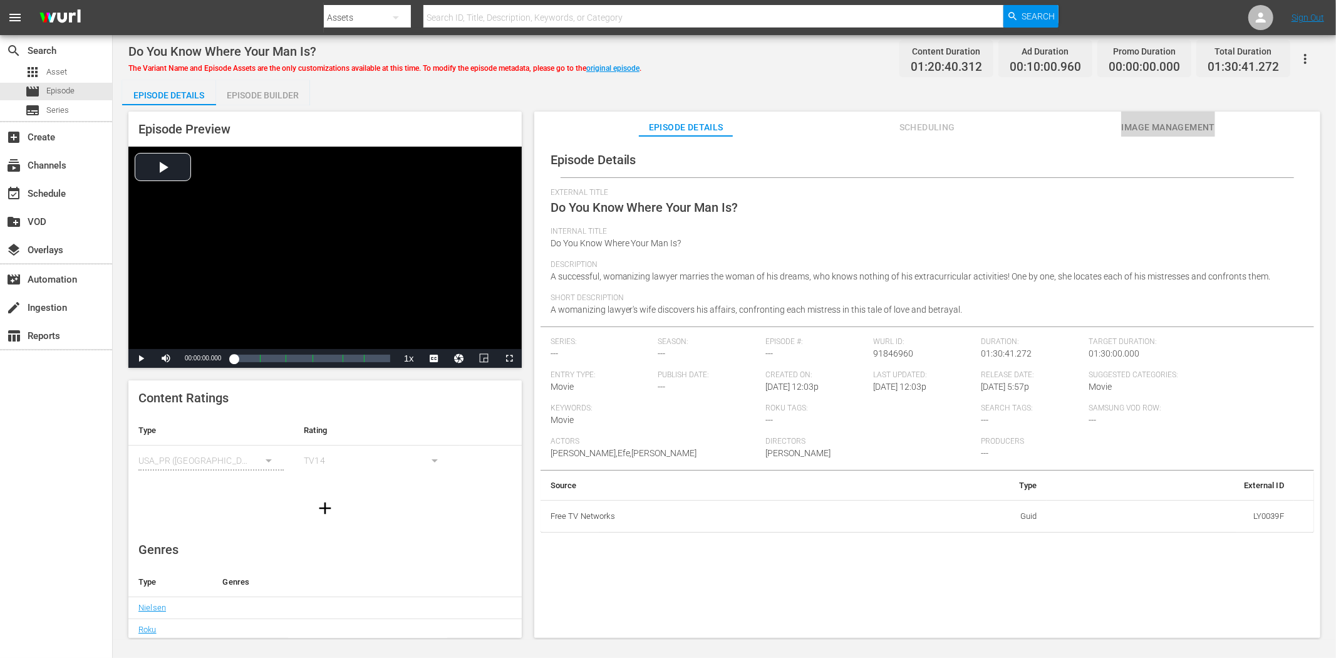
click at [1166, 118] on button "Image Management" at bounding box center [1168, 123] width 94 height 25
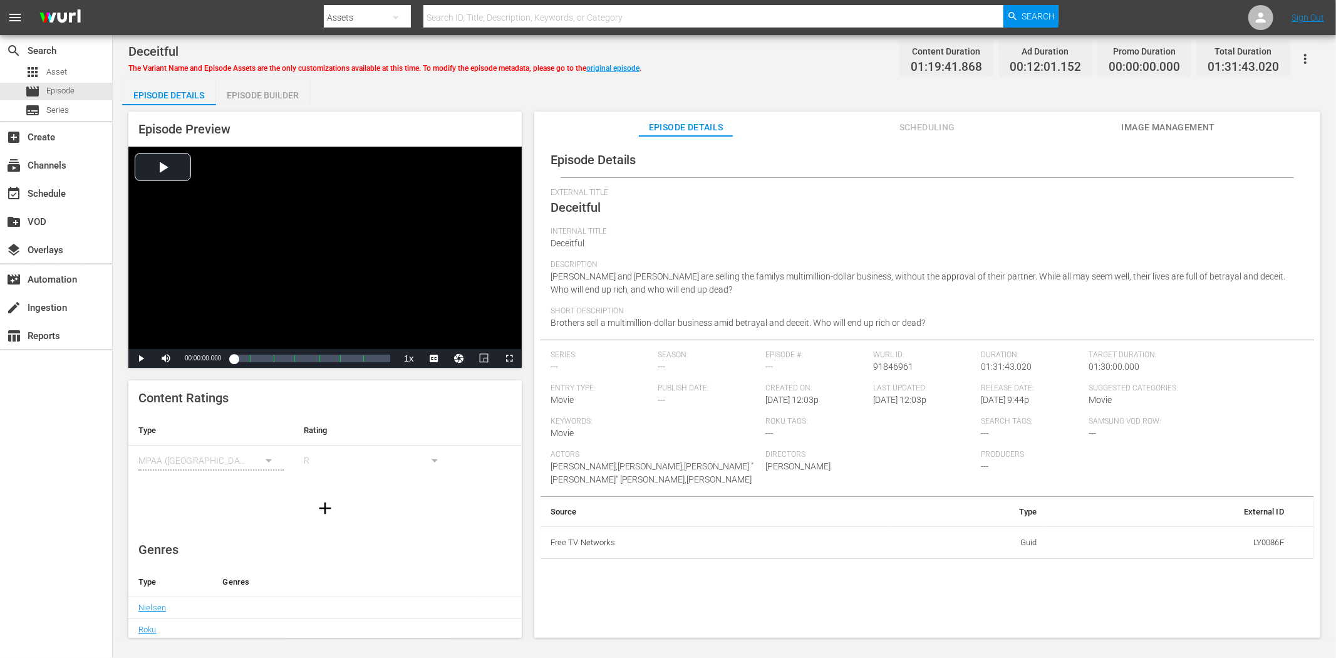
click at [1202, 129] on span "Image Management" at bounding box center [1168, 128] width 94 height 16
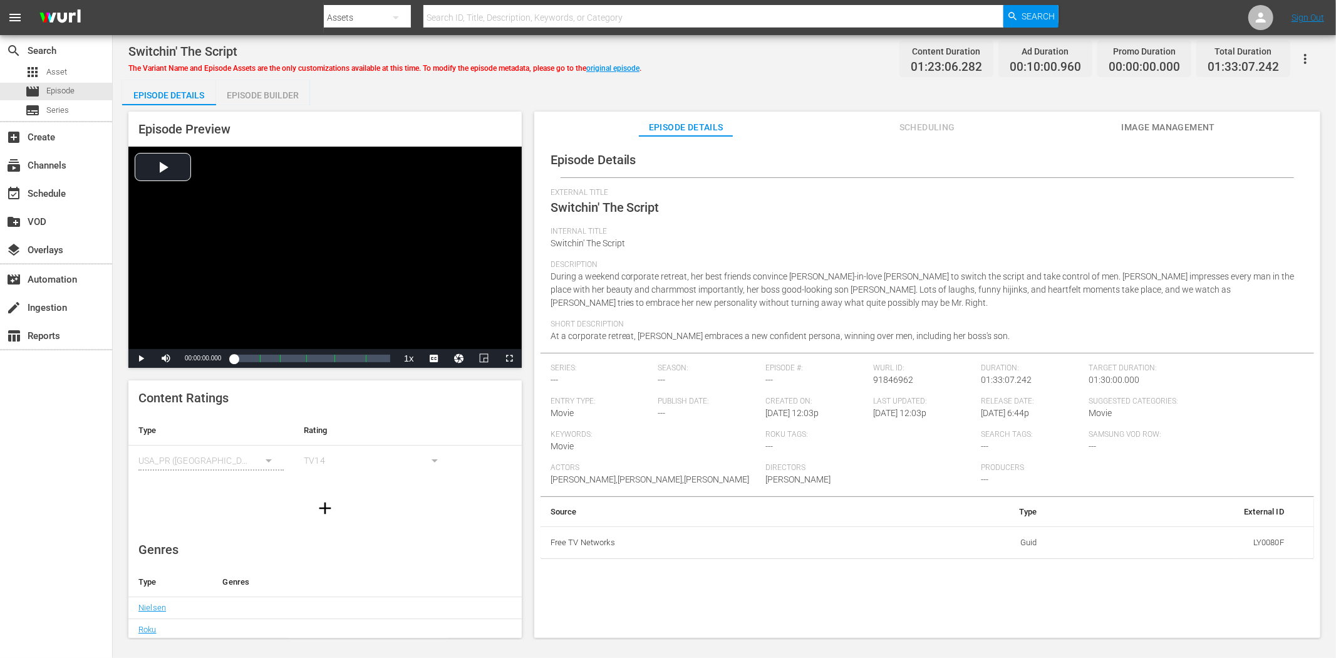
click at [1192, 132] on span "Image Management" at bounding box center [1168, 128] width 94 height 16
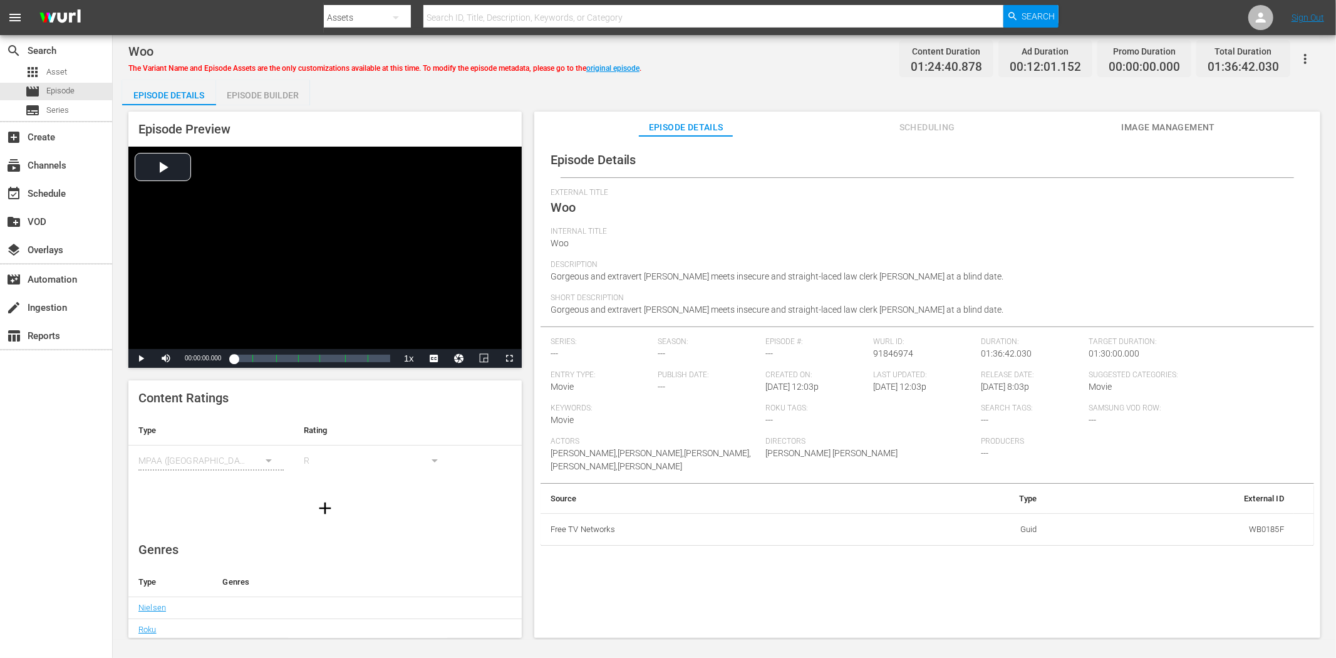
click at [1176, 123] on span "Image Management" at bounding box center [1168, 128] width 94 height 16
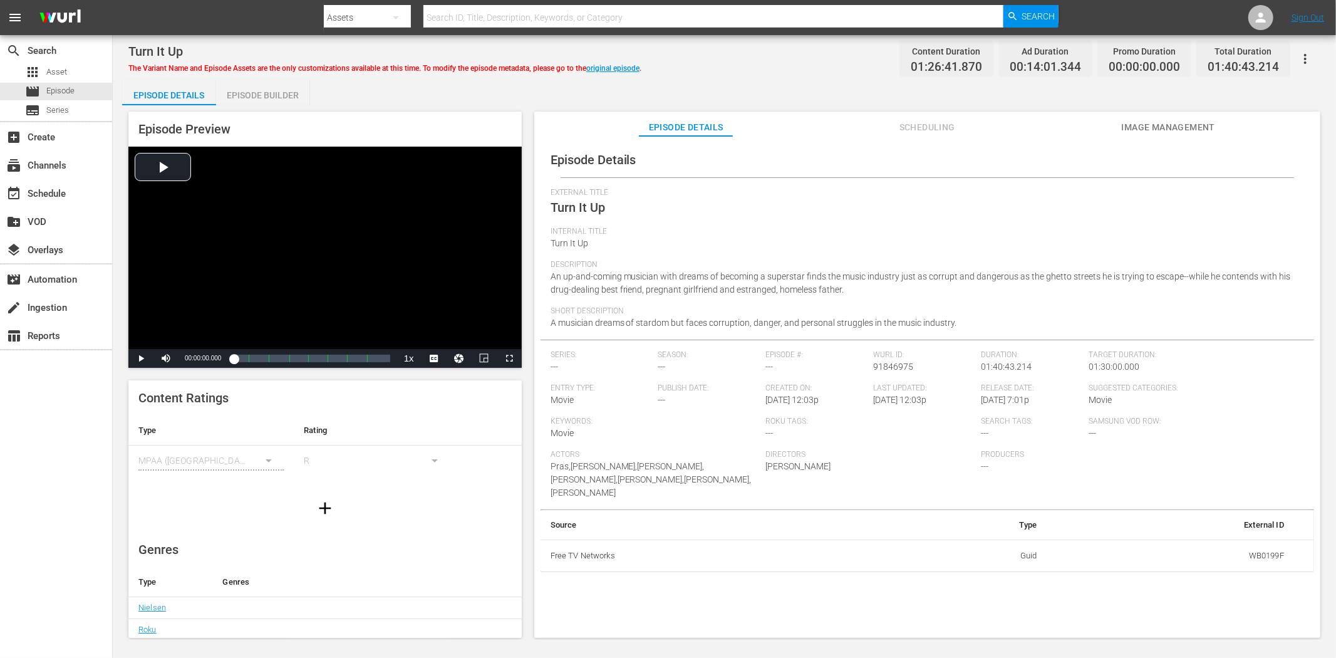
click at [1146, 130] on span "Image Management" at bounding box center [1168, 128] width 94 height 16
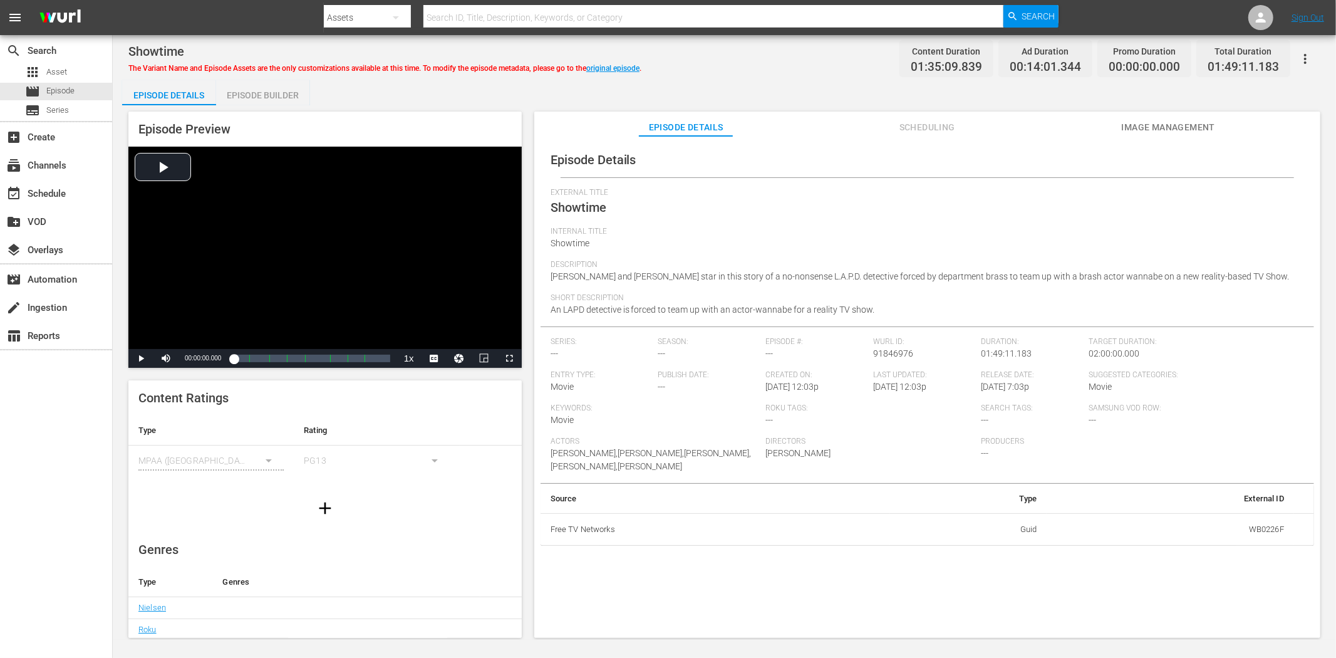
click at [1194, 128] on span "Image Management" at bounding box center [1168, 128] width 94 height 16
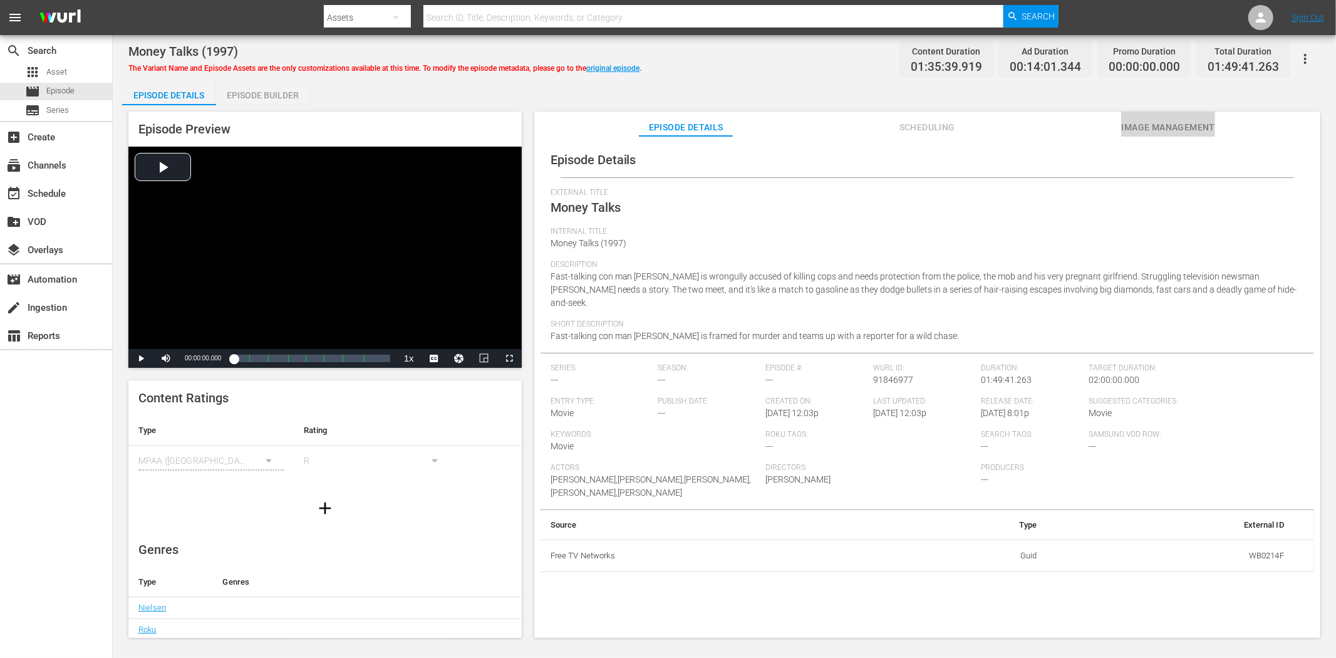
click at [1202, 128] on span "Image Management" at bounding box center [1168, 128] width 94 height 16
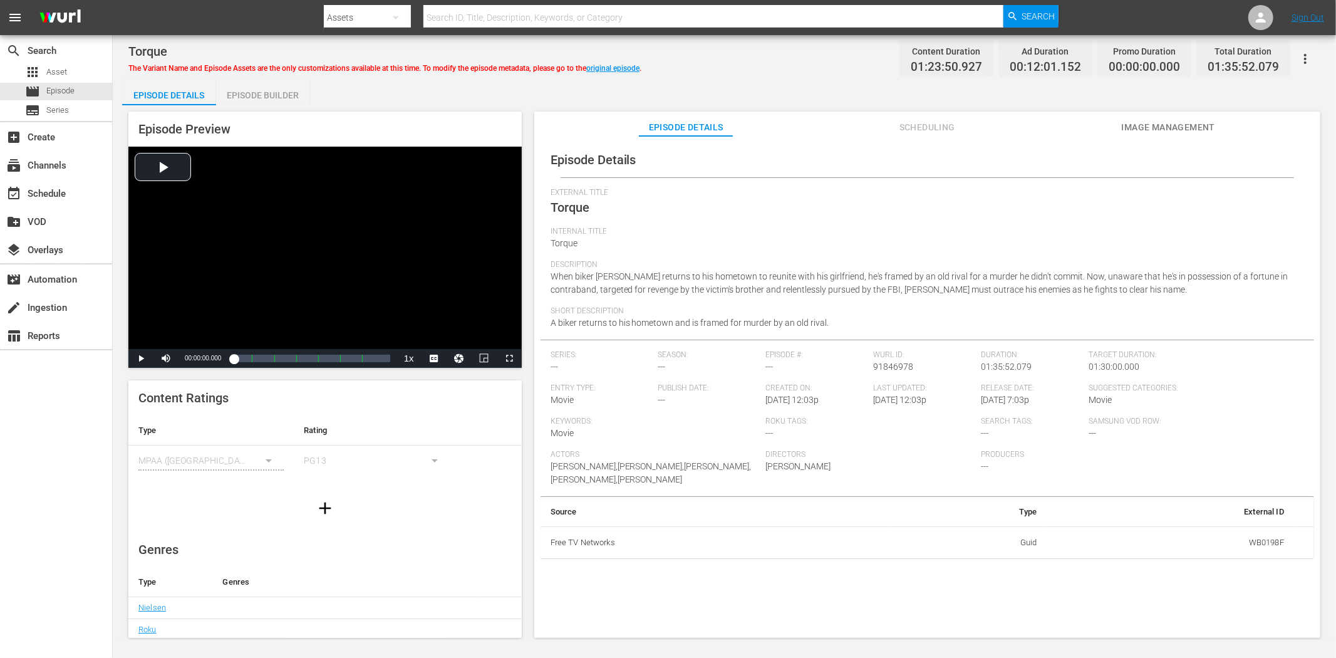
click at [1153, 126] on span "Image Management" at bounding box center [1168, 128] width 94 height 16
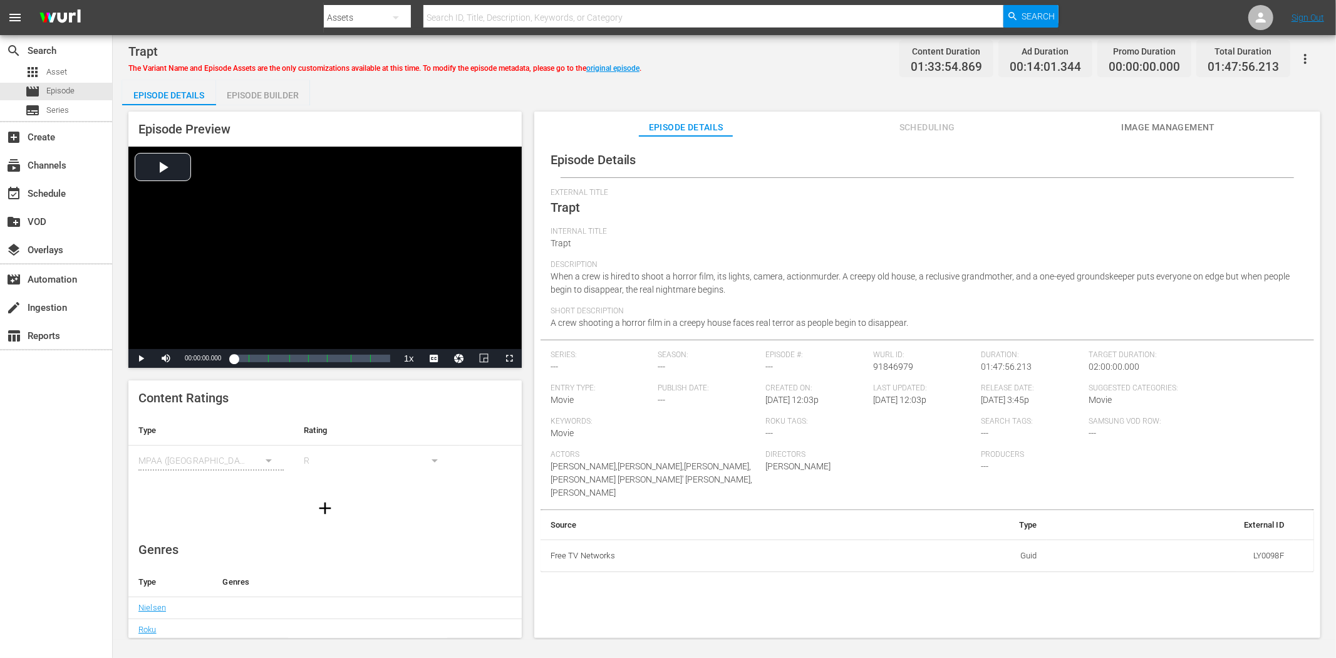
click at [1151, 120] on span "Image Management" at bounding box center [1168, 128] width 94 height 16
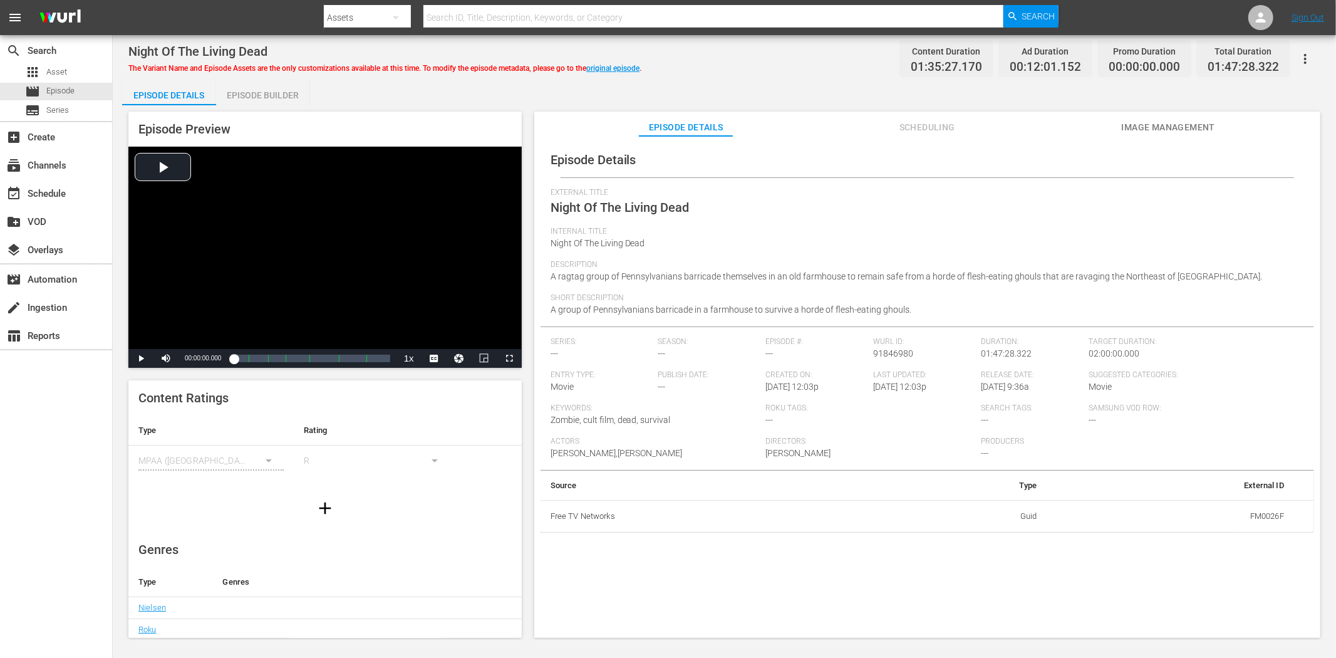
click at [1192, 127] on span "Image Management" at bounding box center [1168, 128] width 94 height 16
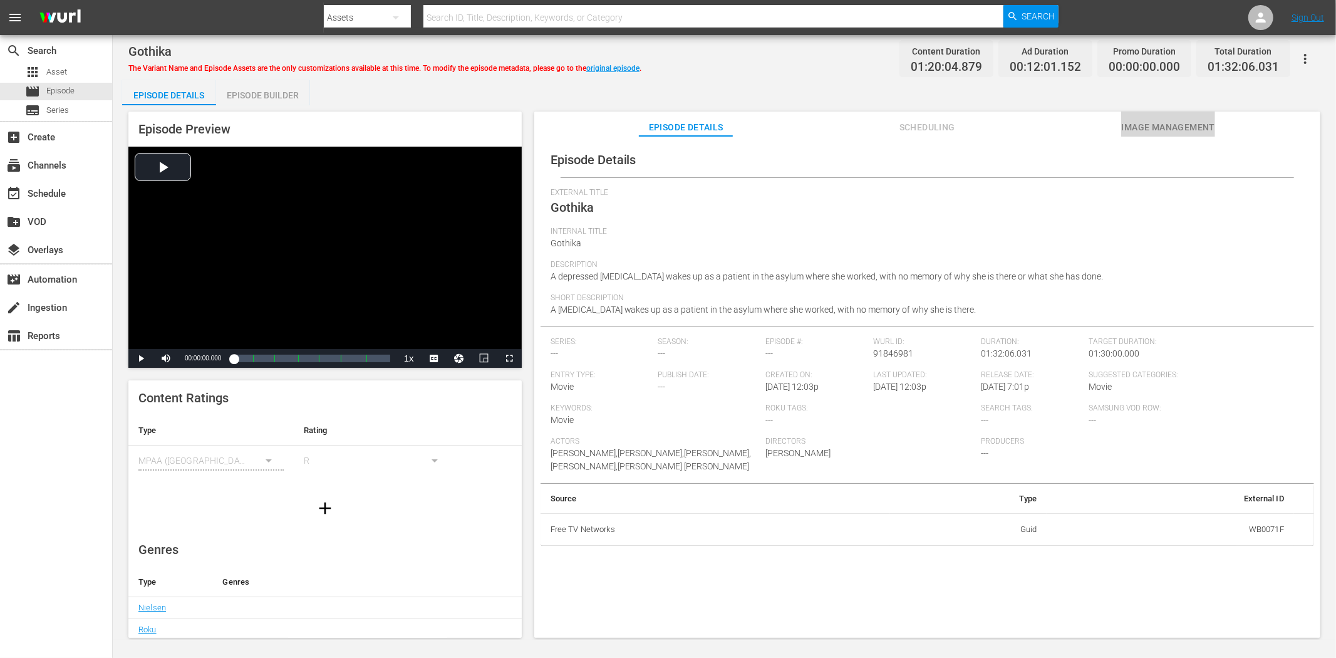
click at [1174, 128] on span "Image Management" at bounding box center [1168, 128] width 94 height 16
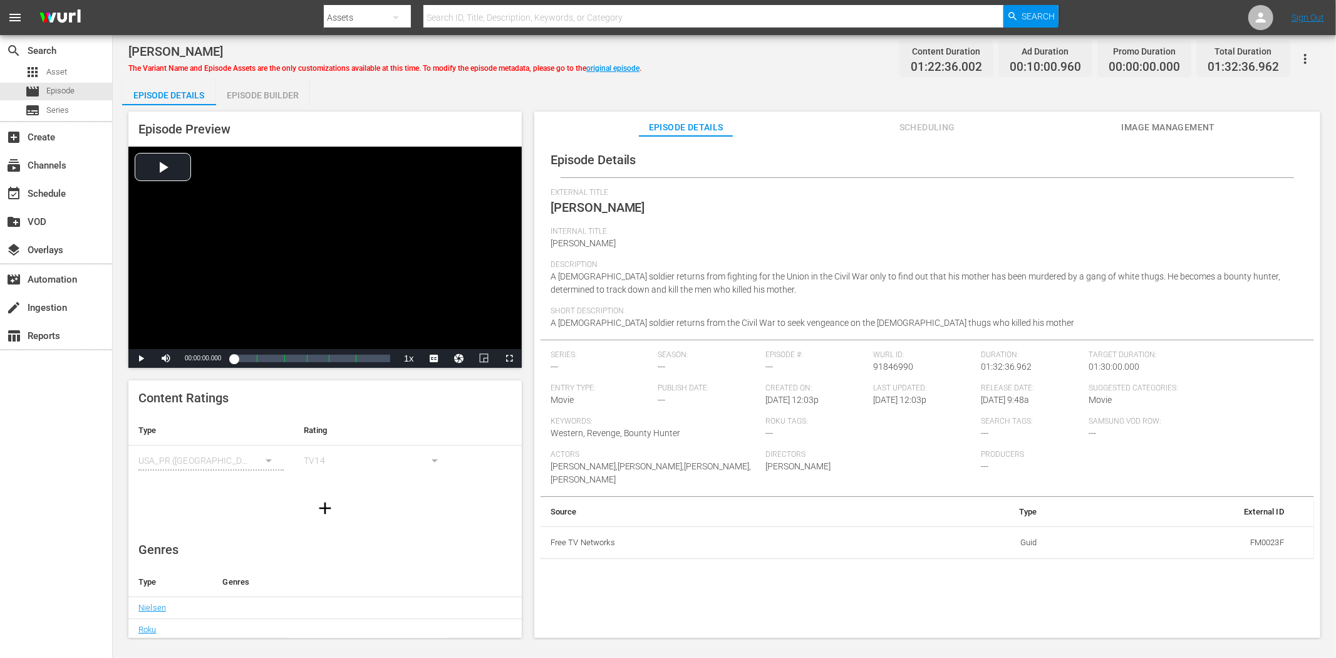
click at [1142, 120] on span "Image Management" at bounding box center [1168, 128] width 94 height 16
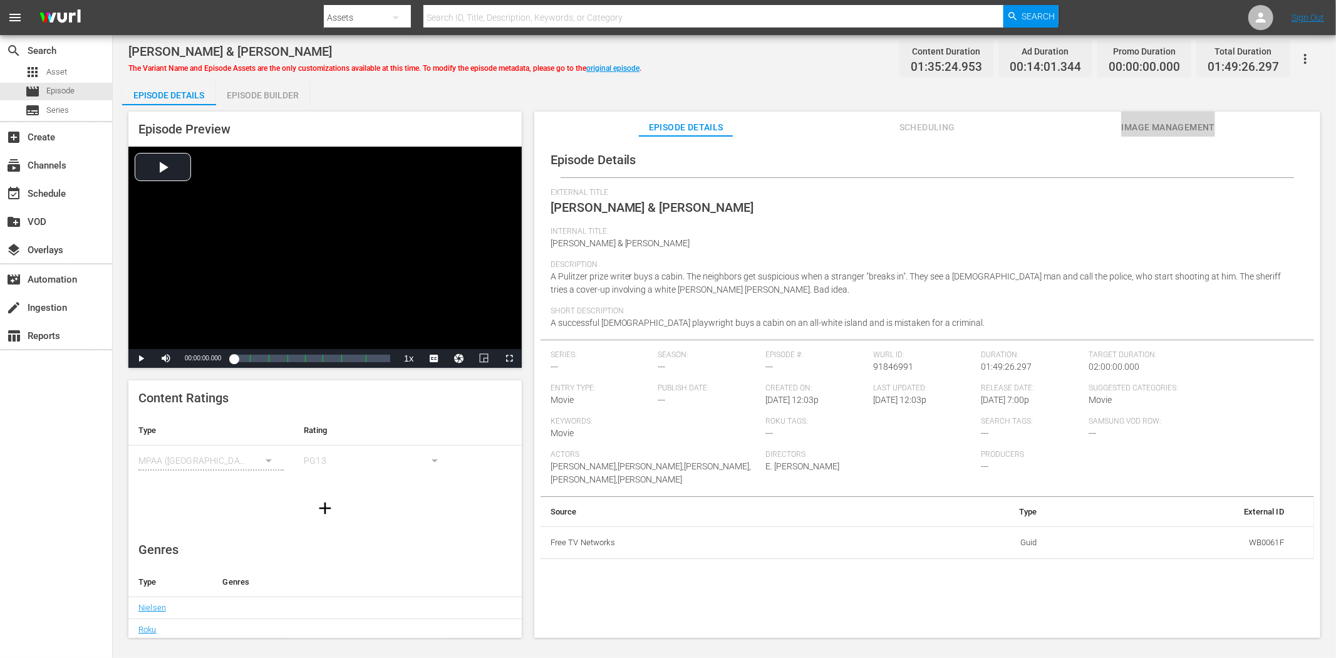
click at [1150, 123] on span "Image Management" at bounding box center [1168, 128] width 94 height 16
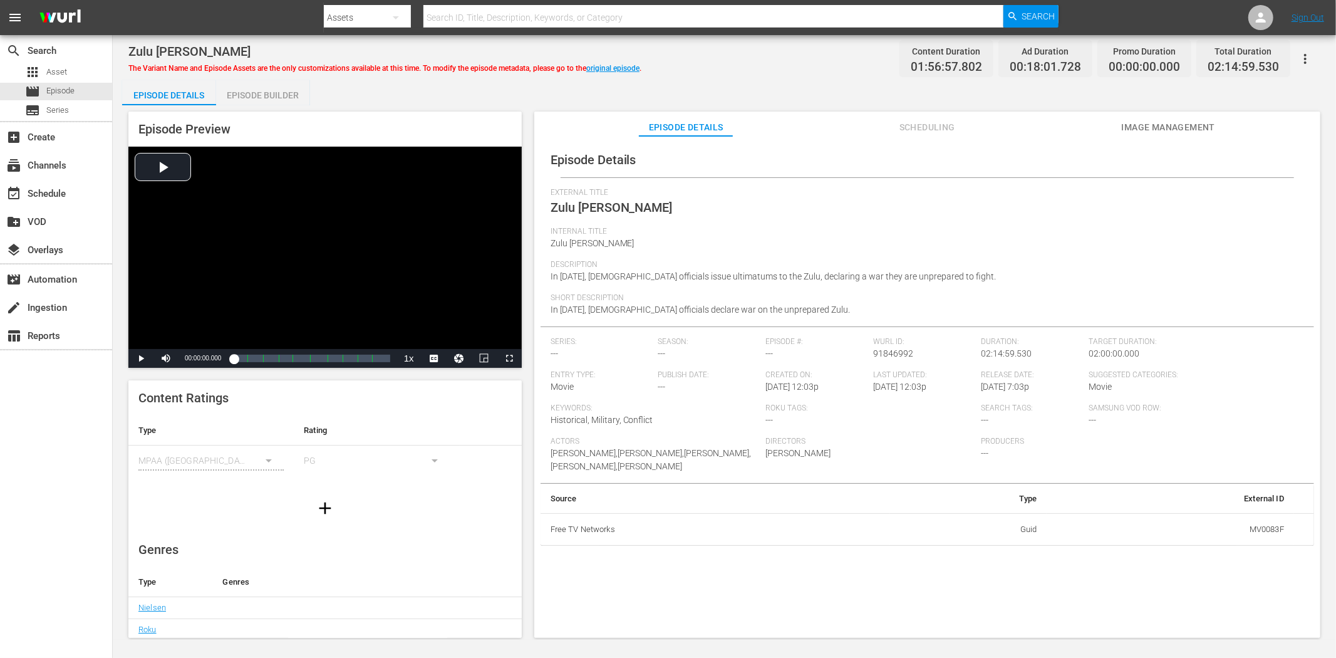
click at [1167, 123] on span "Image Management" at bounding box center [1168, 128] width 94 height 16
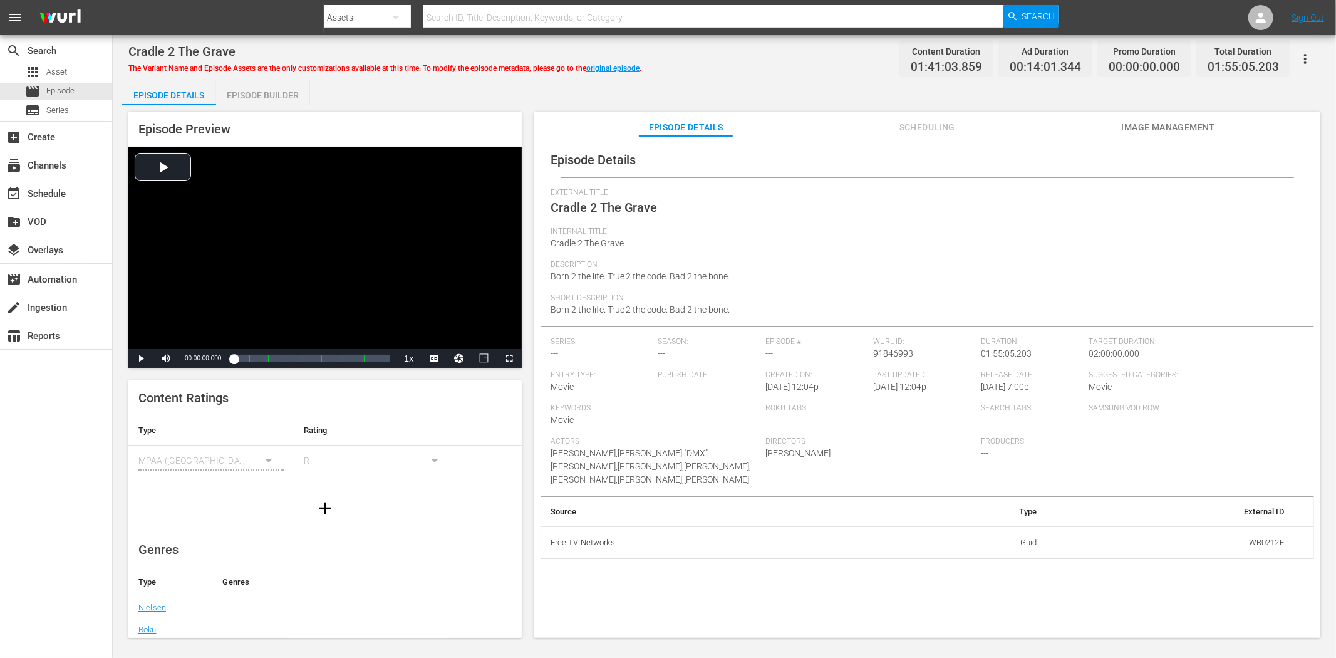
click at [1187, 128] on span "Image Management" at bounding box center [1168, 128] width 94 height 16
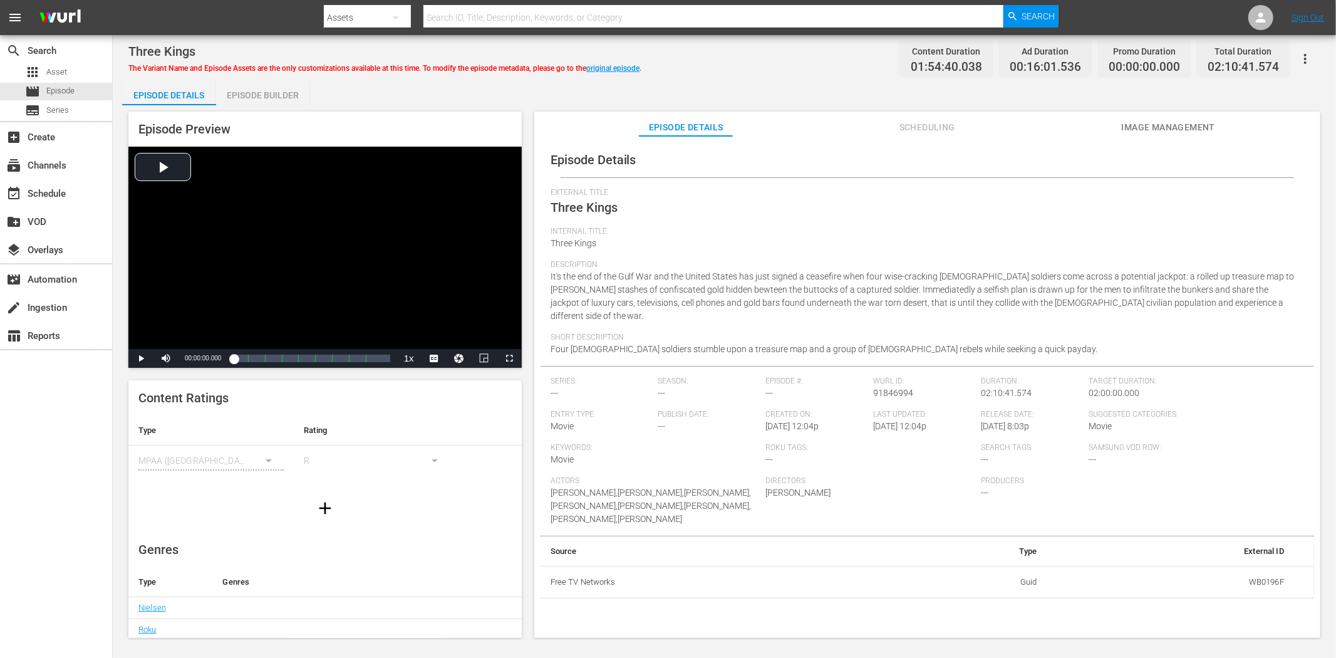
click at [1180, 125] on span "Image Management" at bounding box center [1168, 128] width 94 height 16
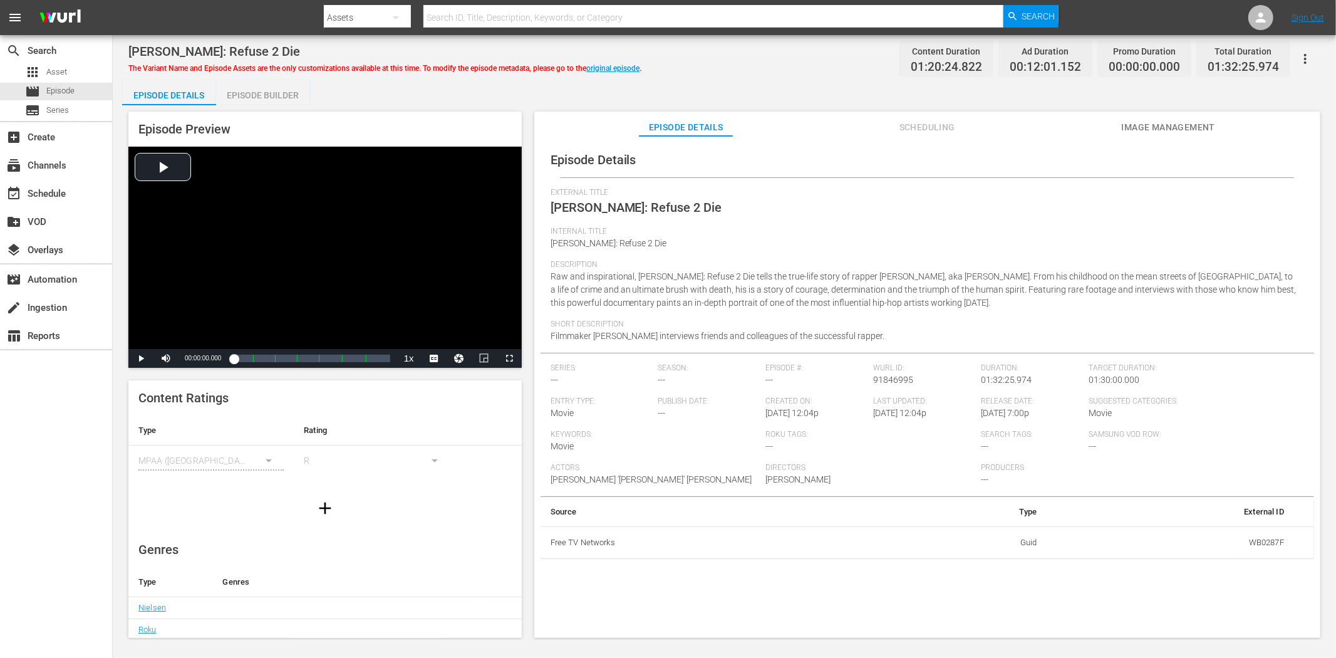
click at [1152, 123] on span "Image Management" at bounding box center [1168, 128] width 94 height 16
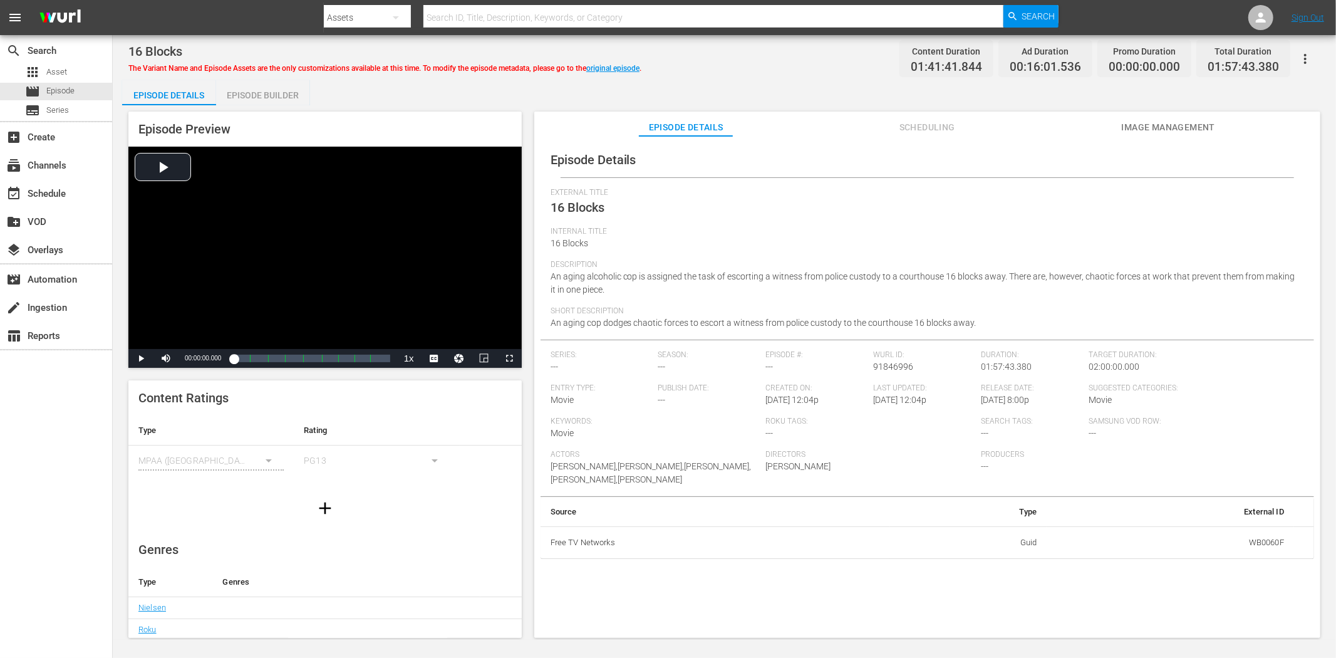
click at [1150, 124] on span "Image Management" at bounding box center [1168, 128] width 94 height 16
click at [1161, 128] on span "Image Management" at bounding box center [1168, 128] width 94 height 16
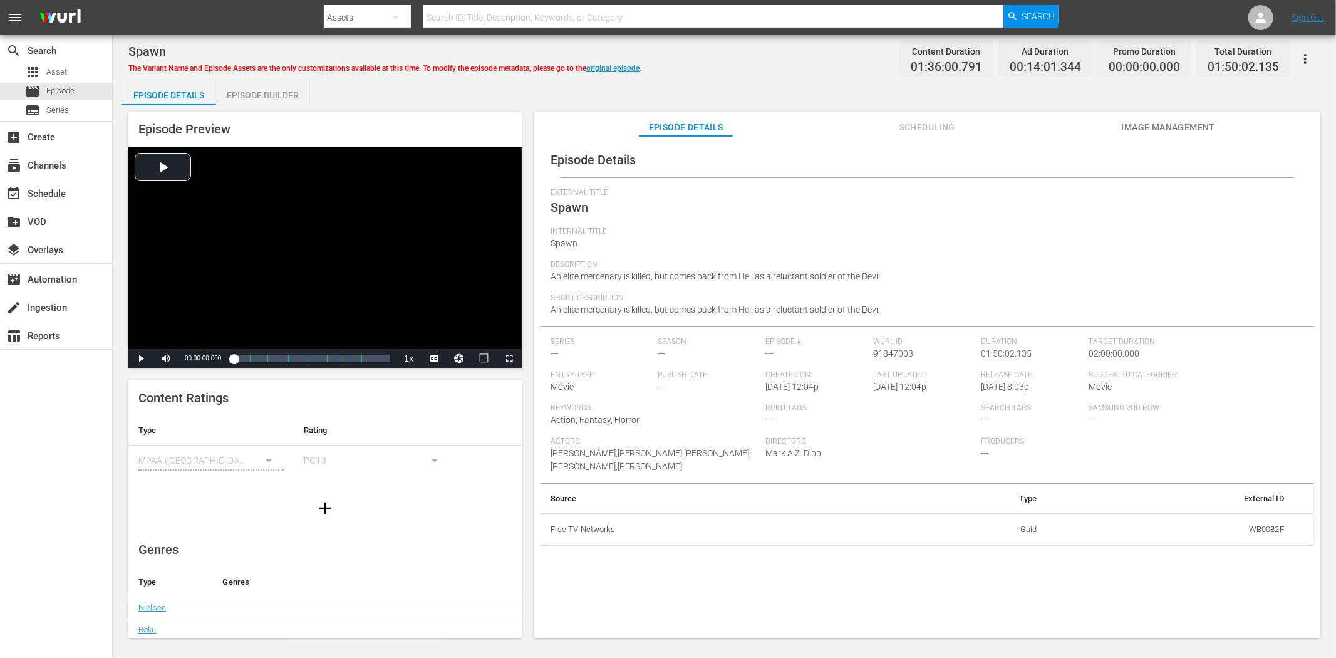
click at [1135, 121] on span "Image Management" at bounding box center [1168, 128] width 94 height 16
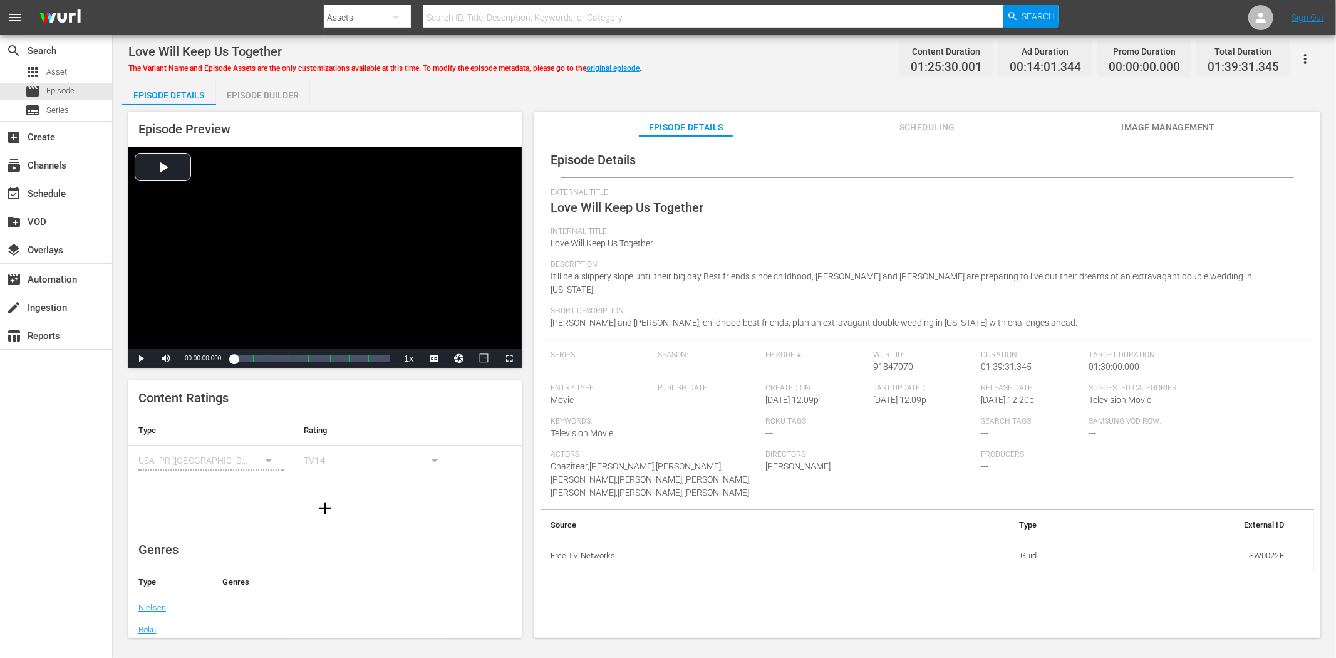
click at [1137, 121] on span "Image Management" at bounding box center [1168, 128] width 94 height 16
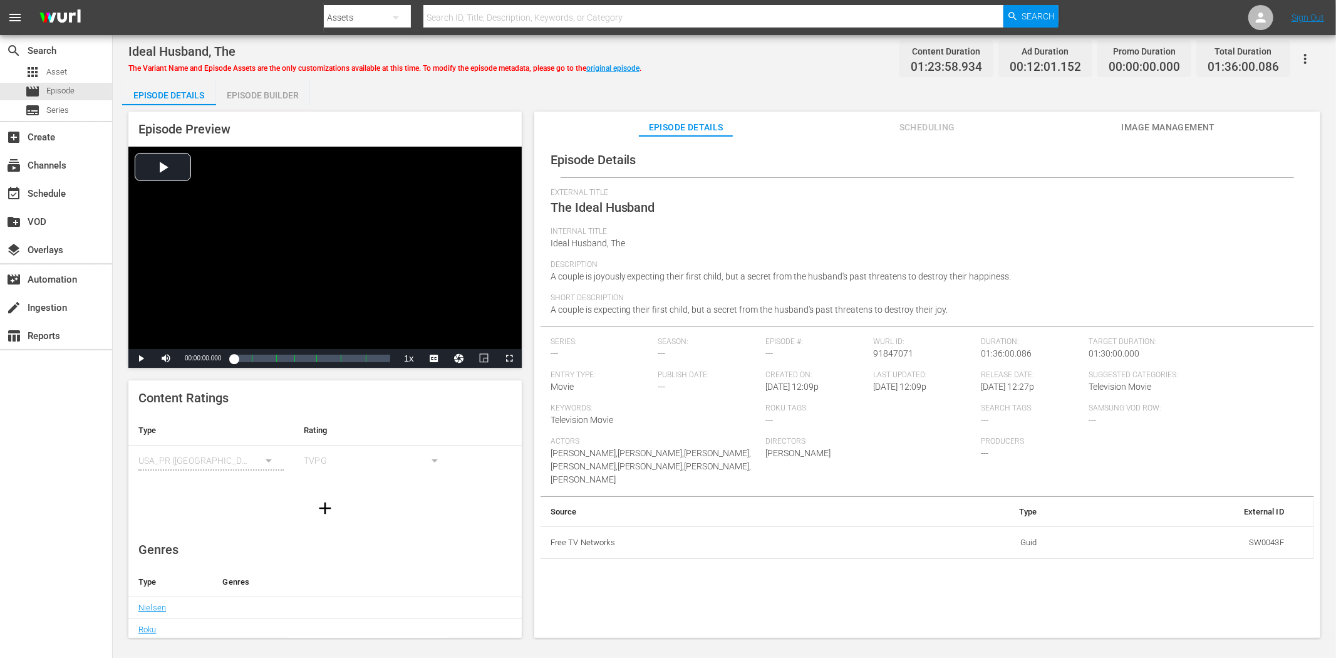
click at [1146, 126] on span "Image Management" at bounding box center [1168, 128] width 94 height 16
click at [1149, 125] on span "Image Management" at bounding box center [1168, 128] width 94 height 16
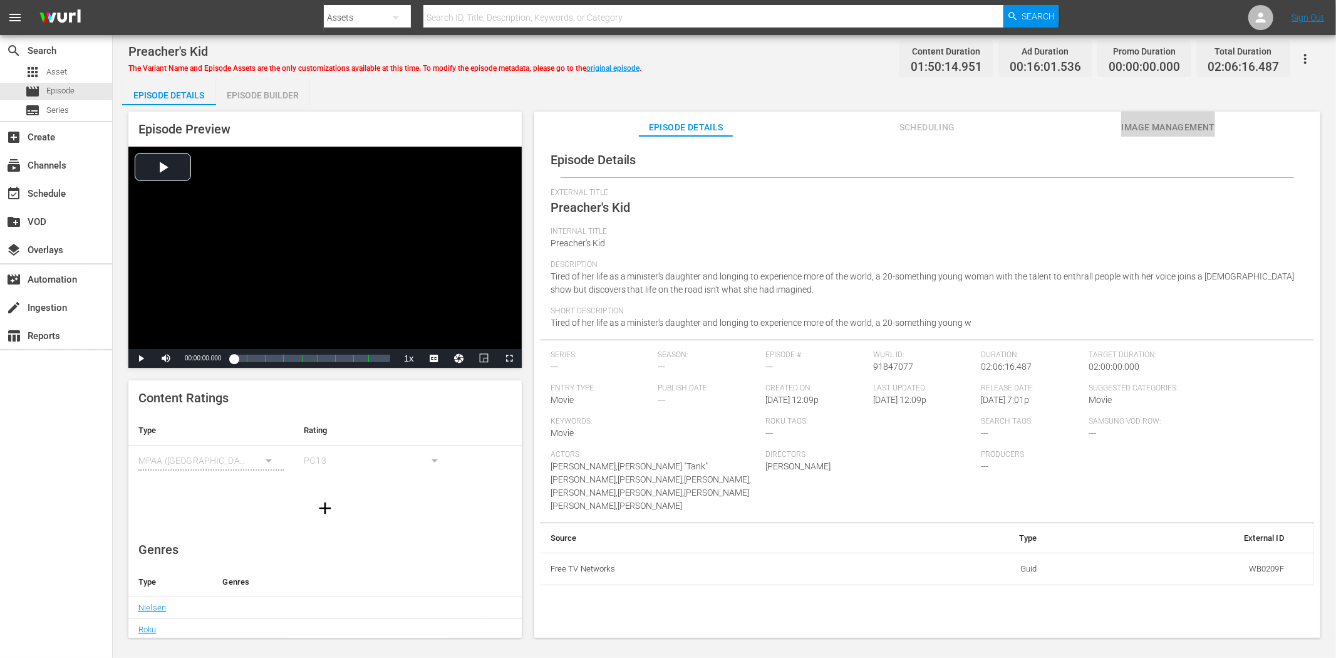
click at [1194, 134] on span "Image Management" at bounding box center [1168, 128] width 94 height 16
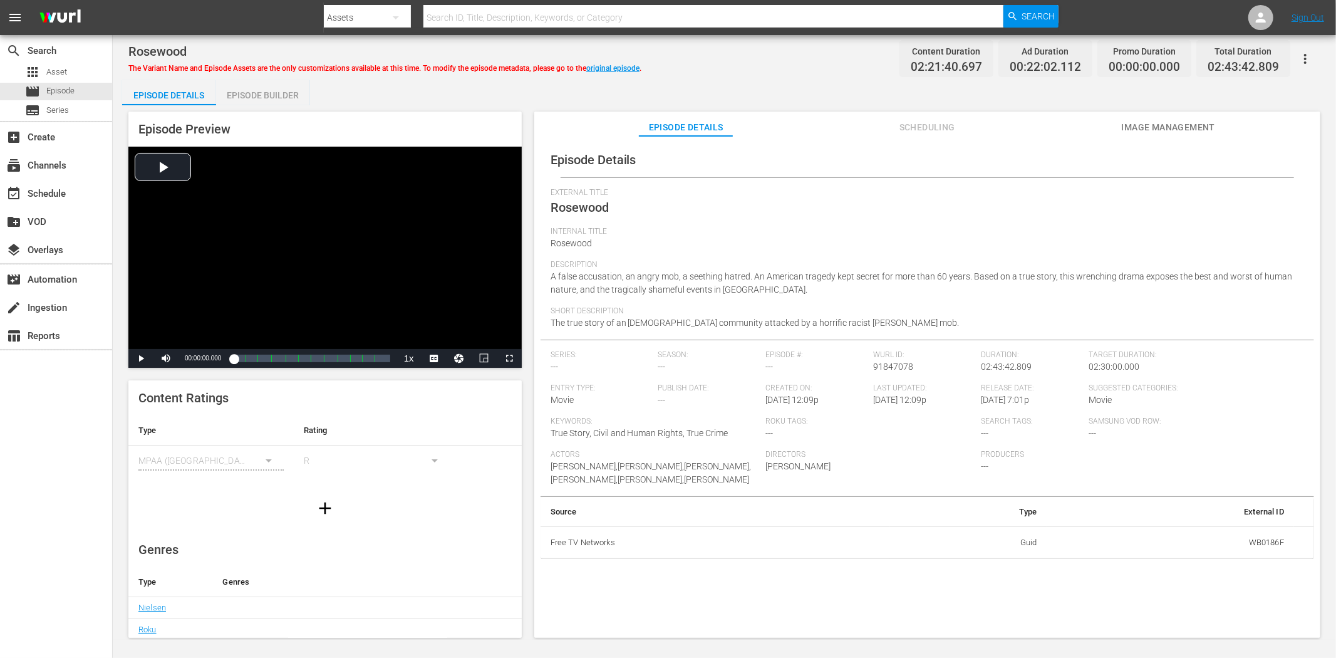
click at [1155, 121] on span "Image Management" at bounding box center [1168, 128] width 94 height 16
click at [1202, 117] on button "Image Management" at bounding box center [1168, 123] width 94 height 25
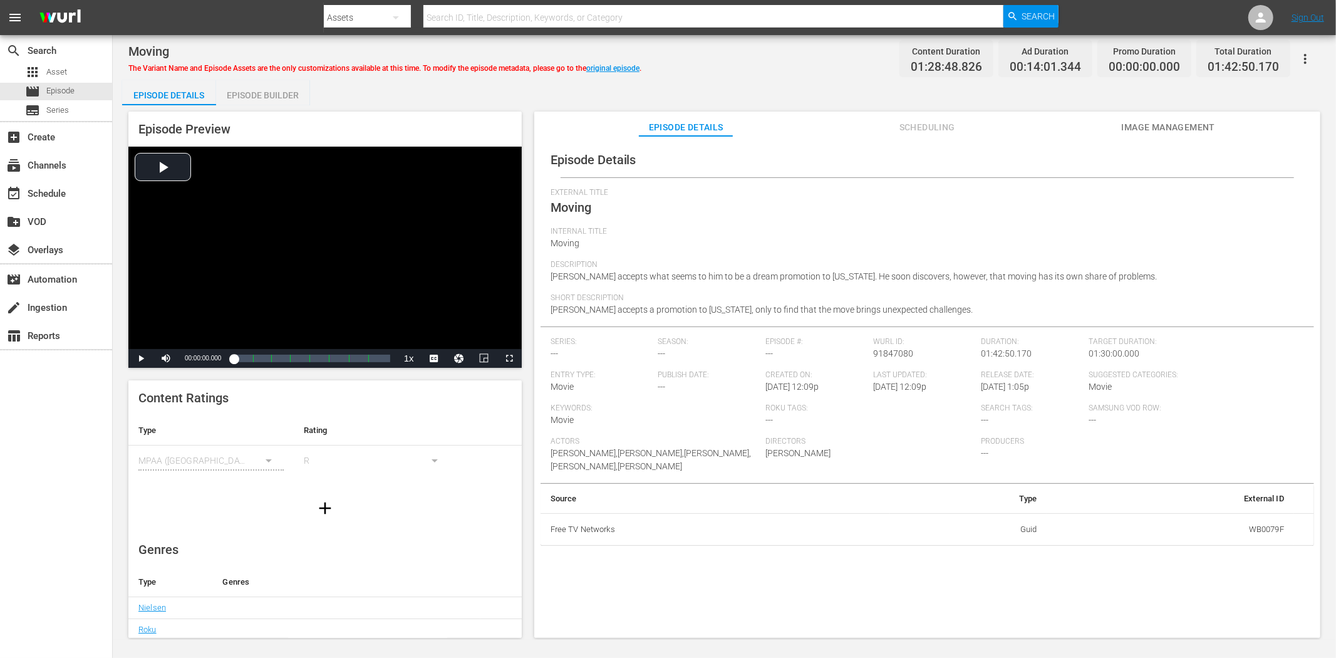
click at [1168, 123] on span "Image Management" at bounding box center [1168, 128] width 94 height 16
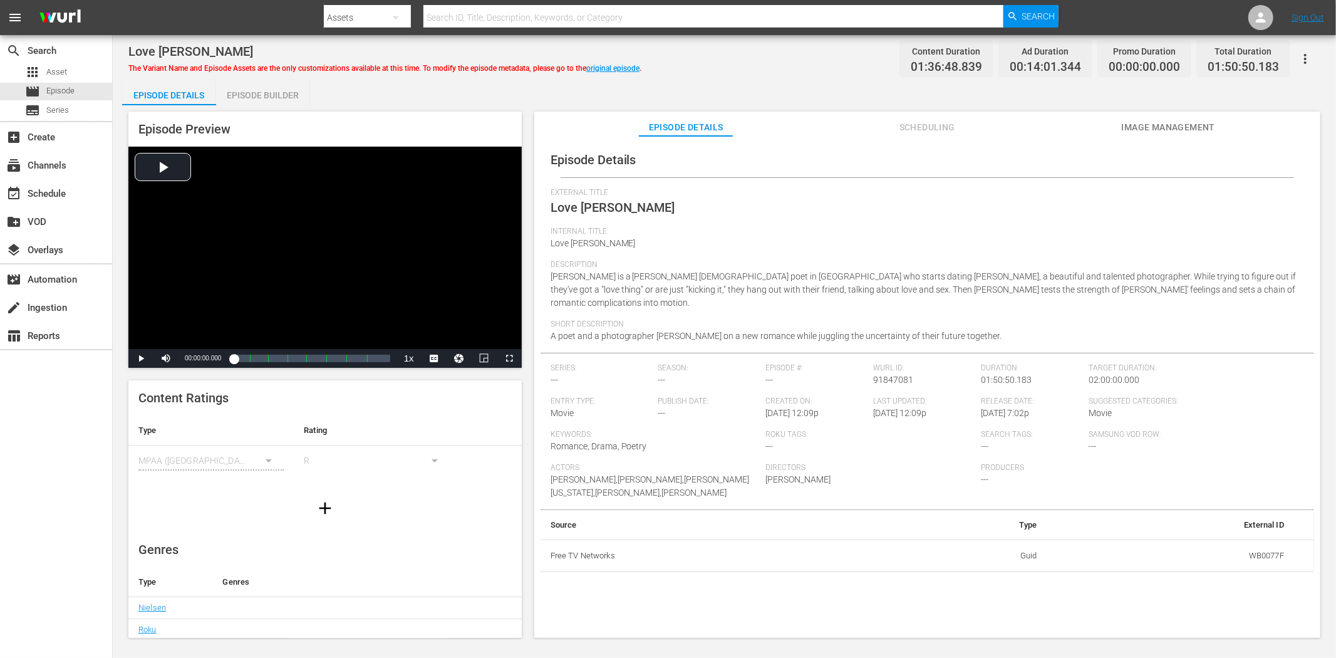
click at [1197, 128] on span "Image Management" at bounding box center [1168, 128] width 94 height 16
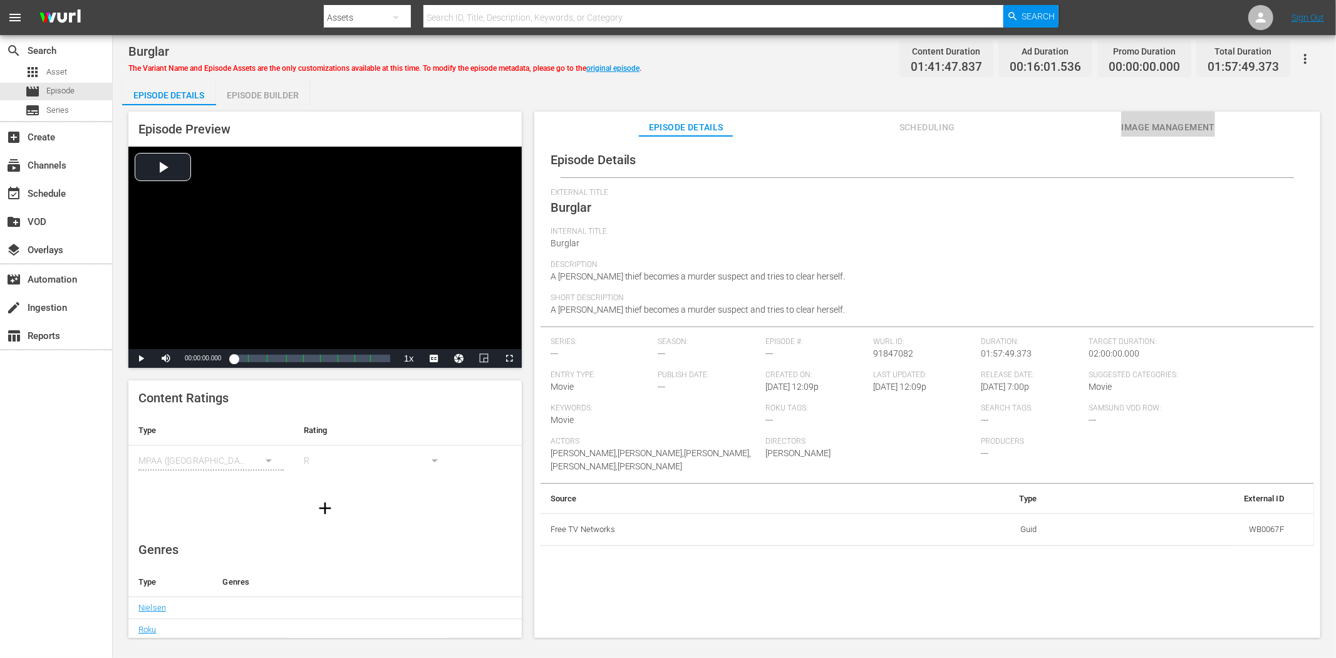
click at [1125, 121] on span "Image Management" at bounding box center [1168, 128] width 94 height 16
click at [1190, 128] on span "Image Management" at bounding box center [1168, 128] width 94 height 16
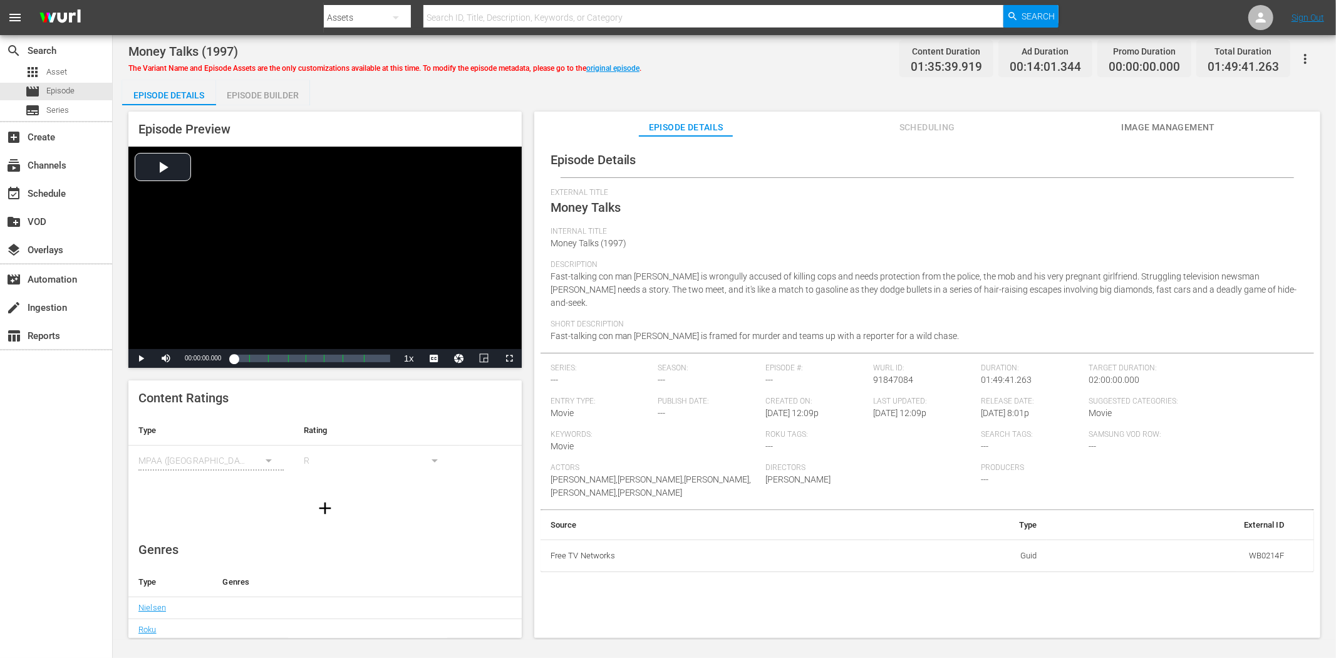
click at [1149, 120] on span "Image Management" at bounding box center [1168, 128] width 94 height 16
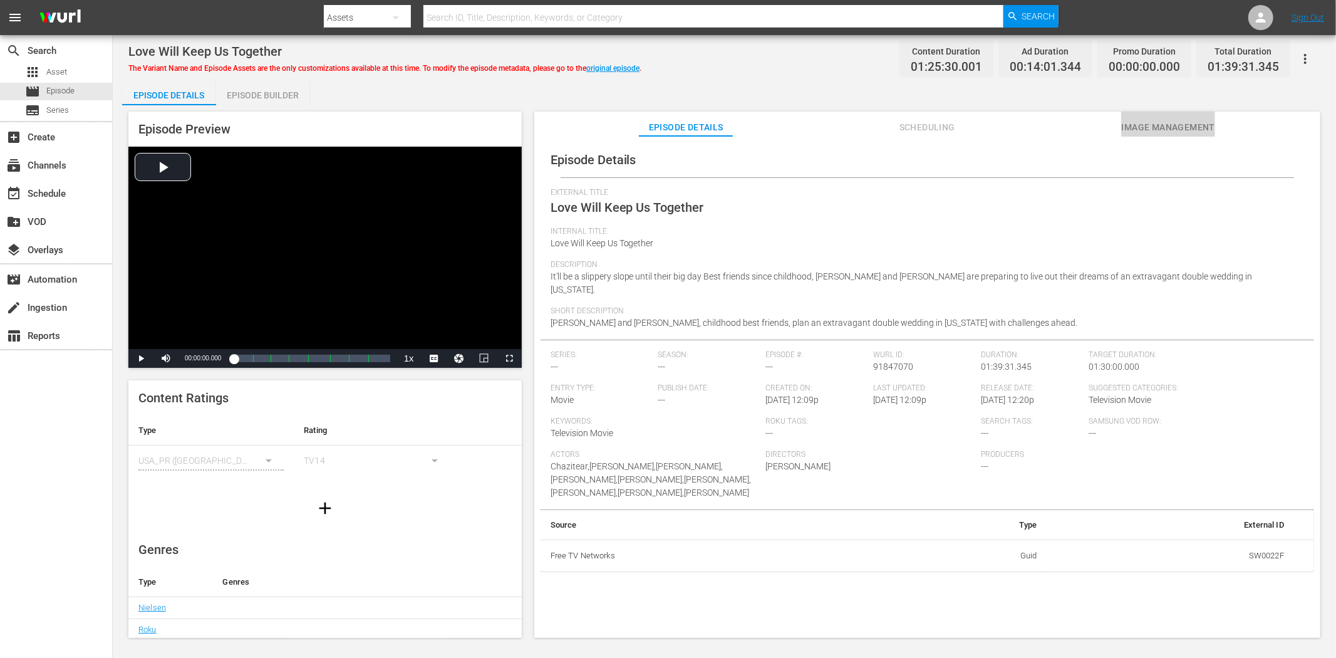
click at [1188, 124] on span "Image Management" at bounding box center [1168, 128] width 94 height 16
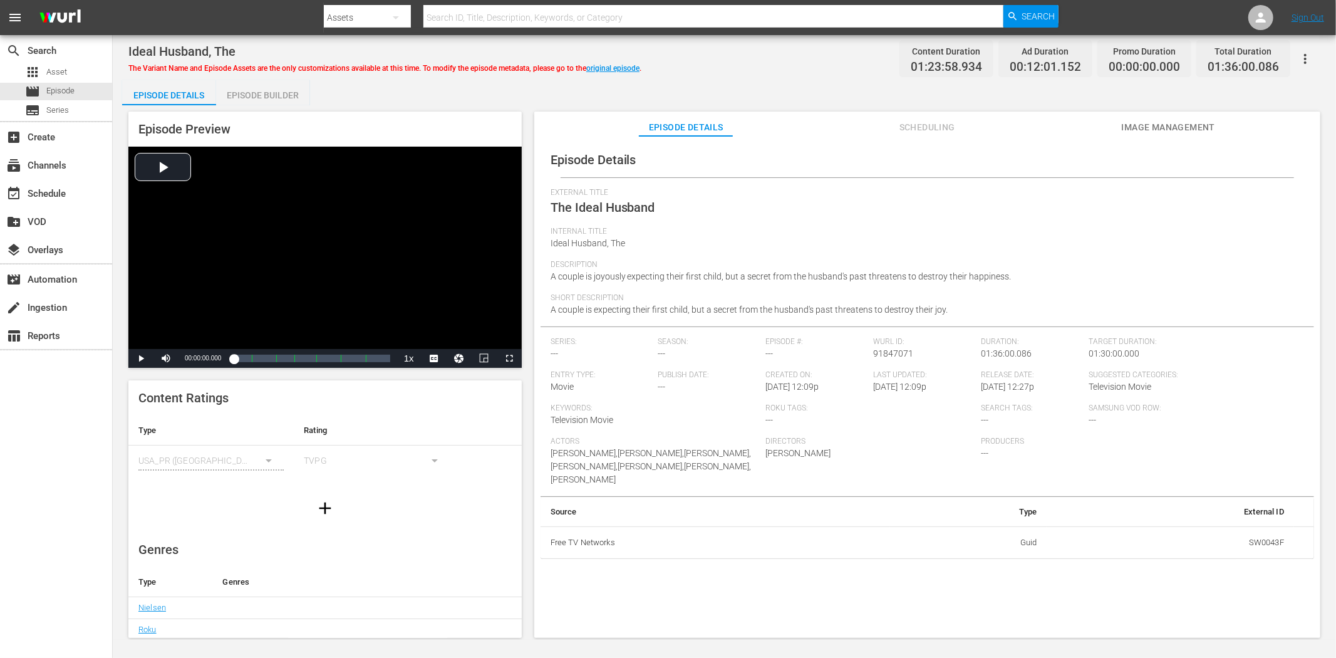
click at [1137, 126] on span "Image Management" at bounding box center [1168, 128] width 94 height 16
click at [1130, 121] on span "Image Management" at bounding box center [1168, 128] width 94 height 16
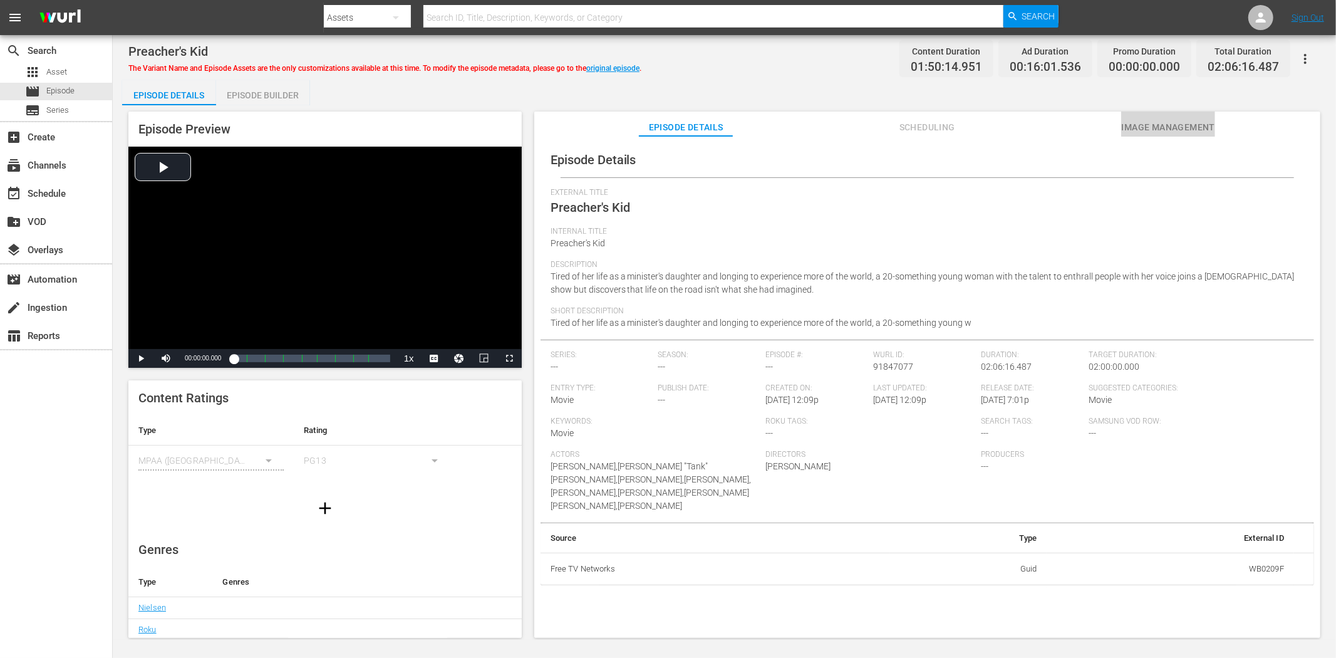
click at [1159, 123] on span "Image Management" at bounding box center [1168, 128] width 94 height 16
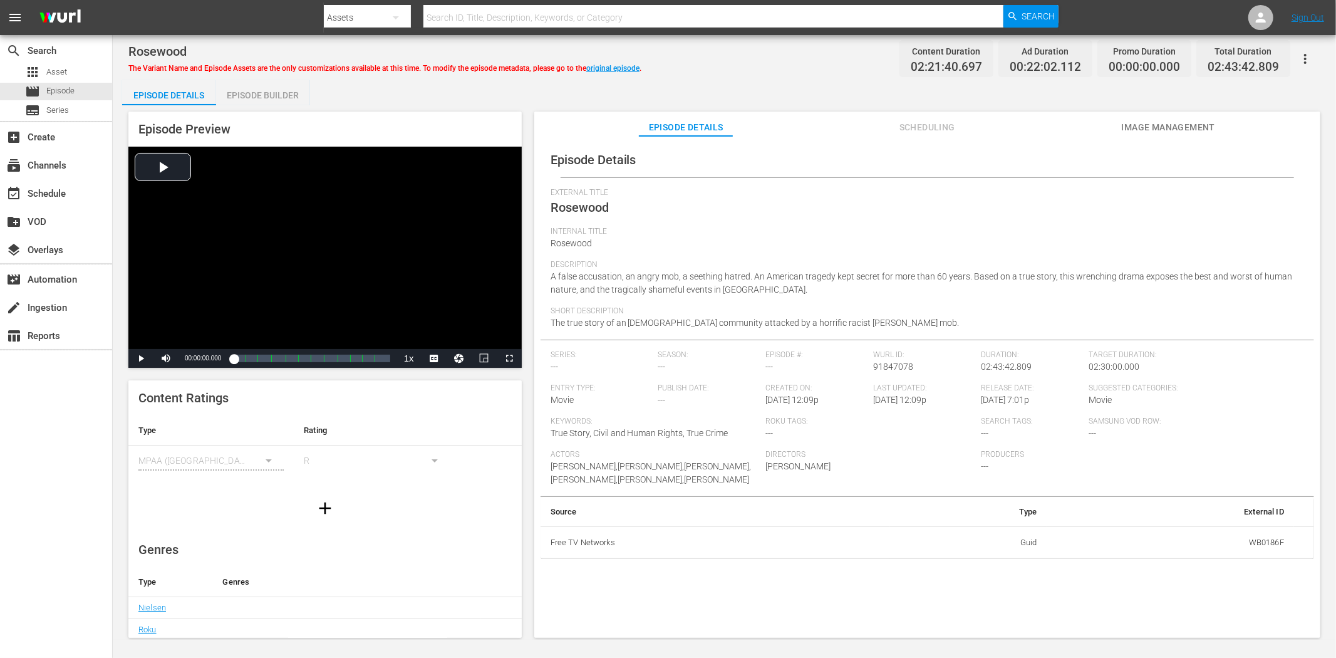
click at [1147, 128] on span "Image Management" at bounding box center [1168, 128] width 94 height 16
click at [1189, 114] on button "Image Management" at bounding box center [1168, 123] width 94 height 25
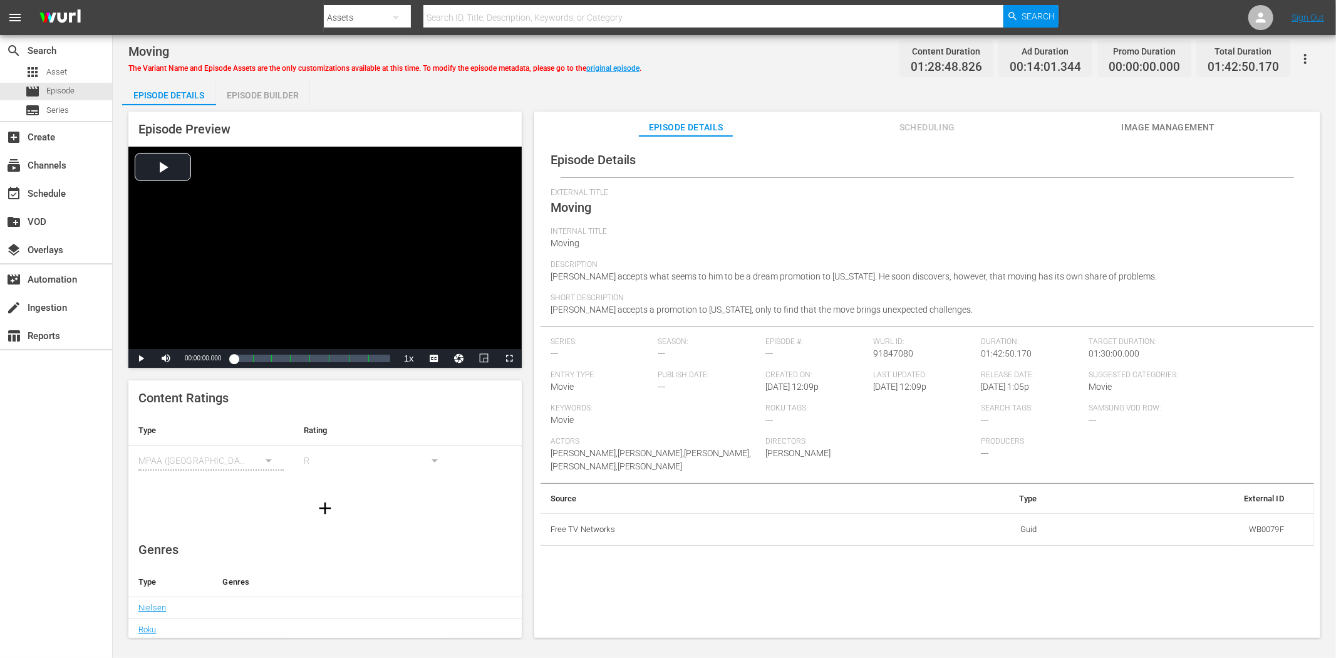
click at [1163, 116] on button "Image Management" at bounding box center [1168, 123] width 94 height 25
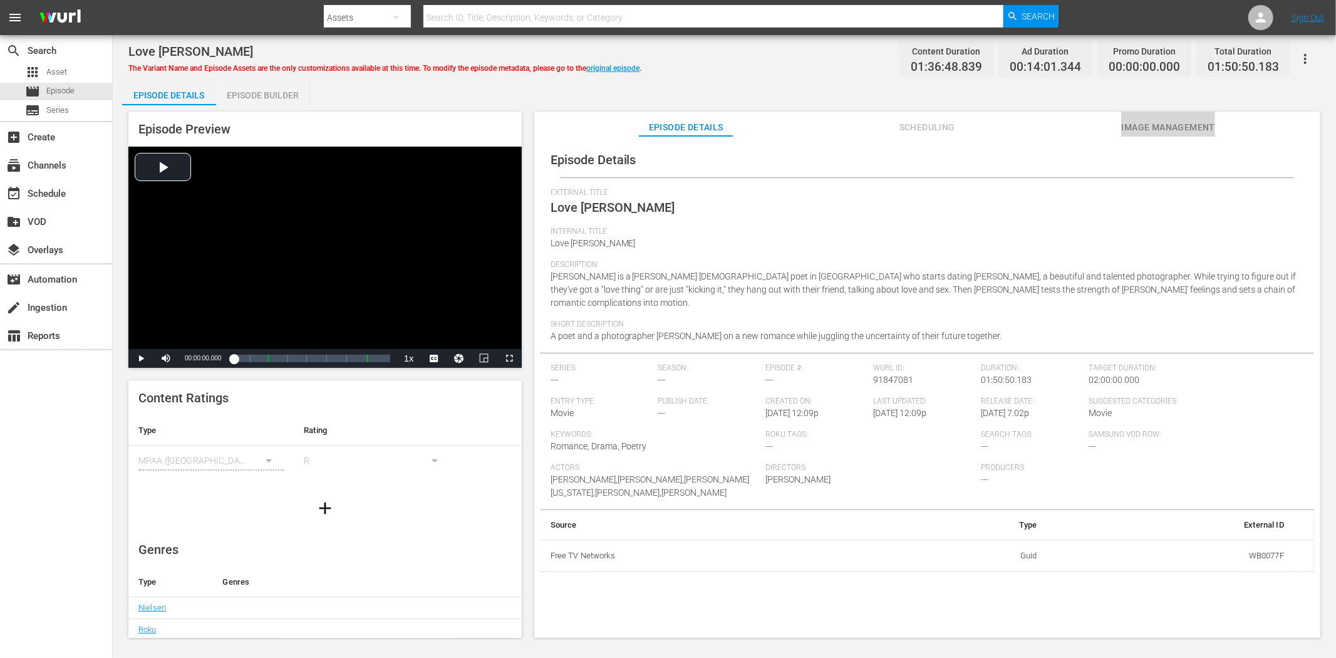
click at [1142, 121] on span "Image Management" at bounding box center [1168, 128] width 94 height 16
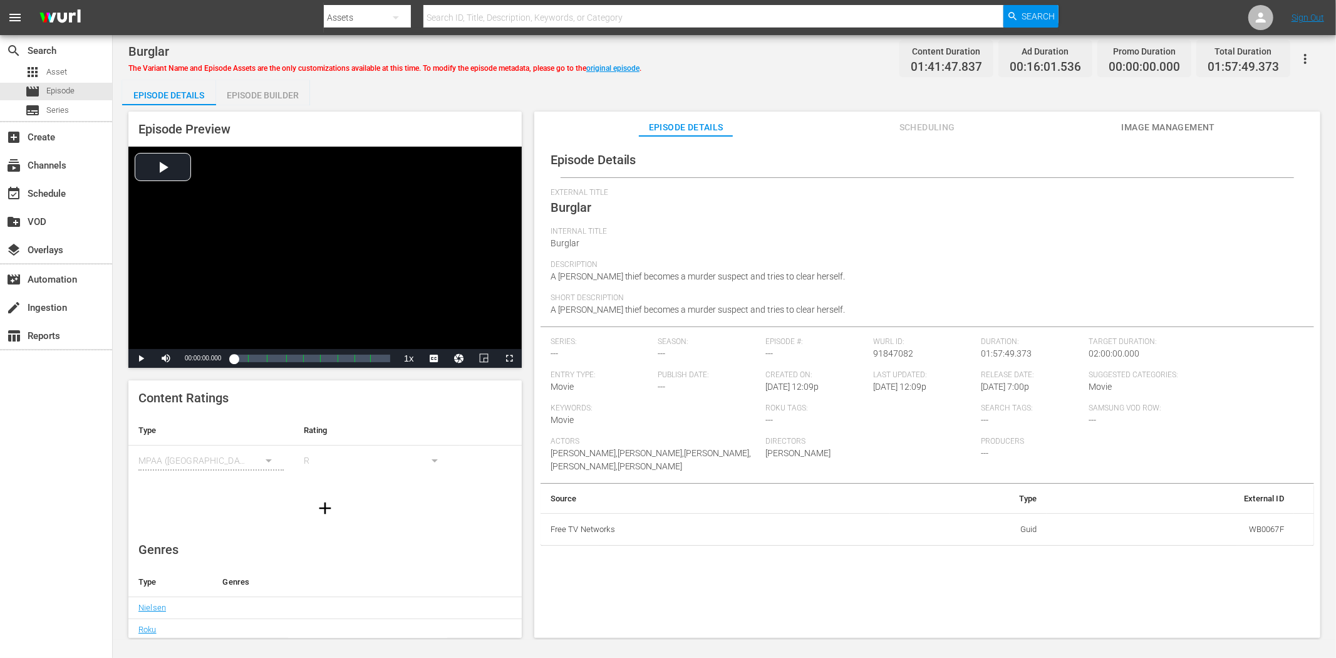
click at [1154, 116] on button "Image Management" at bounding box center [1168, 123] width 94 height 25
click at [1132, 129] on span "Image Management" at bounding box center [1168, 128] width 94 height 16
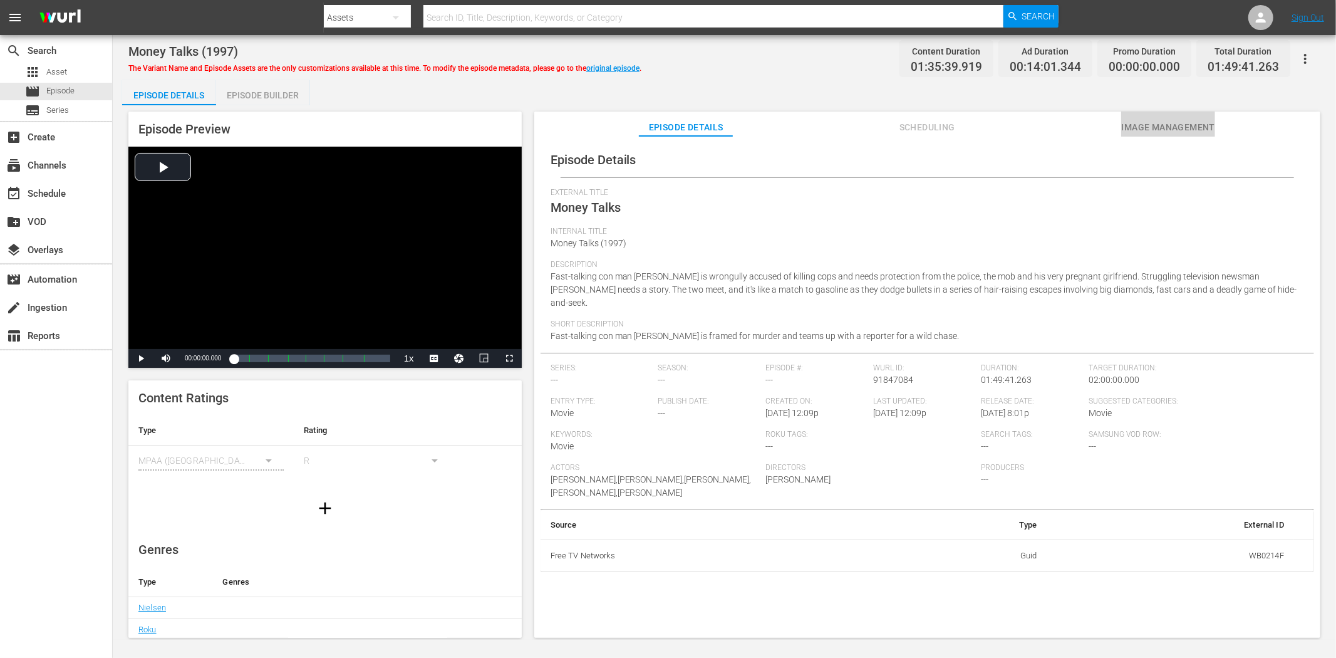
click at [1159, 125] on span "Image Management" at bounding box center [1168, 128] width 94 height 16
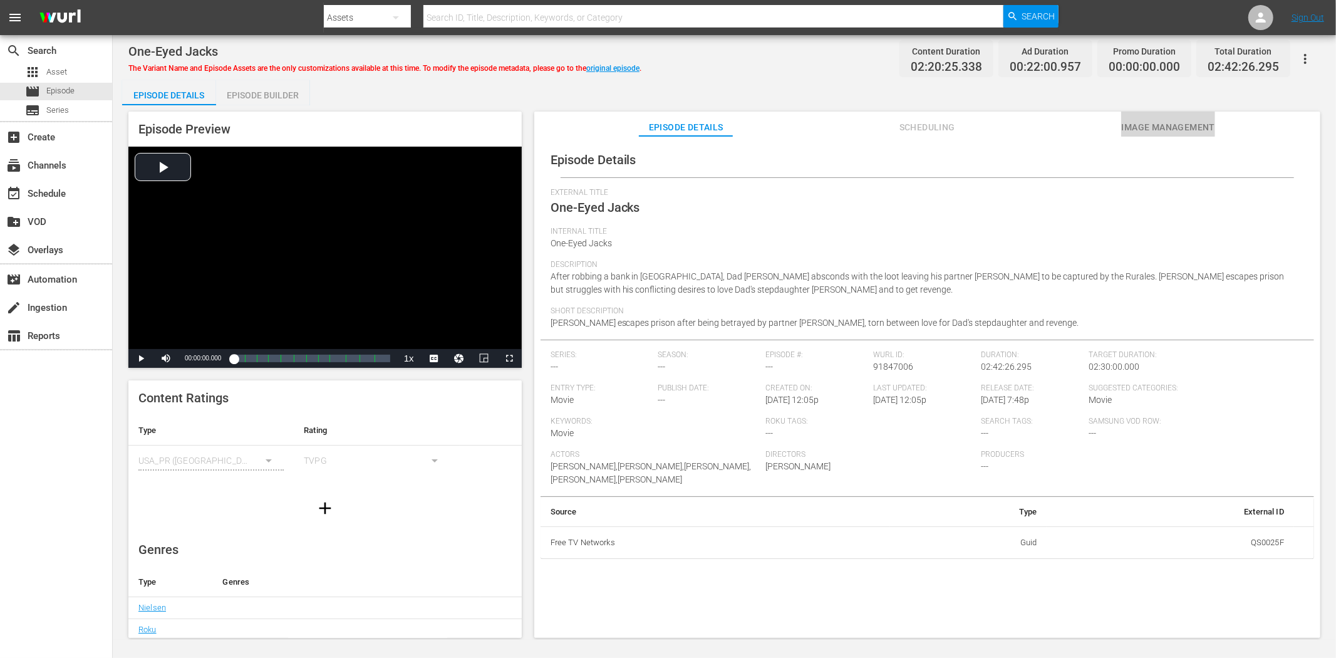
click at [1160, 118] on button "Image Management" at bounding box center [1168, 123] width 94 height 25
click at [1144, 120] on span "Image Management" at bounding box center [1168, 128] width 94 height 16
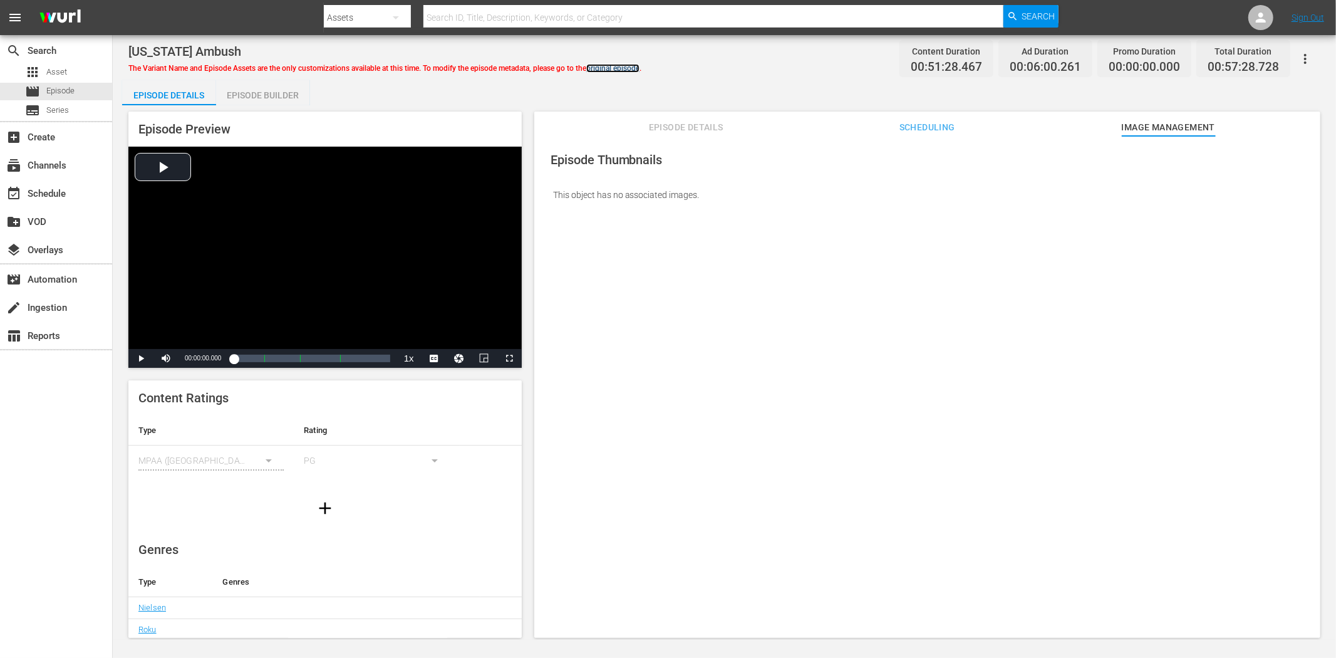
click at [607, 65] on link "original episode" at bounding box center [612, 68] width 53 height 9
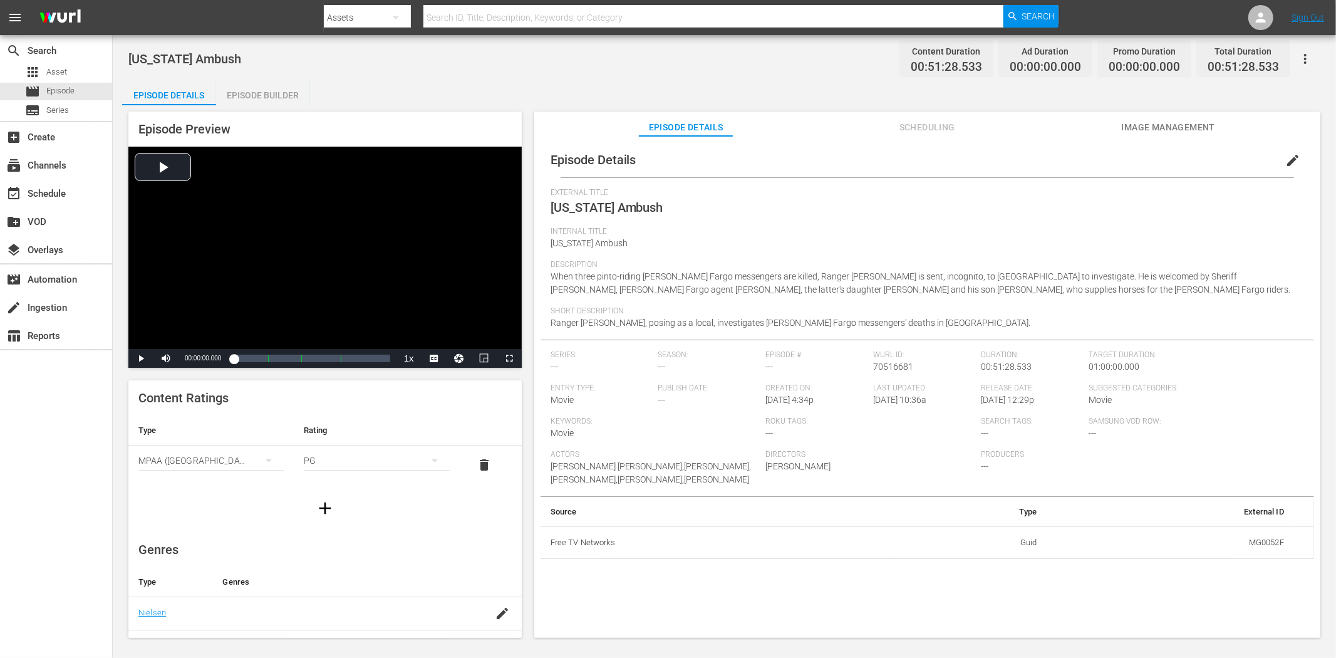
click at [1180, 120] on span "Image Management" at bounding box center [1168, 128] width 94 height 16
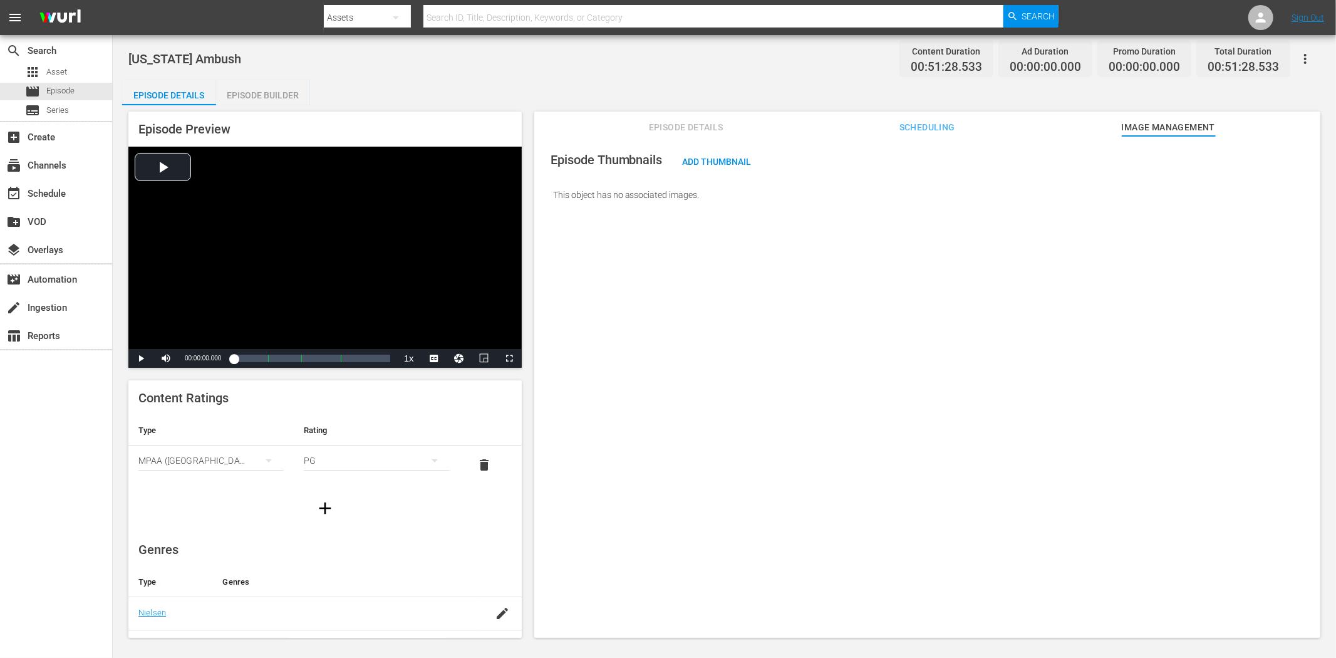
click at [1202, 52] on icon "button" at bounding box center [1305, 58] width 15 height 15
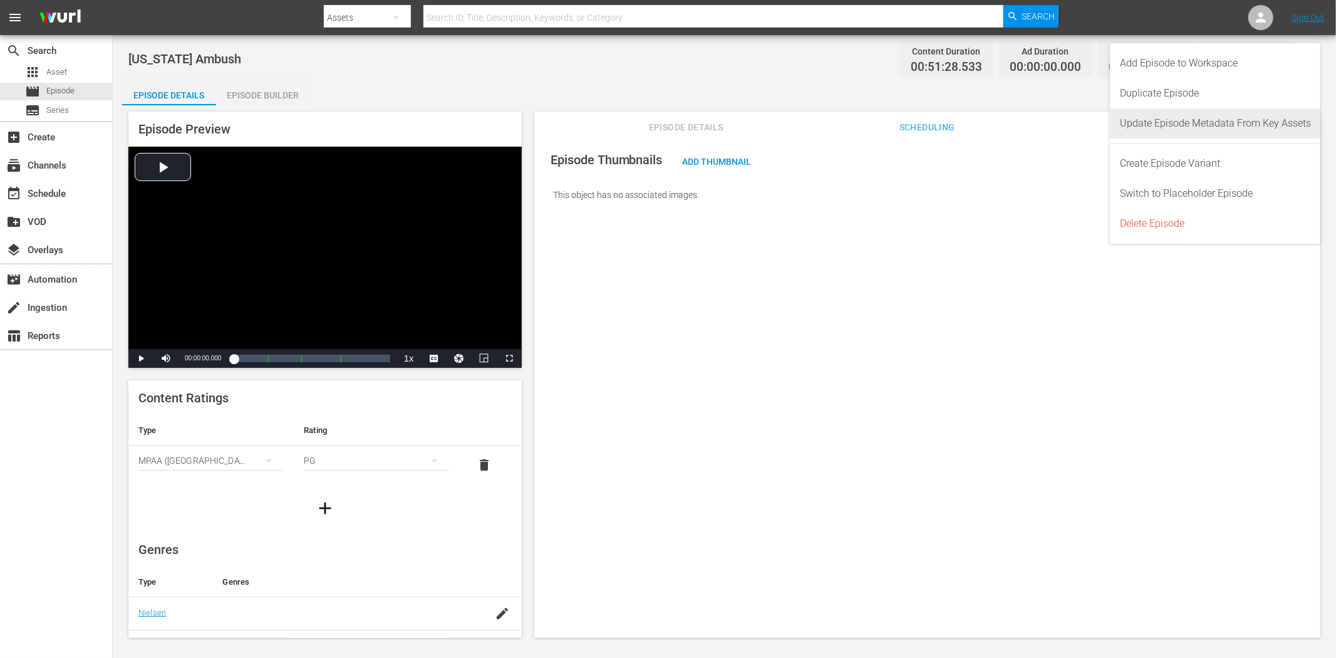
click at [1196, 127] on div "Update Episode Metadata From Key Assets" at bounding box center [1215, 123] width 191 height 30
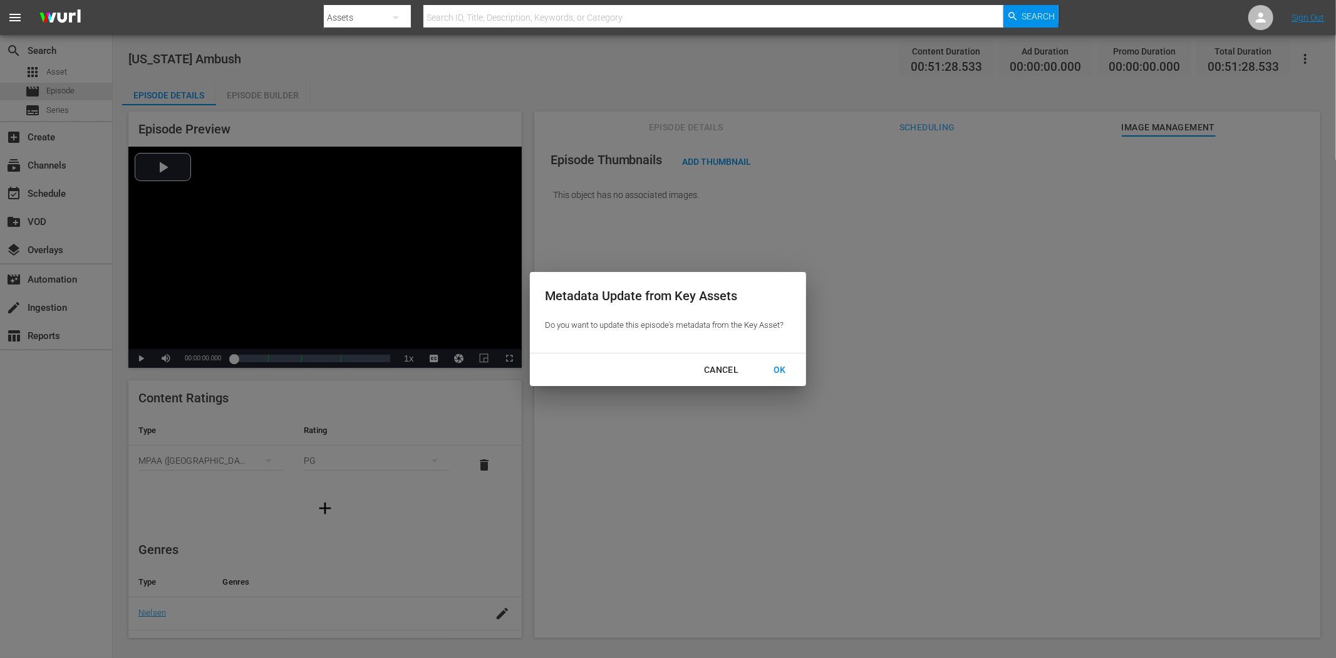
click at [785, 371] on div "OK" at bounding box center [779, 370] width 33 height 16
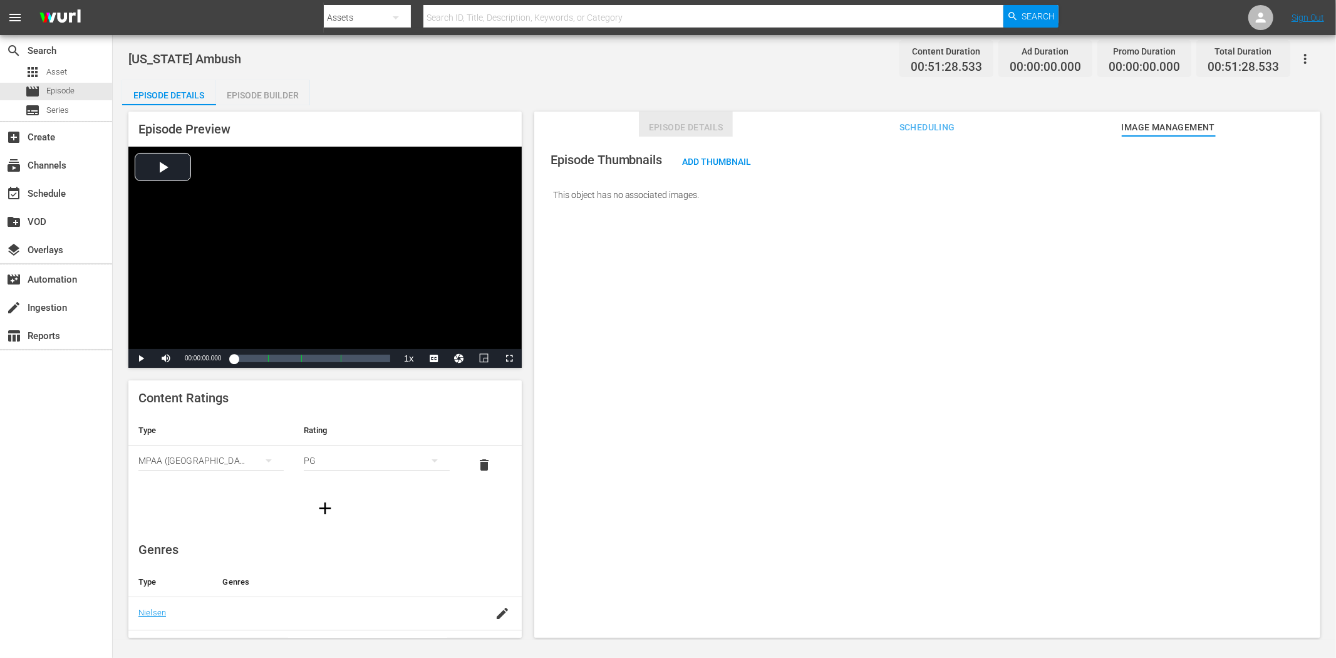
click at [710, 125] on span "Episode Details" at bounding box center [686, 128] width 94 height 16
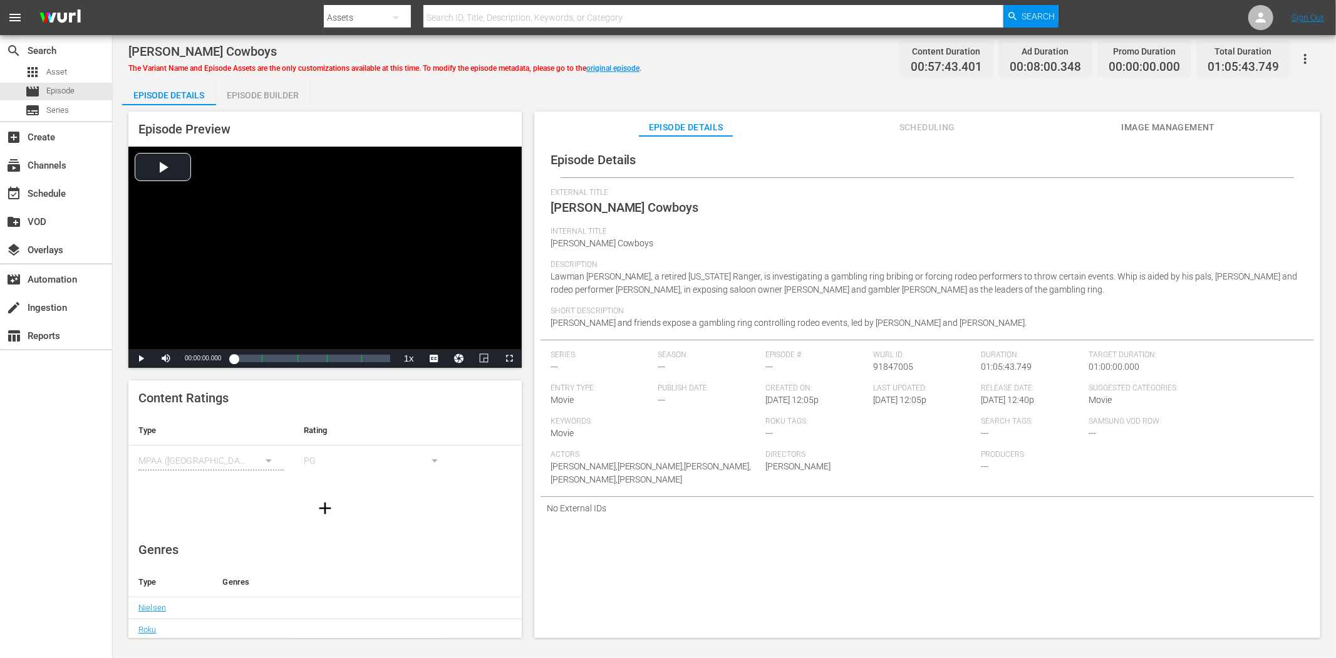
click at [1191, 123] on span "Image Management" at bounding box center [1168, 128] width 94 height 16
click at [1187, 122] on span "Image Management" at bounding box center [1168, 128] width 94 height 16
click at [1146, 127] on span "Image Management" at bounding box center [1168, 128] width 94 height 16
click at [1150, 120] on span "Image Management" at bounding box center [1168, 128] width 94 height 16
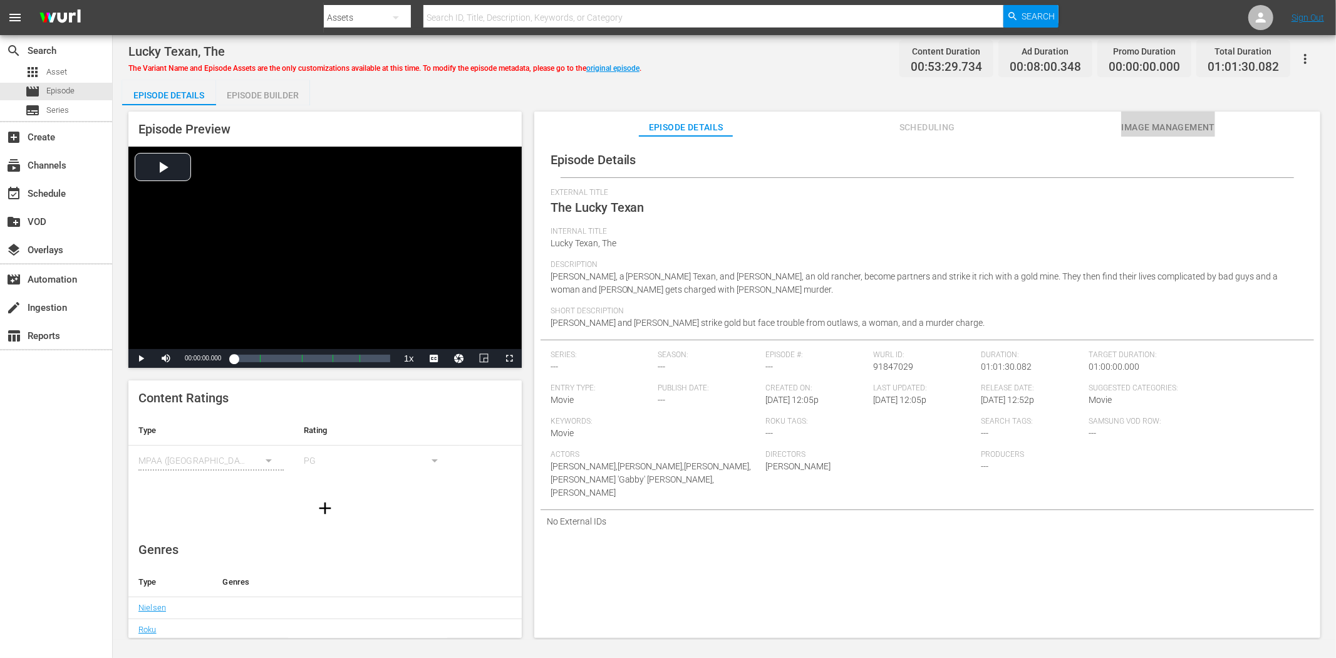
click at [1126, 113] on button "Image Management" at bounding box center [1168, 123] width 94 height 25
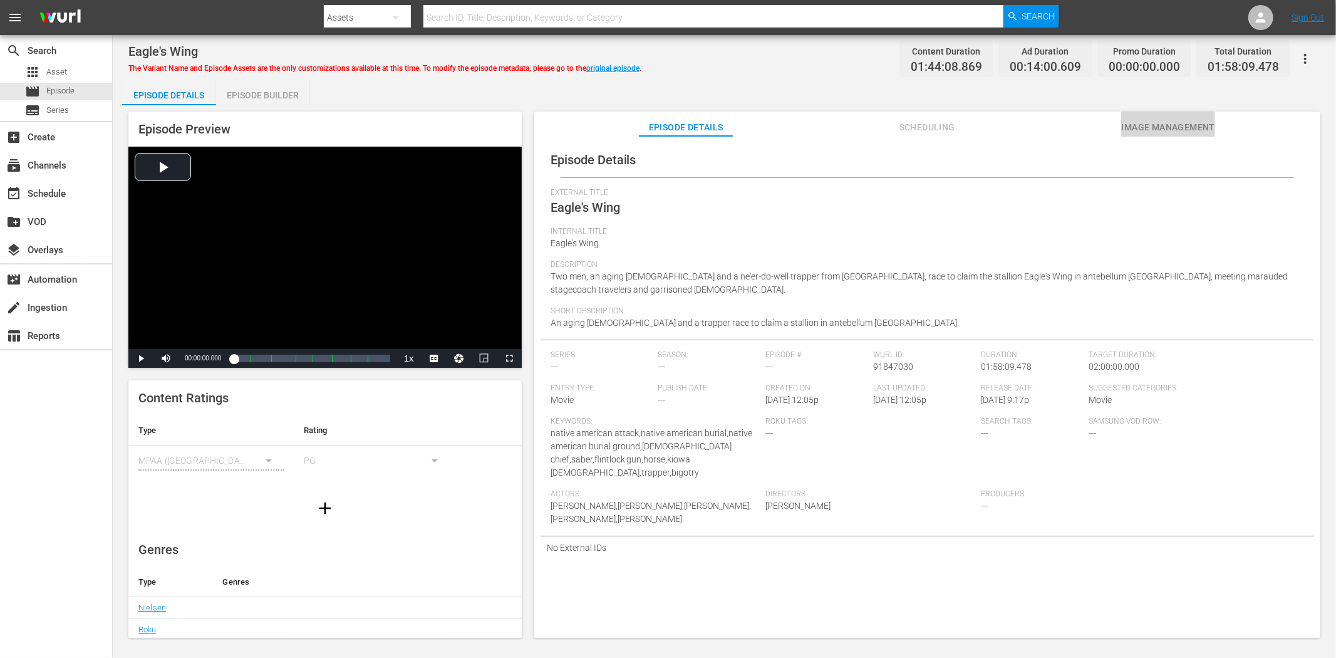
click at [1194, 125] on span "Image Management" at bounding box center [1168, 128] width 94 height 16
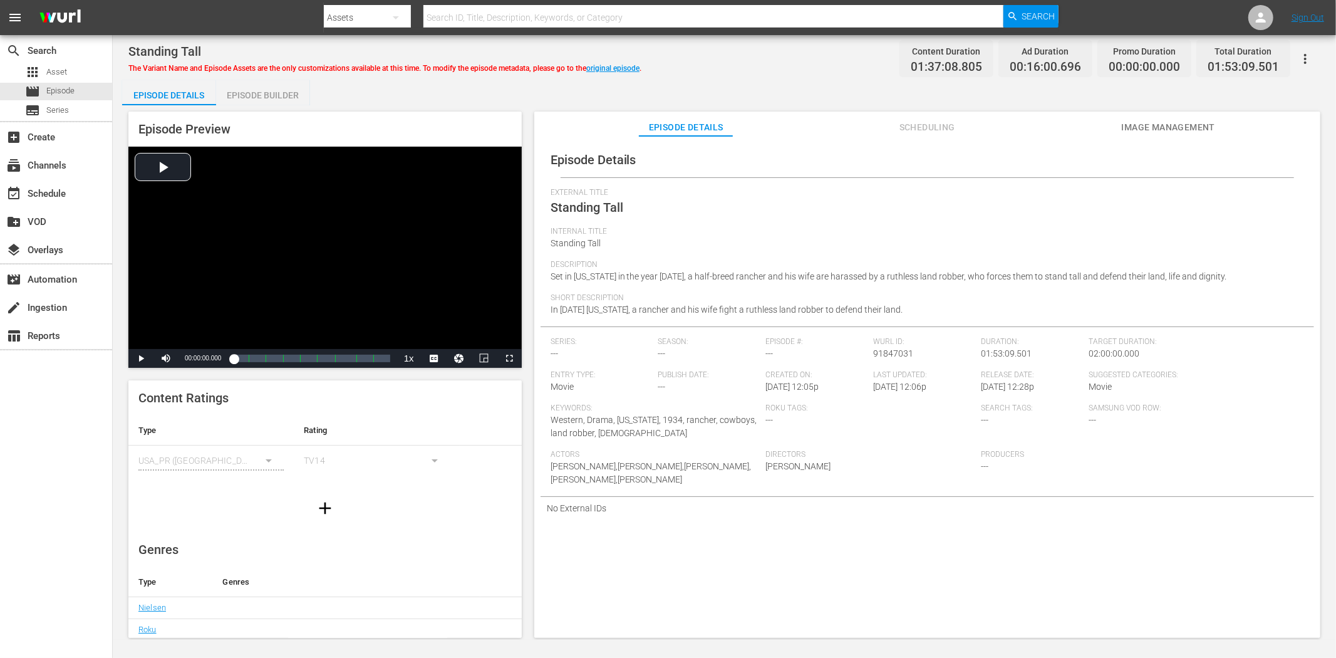
click at [1184, 117] on button "Image Management" at bounding box center [1168, 123] width 94 height 25
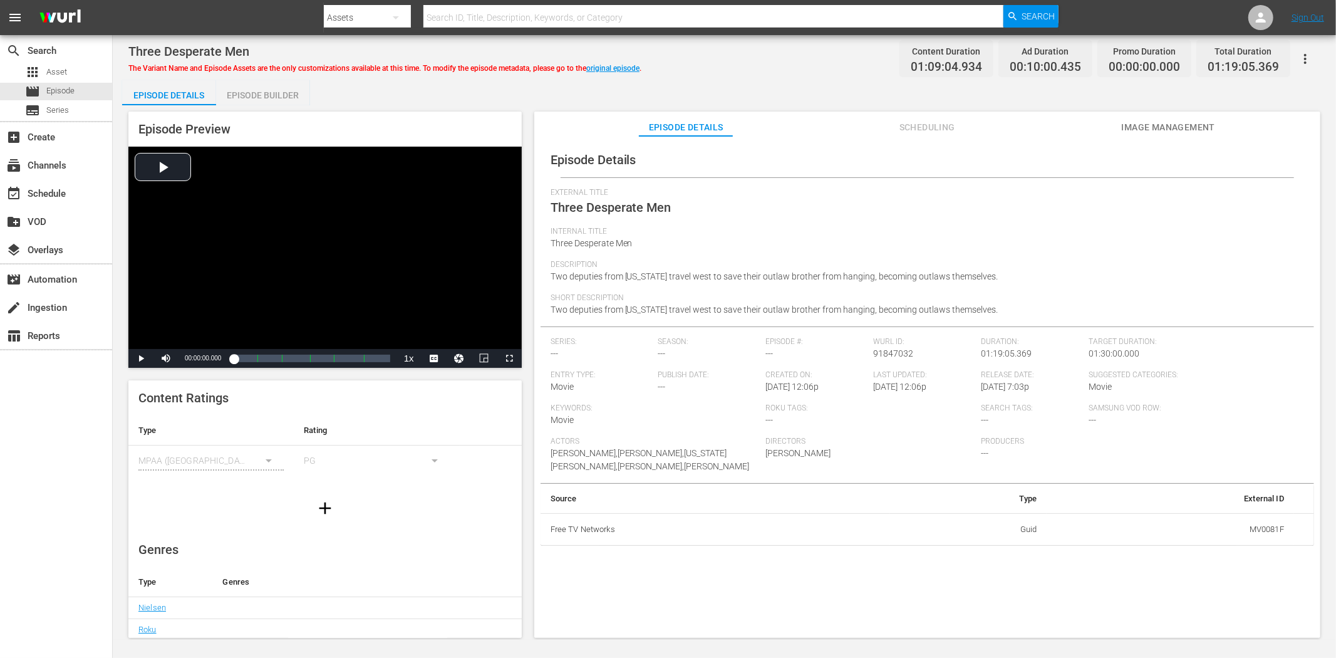
click at [1190, 120] on span "Image Management" at bounding box center [1168, 128] width 94 height 16
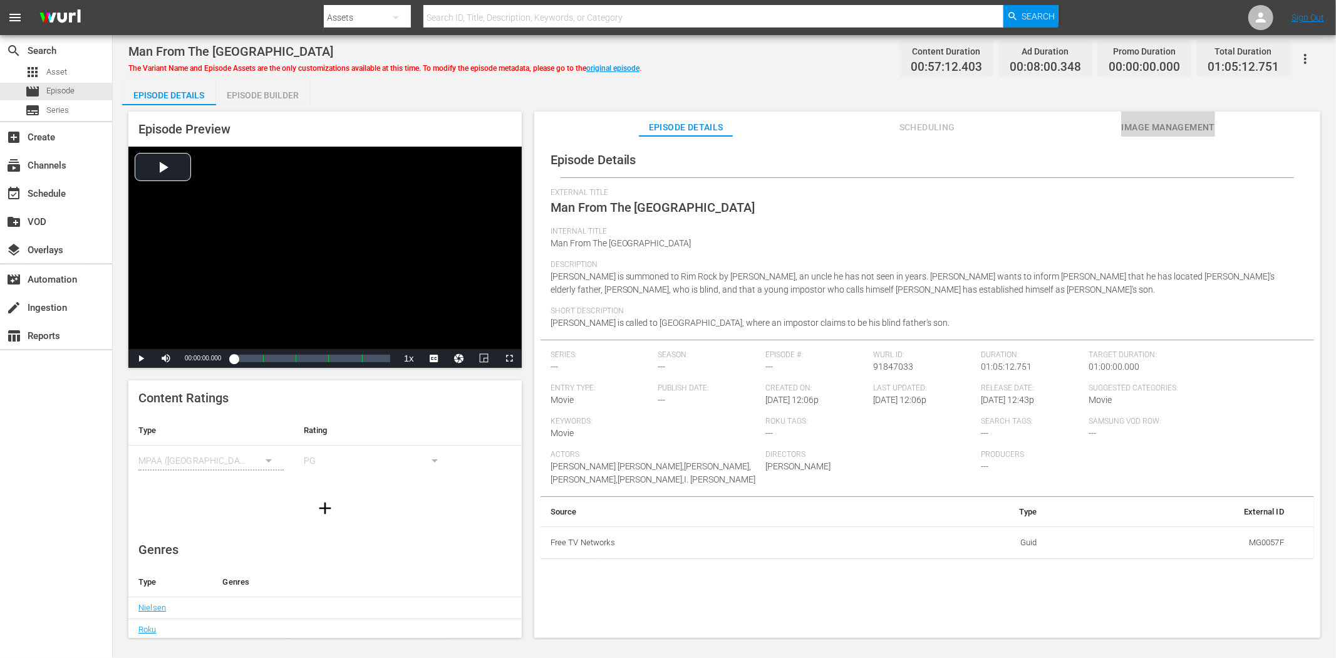
click at [1159, 122] on span "Image Management" at bounding box center [1168, 128] width 94 height 16
click at [1184, 128] on span "Image Management" at bounding box center [1168, 128] width 94 height 16
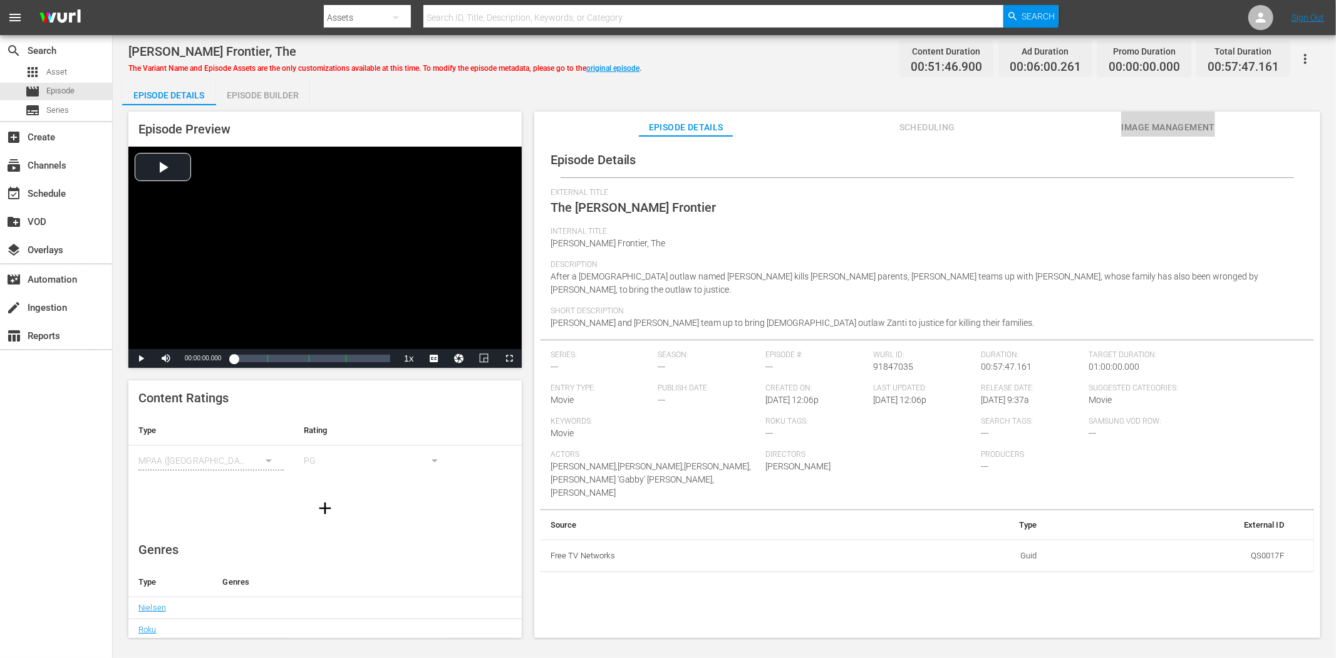
click at [1170, 126] on span "Image Management" at bounding box center [1168, 128] width 94 height 16
click at [1175, 132] on span "Image Management" at bounding box center [1168, 128] width 94 height 16
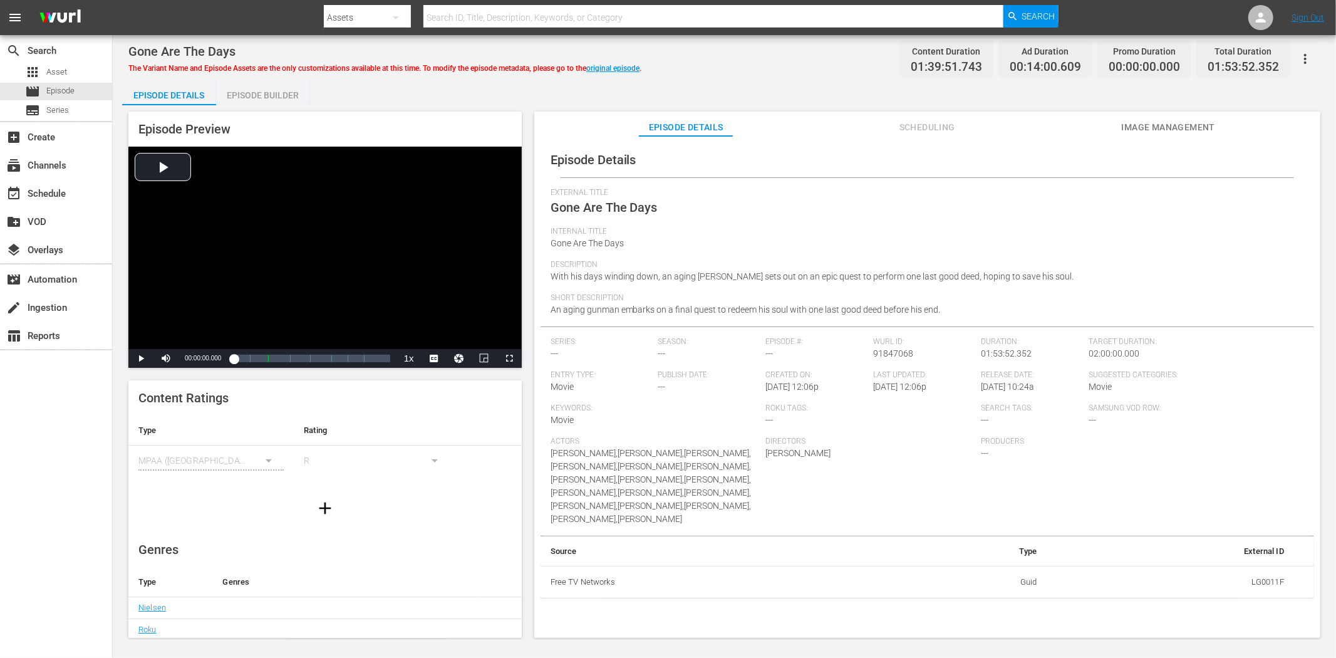
click at [1154, 129] on span "Image Management" at bounding box center [1168, 128] width 94 height 16
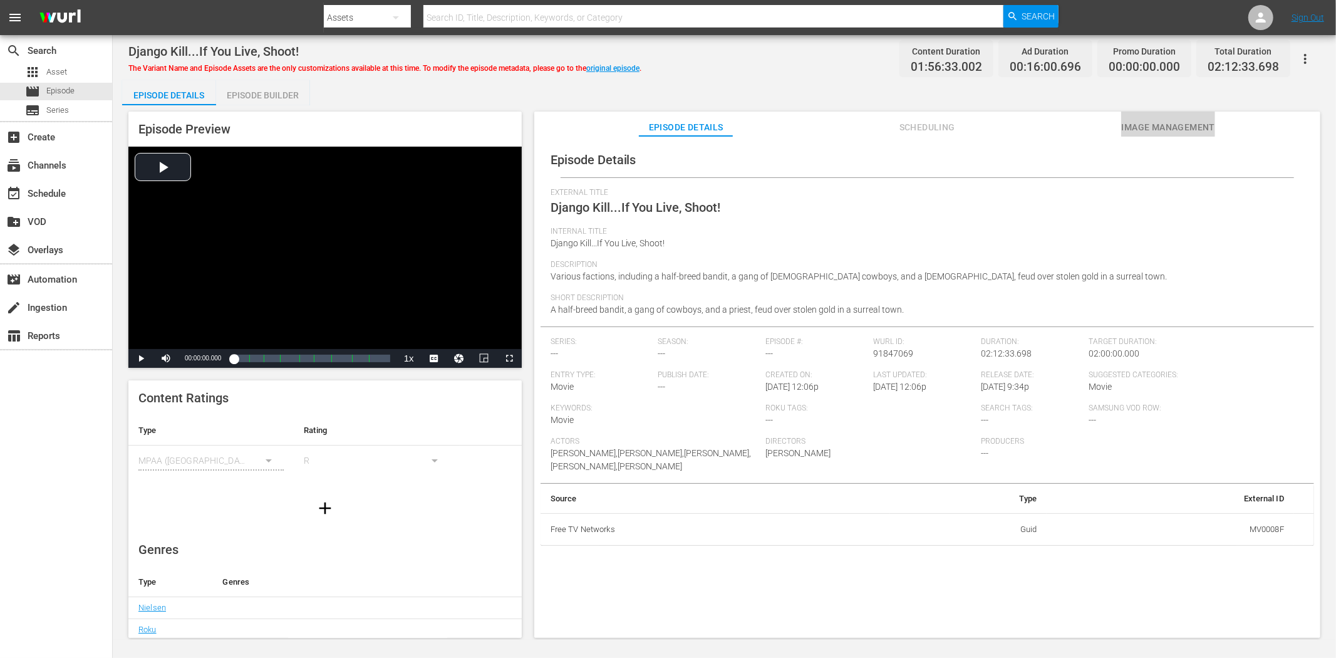
click at [1184, 130] on span "Image Management" at bounding box center [1168, 128] width 94 height 16
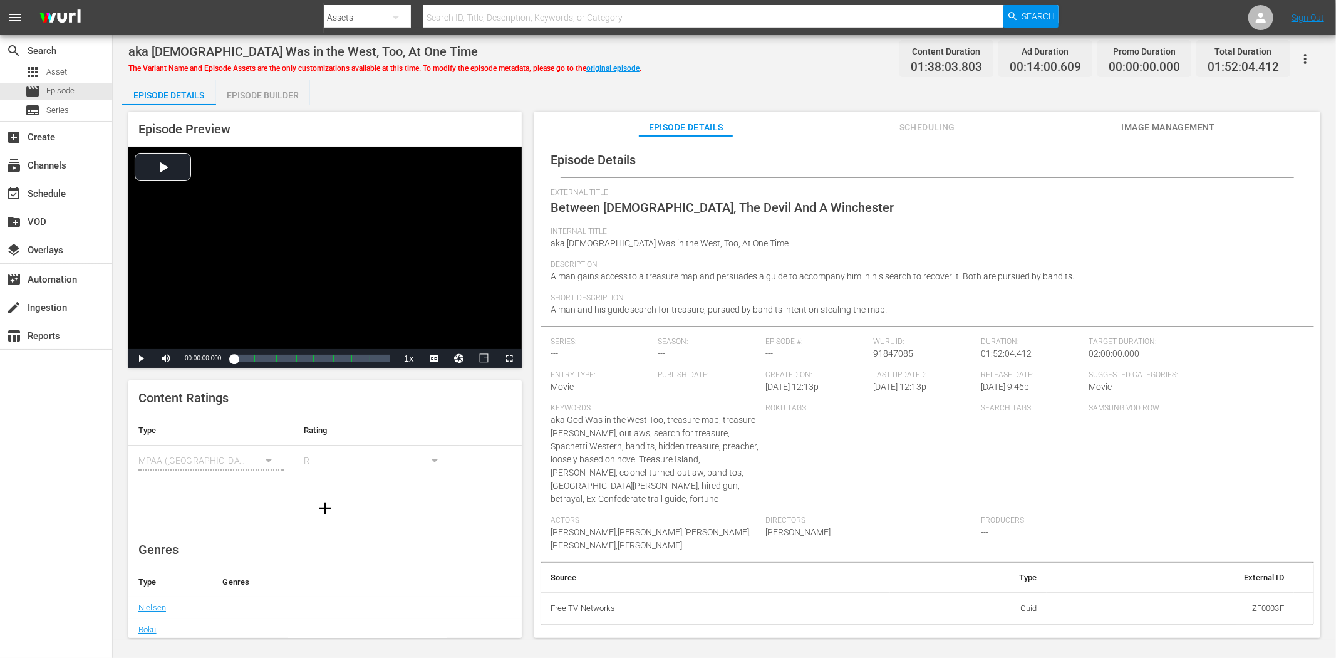
click at [1202, 124] on div "Episode Details Scheduling Image Management" at bounding box center [926, 123] width 723 height 25
click at [1202, 126] on span "Image Management" at bounding box center [1168, 128] width 94 height 16
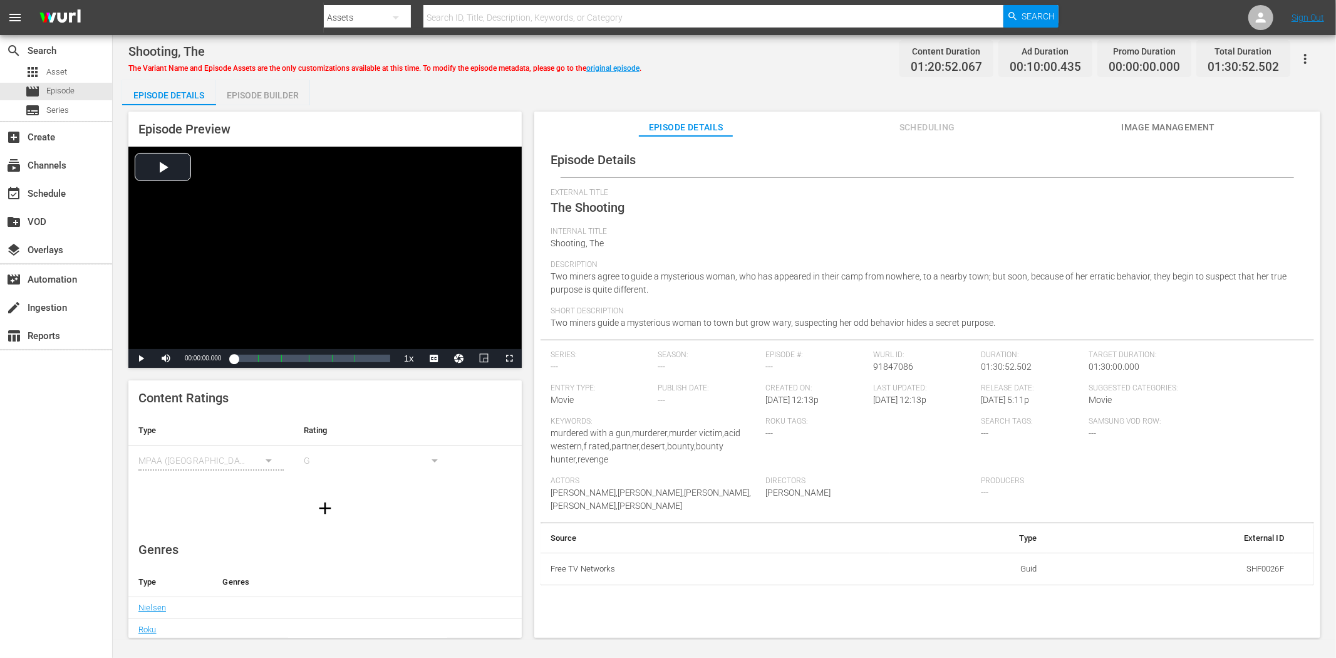
click at [1202, 128] on span "Image Management" at bounding box center [1168, 128] width 94 height 16
